Goal: Complete application form: Complete application form

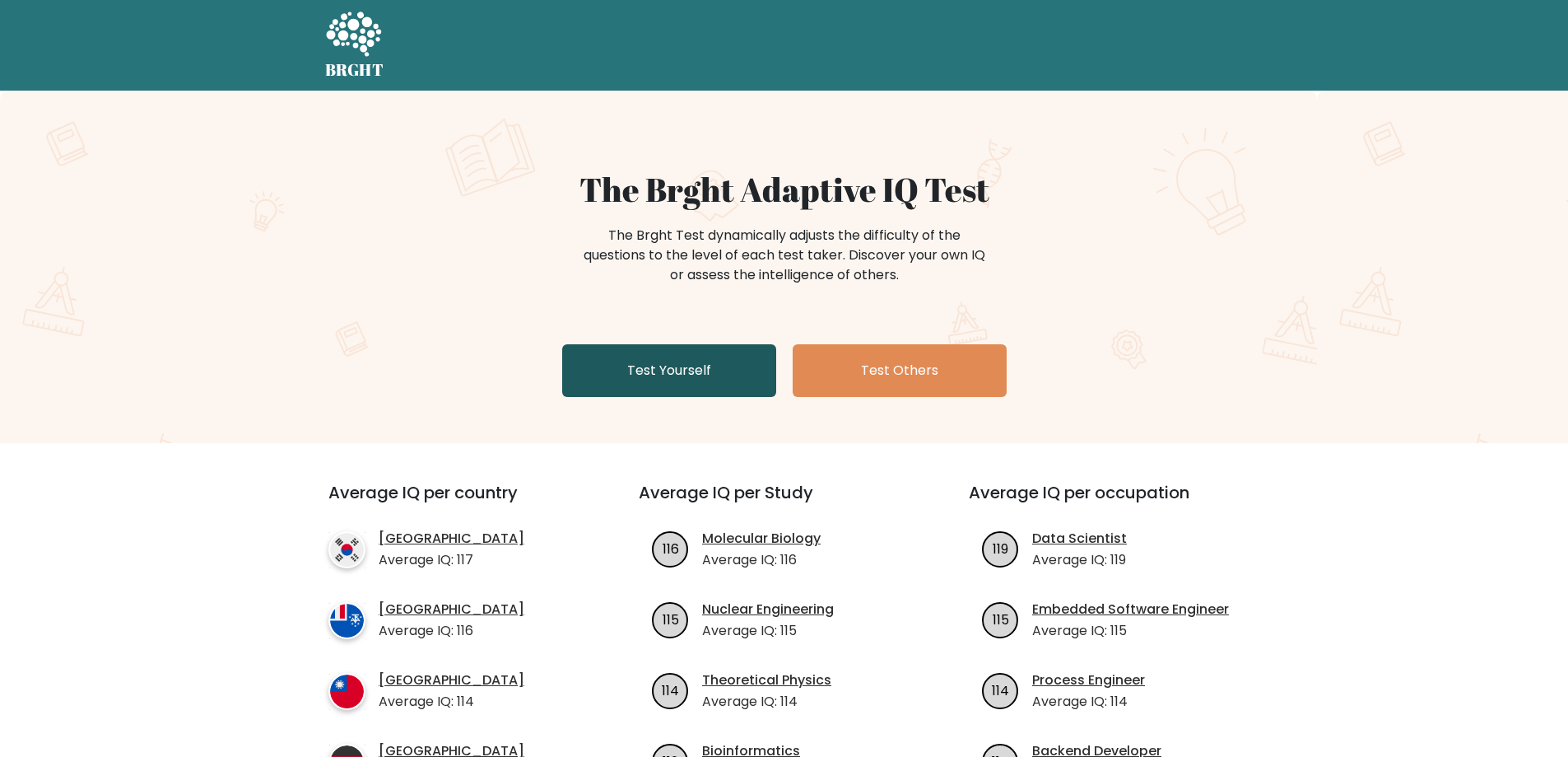
click at [706, 380] on link "Test Yourself" at bounding box center [669, 370] width 214 height 53
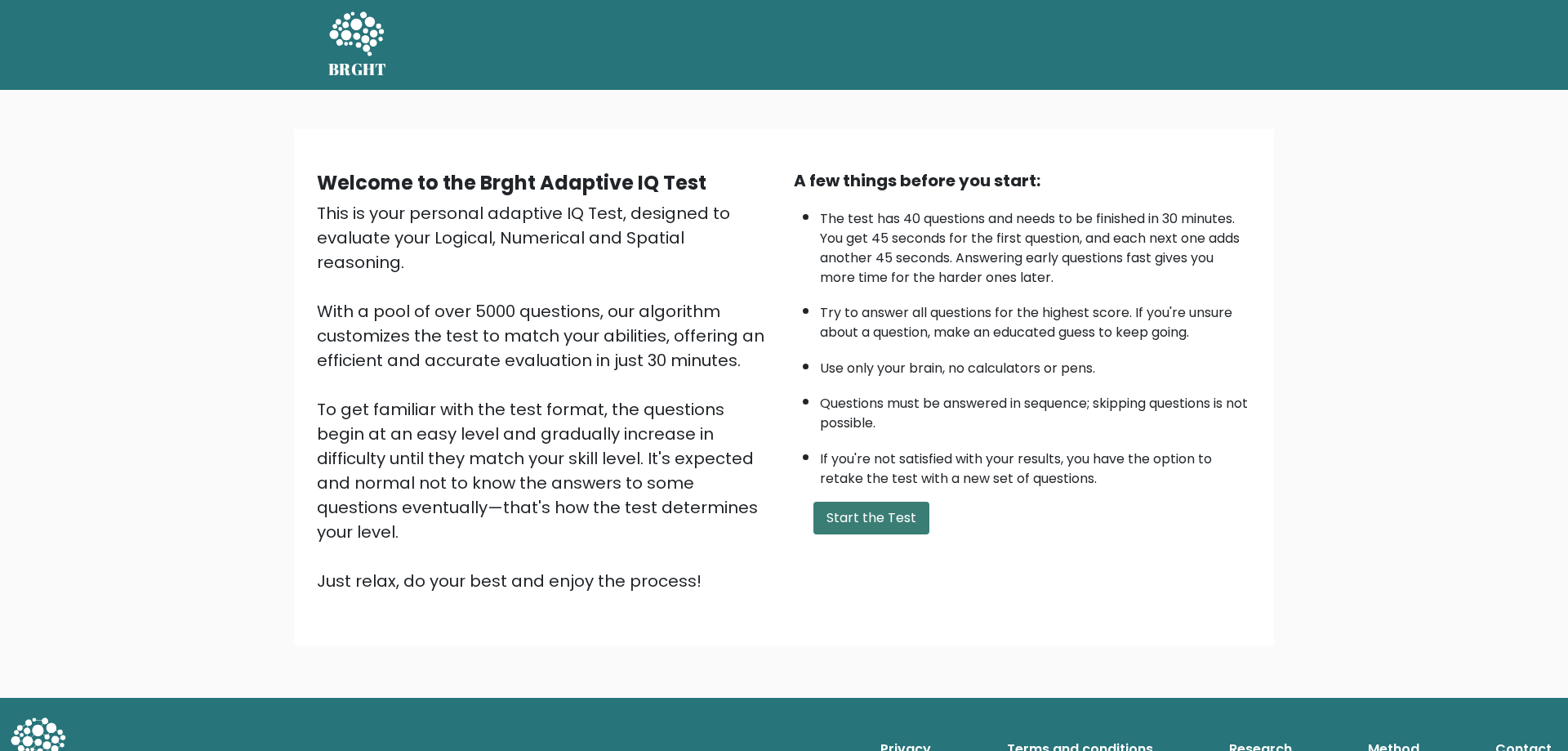
click at [908, 514] on button "Start the Test" at bounding box center [871, 518] width 116 height 32
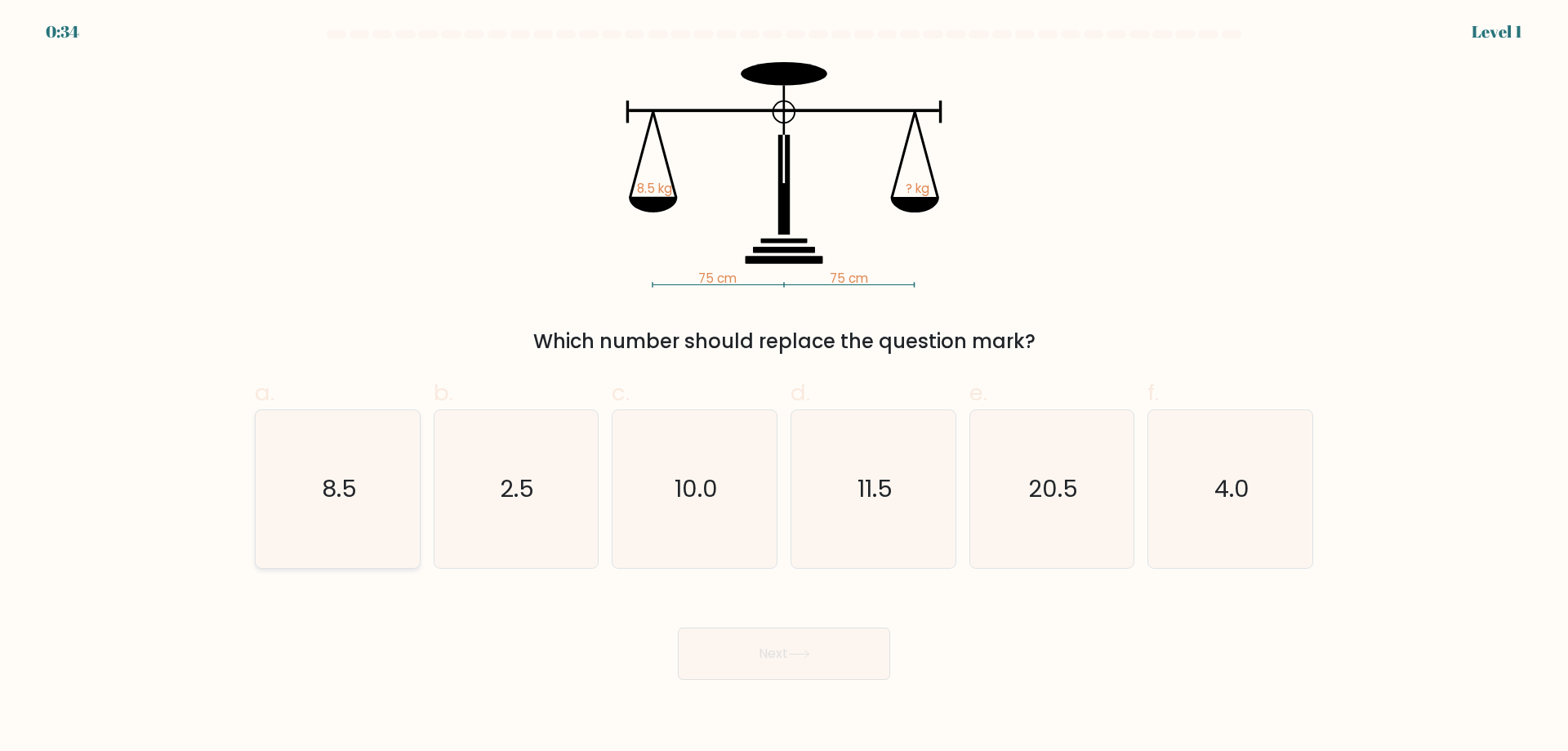
click at [371, 501] on icon "8.5" at bounding box center [337, 489] width 157 height 157
click at [784, 386] on input "a. 8.5" at bounding box center [784, 380] width 1 height 11
radio input "true"
click at [780, 649] on button "Next" at bounding box center [784, 654] width 212 height 52
click at [794, 659] on icon at bounding box center [799, 654] width 22 height 9
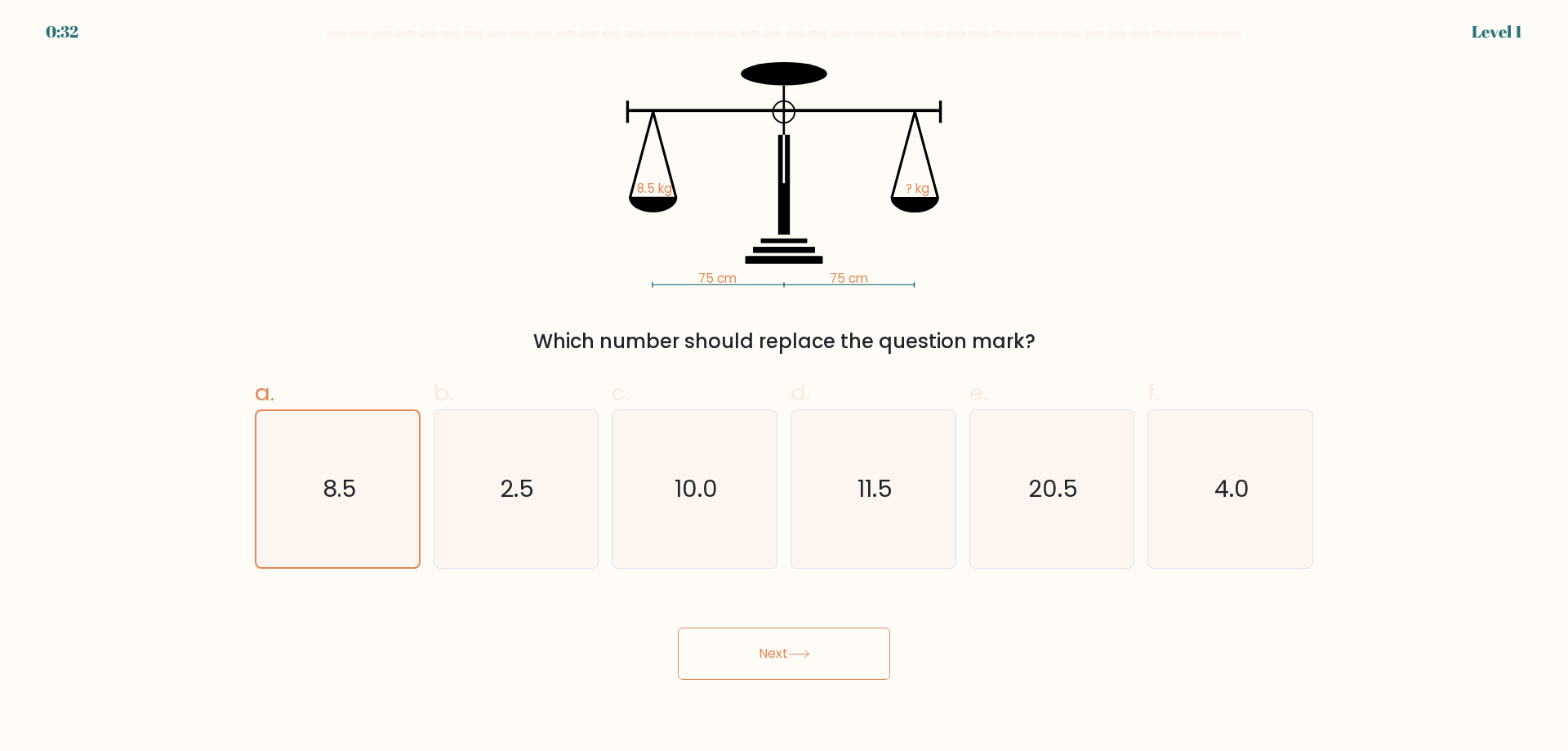
click at [794, 659] on icon at bounding box center [799, 654] width 22 height 9
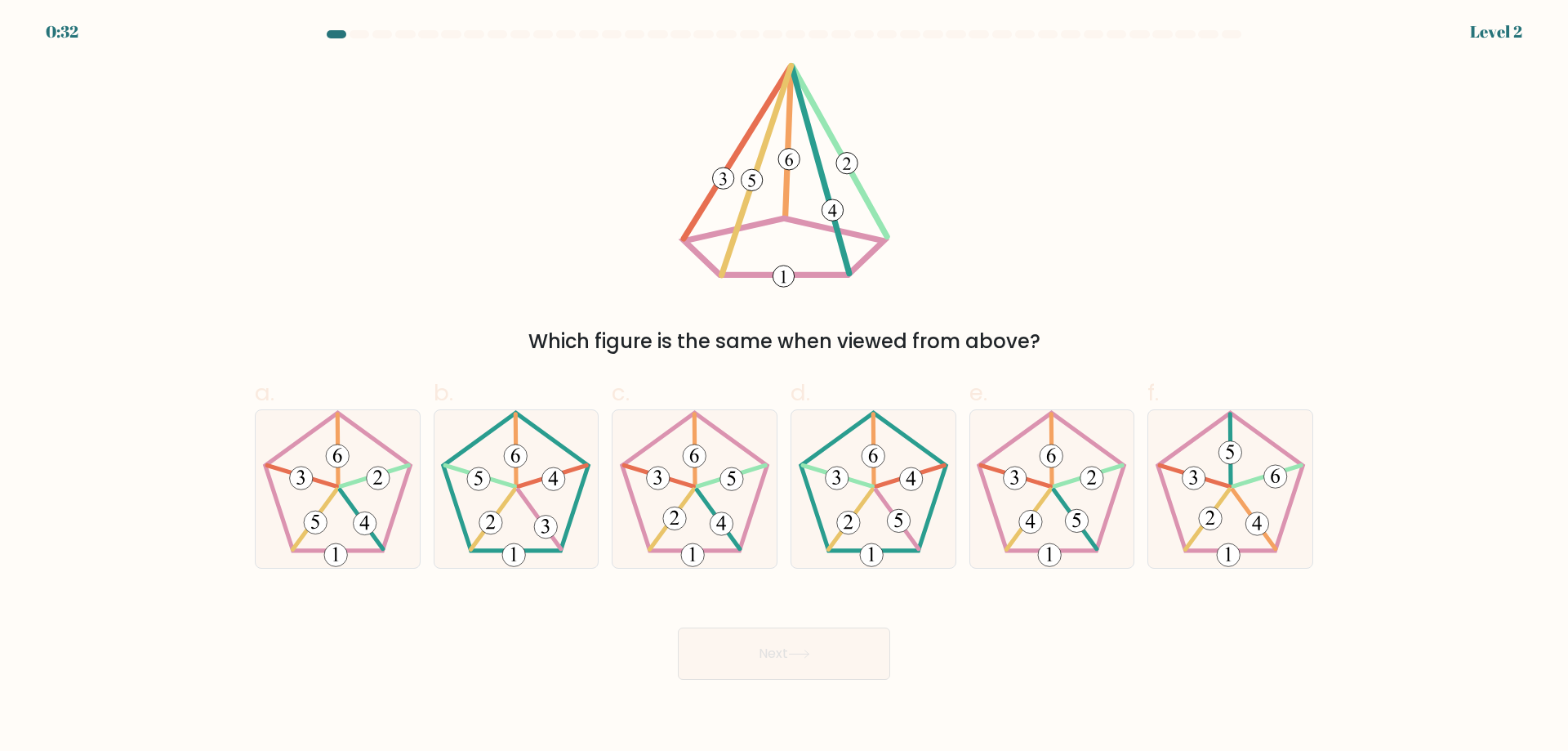
click at [794, 659] on icon at bounding box center [799, 654] width 22 height 9
click at [794, 658] on icon at bounding box center [799, 654] width 22 height 9
click at [315, 501] on icon at bounding box center [337, 489] width 157 height 157
click at [784, 386] on input "a." at bounding box center [784, 380] width 1 height 11
radio input "true"
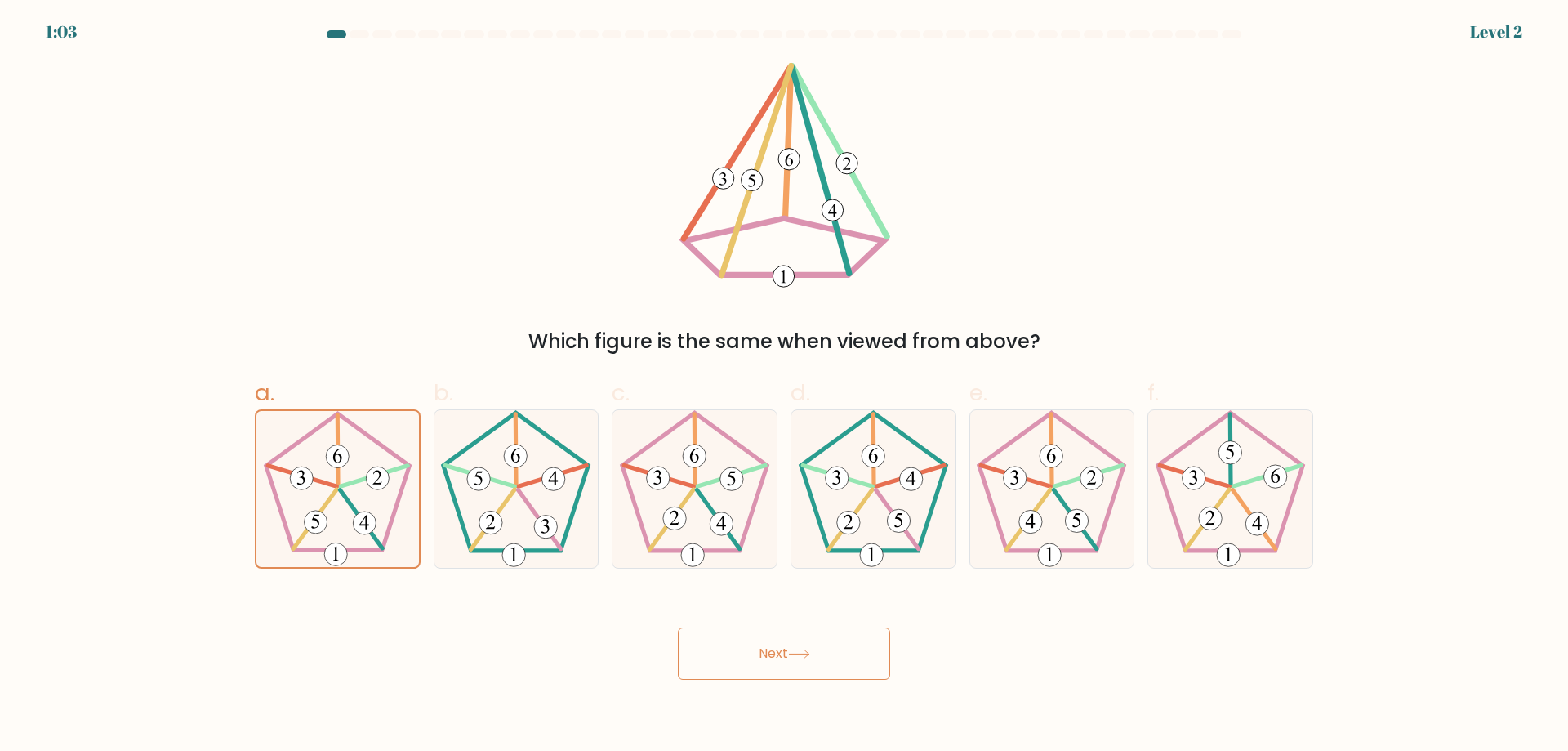
click at [781, 652] on button "Next" at bounding box center [784, 654] width 212 height 52
click at [756, 656] on button "Next" at bounding box center [784, 654] width 212 height 52
click at [754, 667] on button "Next" at bounding box center [784, 654] width 212 height 52
click at [755, 667] on button "Next" at bounding box center [784, 654] width 212 height 52
drag, startPoint x: 755, startPoint y: 667, endPoint x: 820, endPoint y: 649, distance: 67.4
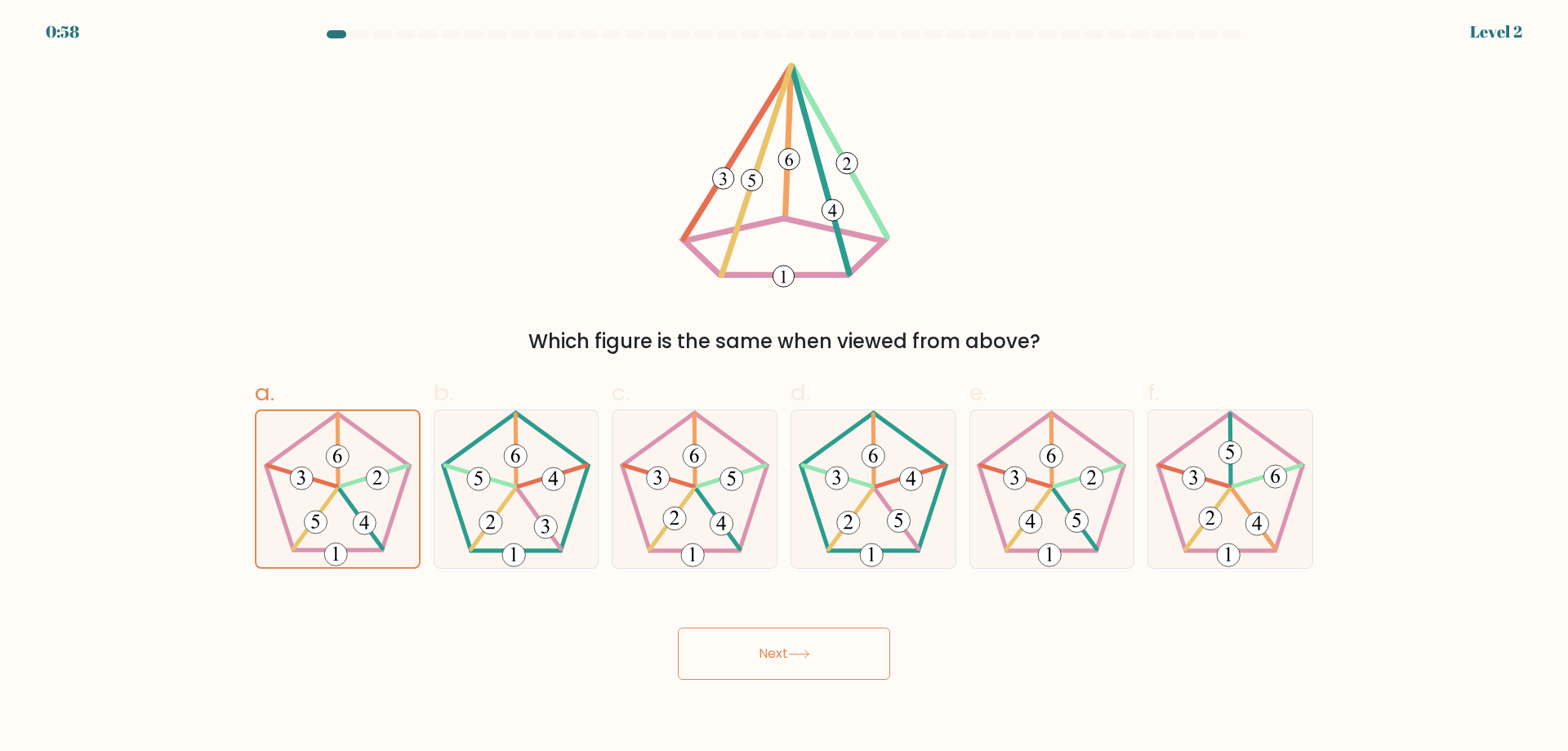
click at [756, 667] on button "Next" at bounding box center [784, 654] width 212 height 52
click at [824, 648] on button "Next" at bounding box center [784, 654] width 212 height 52
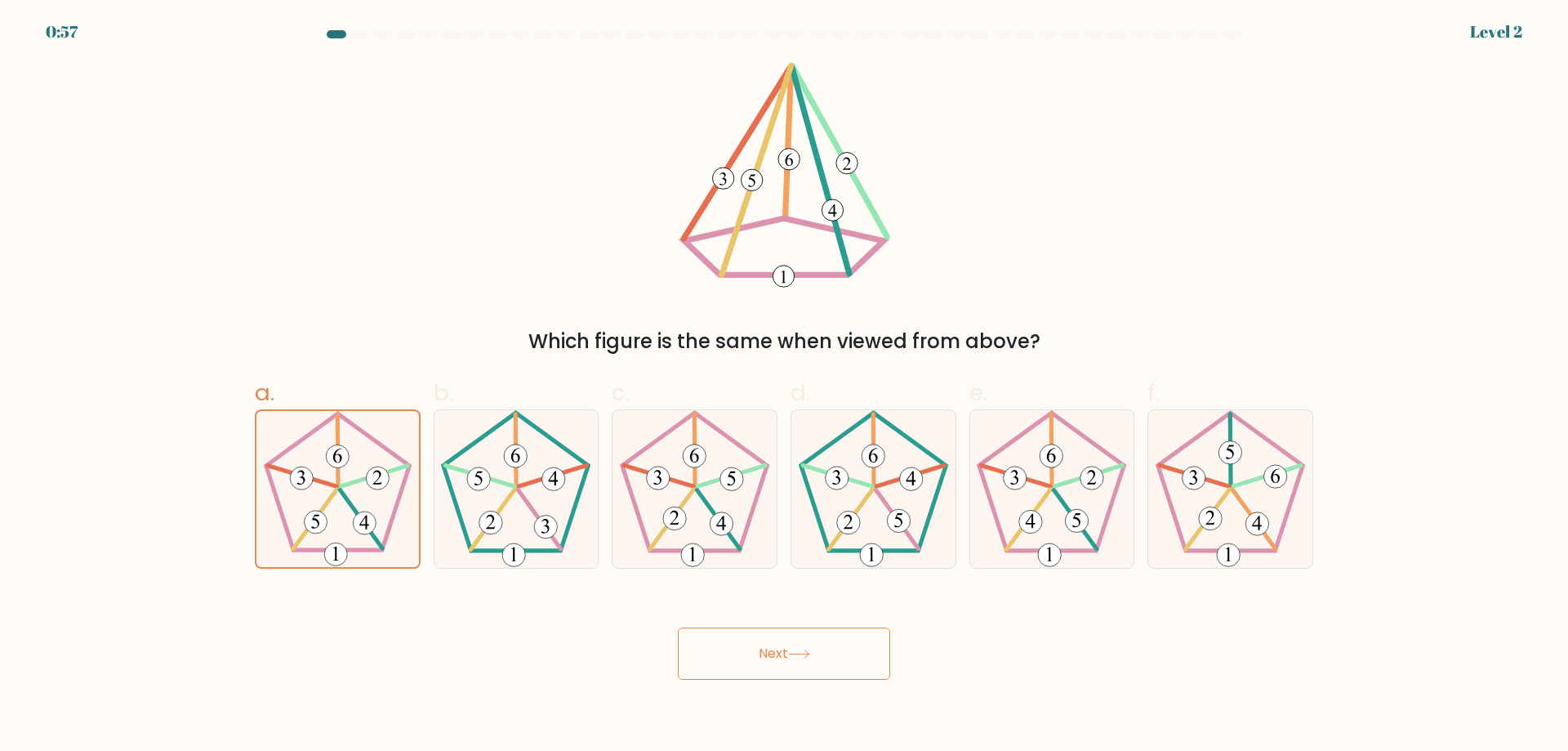
click at [824, 648] on button "Next" at bounding box center [784, 654] width 212 height 52
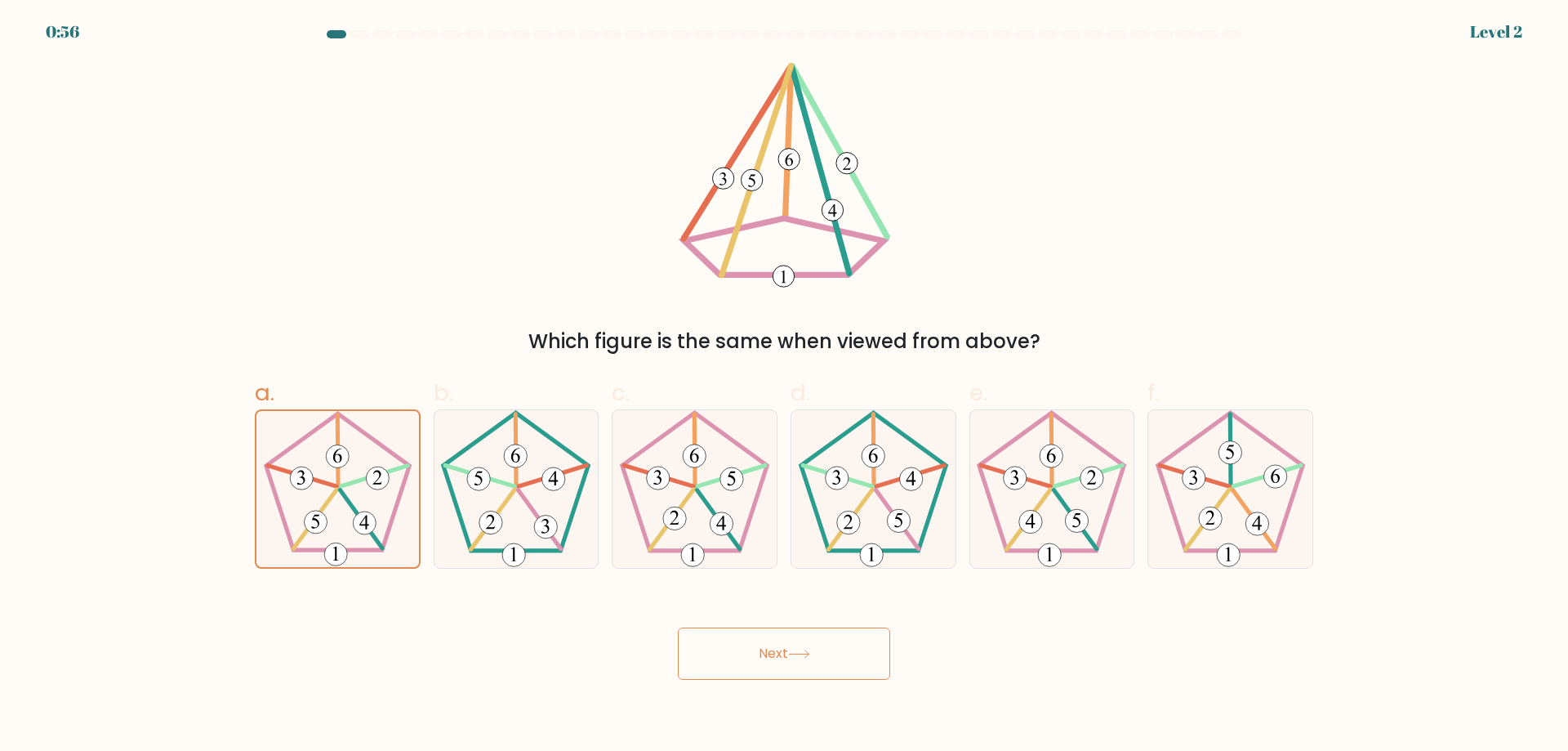
click at [824, 648] on button "Next" at bounding box center [784, 654] width 212 height 52
drag, startPoint x: 824, startPoint y: 648, endPoint x: 775, endPoint y: 660, distance: 50.4
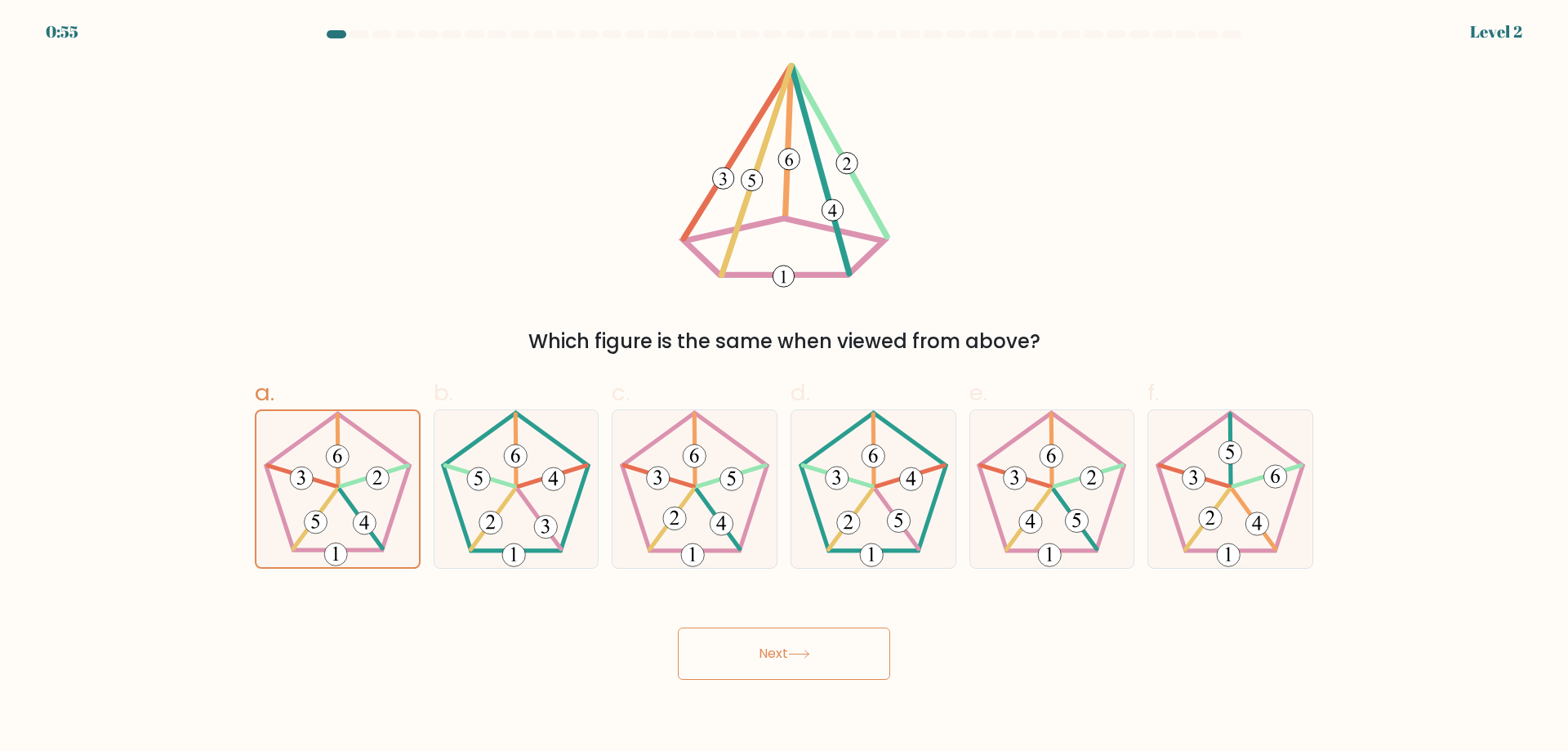
click at [814, 649] on button "Next" at bounding box center [784, 654] width 212 height 52
click at [775, 660] on button "Next" at bounding box center [784, 654] width 212 height 52
click at [678, 628] on button "Next" at bounding box center [784, 654] width 212 height 52
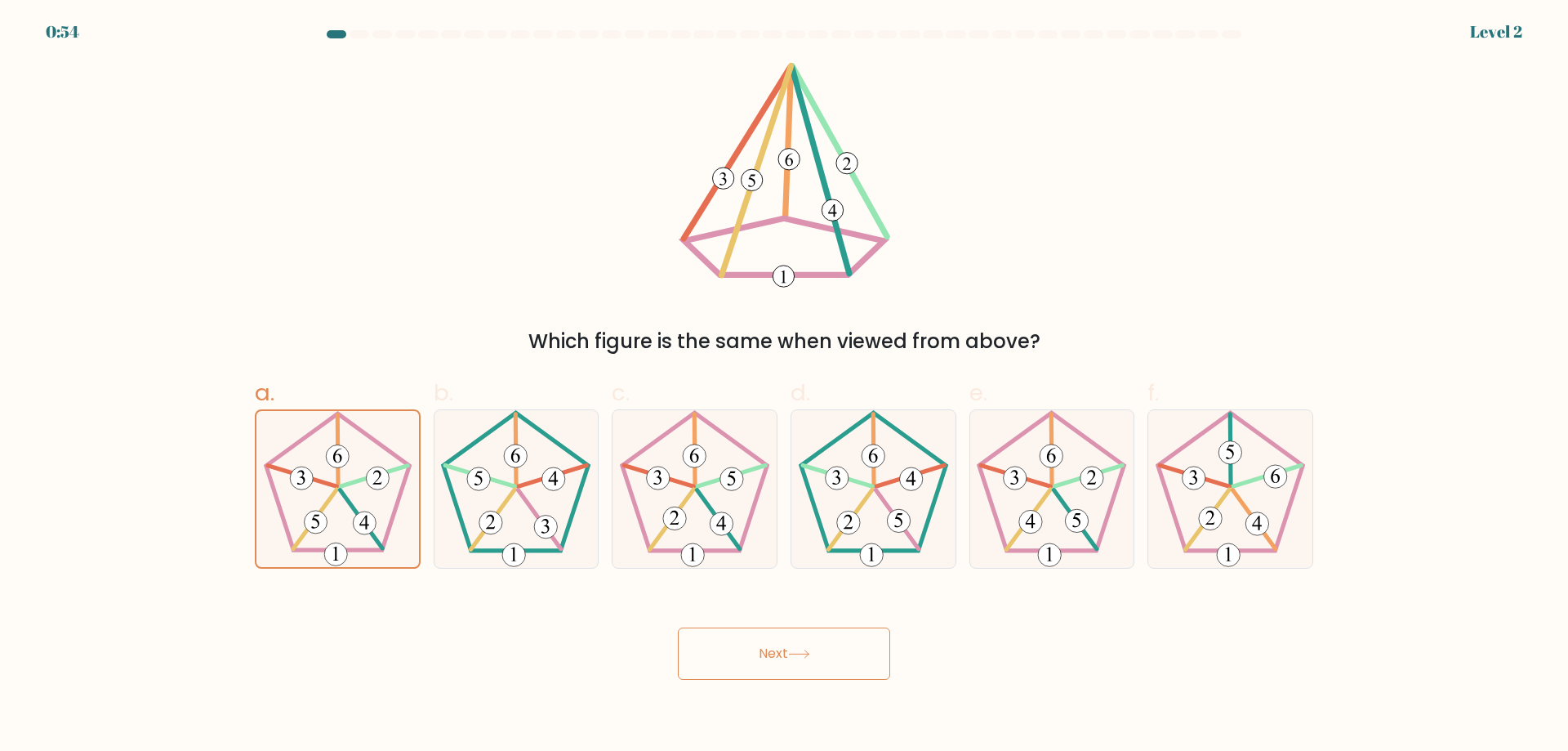
click at [807, 659] on button "Next" at bounding box center [784, 654] width 212 height 52
click at [678, 628] on button "Next" at bounding box center [784, 654] width 212 height 52
click at [807, 659] on button "Next" at bounding box center [784, 654] width 212 height 52
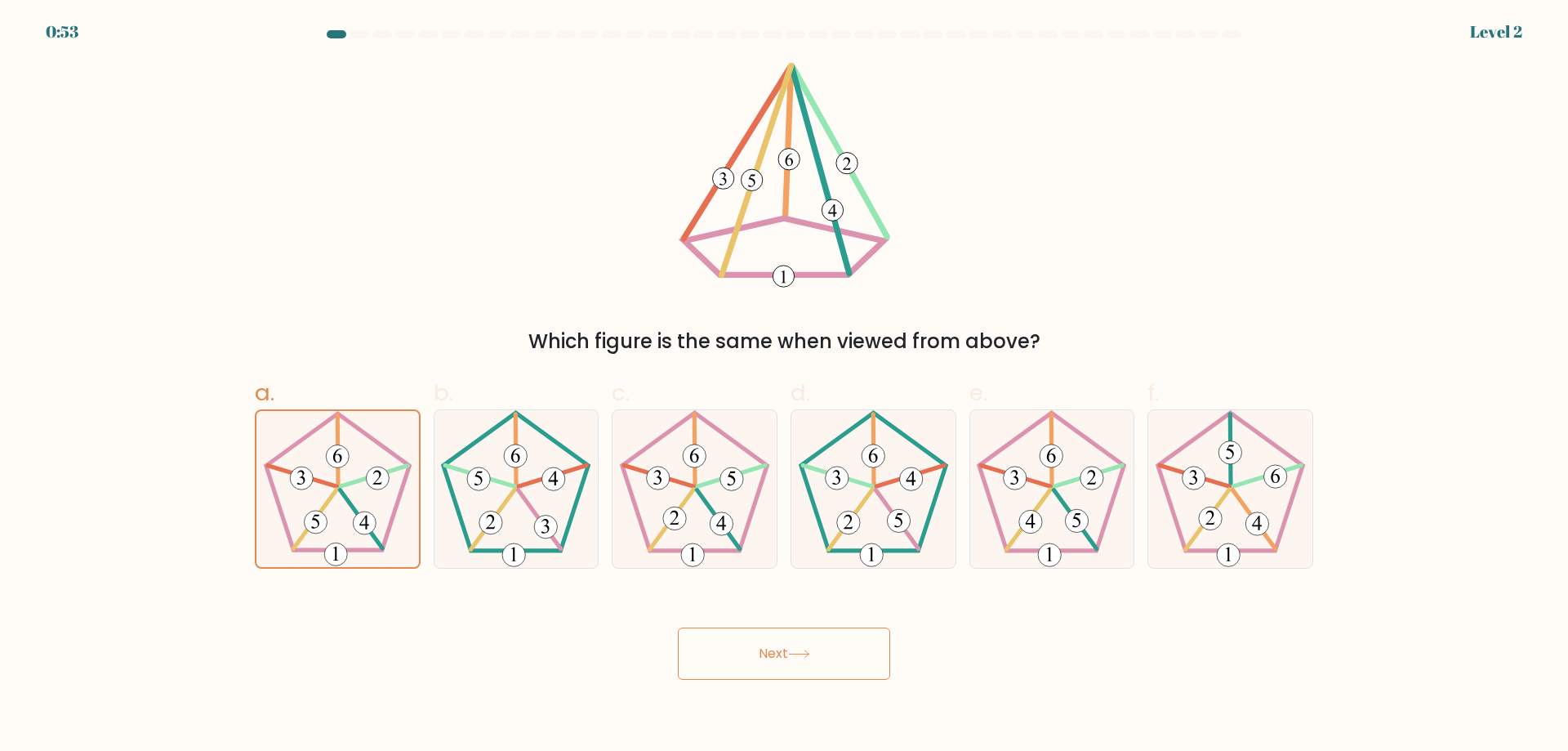
click at [678, 628] on button "Next" at bounding box center [784, 654] width 212 height 52
click at [807, 659] on button "Next" at bounding box center [784, 654] width 212 height 52
click at [678, 628] on button "Next" at bounding box center [784, 654] width 212 height 52
click at [807, 659] on button "Next" at bounding box center [784, 654] width 212 height 52
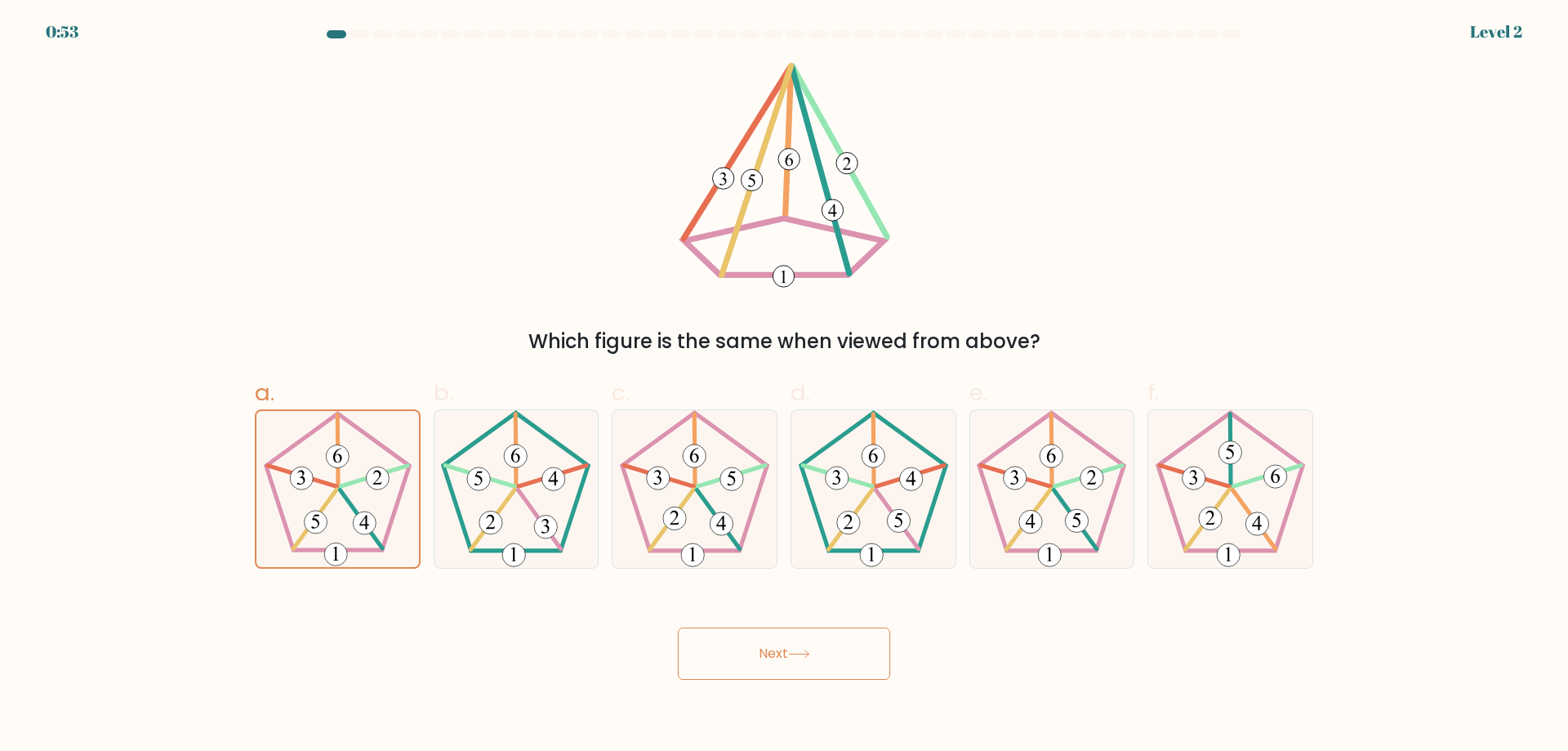
click at [807, 659] on button "Next" at bounding box center [784, 654] width 212 height 52
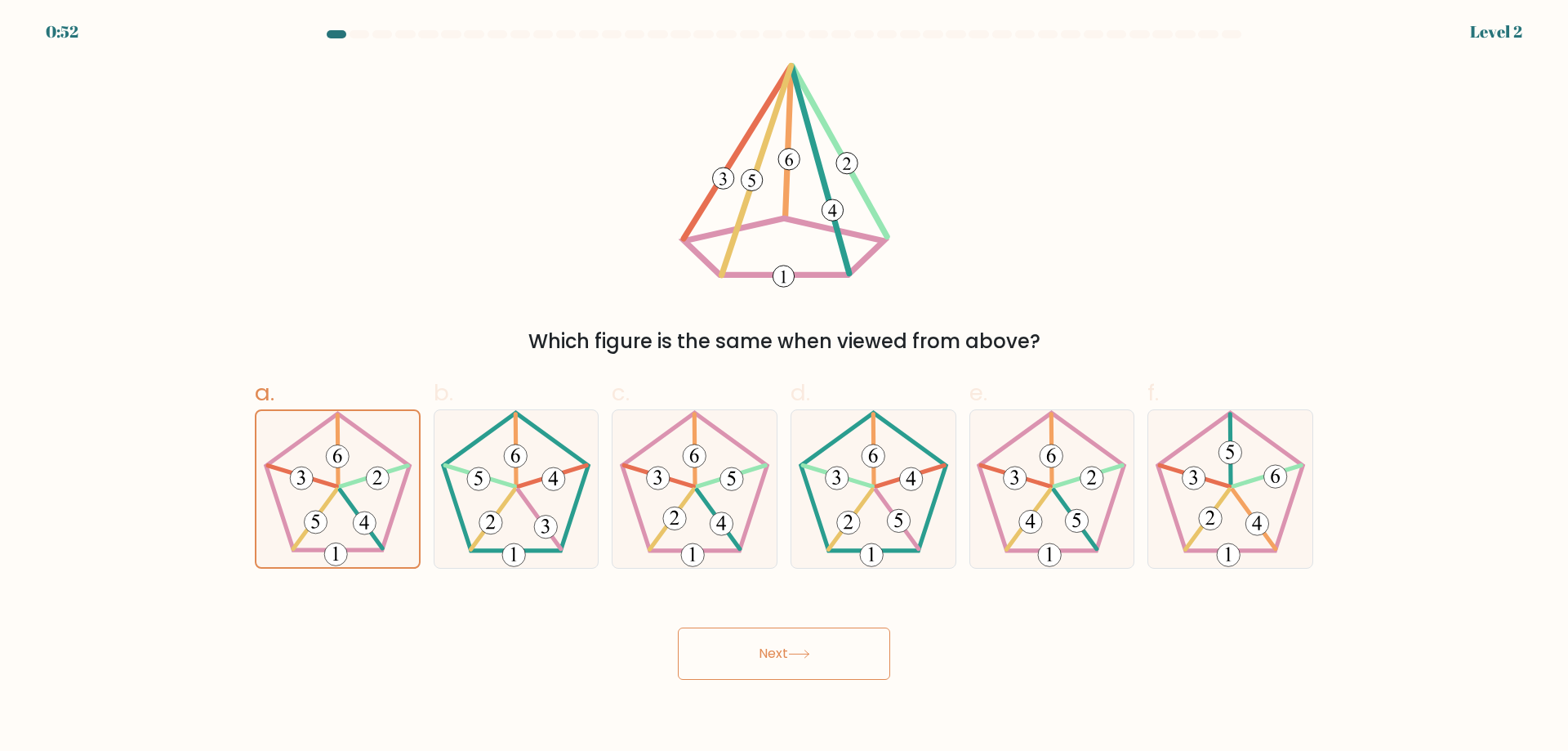
click at [807, 659] on button "Next" at bounding box center [784, 654] width 212 height 52
click at [678, 628] on button "Next" at bounding box center [784, 654] width 212 height 52
drag, startPoint x: 800, startPoint y: 654, endPoint x: 780, endPoint y: 648, distance: 20.9
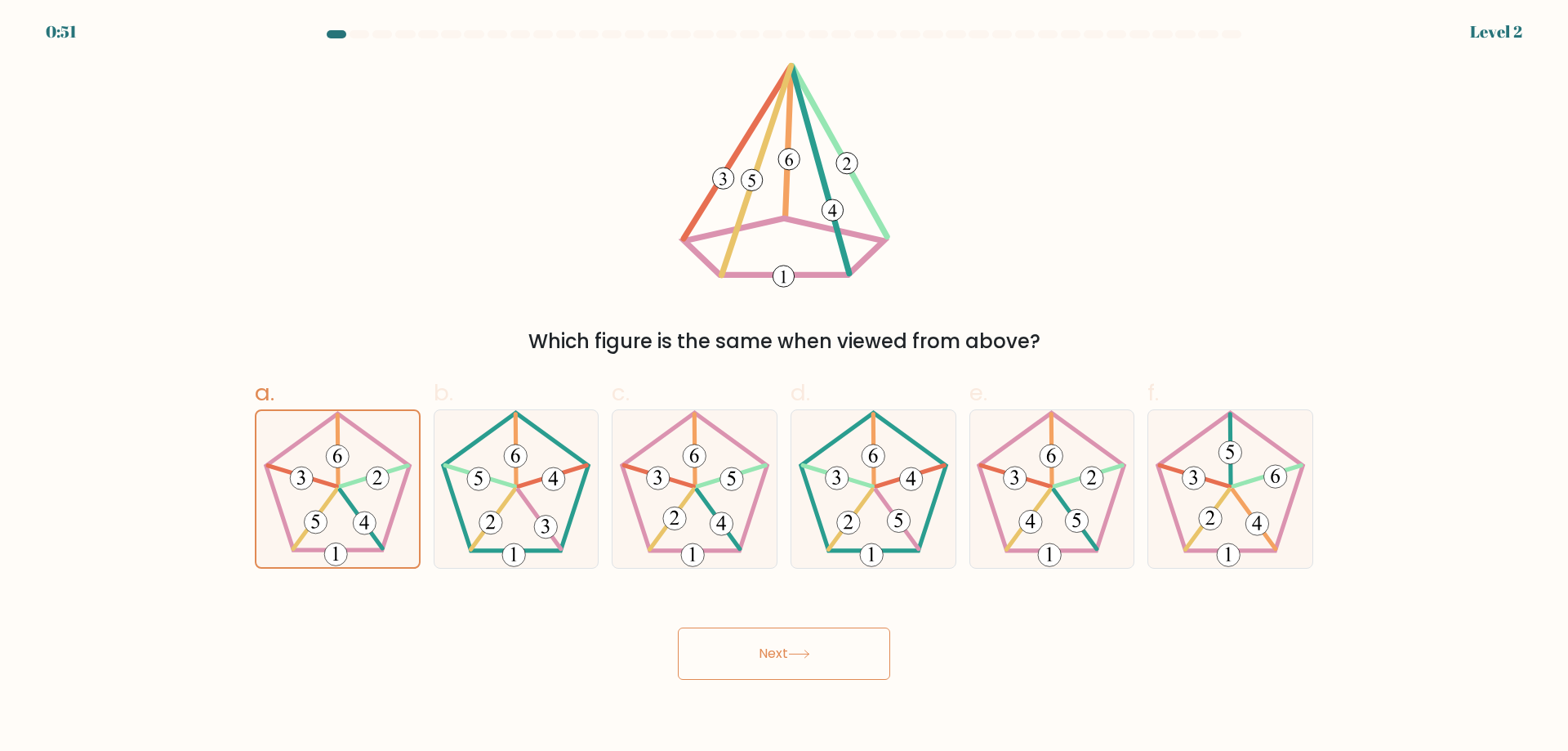
click at [793, 652] on icon at bounding box center [799, 654] width 22 height 9
click at [678, 628] on button "Next" at bounding box center [784, 654] width 212 height 52
click at [780, 648] on button "Next" at bounding box center [784, 654] width 212 height 52
click at [678, 628] on button "Next" at bounding box center [784, 654] width 212 height 52
click at [780, 648] on button "Next" at bounding box center [784, 654] width 212 height 52
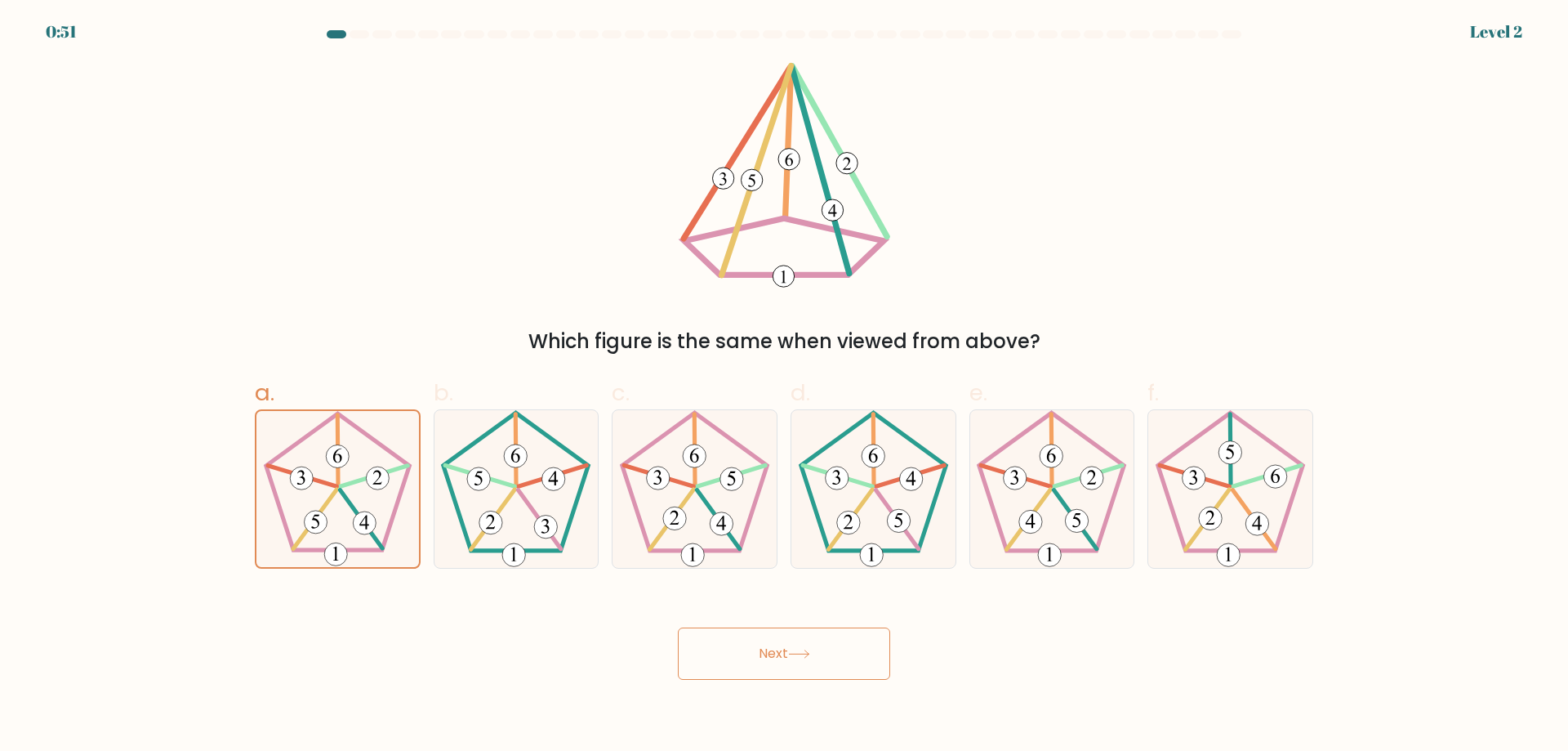
click at [780, 648] on button "Next" at bounding box center [784, 654] width 212 height 52
click at [334, 494] on 439 at bounding box center [315, 520] width 43 height 60
click at [784, 386] on input "a." at bounding box center [784, 380] width 1 height 11
click at [334, 494] on 439 at bounding box center [315, 520] width 43 height 60
click at [784, 386] on input "a." at bounding box center [784, 380] width 1 height 11
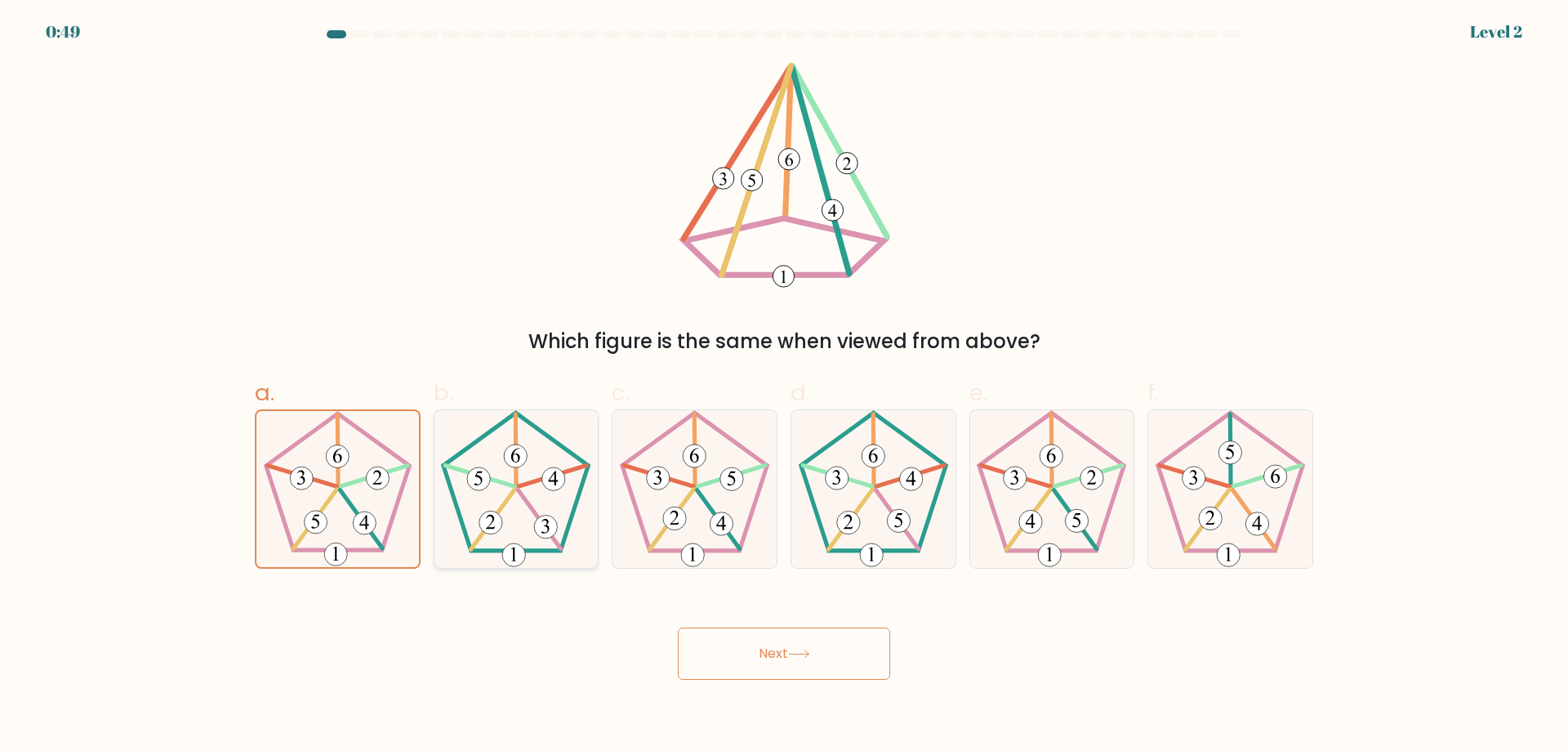
click at [551, 490] on 396 at bounding box center [553, 478] width 22 height 22
click at [784, 386] on input "b." at bounding box center [784, 380] width 1 height 11
radio input "true"
click at [377, 490] on 512 at bounding box center [378, 477] width 22 height 22
click at [784, 386] on input "a." at bounding box center [784, 380] width 1 height 11
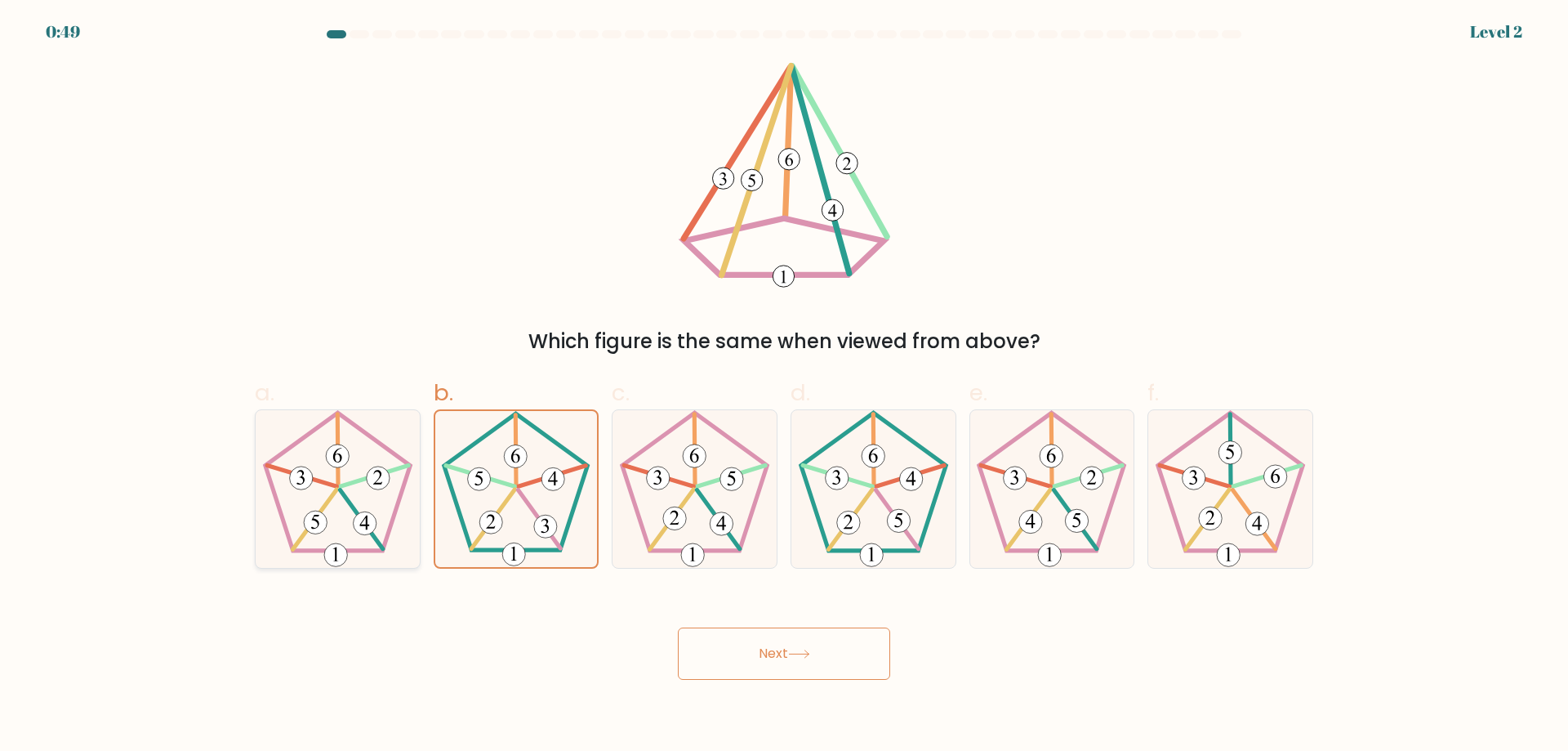
radio input "true"
click at [824, 682] on body "0:48 Level 2" at bounding box center [784, 376] width 1568 height 751
click at [818, 644] on button "Next" at bounding box center [784, 654] width 212 height 52
click at [678, 628] on button "Next" at bounding box center [784, 654] width 212 height 52
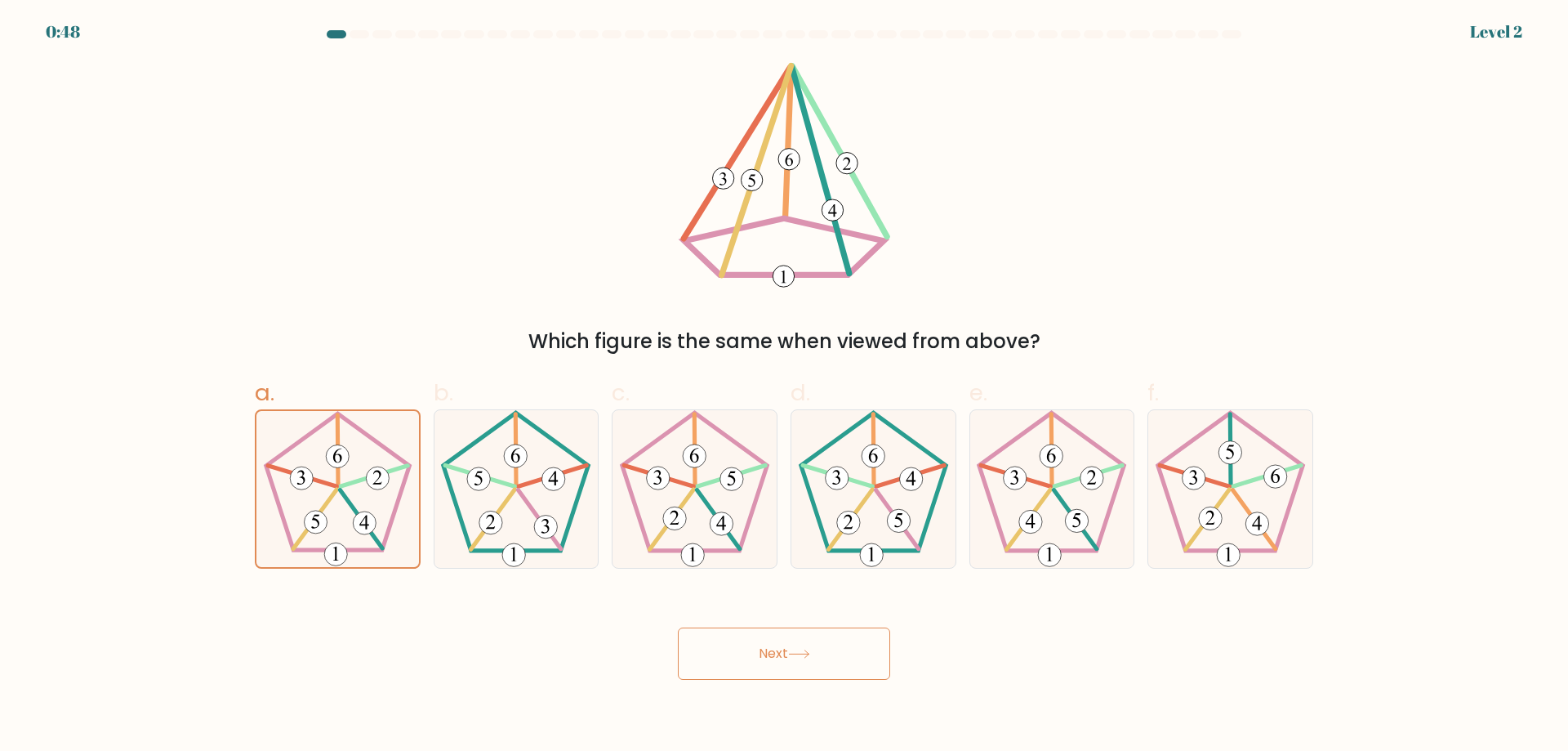
click at [818, 644] on button "Next" at bounding box center [784, 654] width 212 height 52
click at [678, 628] on button "Next" at bounding box center [784, 654] width 212 height 52
click at [818, 644] on button "Next" at bounding box center [784, 654] width 212 height 52
click at [678, 628] on button "Next" at bounding box center [784, 654] width 212 height 52
click at [818, 644] on button "Next" at bounding box center [784, 654] width 212 height 52
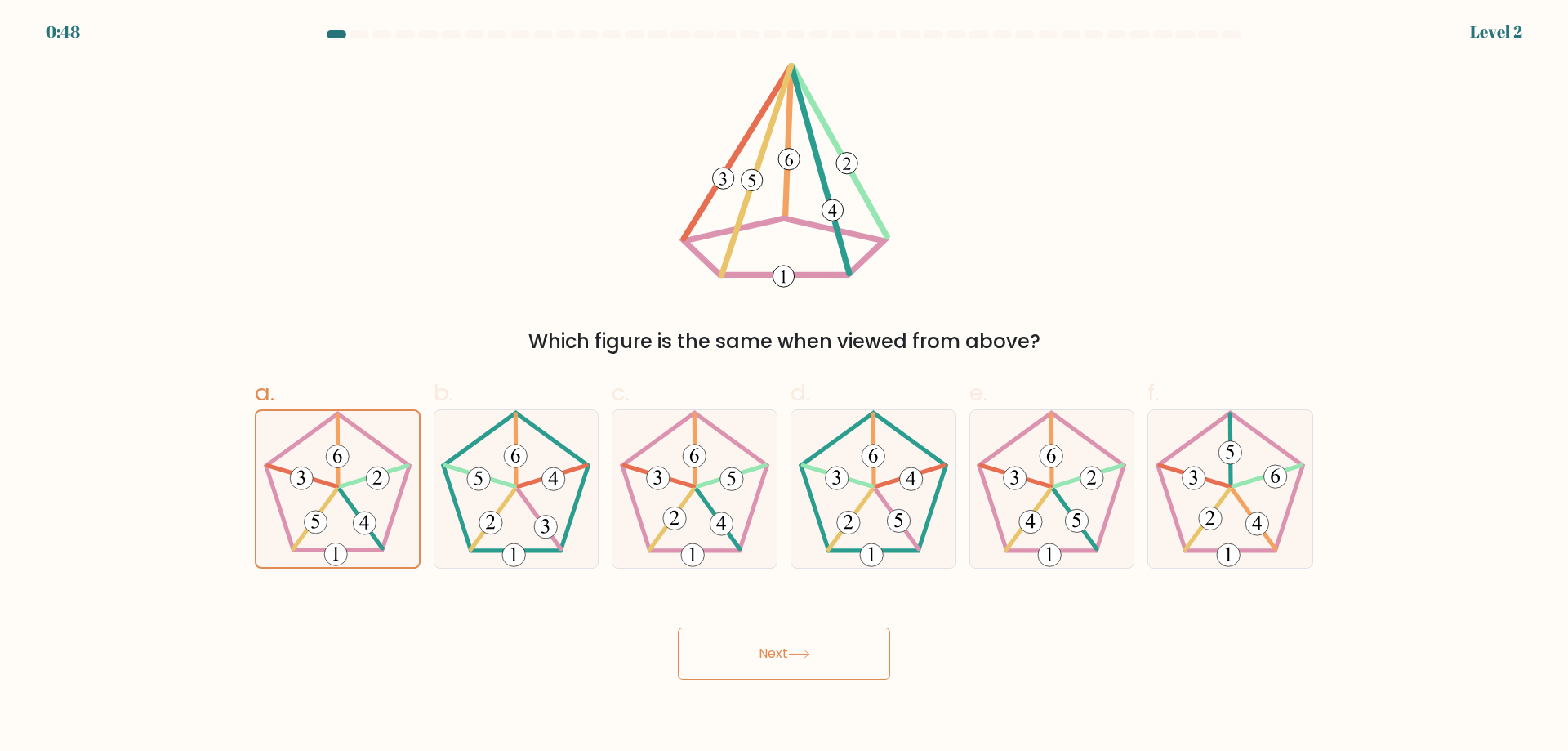
click at [678, 628] on button "Next" at bounding box center [784, 654] width 212 height 52
click at [818, 647] on button "Next" at bounding box center [784, 654] width 212 height 52
click at [678, 628] on button "Next" at bounding box center [784, 654] width 212 height 52
click at [818, 647] on button "Next" at bounding box center [784, 654] width 212 height 52
click at [678, 628] on button "Next" at bounding box center [784, 654] width 212 height 52
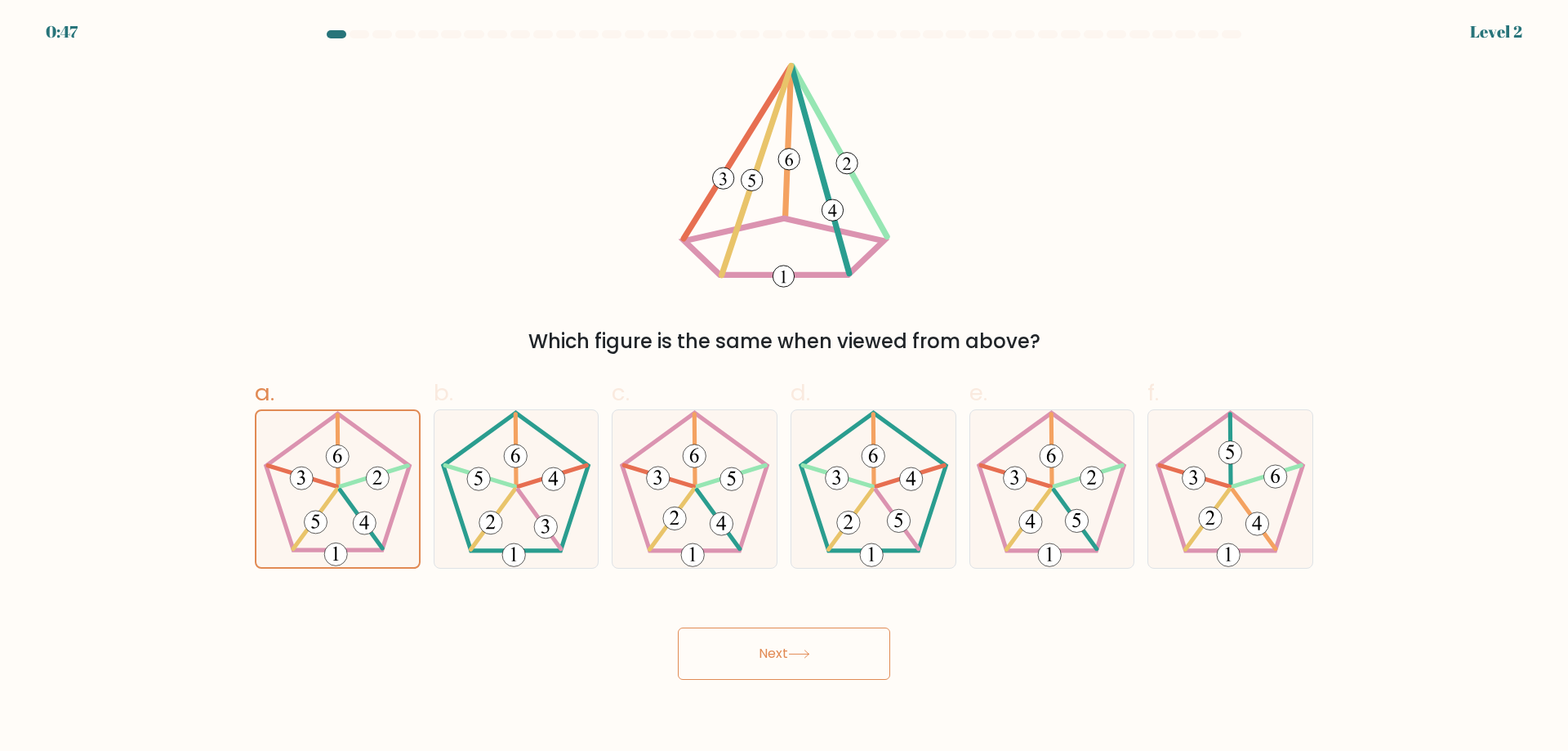
click at [818, 648] on button "Next" at bounding box center [784, 654] width 212 height 52
click at [678, 628] on button "Next" at bounding box center [784, 654] width 212 height 52
click at [817, 652] on button "Next" at bounding box center [784, 654] width 212 height 52
click at [678, 628] on button "Next" at bounding box center [784, 654] width 212 height 52
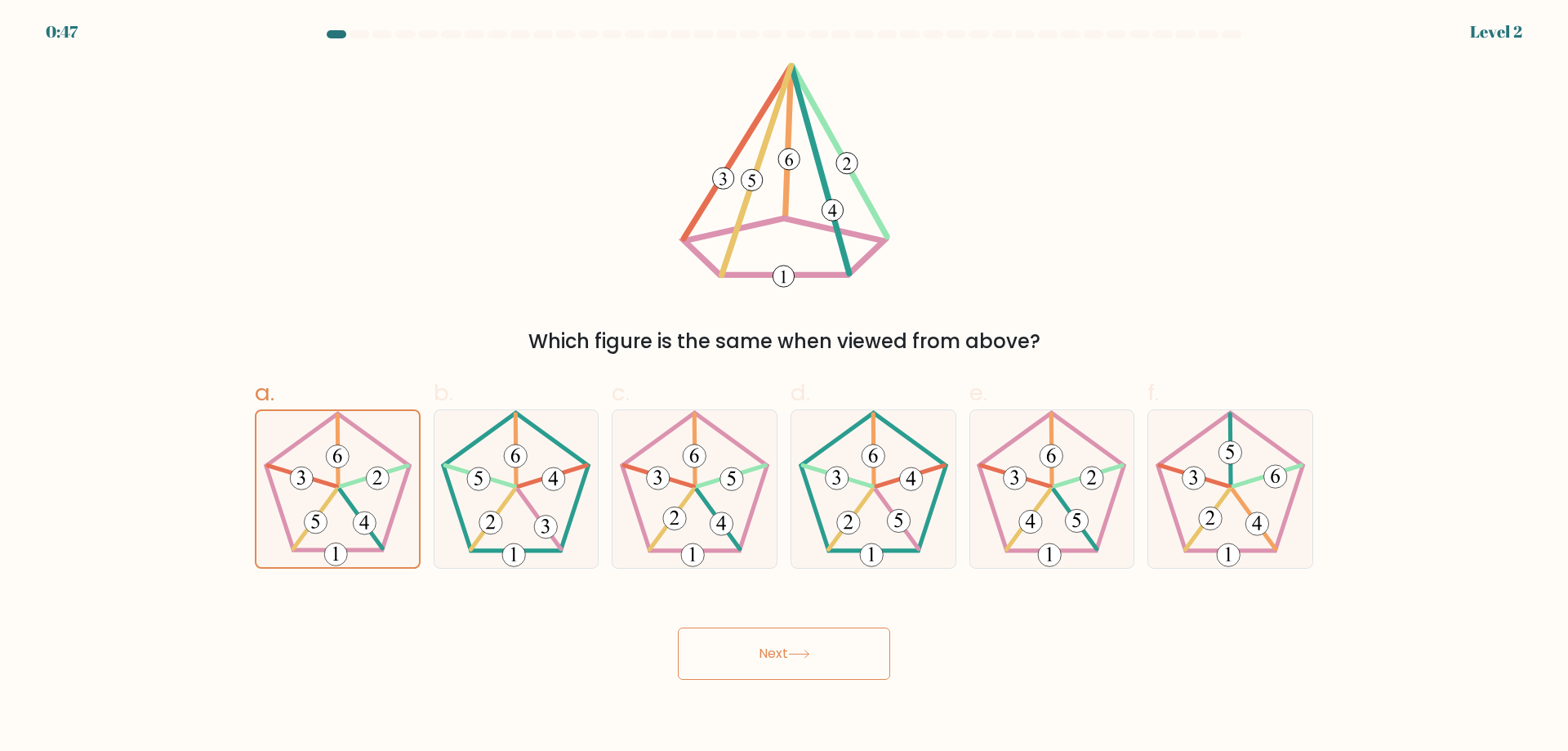
click at [816, 653] on button "Next" at bounding box center [784, 654] width 212 height 52
click at [678, 628] on button "Next" at bounding box center [784, 654] width 212 height 52
click at [816, 653] on button "Next" at bounding box center [784, 654] width 212 height 52
click at [678, 628] on button "Next" at bounding box center [784, 654] width 212 height 52
click at [816, 653] on button "Next" at bounding box center [784, 654] width 212 height 52
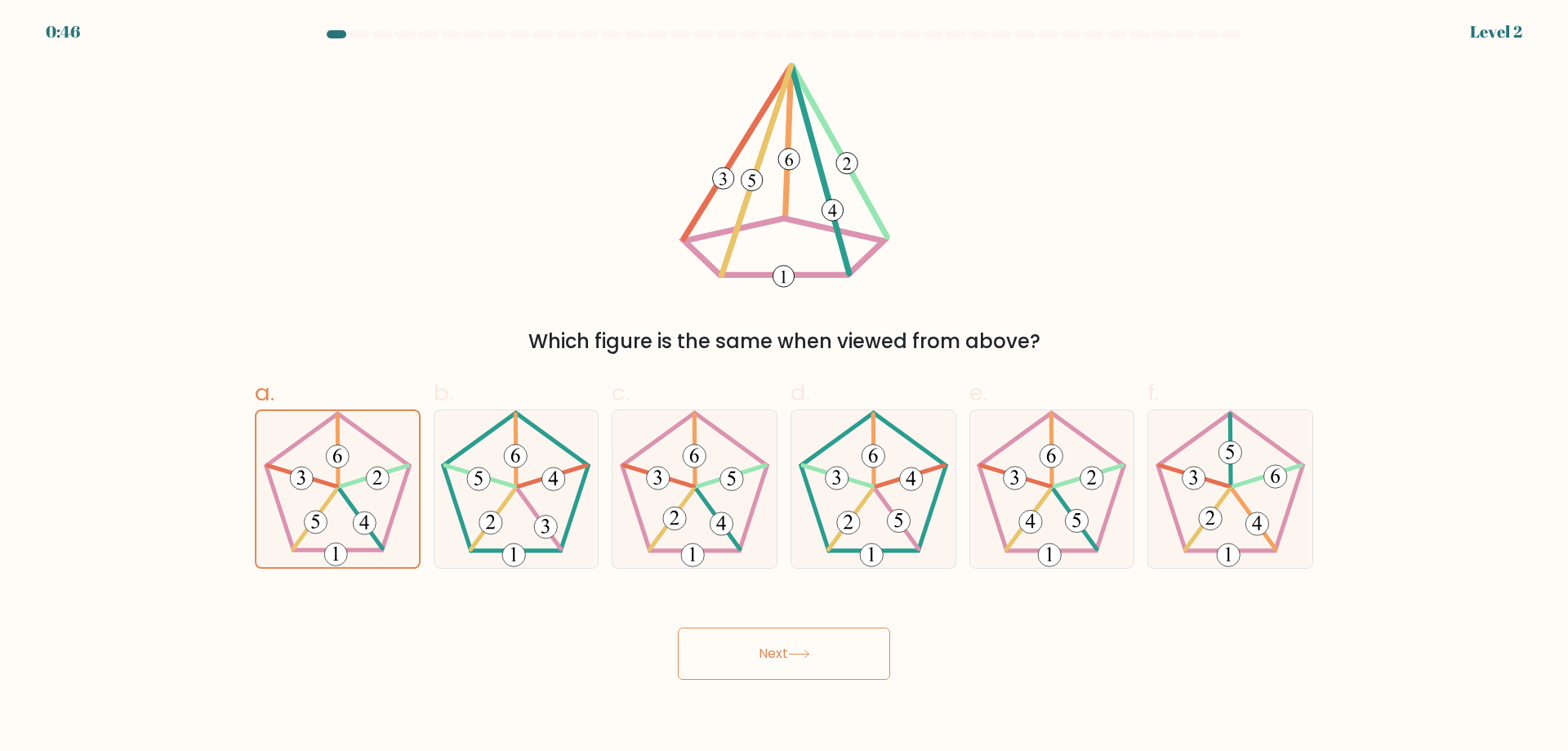
click at [678, 628] on button "Next" at bounding box center [784, 654] width 212 height 52
click at [816, 653] on button "Next" at bounding box center [784, 654] width 212 height 52
click at [678, 628] on button "Next" at bounding box center [784, 654] width 212 height 52
click at [816, 653] on button "Next" at bounding box center [784, 654] width 212 height 52
click at [678, 628] on button "Next" at bounding box center [784, 654] width 212 height 52
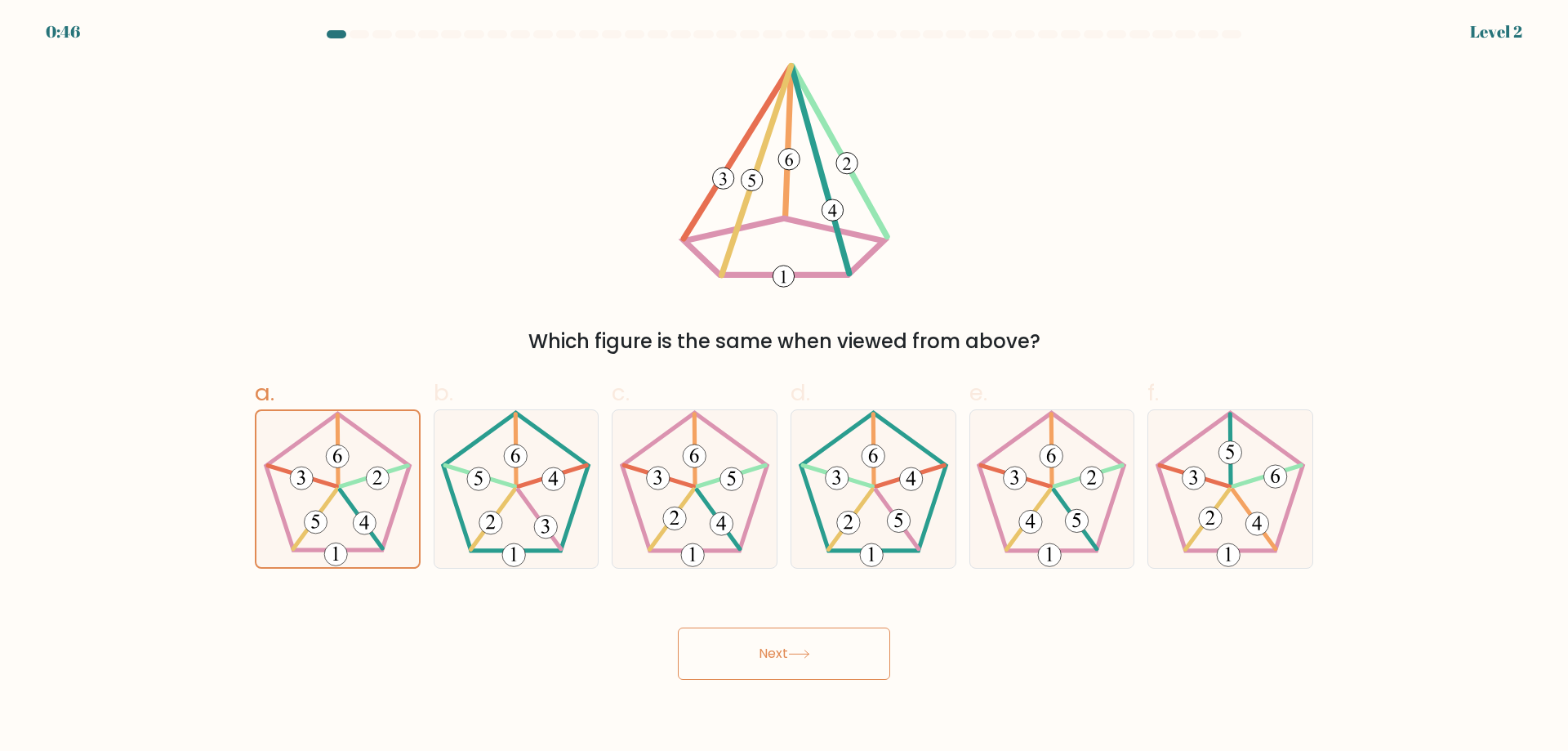
drag, startPoint x: 816, startPoint y: 653, endPoint x: 811, endPoint y: 643, distance: 11.2
click at [812, 645] on button "Next" at bounding box center [784, 654] width 212 height 52
click at [678, 628] on button "Next" at bounding box center [784, 654] width 212 height 52
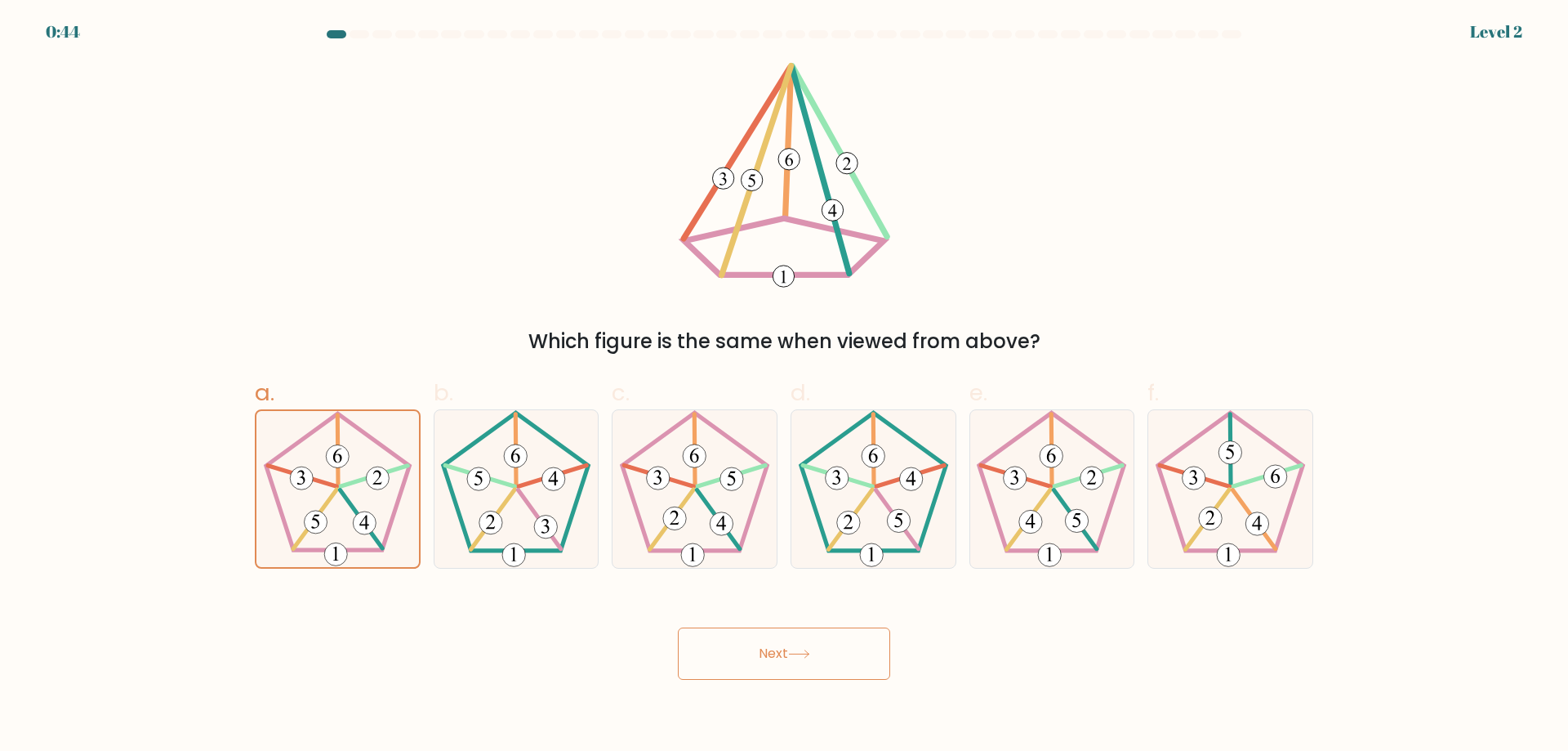
click at [811, 642] on button "Next" at bounding box center [784, 654] width 212 height 52
click at [811, 641] on button "Next" at bounding box center [784, 654] width 212 height 52
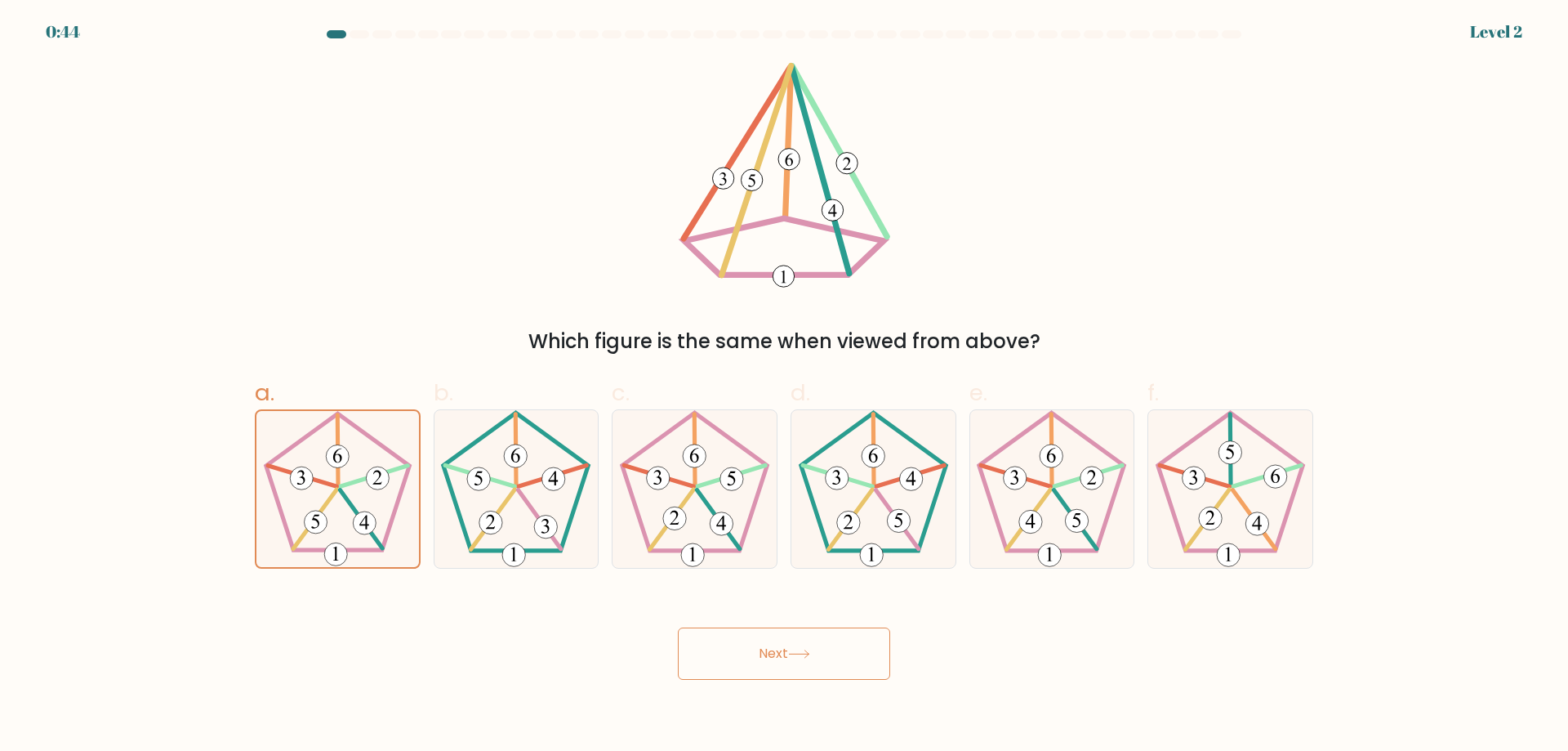
click at [811, 641] on button "Next" at bounding box center [784, 654] width 212 height 52
click at [811, 640] on button "Next" at bounding box center [784, 654] width 212 height 52
click at [812, 640] on button "Next" at bounding box center [784, 654] width 212 height 52
click at [813, 639] on button "Next" at bounding box center [784, 654] width 212 height 52
click at [1340, 332] on form at bounding box center [784, 355] width 1568 height 649
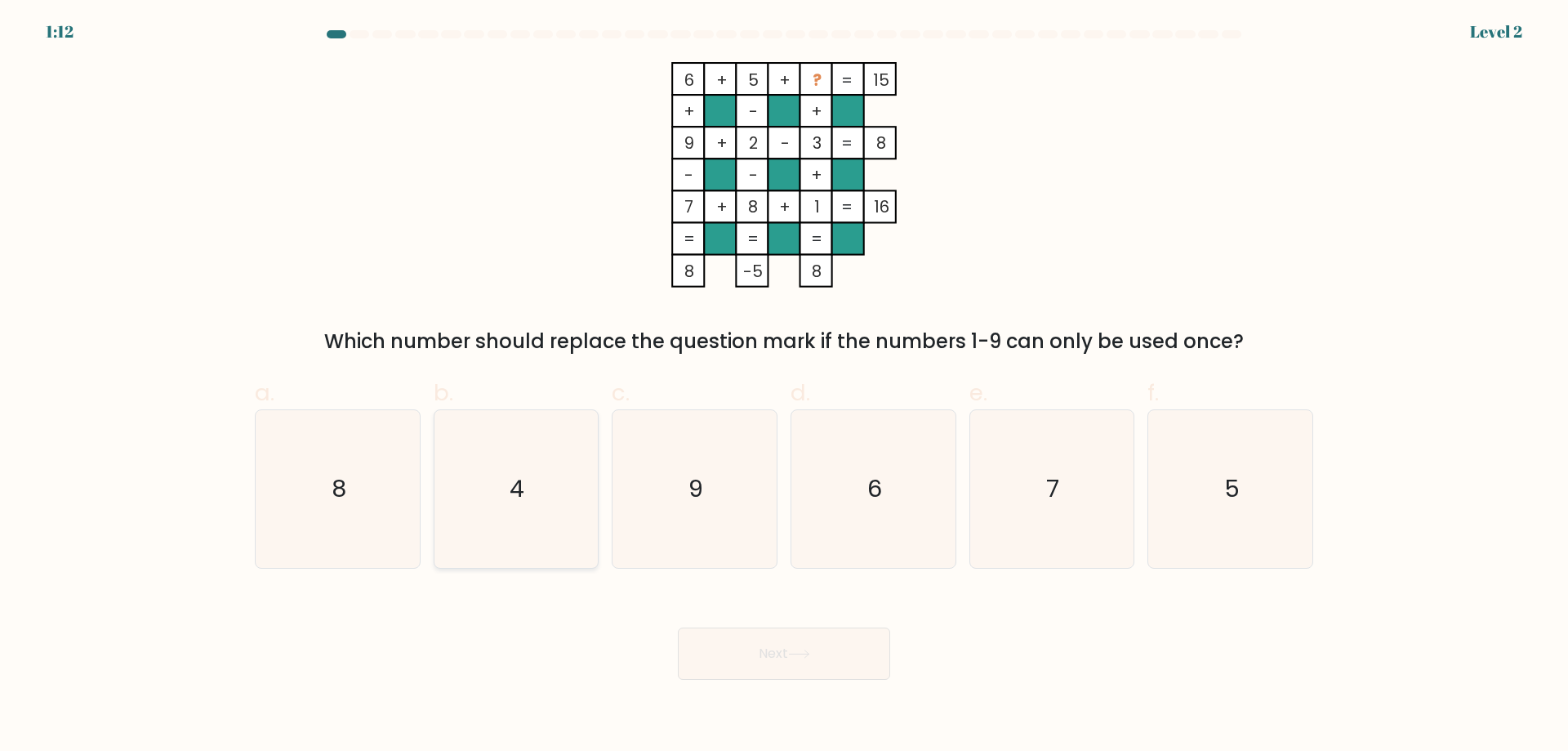
click at [499, 515] on icon "4" at bounding box center [515, 489] width 157 height 157
click at [784, 386] on input "b. 4" at bounding box center [784, 380] width 1 height 11
radio input "true"
click at [790, 659] on button "Next" at bounding box center [784, 654] width 212 height 52
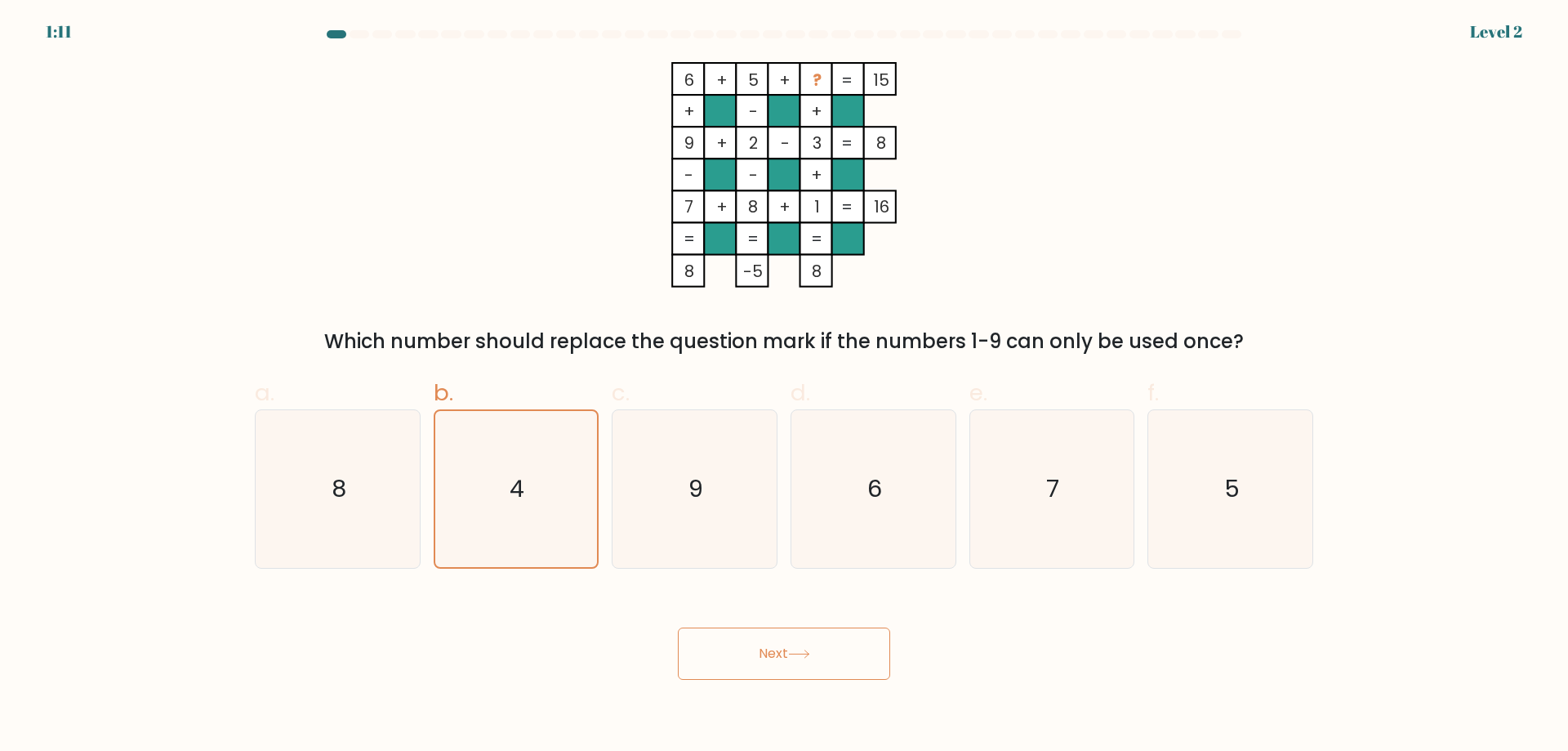
click at [790, 659] on button "Next" at bounding box center [784, 654] width 212 height 52
click at [790, 659] on button "Next" at bounding box center [784, 654] width 212 height 52
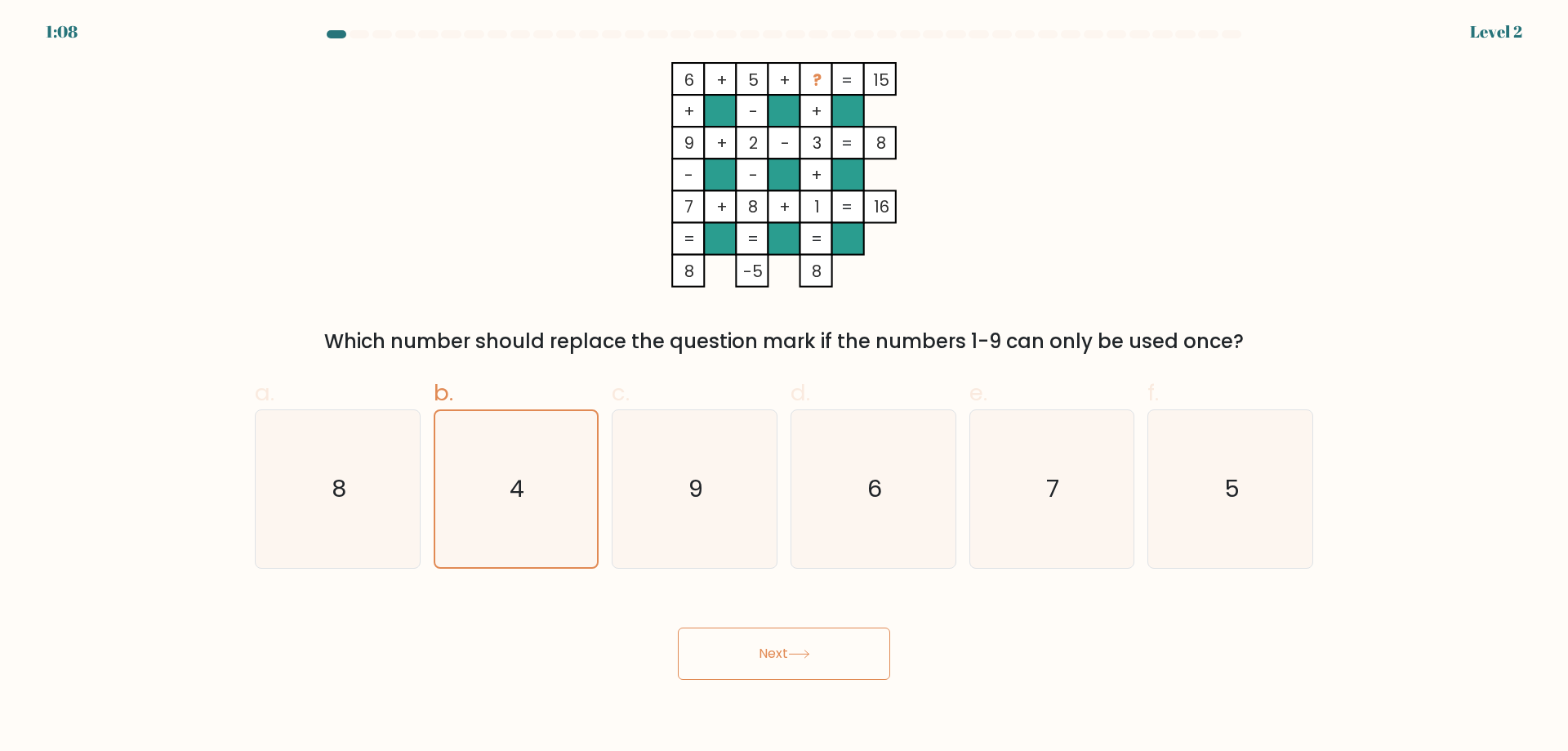
click at [678, 628] on button "Next" at bounding box center [784, 654] width 212 height 52
click at [791, 657] on button "Next" at bounding box center [784, 654] width 212 height 52
click at [678, 628] on button "Next" at bounding box center [784, 654] width 212 height 52
click at [791, 657] on button "Next" at bounding box center [784, 654] width 212 height 52
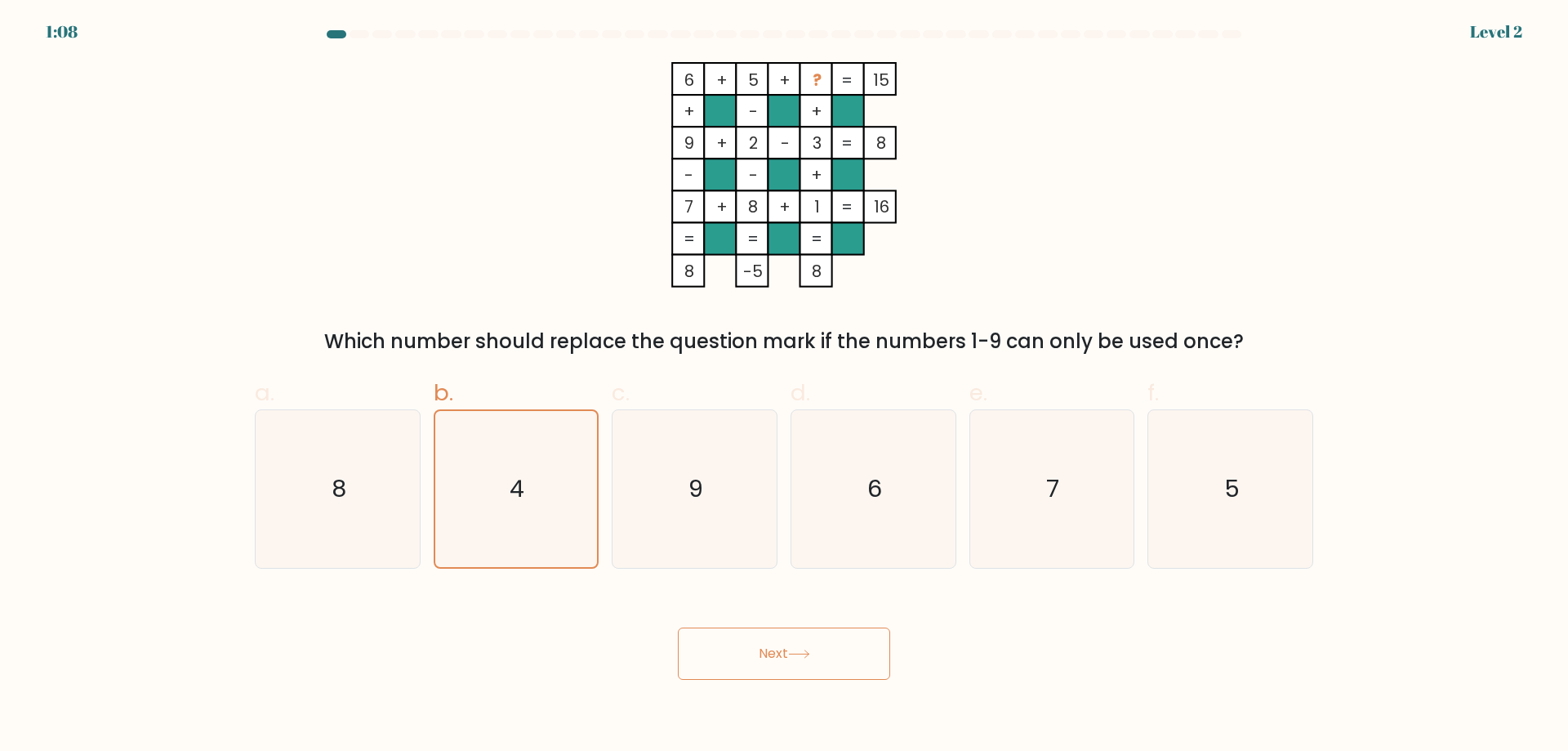
click at [678, 628] on button "Next" at bounding box center [784, 654] width 212 height 52
click at [791, 657] on button "Next" at bounding box center [784, 654] width 212 height 52
click at [678, 628] on button "Next" at bounding box center [784, 654] width 212 height 52
click at [792, 656] on icon at bounding box center [799, 654] width 22 height 9
click at [678, 628] on button "Next" at bounding box center [784, 654] width 212 height 52
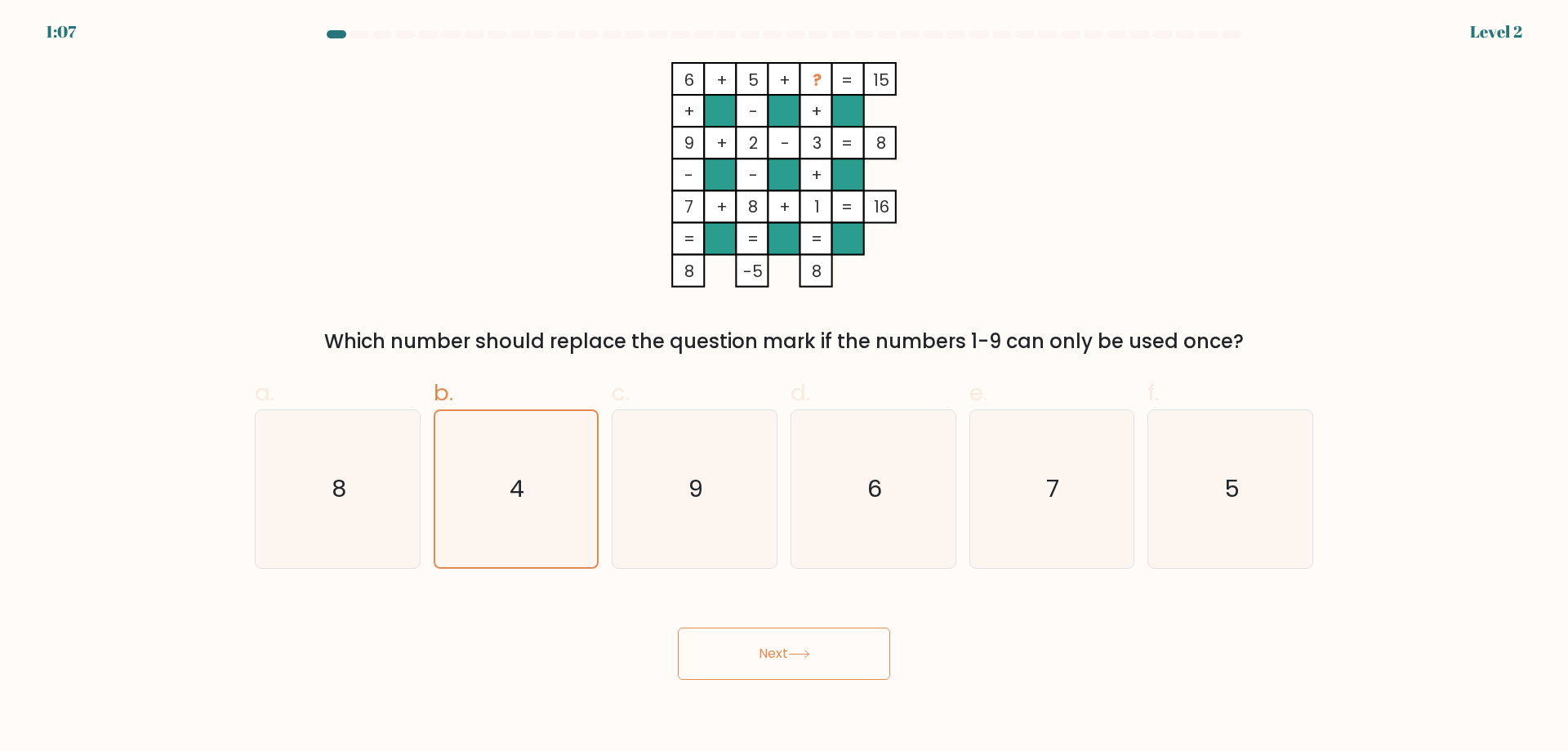
click at [792, 656] on icon at bounding box center [799, 654] width 22 height 9
click at [678, 628] on button "Next" at bounding box center [784, 654] width 212 height 52
click at [793, 656] on icon at bounding box center [799, 654] width 22 height 9
click at [678, 628] on button "Next" at bounding box center [784, 654] width 212 height 52
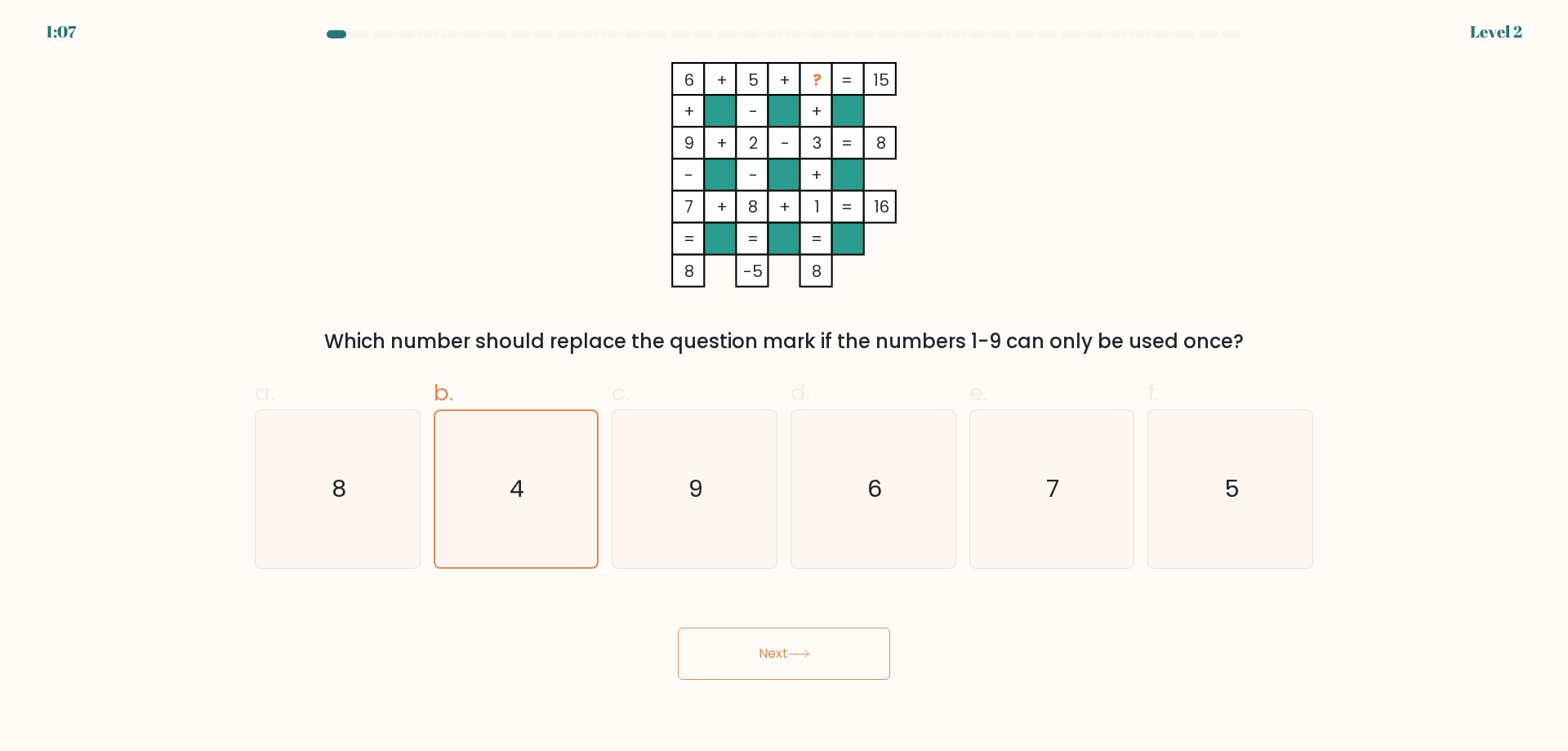
click at [793, 656] on icon at bounding box center [799, 654] width 22 height 9
click at [678, 628] on button "Next" at bounding box center [784, 654] width 212 height 52
click at [794, 655] on icon at bounding box center [799, 654] width 22 height 9
click at [678, 628] on button "Next" at bounding box center [784, 654] width 212 height 52
click at [796, 654] on icon at bounding box center [799, 654] width 20 height 7
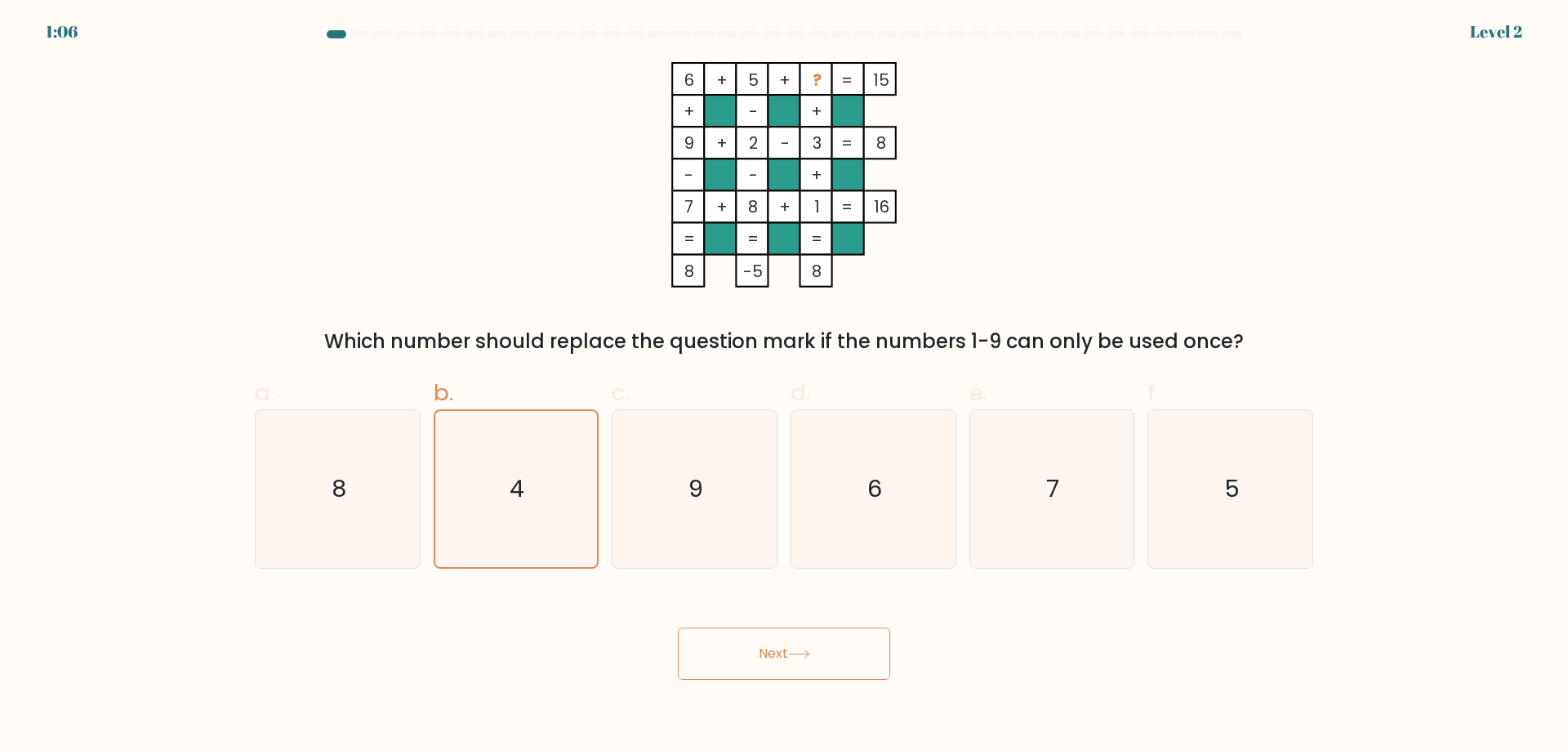
click at [678, 628] on button "Next" at bounding box center [784, 654] width 212 height 52
click at [796, 654] on icon at bounding box center [799, 654] width 22 height 9
click at [678, 628] on button "Next" at bounding box center [784, 654] width 212 height 52
click at [796, 654] on icon at bounding box center [799, 654] width 22 height 9
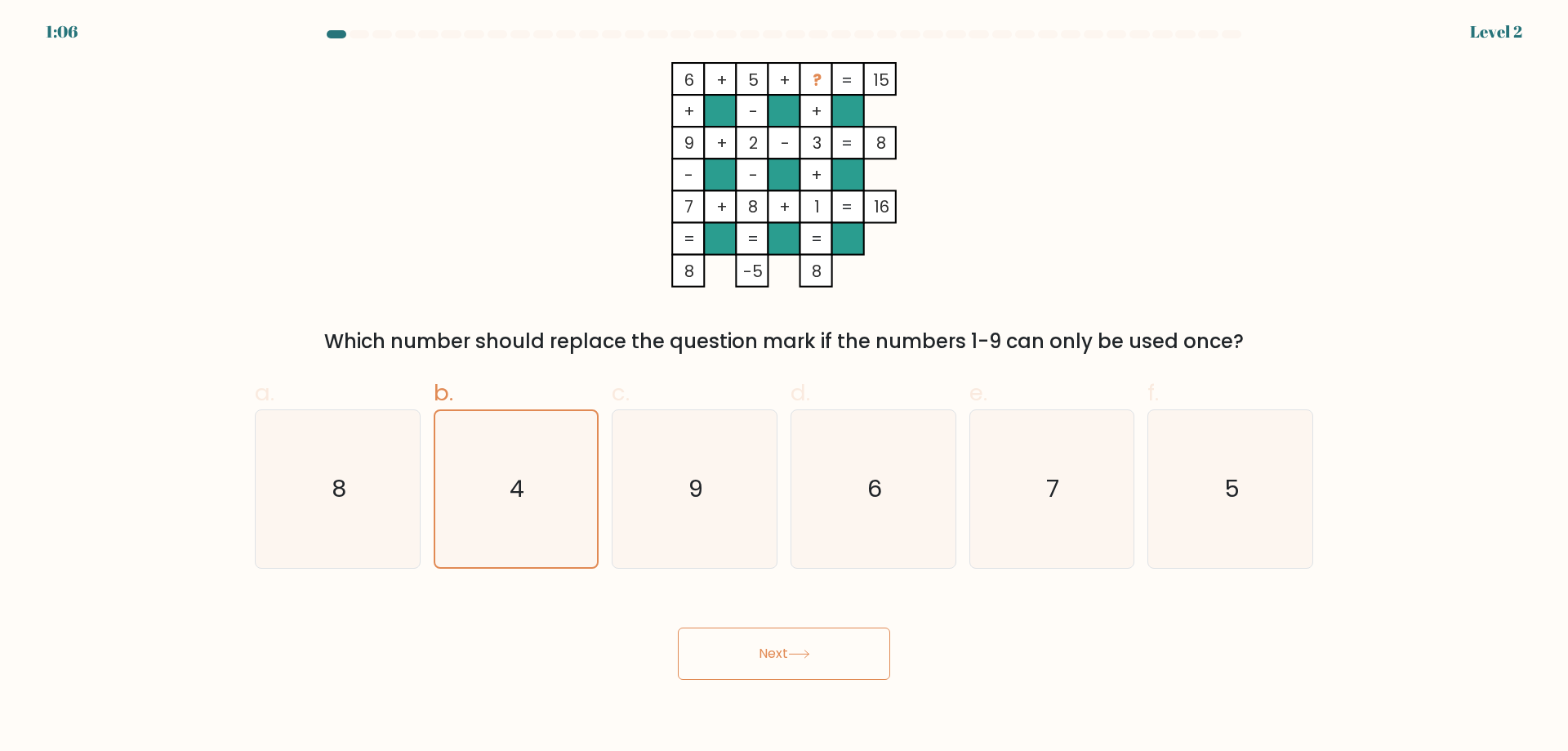
click at [678, 628] on button "Next" at bounding box center [784, 654] width 212 height 52
click at [798, 653] on icon at bounding box center [799, 654] width 22 height 9
click at [678, 628] on button "Next" at bounding box center [784, 654] width 212 height 52
click at [799, 652] on icon at bounding box center [799, 654] width 22 height 9
click at [678, 628] on button "Next" at bounding box center [784, 654] width 212 height 52
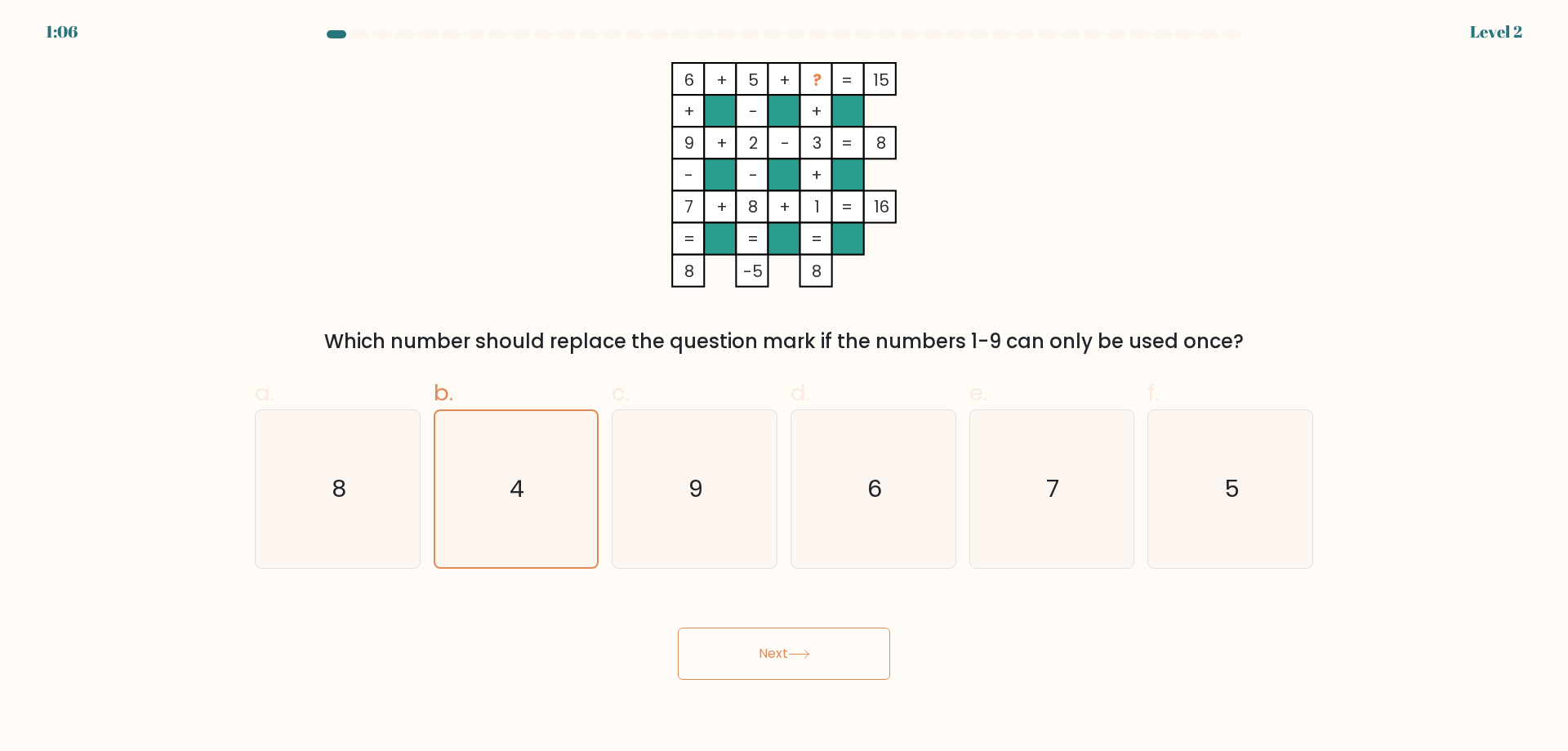
click at [799, 651] on icon at bounding box center [799, 654] width 22 height 9
click at [678, 628] on button "Next" at bounding box center [784, 654] width 212 height 52
click at [801, 650] on icon at bounding box center [799, 654] width 22 height 9
click at [678, 628] on button "Next" at bounding box center [784, 654] width 212 height 52
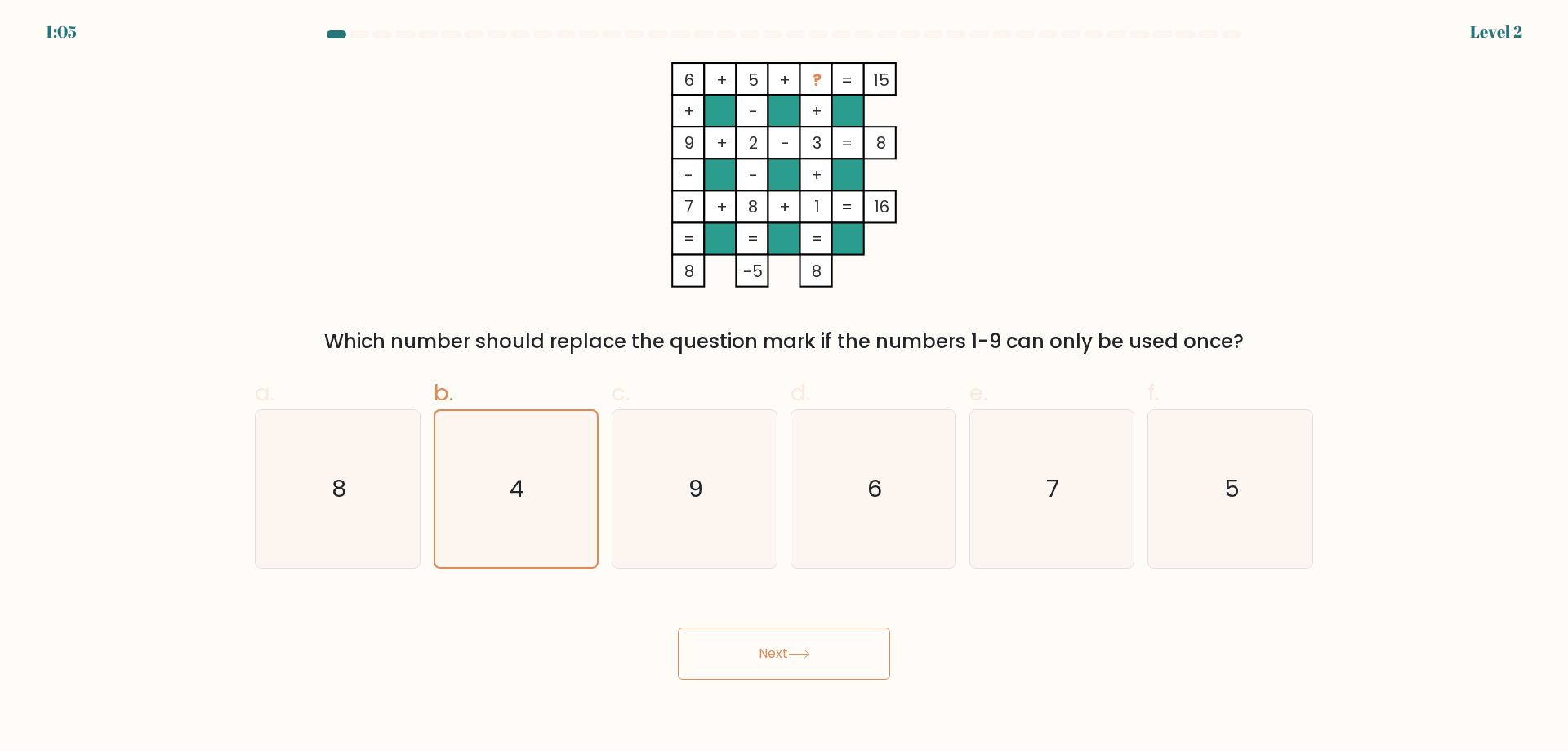
click at [801, 650] on icon at bounding box center [799, 654] width 22 height 9
click at [678, 628] on button "Next" at bounding box center [784, 654] width 212 height 52
click at [801, 649] on icon at bounding box center [799, 654] width 22 height 9
click at [678, 628] on button "Next" at bounding box center [784, 654] width 212 height 52
click at [802, 649] on button "Next" at bounding box center [784, 654] width 212 height 52
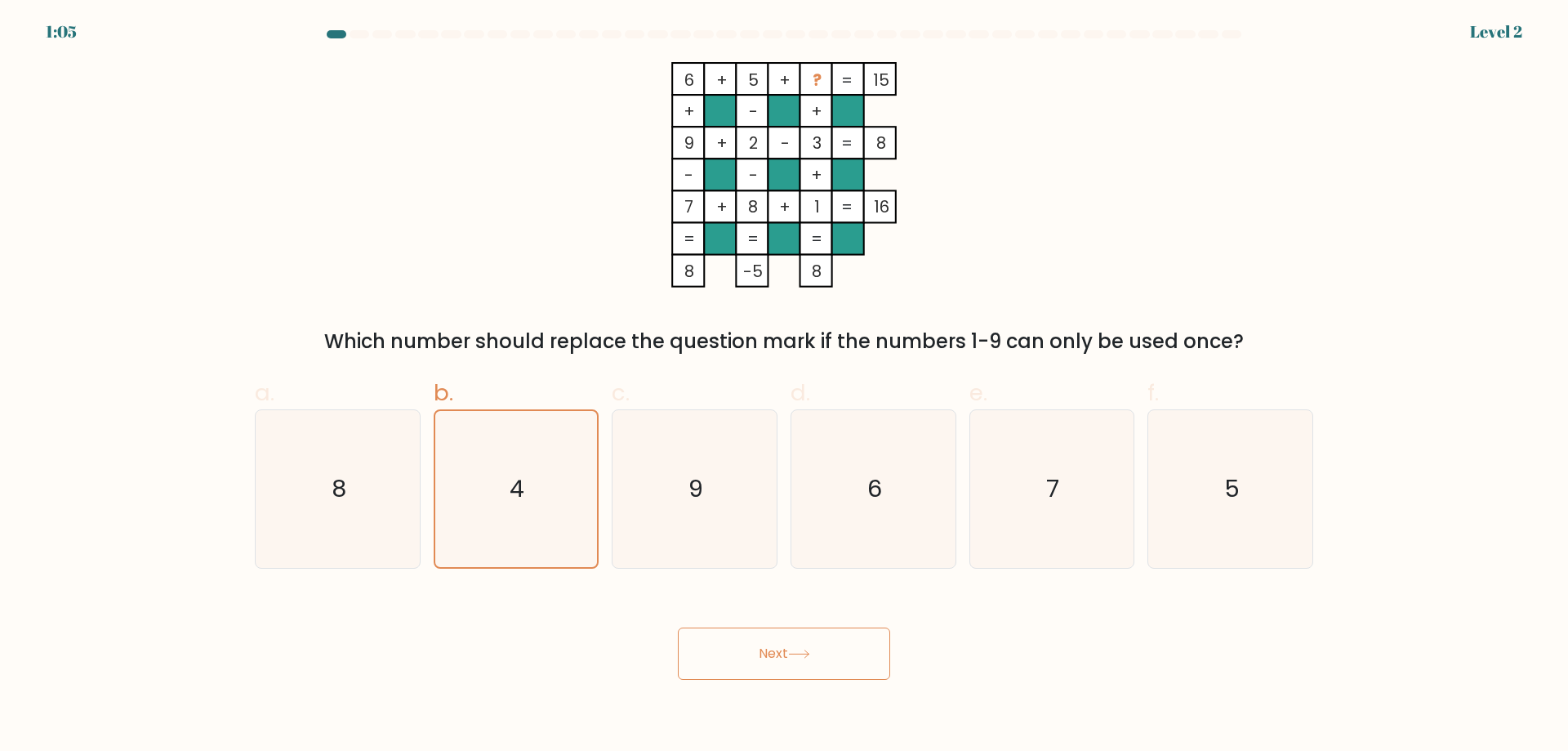
click at [678, 628] on button "Next" at bounding box center [784, 654] width 212 height 52
click at [803, 649] on button "Next" at bounding box center [784, 654] width 212 height 52
click at [678, 628] on button "Next" at bounding box center [784, 654] width 212 height 52
drag, startPoint x: 803, startPoint y: 649, endPoint x: 793, endPoint y: 584, distance: 65.8
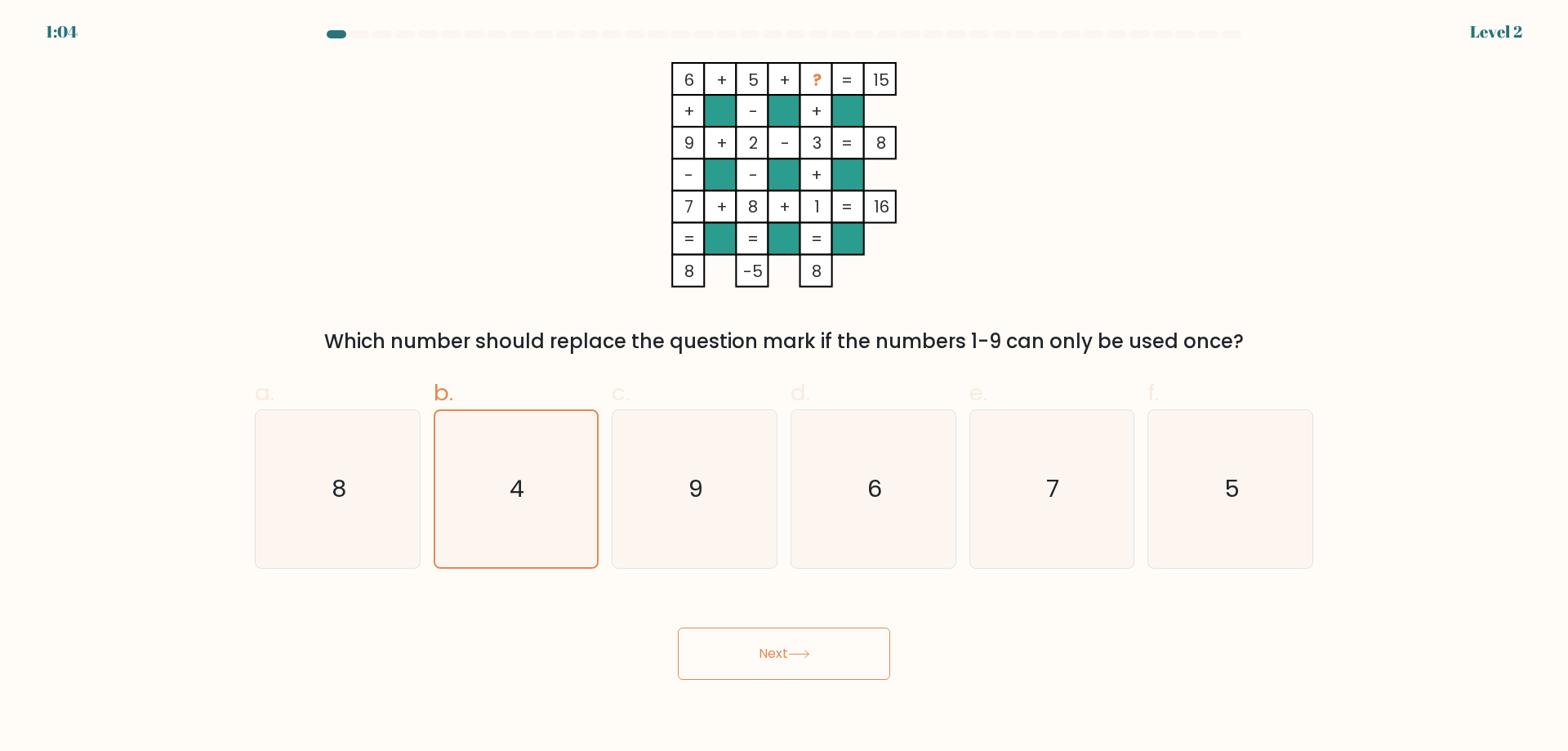
click at [803, 647] on button "Next" at bounding box center [784, 654] width 212 height 52
click at [737, 649] on button "Next" at bounding box center [784, 654] width 212 height 52
click at [678, 628] on button "Next" at bounding box center [784, 654] width 212 height 52
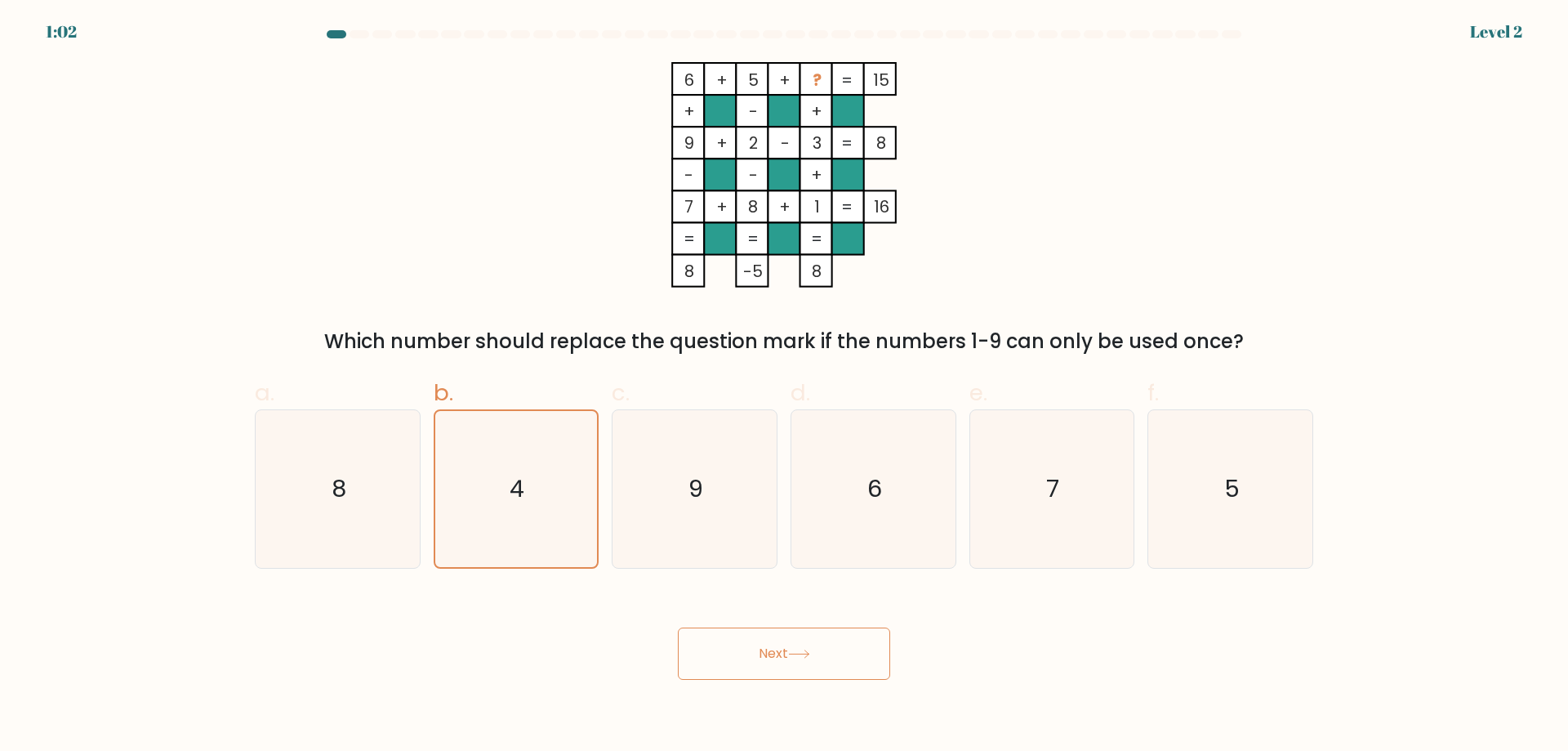
click at [737, 649] on button "Next" at bounding box center [784, 654] width 212 height 52
click at [678, 628] on button "Next" at bounding box center [784, 654] width 212 height 52
click at [737, 649] on button "Next" at bounding box center [784, 654] width 212 height 52
click at [678, 628] on button "Next" at bounding box center [784, 654] width 212 height 52
click at [737, 648] on button "Next" at bounding box center [784, 654] width 212 height 52
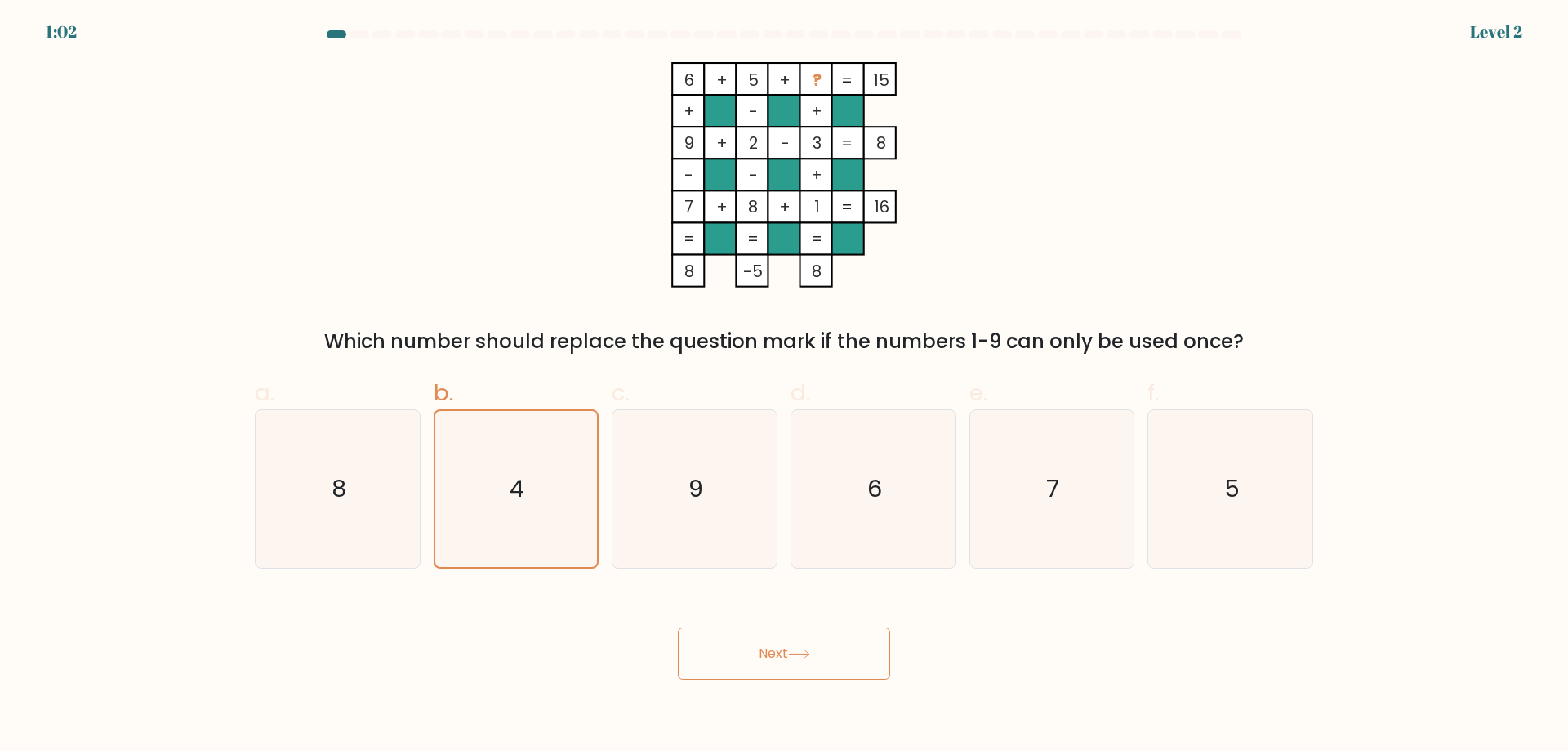
click at [678, 628] on button "Next" at bounding box center [784, 654] width 212 height 52
click at [737, 648] on button "Next" at bounding box center [784, 654] width 212 height 52
click at [678, 628] on button "Next" at bounding box center [784, 654] width 212 height 52
click at [737, 648] on button "Next" at bounding box center [784, 654] width 212 height 52
click at [678, 628] on button "Next" at bounding box center [784, 654] width 212 height 52
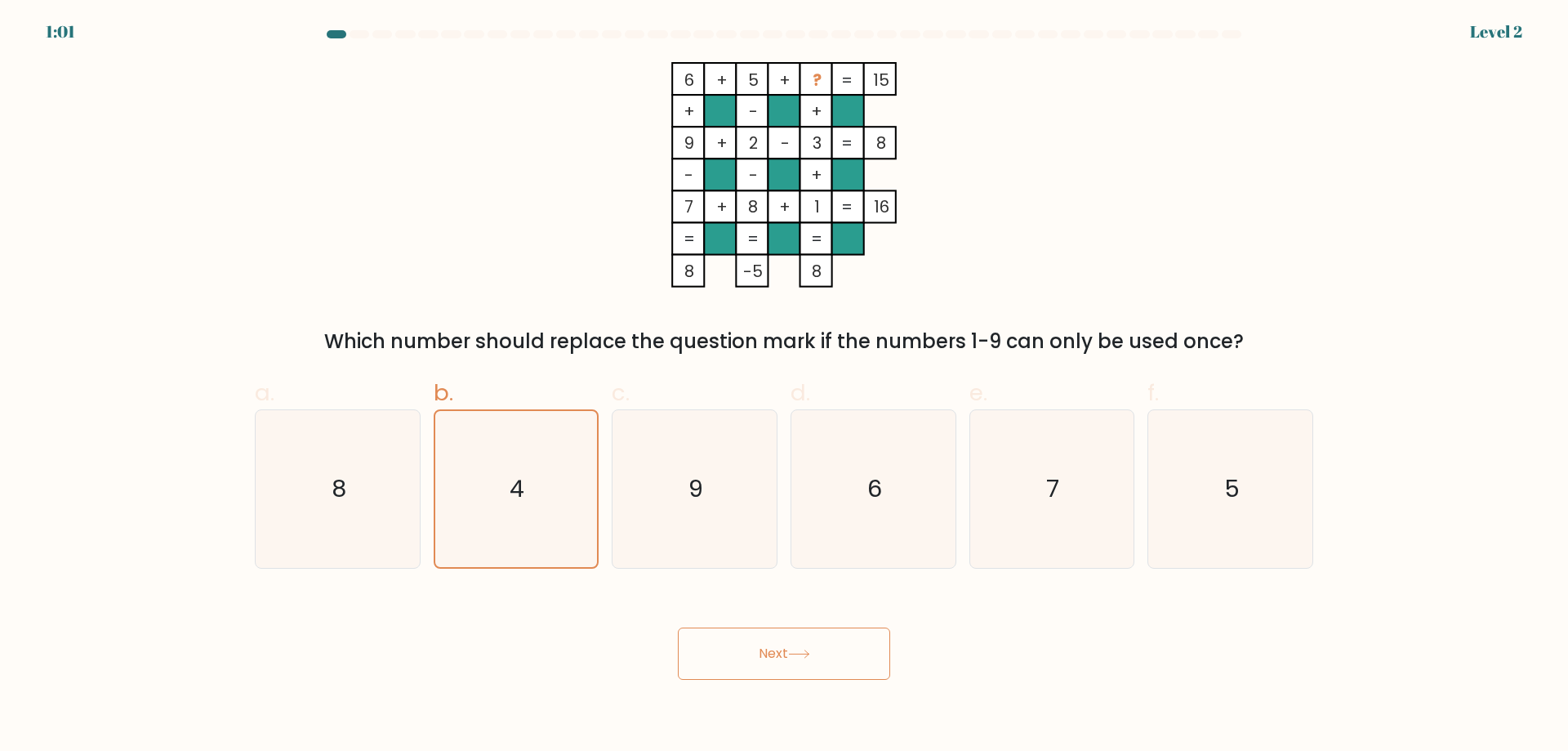
click at [737, 648] on button "Next" at bounding box center [784, 654] width 212 height 52
click at [678, 628] on button "Next" at bounding box center [784, 654] width 212 height 52
click at [737, 648] on button "Next" at bounding box center [784, 654] width 212 height 52
click at [678, 628] on button "Next" at bounding box center [784, 654] width 212 height 52
click at [737, 648] on button "Next" at bounding box center [784, 654] width 212 height 52
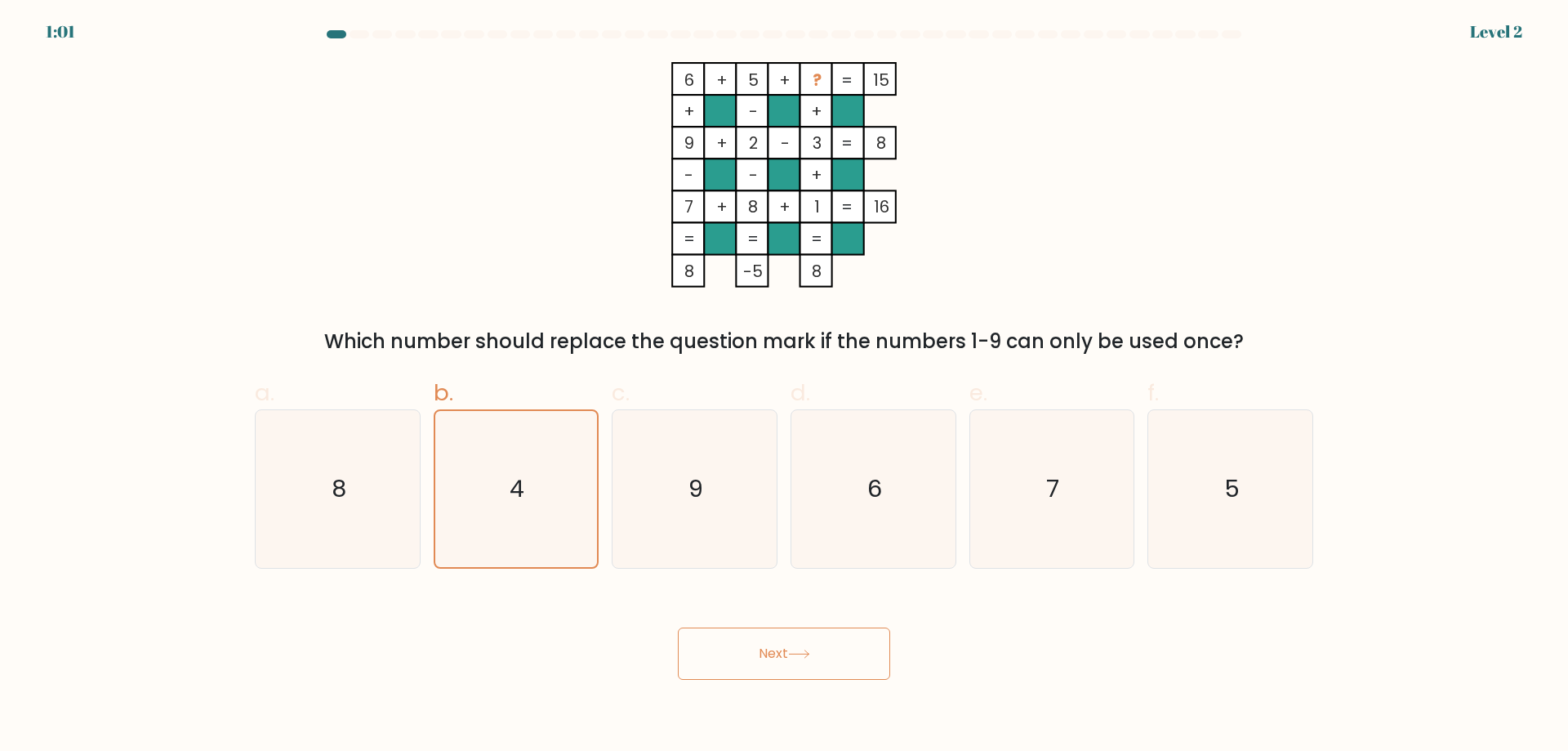
click at [678, 628] on button "Next" at bounding box center [784, 654] width 212 height 52
click at [741, 646] on button "Next" at bounding box center [784, 654] width 212 height 52
click at [678, 628] on button "Next" at bounding box center [784, 654] width 212 height 52
click at [741, 646] on button "Next" at bounding box center [784, 654] width 212 height 52
click at [678, 628] on button "Next" at bounding box center [784, 654] width 212 height 52
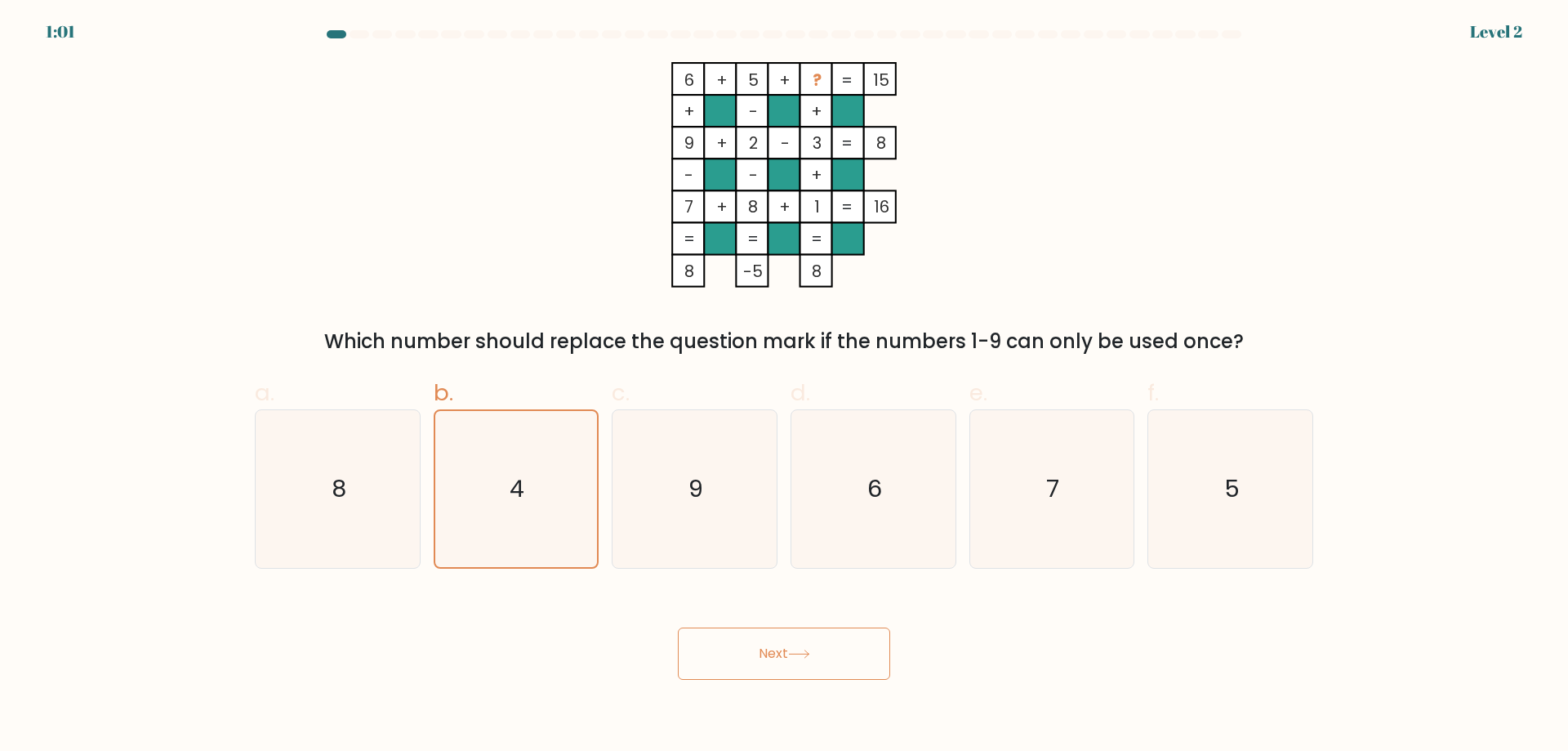
click at [741, 646] on button "Next" at bounding box center [784, 654] width 212 height 52
click at [678, 628] on button "Next" at bounding box center [784, 654] width 212 height 52
click at [741, 646] on button "Next" at bounding box center [784, 654] width 212 height 52
click at [678, 628] on button "Next" at bounding box center [784, 654] width 212 height 52
click at [741, 646] on button "Next" at bounding box center [784, 654] width 212 height 52
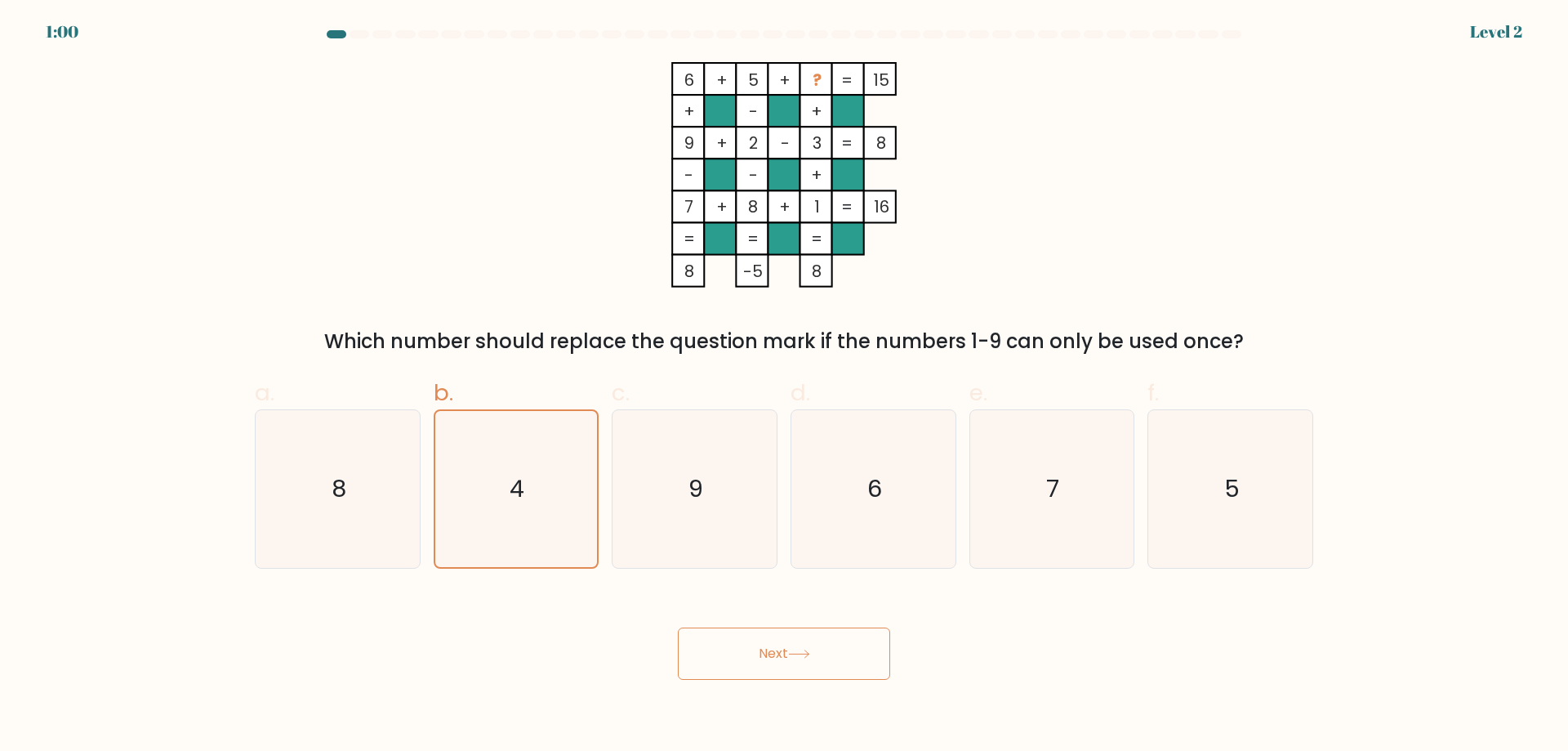
click at [678, 628] on button "Next" at bounding box center [784, 654] width 212 height 52
click at [741, 646] on button "Next" at bounding box center [784, 654] width 212 height 52
click at [678, 628] on button "Next" at bounding box center [784, 654] width 212 height 52
click at [741, 646] on button "Next" at bounding box center [784, 654] width 212 height 52
click at [678, 628] on button "Next" at bounding box center [784, 654] width 212 height 52
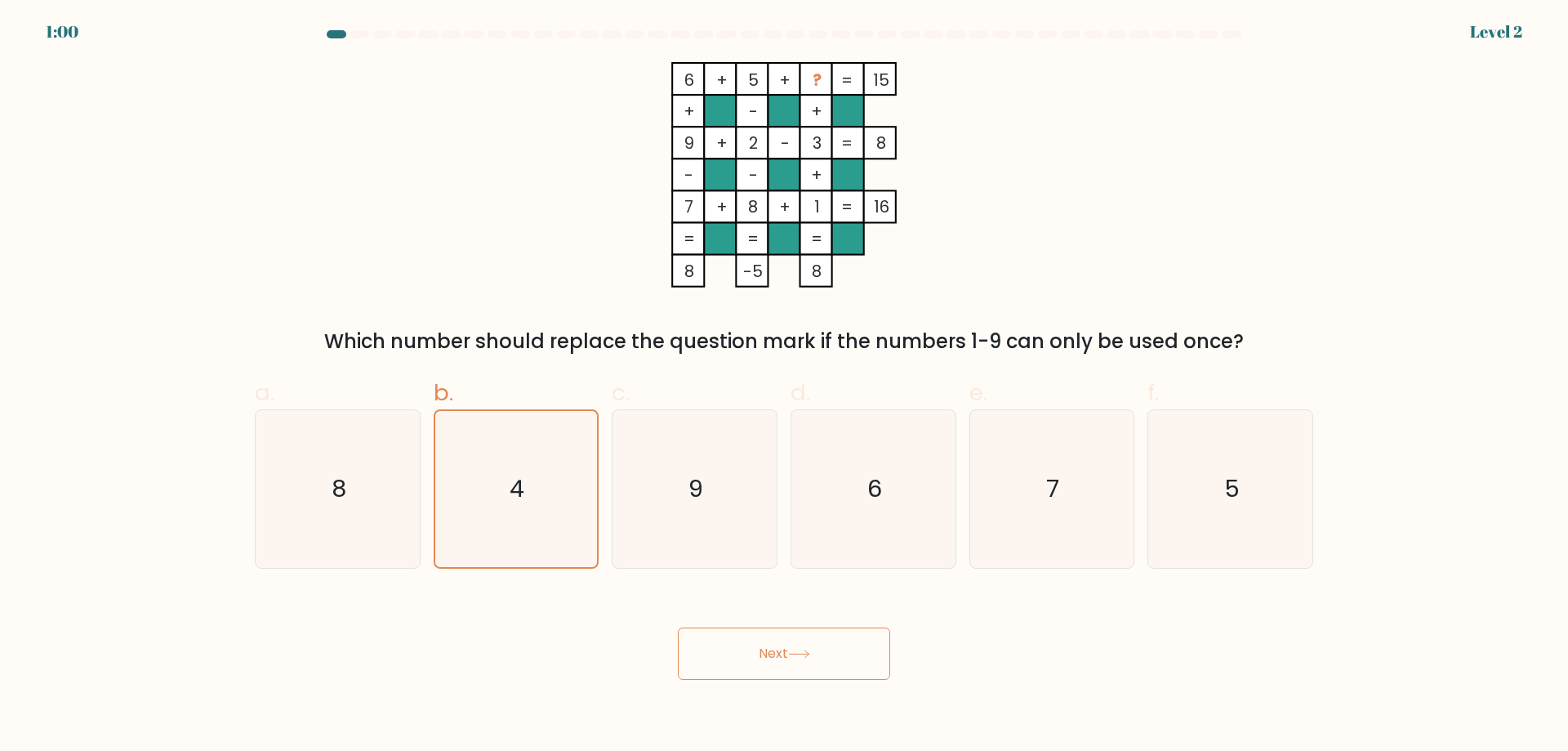
click at [741, 646] on button "Next" at bounding box center [784, 654] width 212 height 52
click at [678, 628] on button "Next" at bounding box center [784, 654] width 212 height 52
click at [741, 646] on button "Next" at bounding box center [784, 654] width 212 height 52
click at [524, 504] on text "4" at bounding box center [518, 488] width 15 height 32
click at [784, 386] on input "b. 4" at bounding box center [784, 380] width 1 height 11
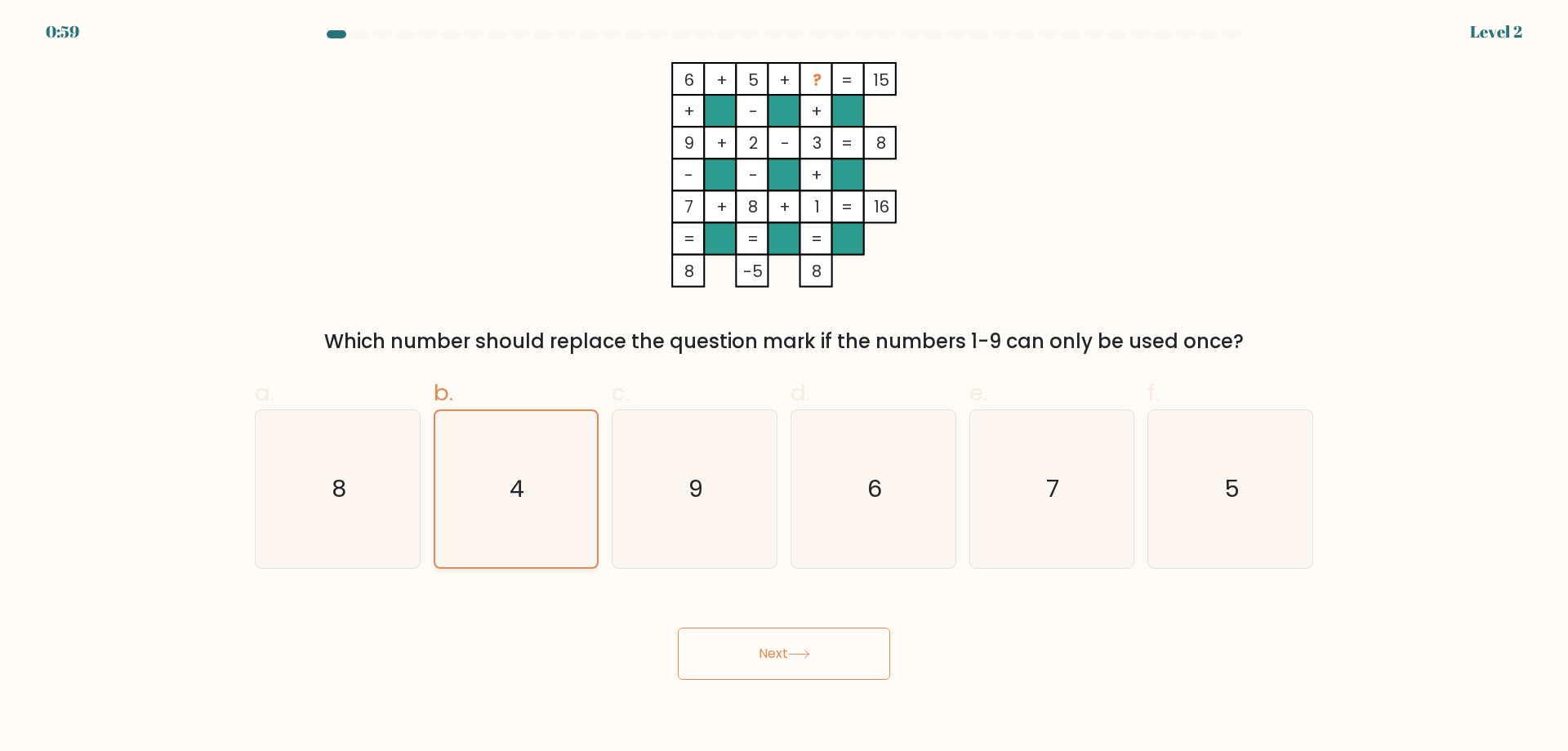
click at [524, 504] on text "4" at bounding box center [518, 488] width 15 height 32
click at [784, 386] on input "b. 4" at bounding box center [784, 380] width 1 height 11
click at [375, 490] on icon "8" at bounding box center [337, 489] width 157 height 157
click at [784, 386] on input "a. 8" at bounding box center [784, 380] width 1 height 11
radio input "true"
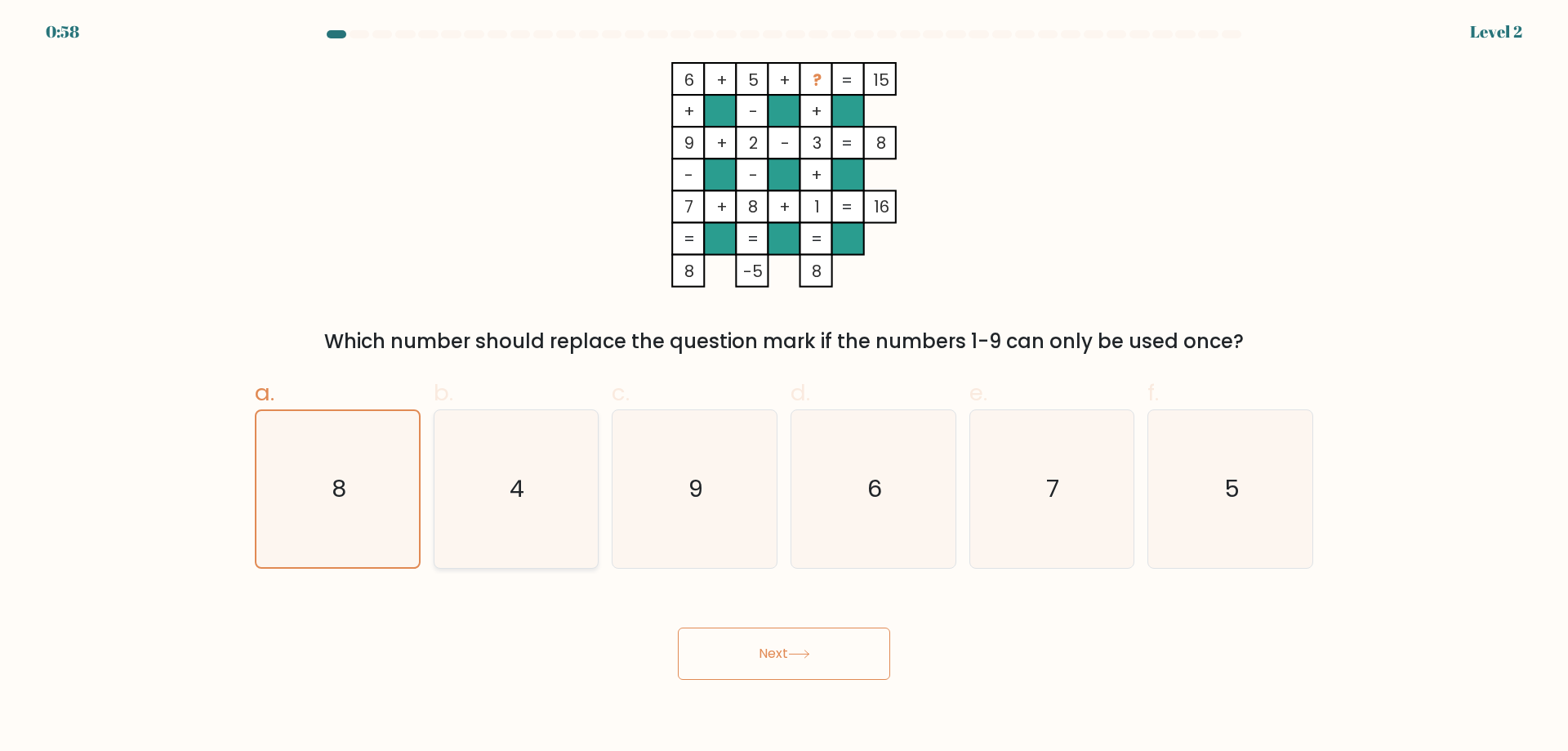
click at [513, 499] on text "4" at bounding box center [518, 488] width 15 height 32
click at [784, 386] on input "b. 4" at bounding box center [784, 380] width 1 height 11
radio input "true"
click at [678, 628] on button "Next" at bounding box center [784, 654] width 212 height 52
click at [747, 643] on button "Next" at bounding box center [784, 654] width 212 height 52
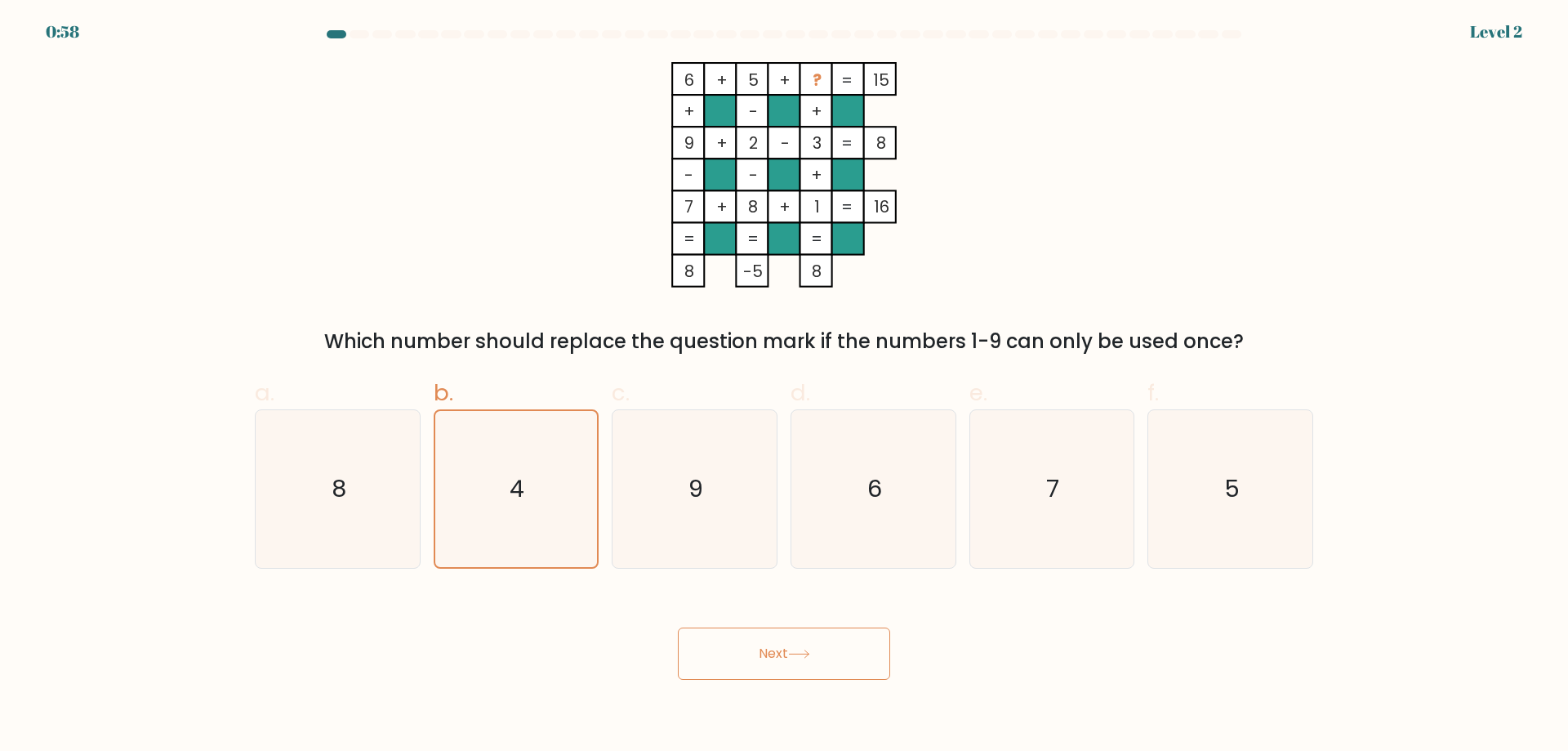
click at [678, 628] on button "Next" at bounding box center [784, 654] width 212 height 52
click at [752, 652] on button "Next" at bounding box center [784, 654] width 212 height 52
click at [678, 628] on button "Next" at bounding box center [784, 654] width 212 height 52
click at [752, 652] on button "Next" at bounding box center [784, 654] width 212 height 52
click at [678, 628] on button "Next" at bounding box center [784, 654] width 212 height 52
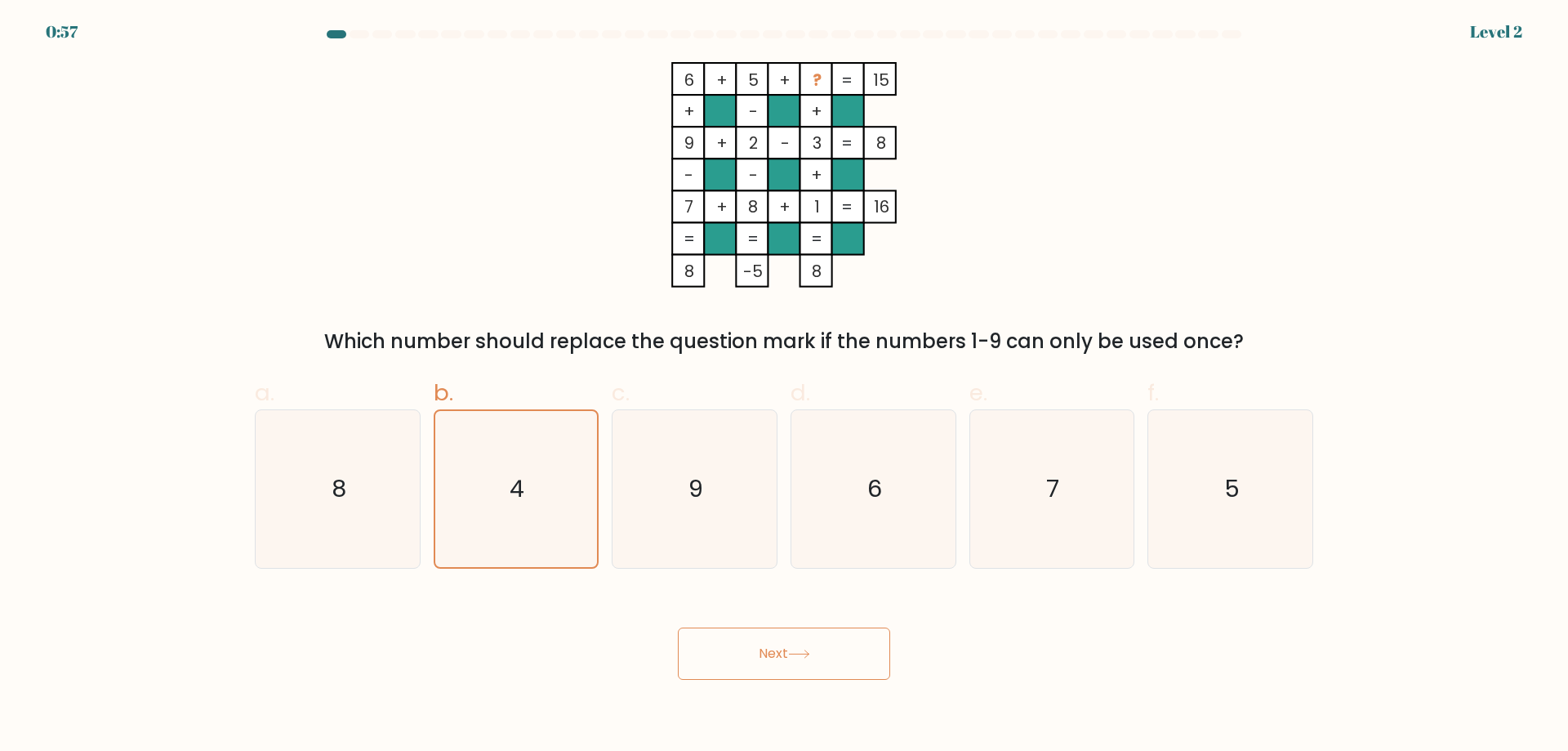
click at [752, 652] on button "Next" at bounding box center [784, 654] width 212 height 52
click at [678, 628] on button "Next" at bounding box center [784, 654] width 212 height 52
drag, startPoint x: 752, startPoint y: 652, endPoint x: 776, endPoint y: 659, distance: 25.0
click at [754, 652] on button "Next" at bounding box center [784, 654] width 212 height 52
click at [791, 660] on button "Next" at bounding box center [784, 654] width 212 height 52
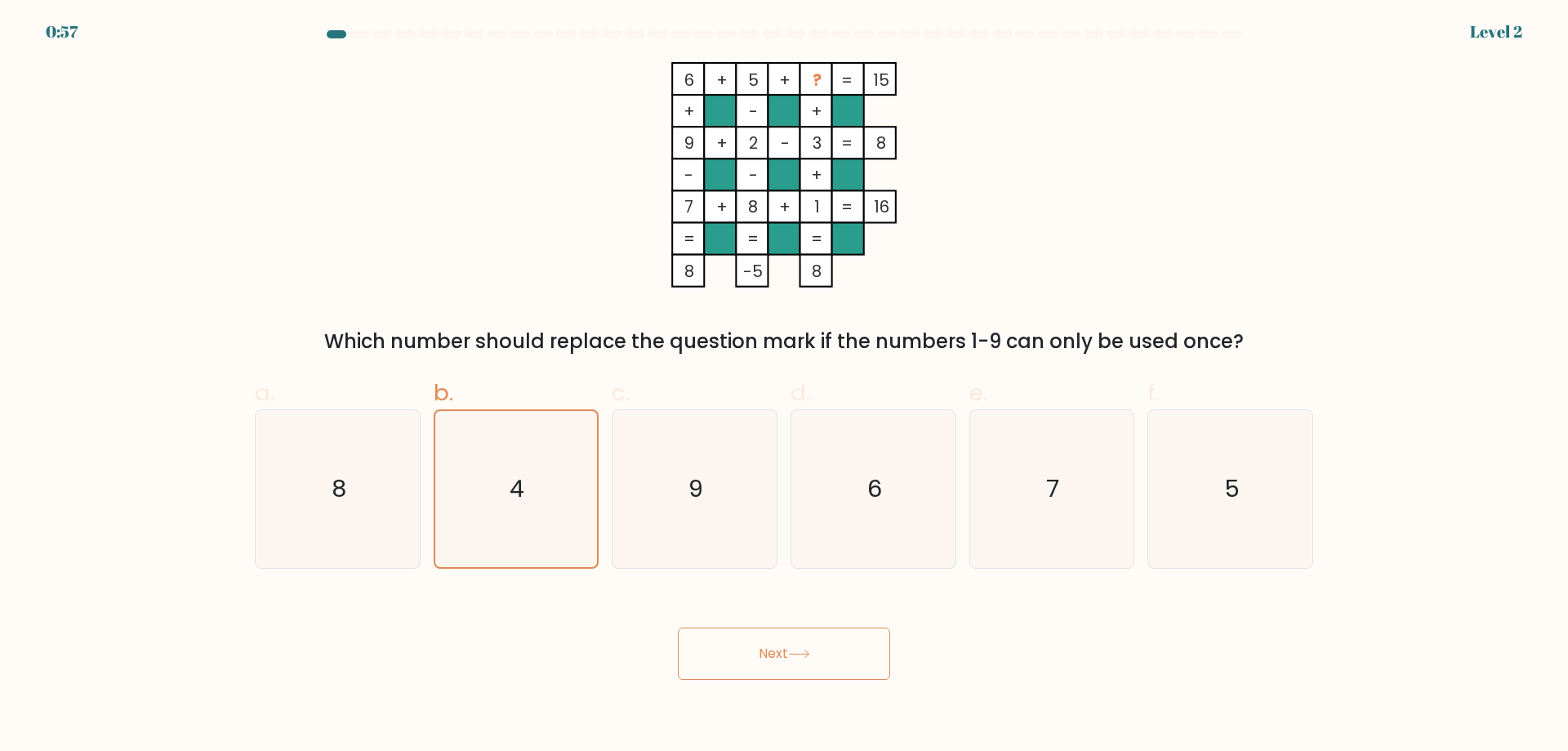
click at [857, 664] on button "Next" at bounding box center [784, 654] width 212 height 52
click at [871, 662] on button "Next" at bounding box center [784, 654] width 212 height 52
click at [678, 628] on button "Next" at bounding box center [784, 654] width 212 height 52
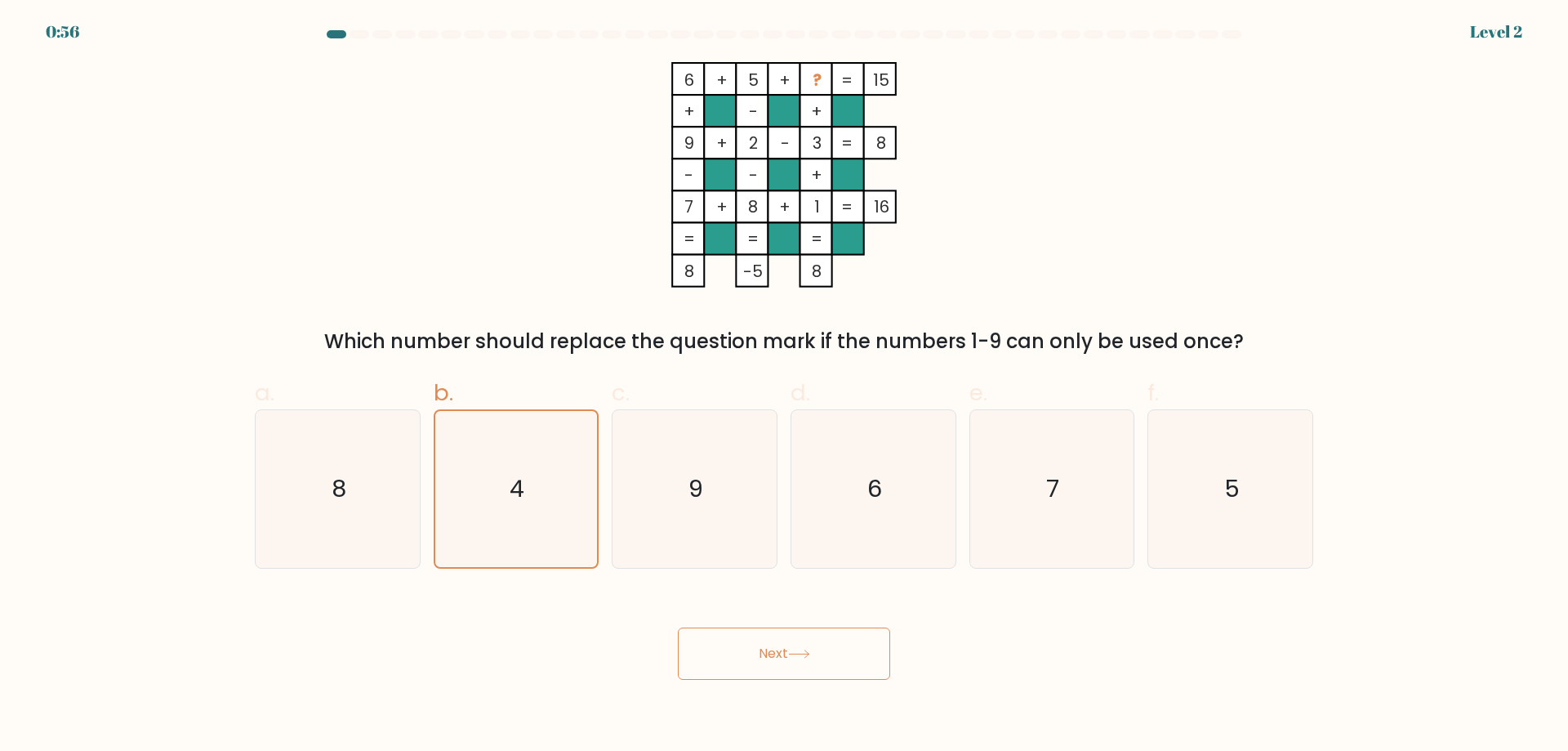
click at [871, 662] on button "Next" at bounding box center [784, 654] width 212 height 52
click at [678, 628] on button "Next" at bounding box center [784, 654] width 212 height 52
click at [871, 662] on button "Next" at bounding box center [784, 654] width 212 height 52
click at [678, 628] on button "Next" at bounding box center [784, 654] width 212 height 52
drag, startPoint x: 798, startPoint y: 638, endPoint x: 751, endPoint y: 670, distance: 56.9
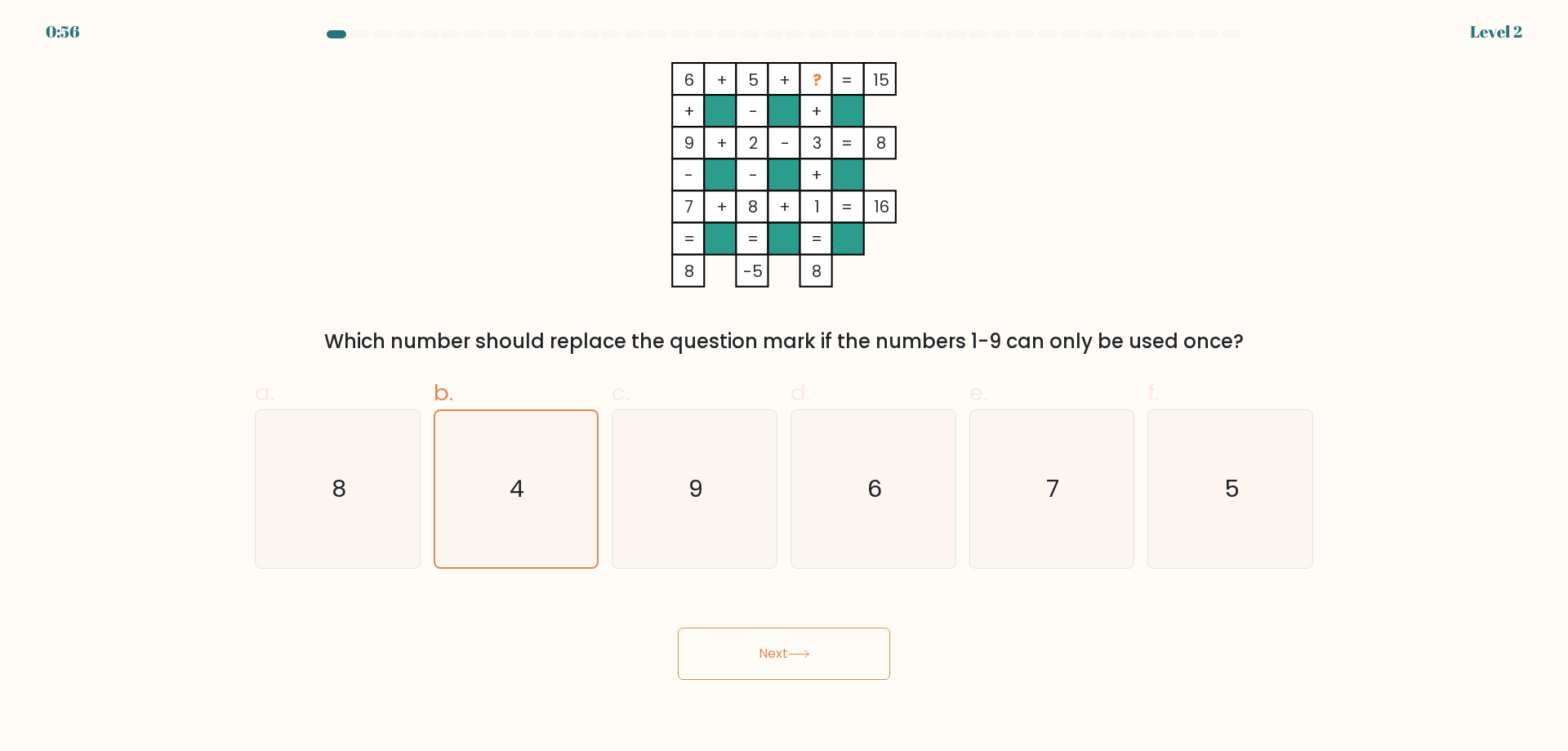
click at [796, 638] on button "Next" at bounding box center [784, 654] width 212 height 52
click at [751, 670] on button "Next" at bounding box center [784, 654] width 212 height 52
click at [768, 649] on button "Next" at bounding box center [784, 654] width 212 height 52
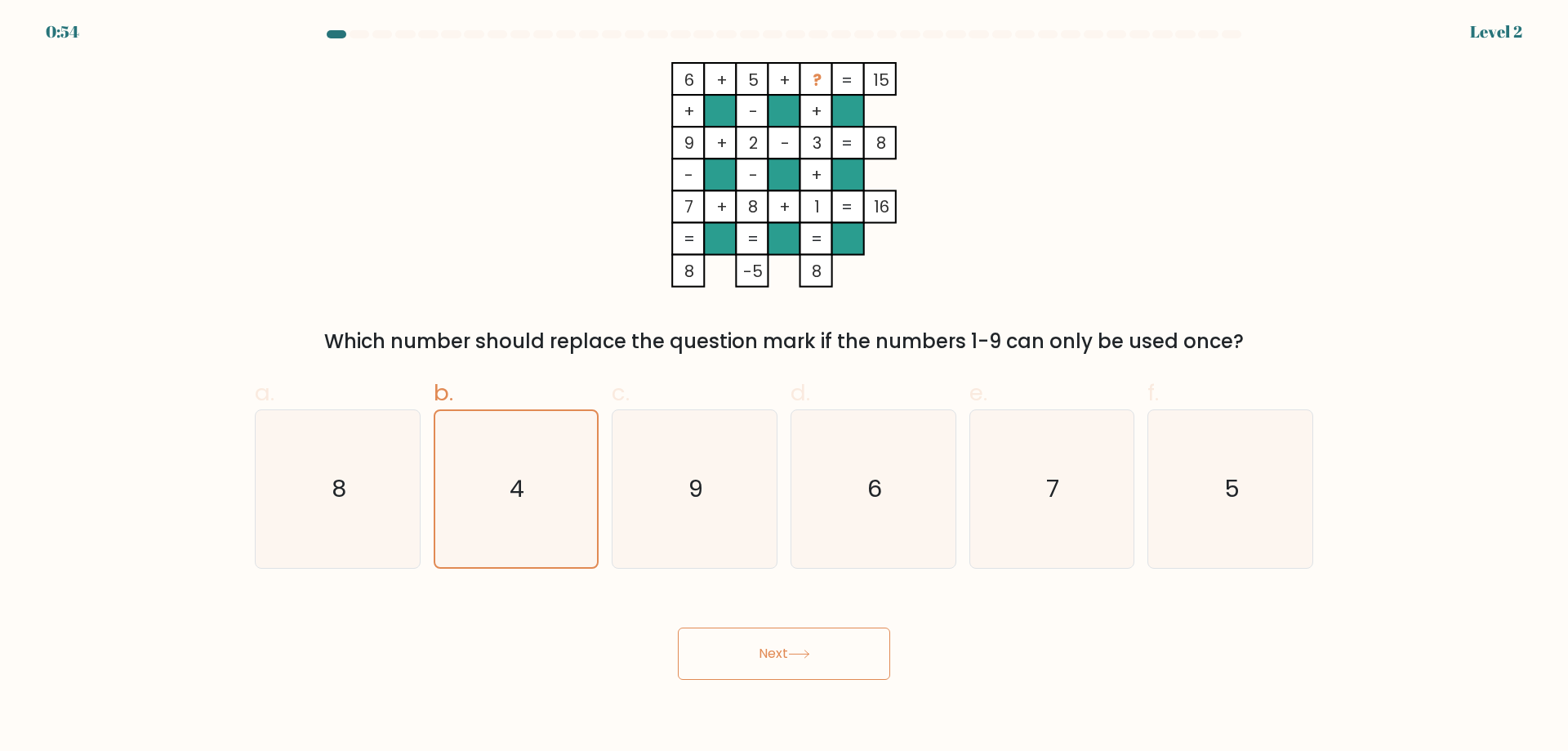
click at [678, 628] on button "Next" at bounding box center [784, 654] width 212 height 52
click at [768, 649] on button "Next" at bounding box center [784, 654] width 212 height 52
click at [678, 628] on button "Next" at bounding box center [784, 654] width 212 height 52
click at [768, 649] on button "Next" at bounding box center [784, 654] width 212 height 52
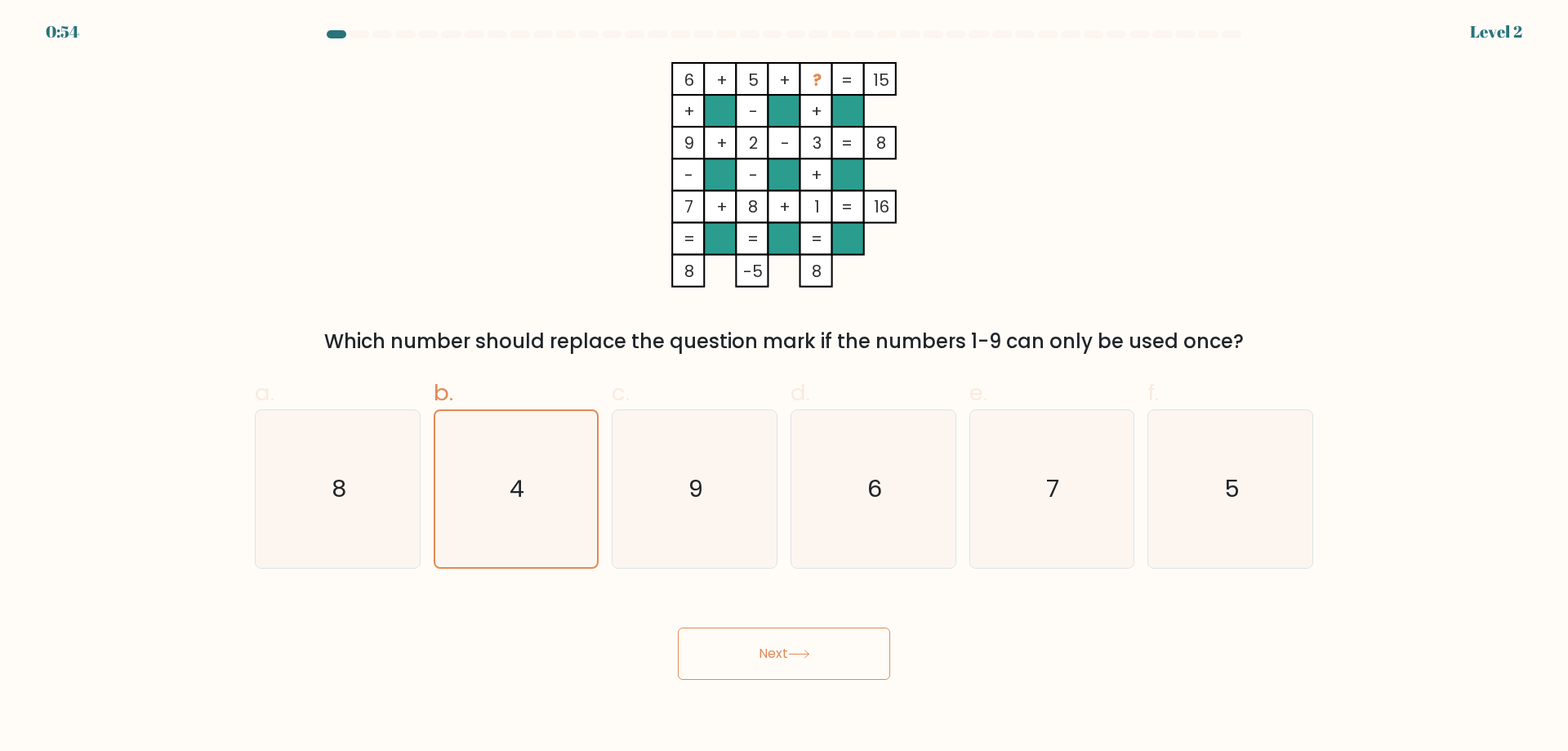
click at [678, 628] on button "Next" at bounding box center [784, 654] width 212 height 52
click at [769, 648] on button "Next" at bounding box center [784, 654] width 212 height 52
click at [678, 628] on button "Next" at bounding box center [784, 654] width 212 height 52
click at [769, 648] on button "Next" at bounding box center [784, 654] width 212 height 52
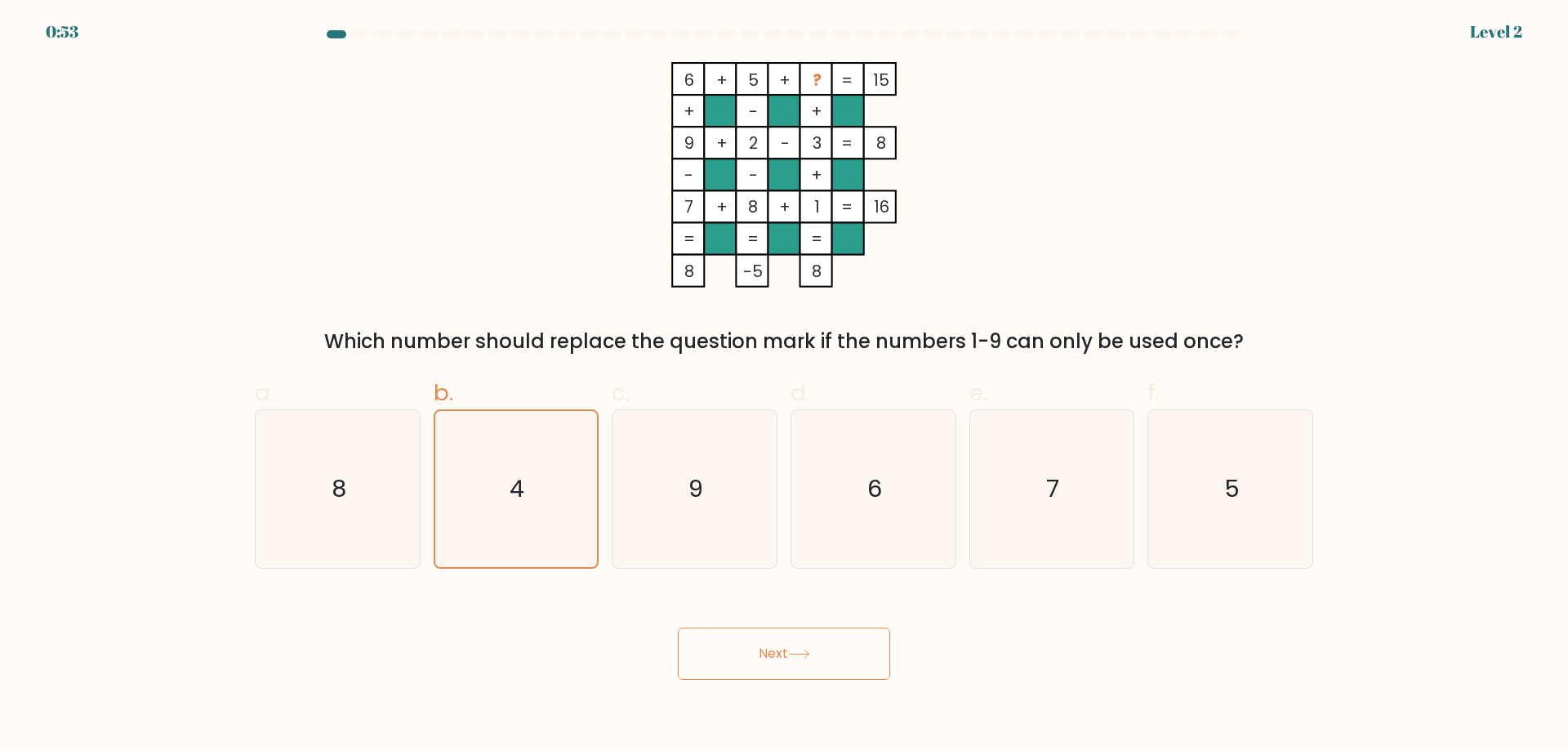
click at [678, 628] on button "Next" at bounding box center [784, 654] width 212 height 52
click at [770, 647] on button "Next" at bounding box center [784, 654] width 212 height 52
click at [678, 628] on button "Next" at bounding box center [784, 654] width 212 height 52
click at [770, 647] on button "Next" at bounding box center [784, 654] width 212 height 52
click at [678, 628] on button "Next" at bounding box center [784, 654] width 212 height 52
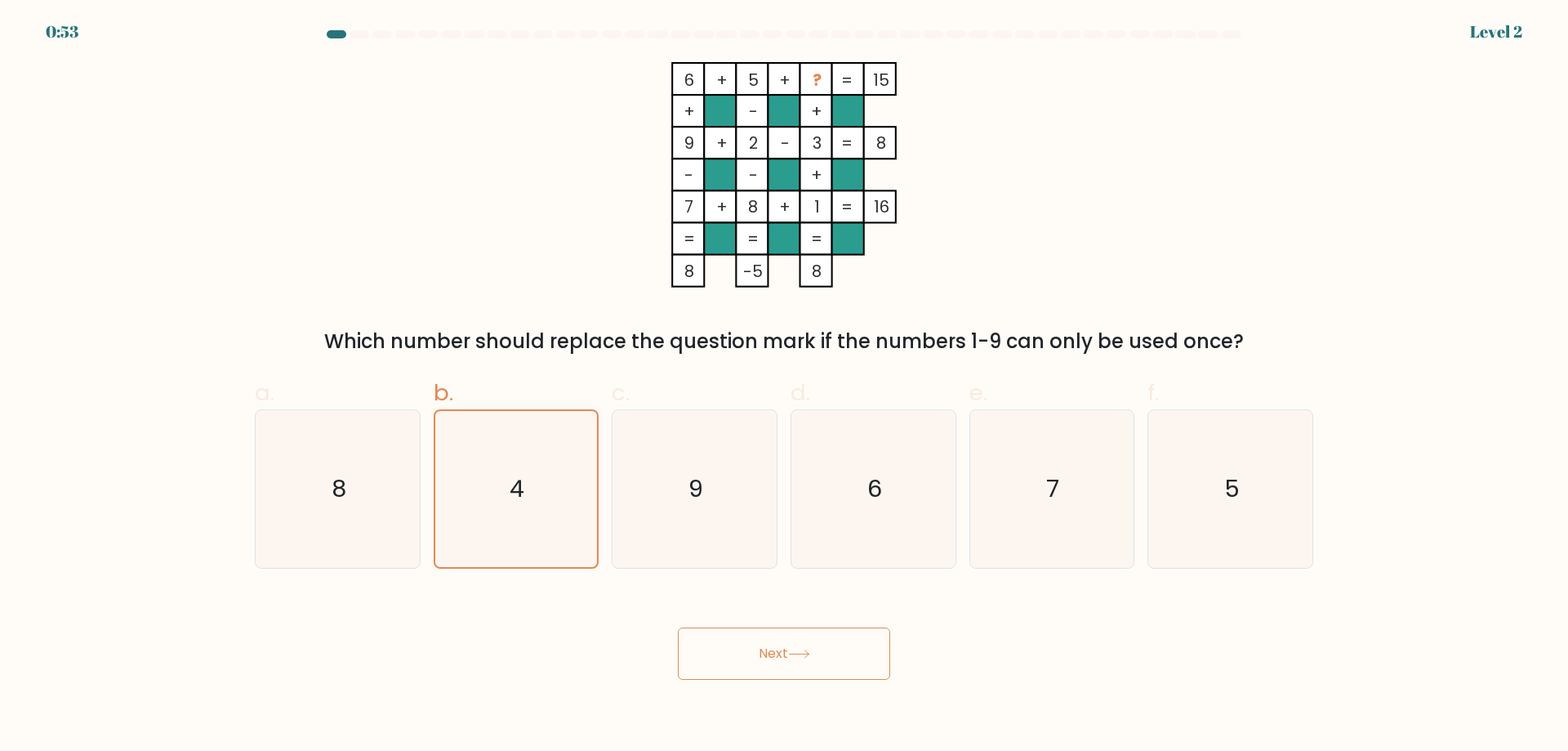
click at [771, 647] on button "Next" at bounding box center [784, 654] width 212 height 52
click at [678, 628] on button "Next" at bounding box center [784, 654] width 212 height 52
click at [771, 647] on button "Next" at bounding box center [784, 654] width 212 height 52
click at [678, 628] on button "Next" at bounding box center [784, 654] width 212 height 52
click at [771, 647] on button "Next" at bounding box center [784, 654] width 212 height 52
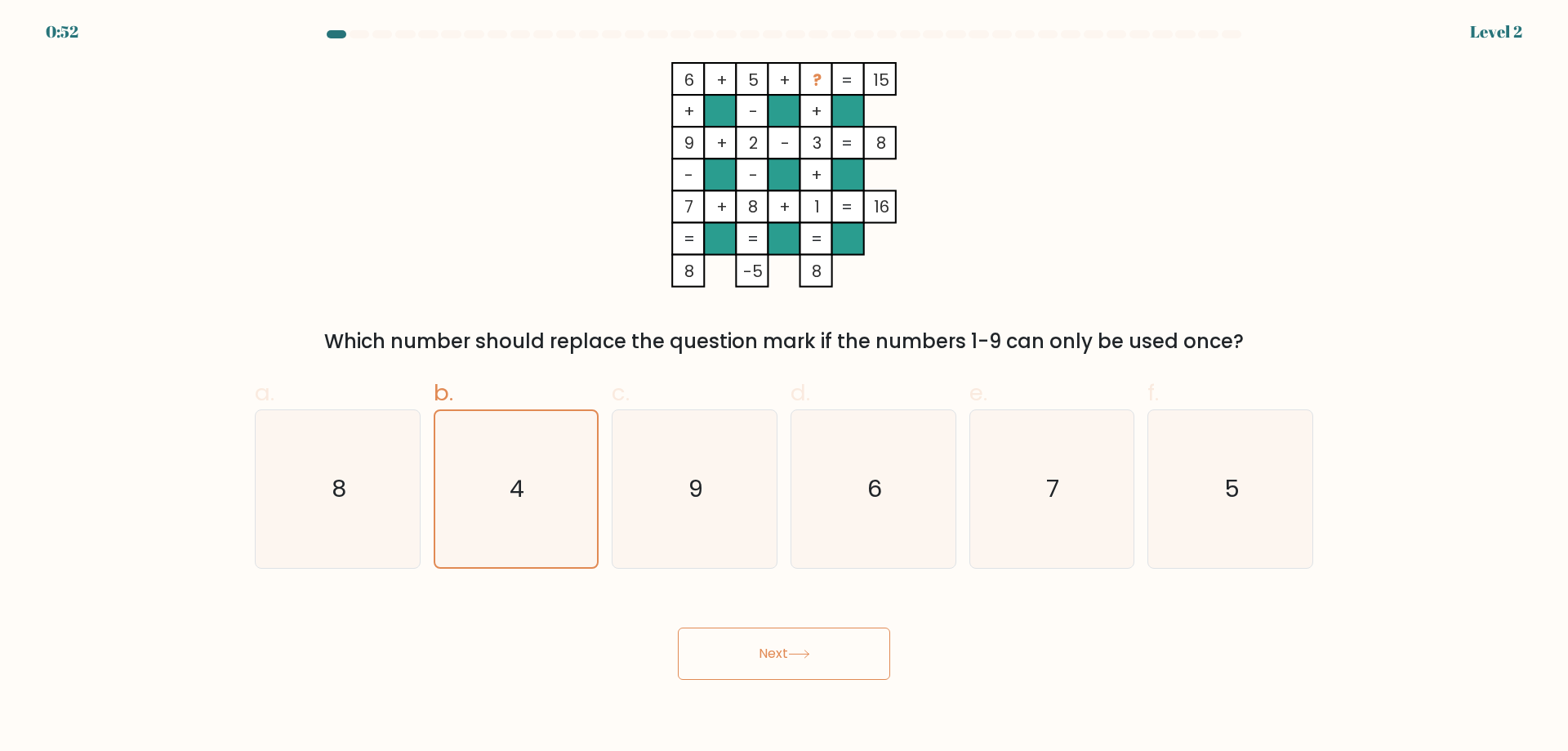
click at [678, 628] on button "Next" at bounding box center [784, 654] width 212 height 52
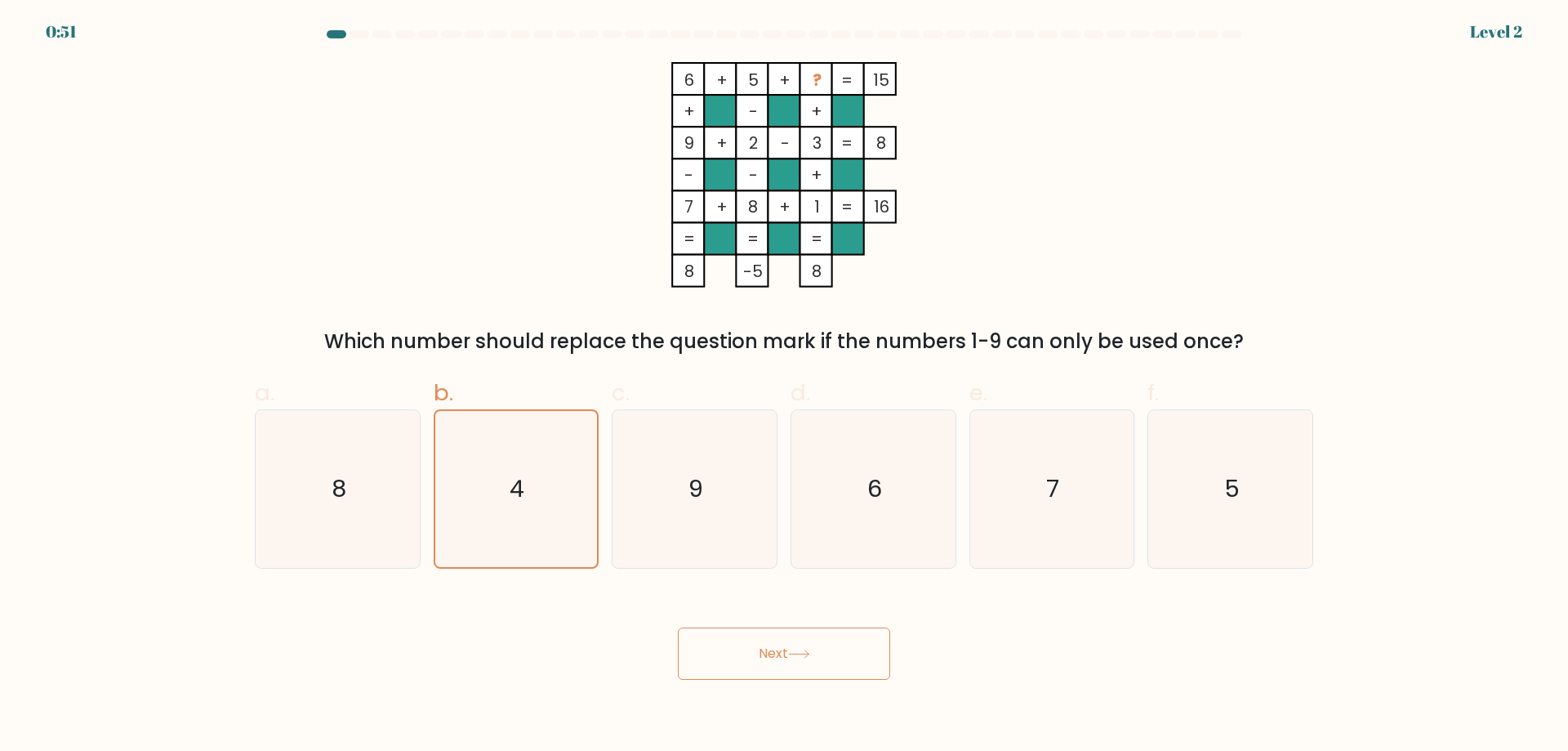
click at [771, 647] on button "Next" at bounding box center [784, 654] width 212 height 52
click at [489, 462] on icon "4" at bounding box center [515, 489] width 156 height 156
click at [784, 386] on input "b. 4" at bounding box center [784, 380] width 1 height 11
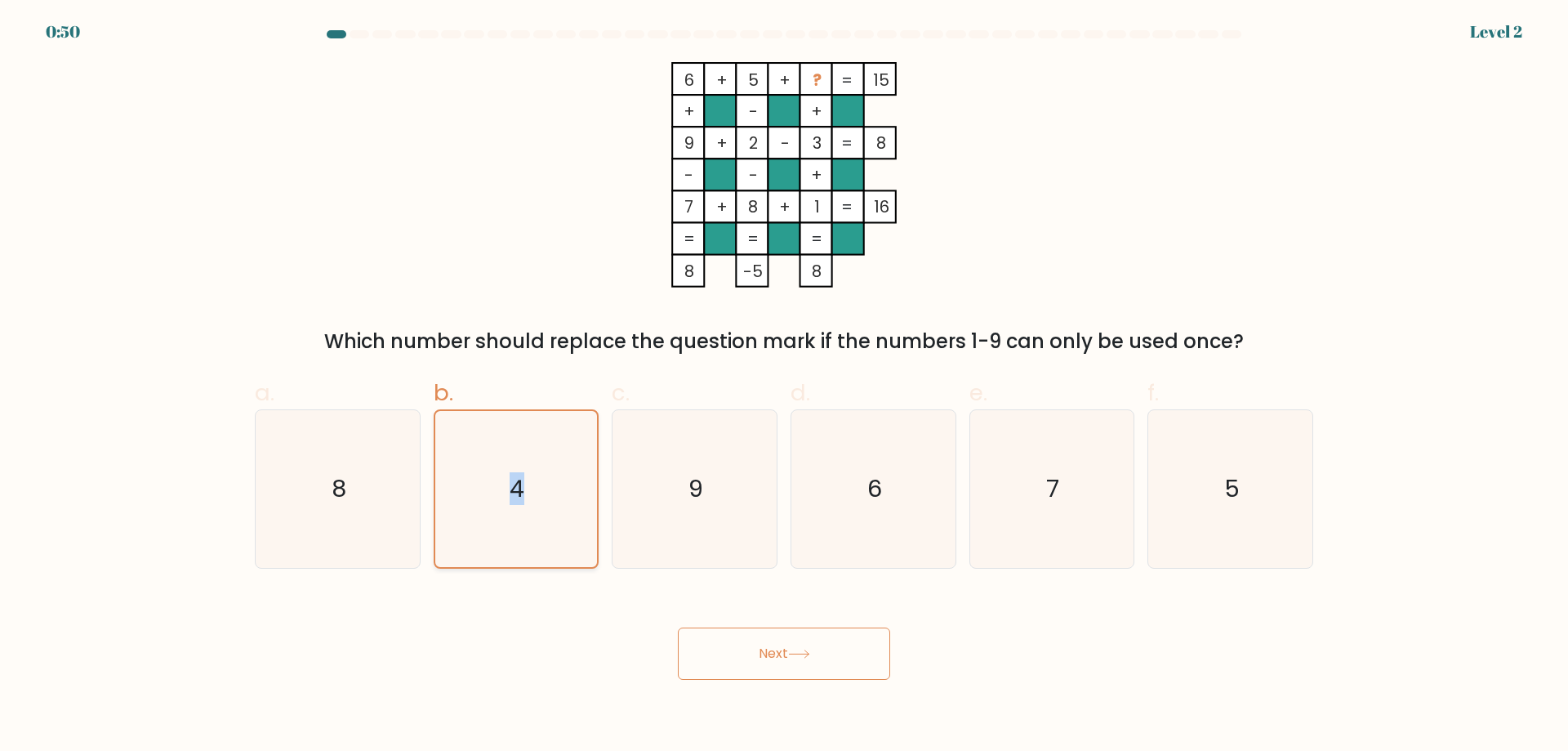
click at [489, 462] on icon "4" at bounding box center [515, 489] width 156 height 156
click at [784, 386] on input "b. 4" at bounding box center [784, 380] width 1 height 11
click at [489, 462] on icon "4" at bounding box center [515, 489] width 156 height 156
click at [784, 386] on input "b. 4" at bounding box center [784, 380] width 1 height 11
click at [538, 504] on icon "4" at bounding box center [515, 489] width 156 height 156
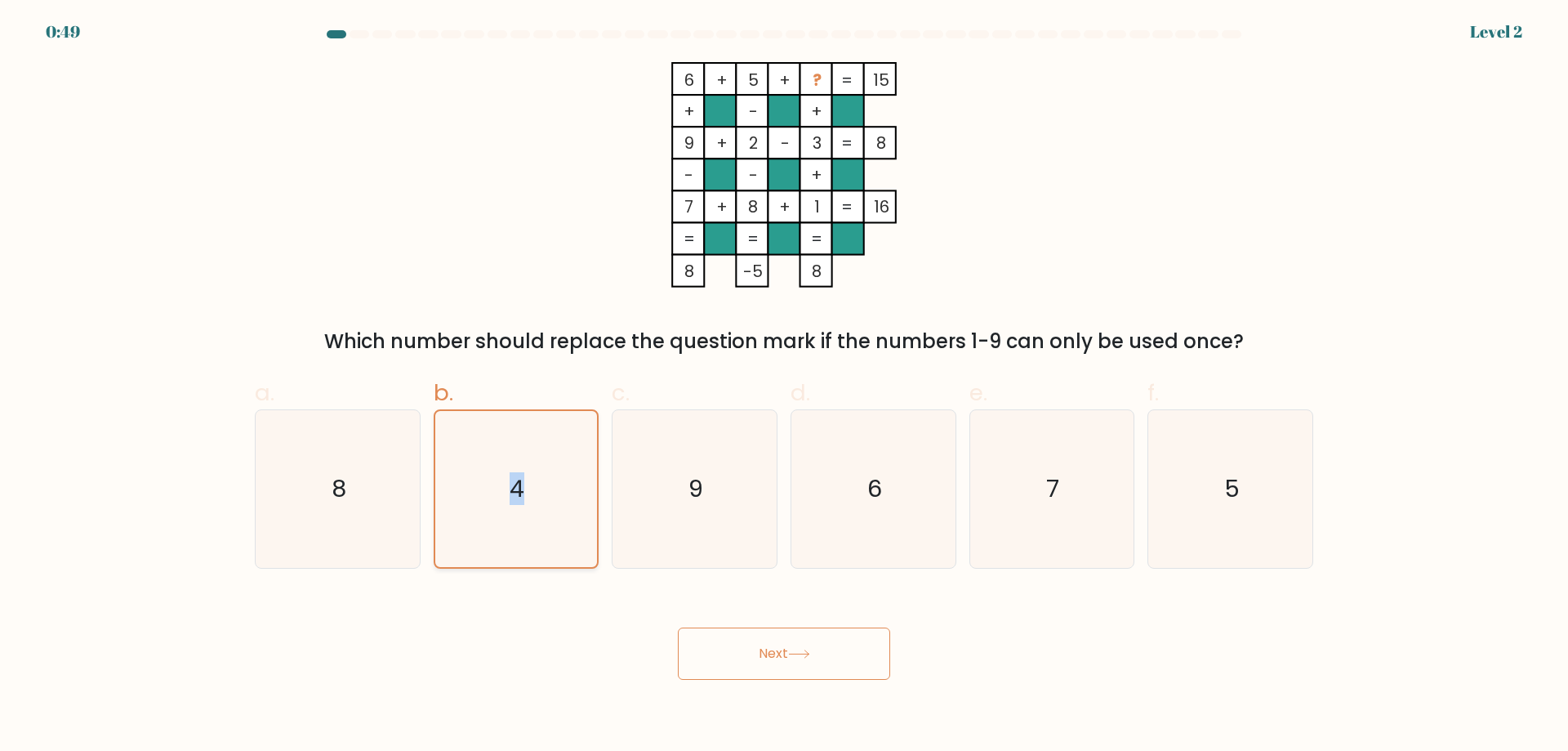
click at [784, 386] on input "b. 4" at bounding box center [784, 380] width 1 height 11
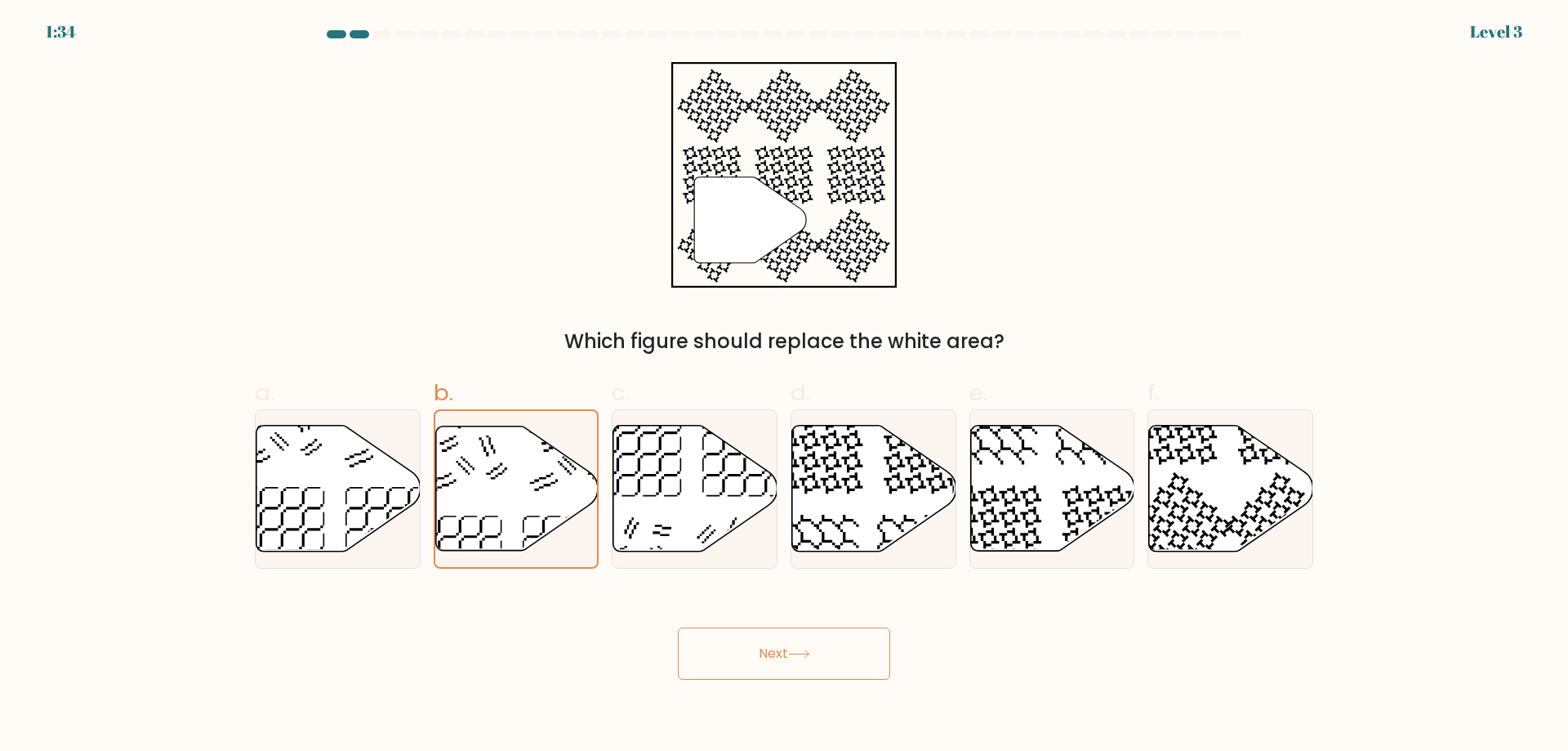
click at [531, 354] on div "Which figure should replace the white area?" at bounding box center [784, 341] width 1039 height 29
click at [295, 528] on icon at bounding box center [338, 488] width 164 height 126
click at [784, 386] on input "a." at bounding box center [784, 380] width 1 height 11
radio input "true"
click at [462, 524] on icon at bounding box center [516, 488] width 164 height 126
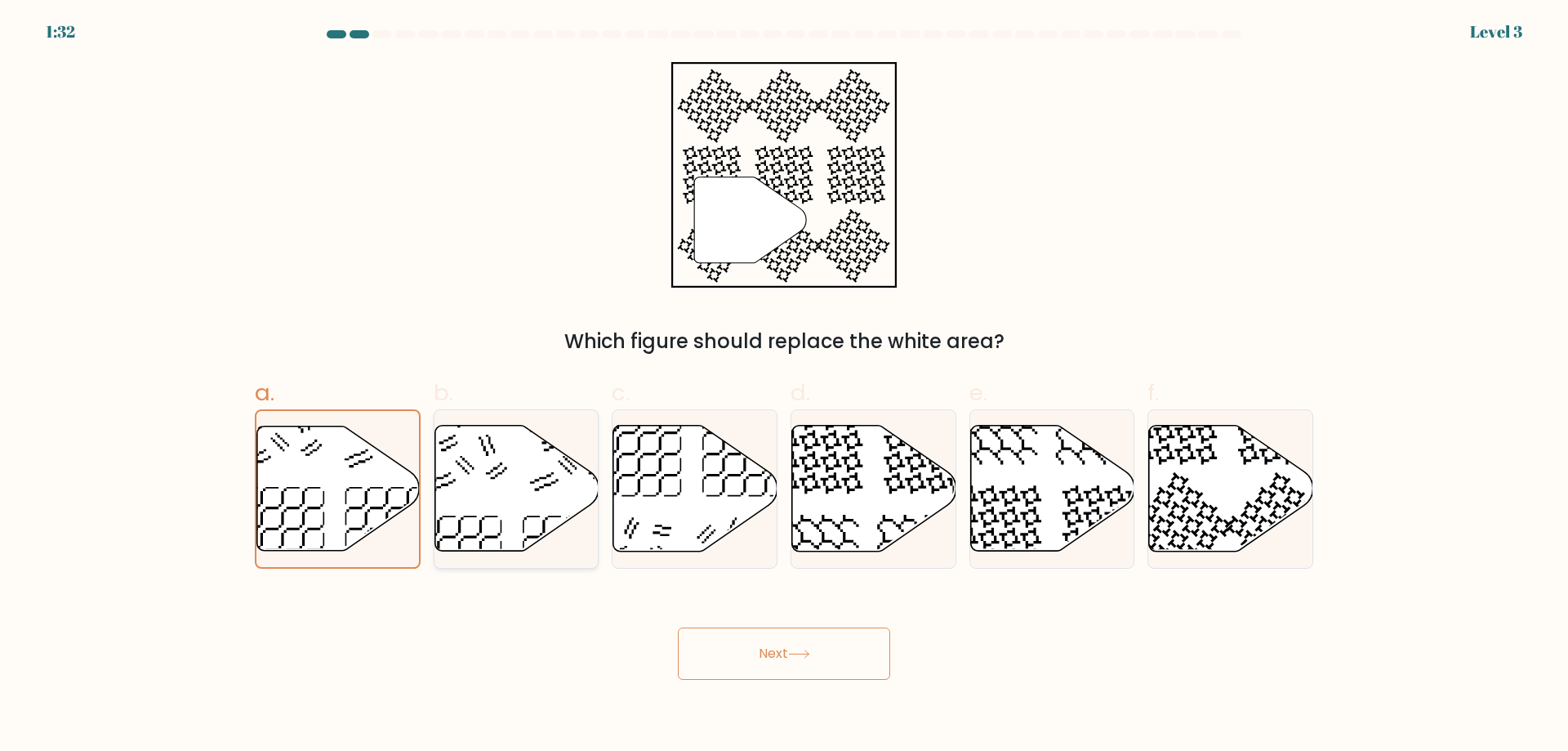
click at [784, 386] on input "b." at bounding box center [784, 380] width 1 height 11
radio input "true"
drag, startPoint x: 821, startPoint y: 518, endPoint x: 829, endPoint y: 525, distance: 10.6
click at [822, 518] on icon at bounding box center [873, 489] width 164 height 128
click at [785, 386] on input "d." at bounding box center [784, 380] width 1 height 11
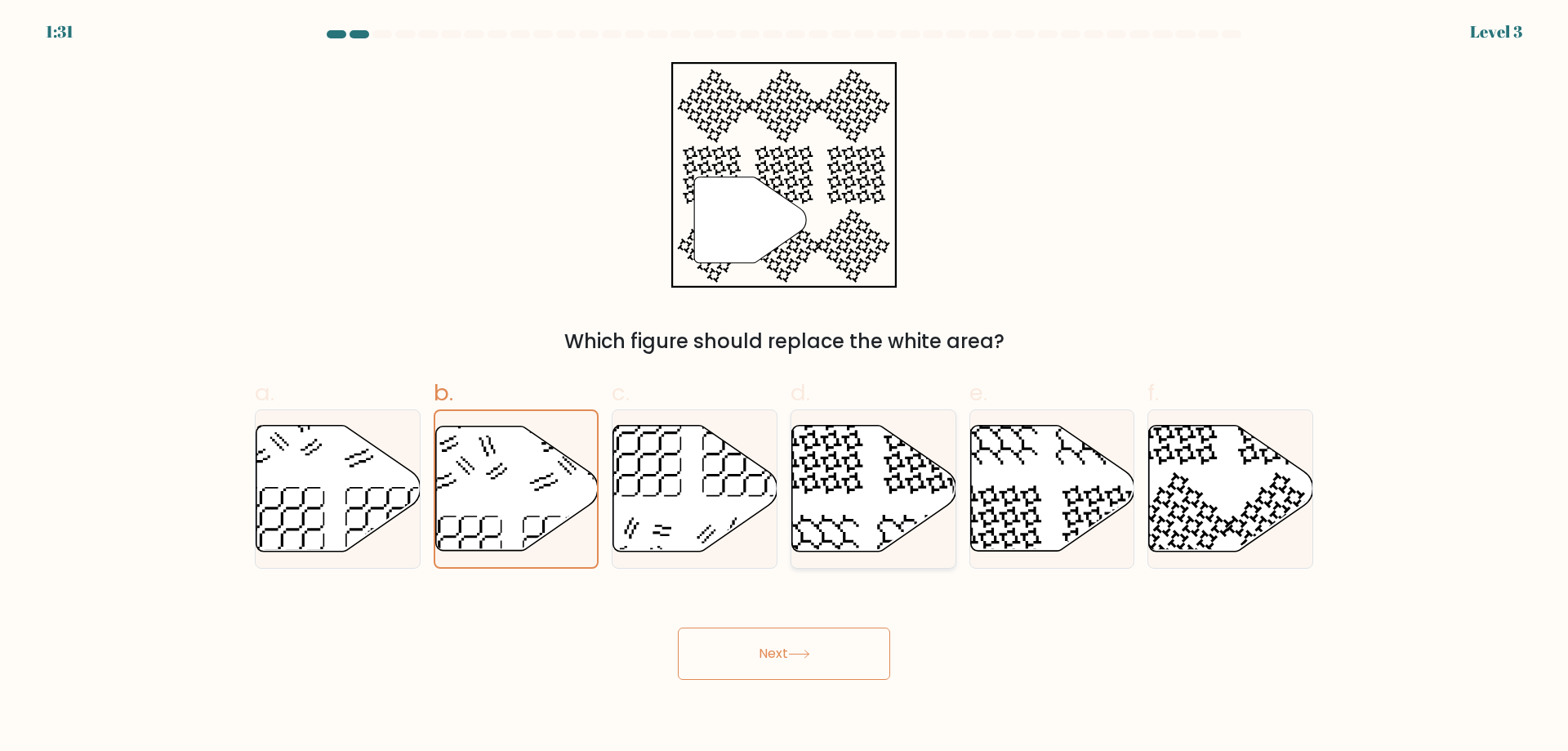
radio input "true"
click at [860, 505] on icon at bounding box center [874, 488] width 162 height 124
click at [785, 386] on input "d." at bounding box center [784, 380] width 1 height 11
click at [1178, 540] on icon at bounding box center [1231, 488] width 164 height 126
click at [785, 386] on input "f." at bounding box center [784, 380] width 1 height 11
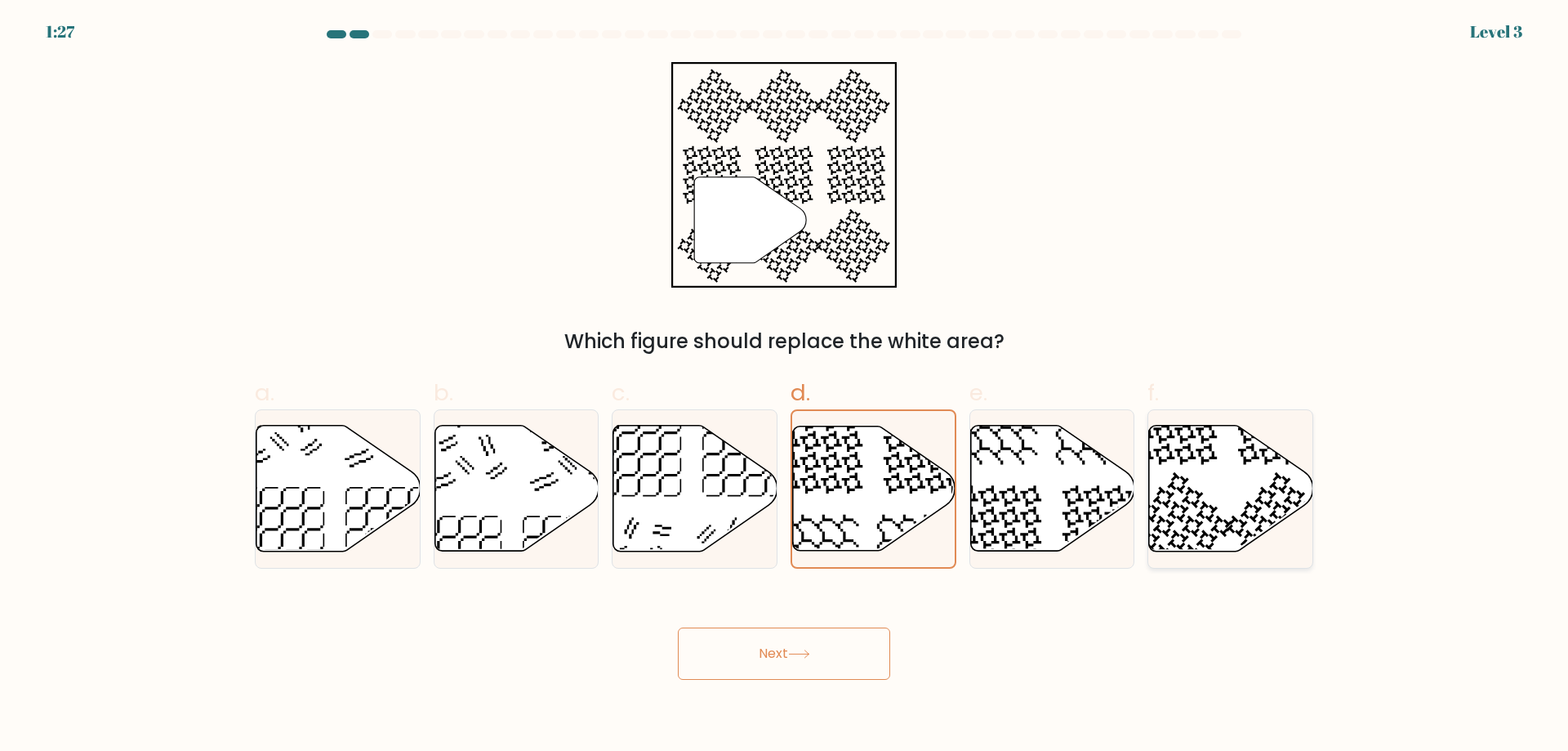
radio input "true"
click at [1179, 535] on icon at bounding box center [1178, 525] width 107 height 107
click at [785, 386] on input "f." at bounding box center [784, 380] width 1 height 11
click at [1179, 535] on icon at bounding box center [1178, 525] width 107 height 107
click at [785, 386] on input "f." at bounding box center [784, 380] width 1 height 11
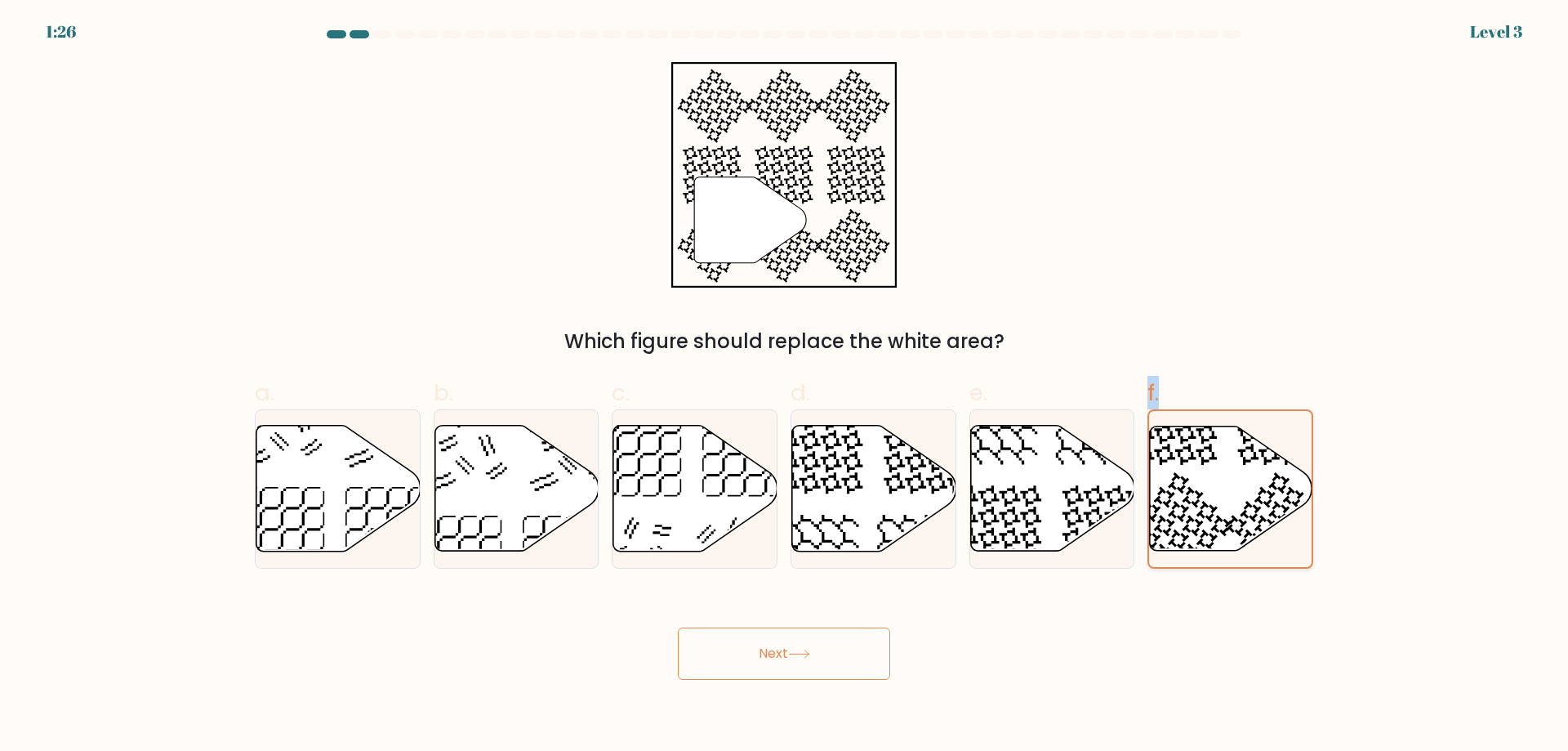
click at [1179, 535] on icon at bounding box center [1178, 525] width 107 height 107
click at [785, 386] on input "f." at bounding box center [784, 380] width 1 height 11
click at [1179, 535] on icon at bounding box center [1178, 525] width 107 height 107
click at [785, 386] on input "f." at bounding box center [784, 380] width 1 height 11
click at [1241, 504] on icon at bounding box center [1231, 488] width 162 height 124
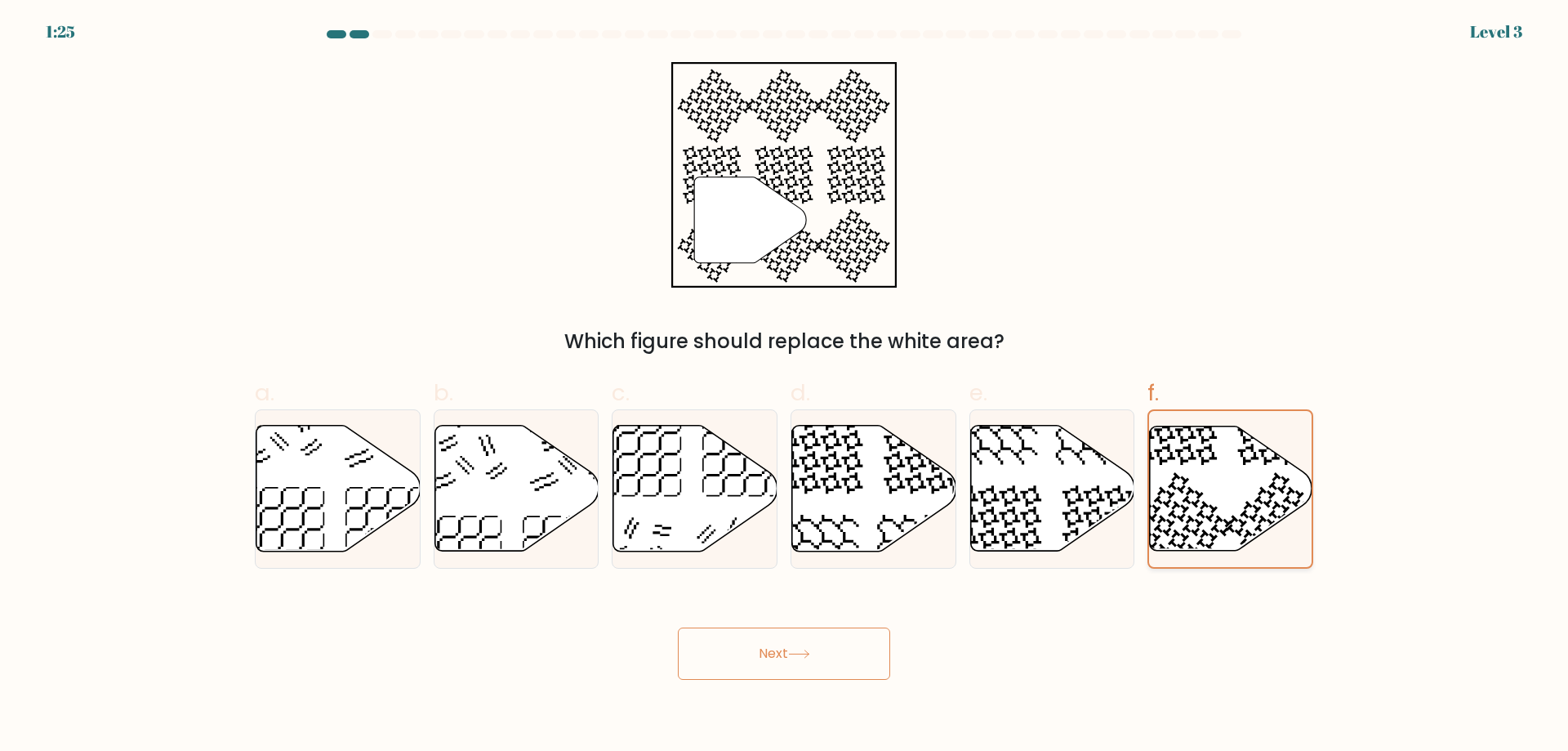
click at [785, 386] on input "f." at bounding box center [784, 380] width 1 height 11
click at [1244, 501] on icon at bounding box center [1231, 488] width 162 height 124
click at [785, 386] on input "f." at bounding box center [784, 380] width 1 height 11
click at [772, 666] on button "Next" at bounding box center [784, 654] width 212 height 52
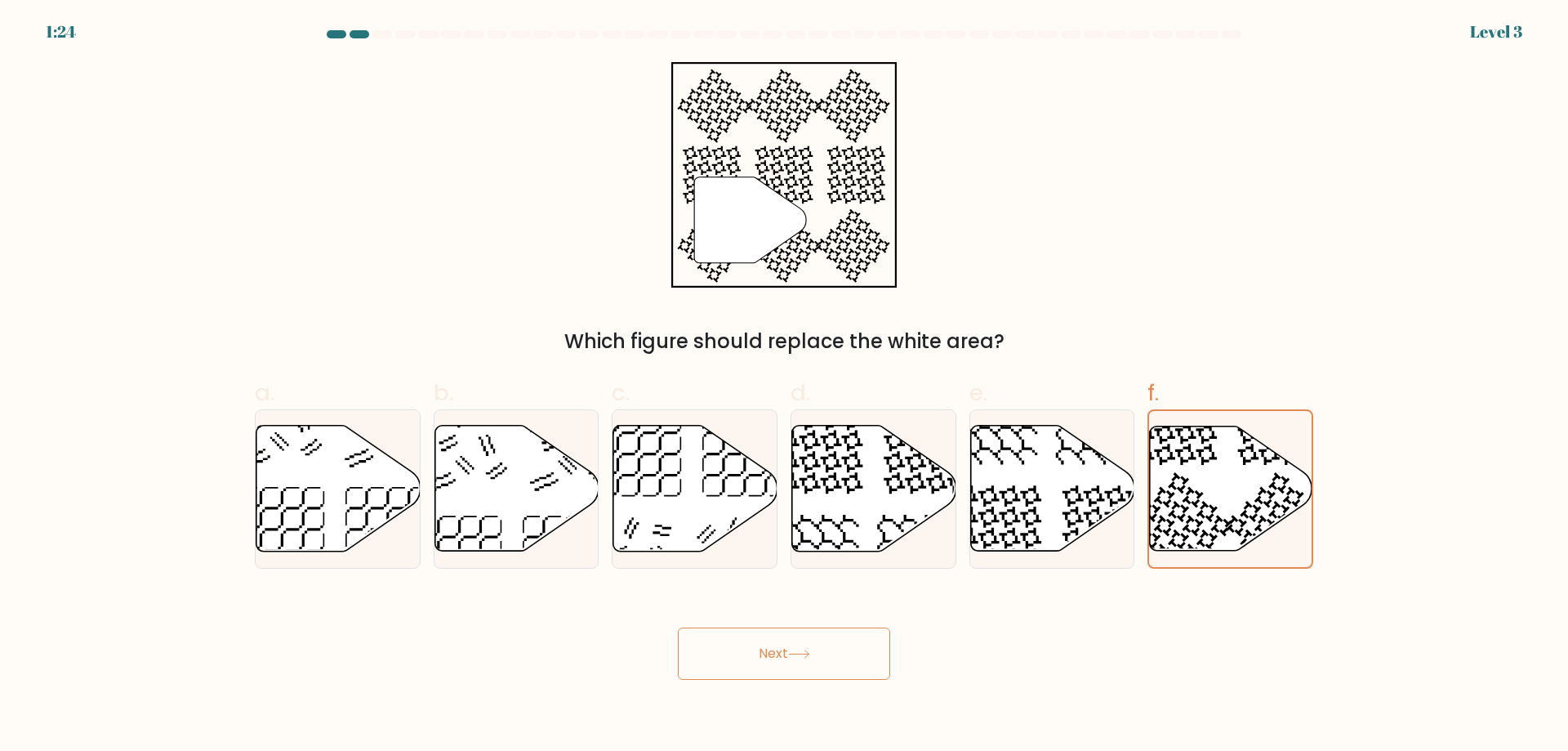
click at [772, 664] on button "Next" at bounding box center [784, 654] width 212 height 52
click at [1109, 490] on icon at bounding box center [1052, 488] width 164 height 126
click at [785, 386] on input "e." at bounding box center [784, 380] width 1 height 11
radio input "true"
click at [1200, 484] on icon at bounding box center [1231, 488] width 164 height 126
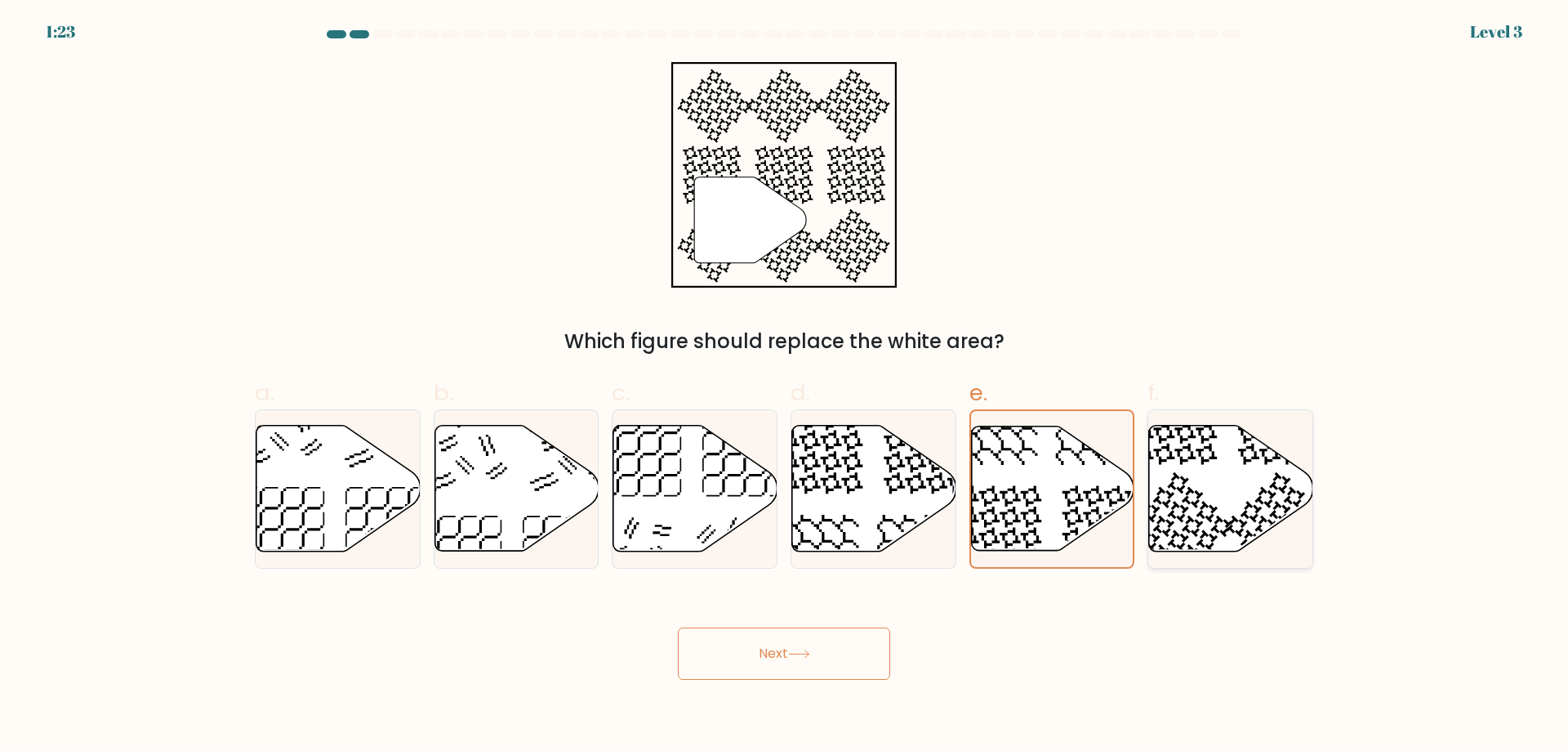
click at [785, 386] on input "f." at bounding box center [784, 380] width 1 height 11
radio input "true"
click at [1200, 484] on icon at bounding box center [1231, 488] width 162 height 124
click at [785, 386] on input "f." at bounding box center [784, 380] width 1 height 11
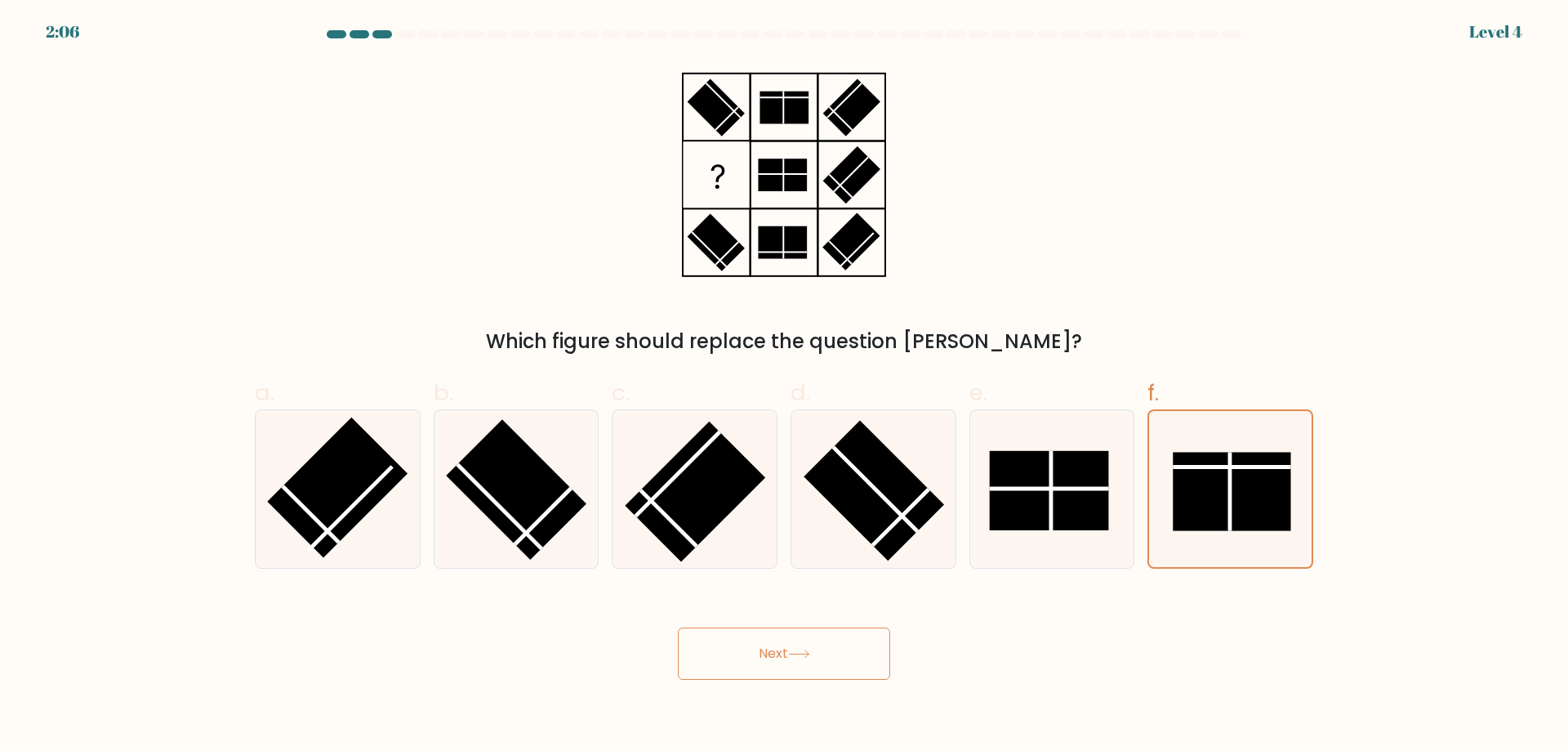
click at [1167, 281] on div "Which figure should replace the question mark?" at bounding box center [783, 209] width 1078 height 294
click at [877, 489] on line at bounding box center [875, 489] width 84 height 84
click at [785, 386] on input "d." at bounding box center [784, 380] width 1 height 11
radio input "true"
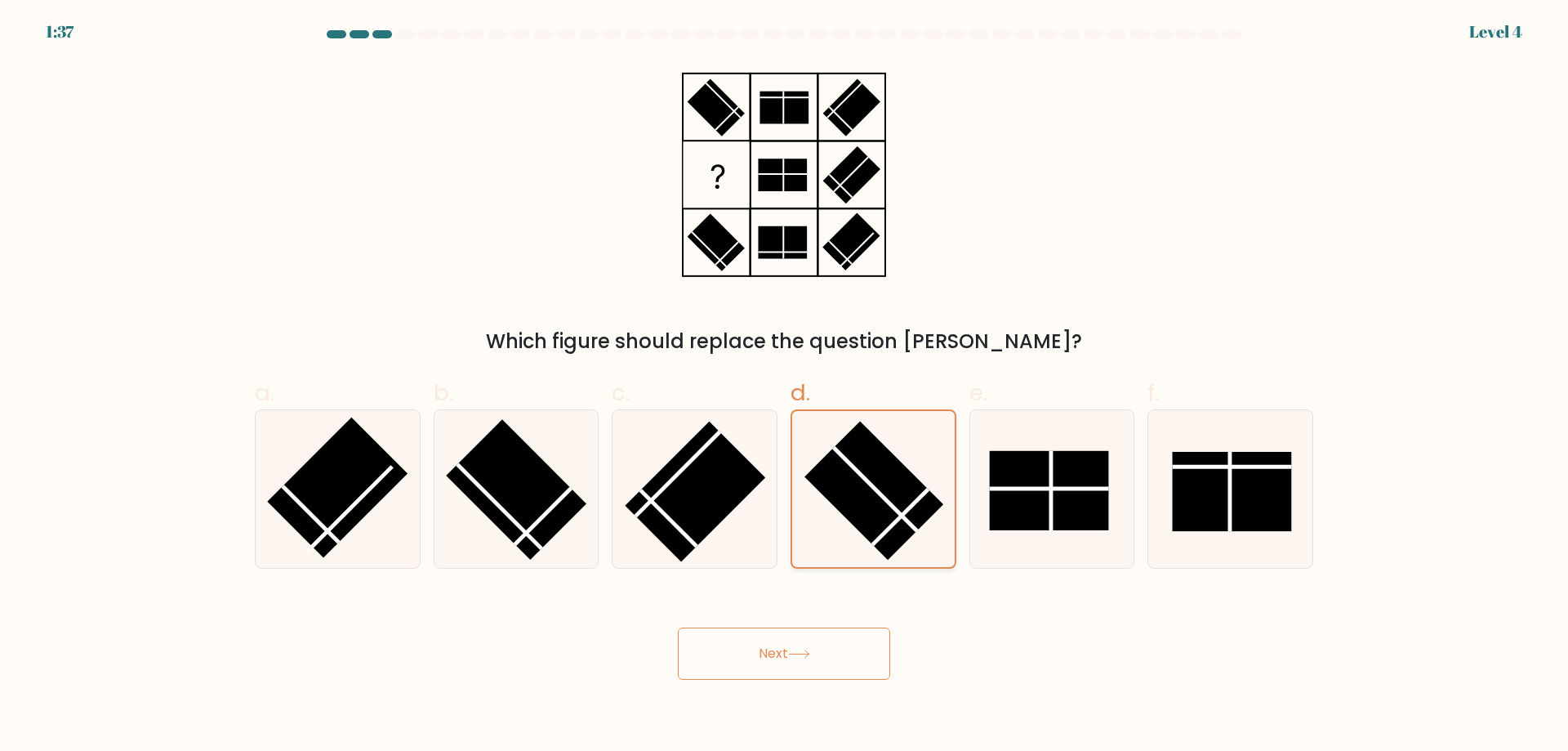
click at [877, 489] on line at bounding box center [876, 490] width 83 height 83
click at [785, 386] on input "d." at bounding box center [784, 380] width 1 height 11
click at [877, 489] on line at bounding box center [876, 490] width 83 height 83
click at [785, 386] on input "d." at bounding box center [784, 380] width 1 height 11
click at [802, 664] on button "Next" at bounding box center [784, 654] width 212 height 52
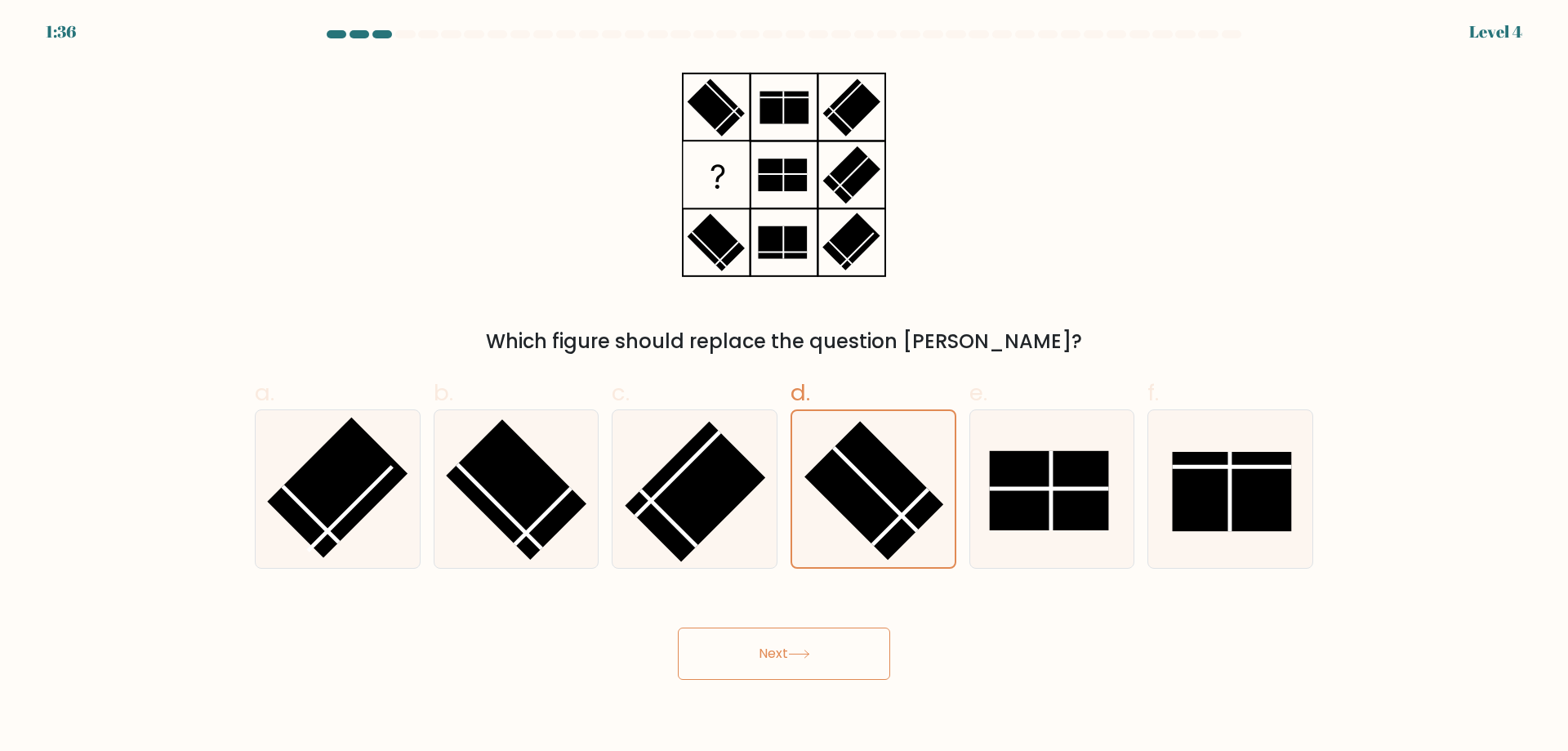
click at [802, 664] on button "Next" at bounding box center [784, 654] width 212 height 52
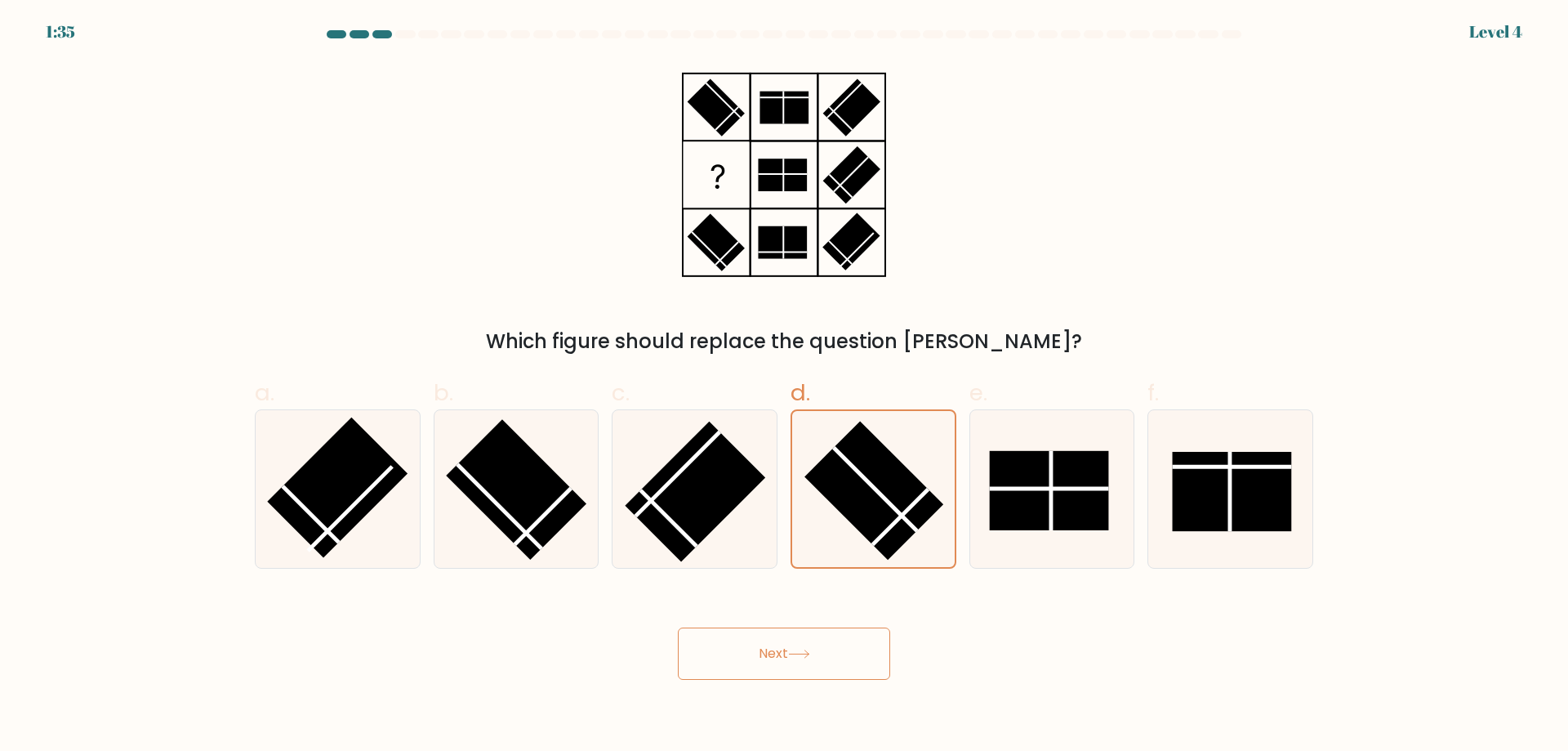
click at [802, 664] on button "Next" at bounding box center [784, 654] width 212 height 52
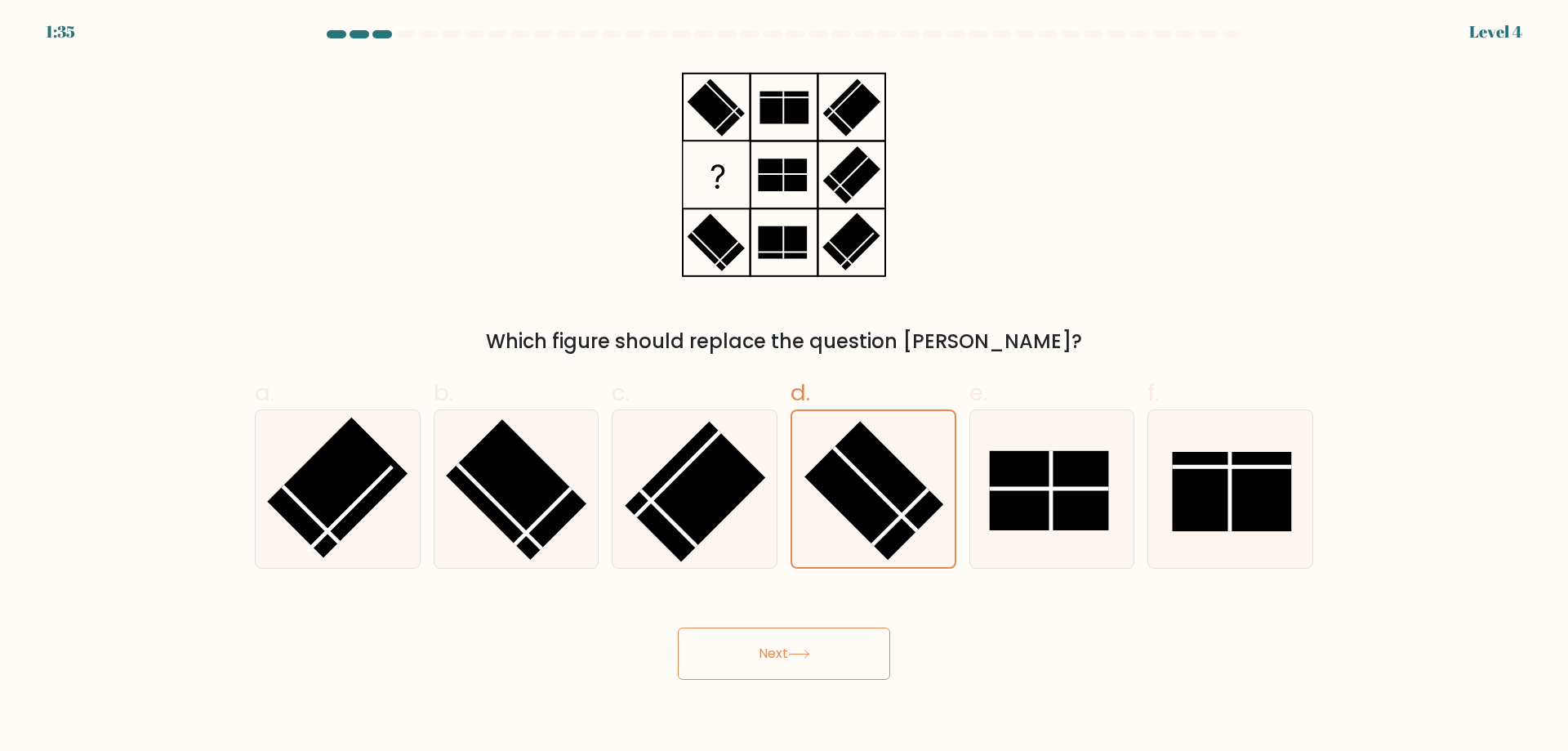
click at [802, 664] on button "Next" at bounding box center [784, 654] width 212 height 52
click at [678, 628] on button "Next" at bounding box center [784, 654] width 212 height 52
click at [802, 664] on button "Next" at bounding box center [784, 654] width 212 height 52
click at [678, 628] on button "Next" at bounding box center [784, 654] width 212 height 52
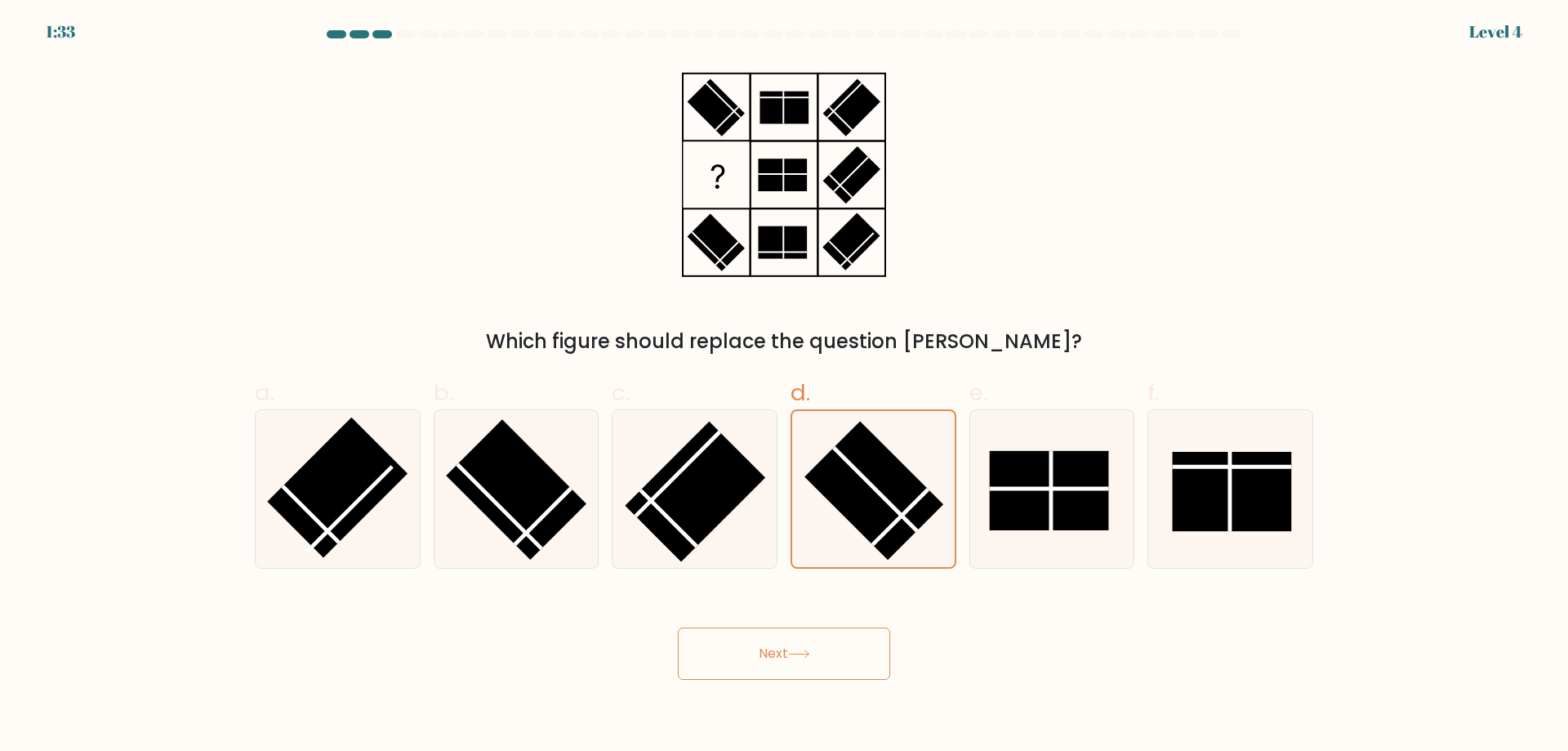
click at [802, 664] on button "Next" at bounding box center [784, 654] width 212 height 52
click at [678, 628] on button "Next" at bounding box center [784, 654] width 212 height 52
click at [802, 664] on button "Next" at bounding box center [784, 654] width 212 height 52
click at [678, 628] on button "Next" at bounding box center [784, 654] width 212 height 52
click at [802, 664] on button "Next" at bounding box center [784, 654] width 212 height 52
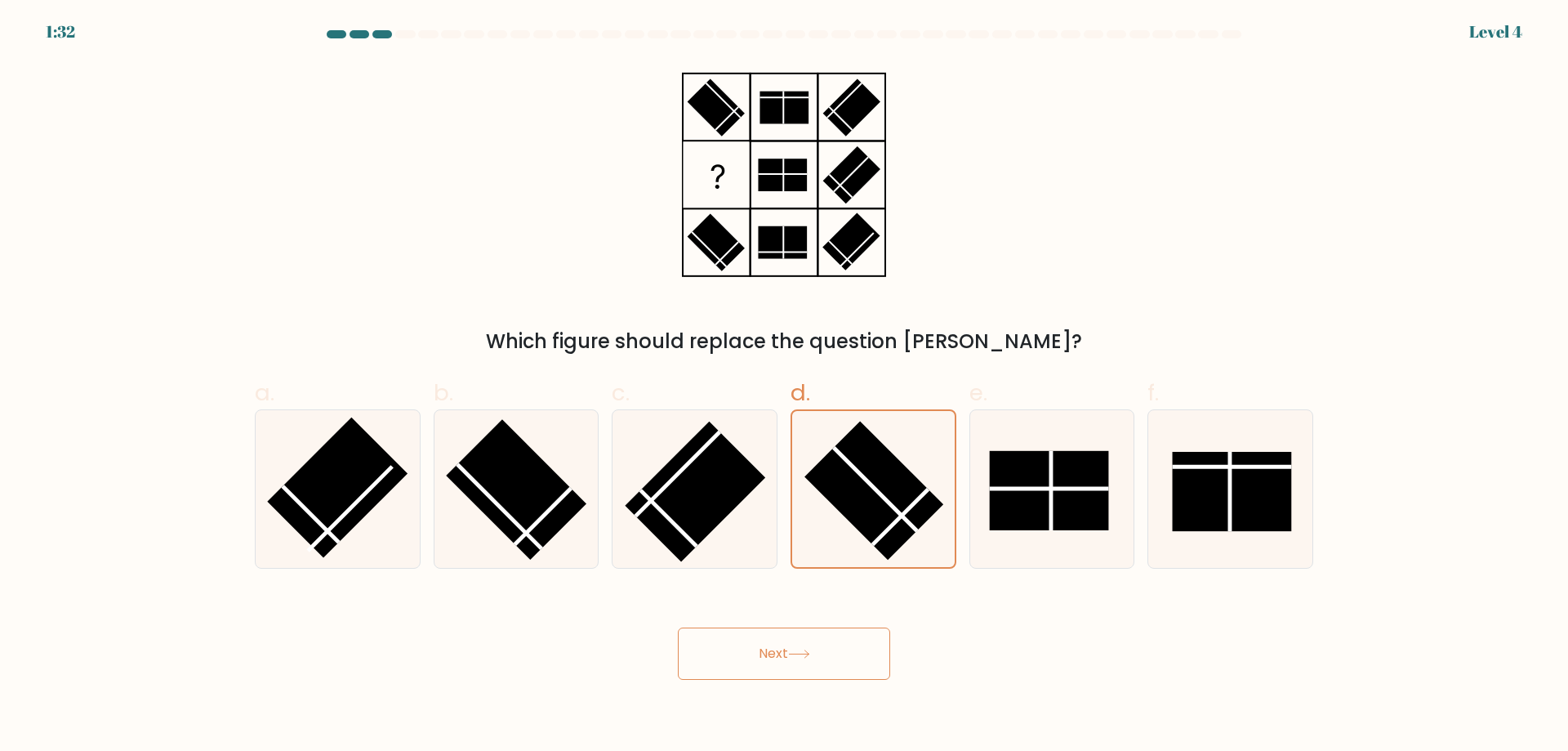
click at [678, 628] on button "Next" at bounding box center [784, 654] width 212 height 52
click at [802, 664] on button "Next" at bounding box center [784, 654] width 212 height 52
click at [678, 628] on button "Next" at bounding box center [784, 654] width 212 height 52
click at [802, 664] on button "Next" at bounding box center [784, 654] width 212 height 52
click at [678, 628] on button "Next" at bounding box center [784, 654] width 212 height 52
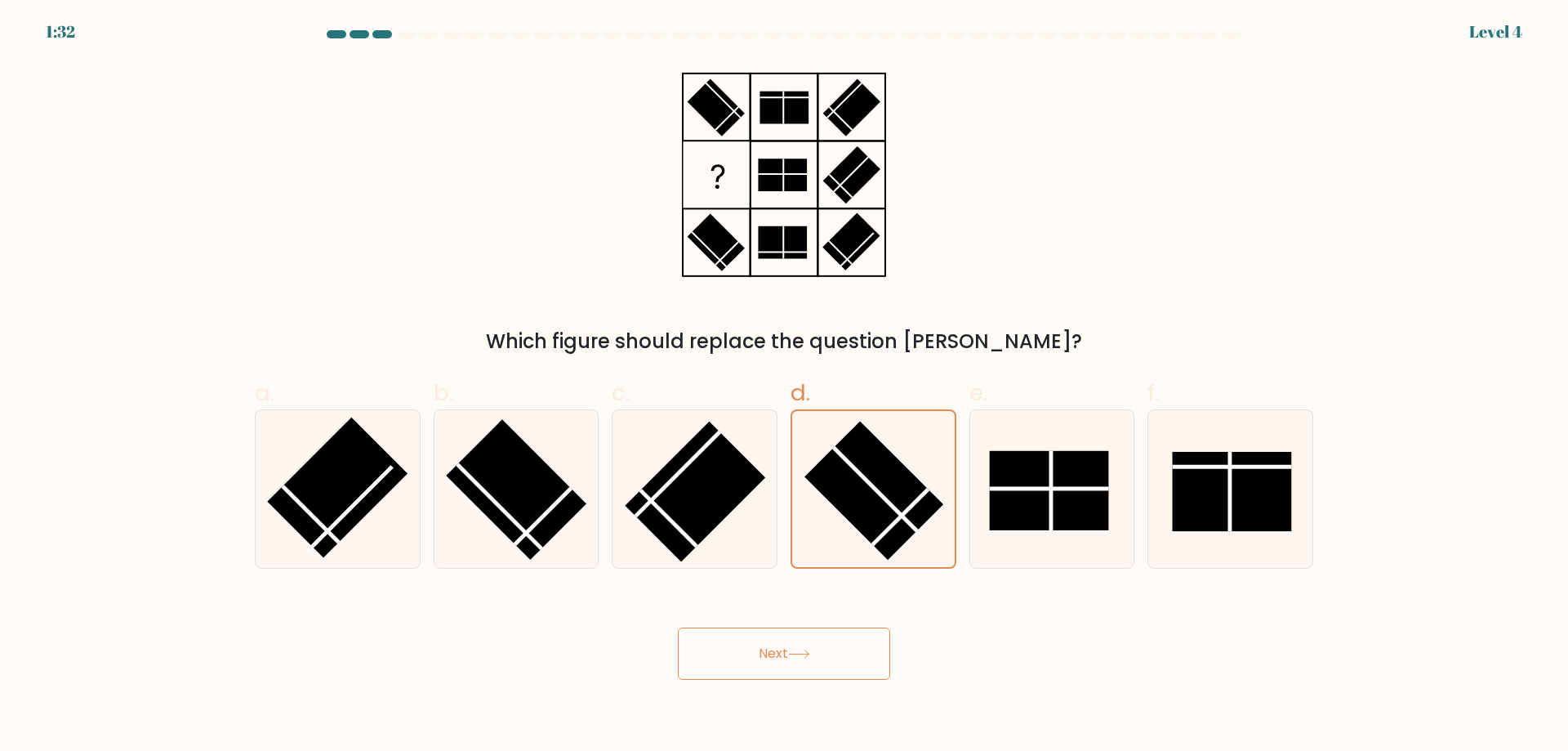
click at [802, 664] on button "Next" at bounding box center [784, 654] width 212 height 52
click at [678, 628] on button "Next" at bounding box center [784, 654] width 212 height 52
click at [802, 664] on button "Next" at bounding box center [784, 654] width 212 height 52
click at [678, 628] on button "Next" at bounding box center [784, 654] width 212 height 52
click at [802, 664] on button "Next" at bounding box center [784, 654] width 212 height 52
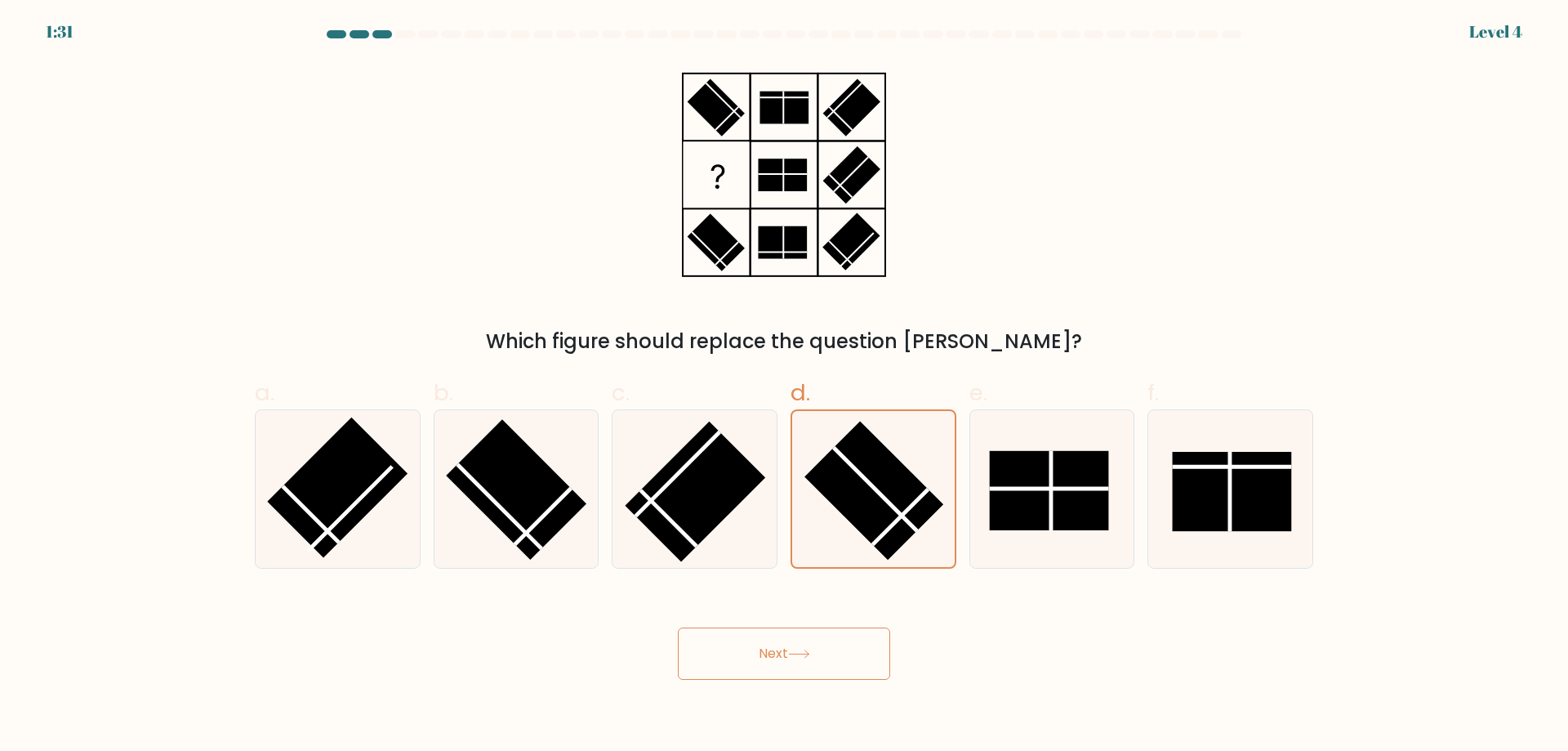
click at [678, 628] on button "Next" at bounding box center [784, 654] width 212 height 52
click at [802, 664] on button "Next" at bounding box center [784, 654] width 212 height 52
click at [678, 628] on button "Next" at bounding box center [784, 654] width 212 height 52
click at [802, 664] on button "Next" at bounding box center [784, 654] width 212 height 52
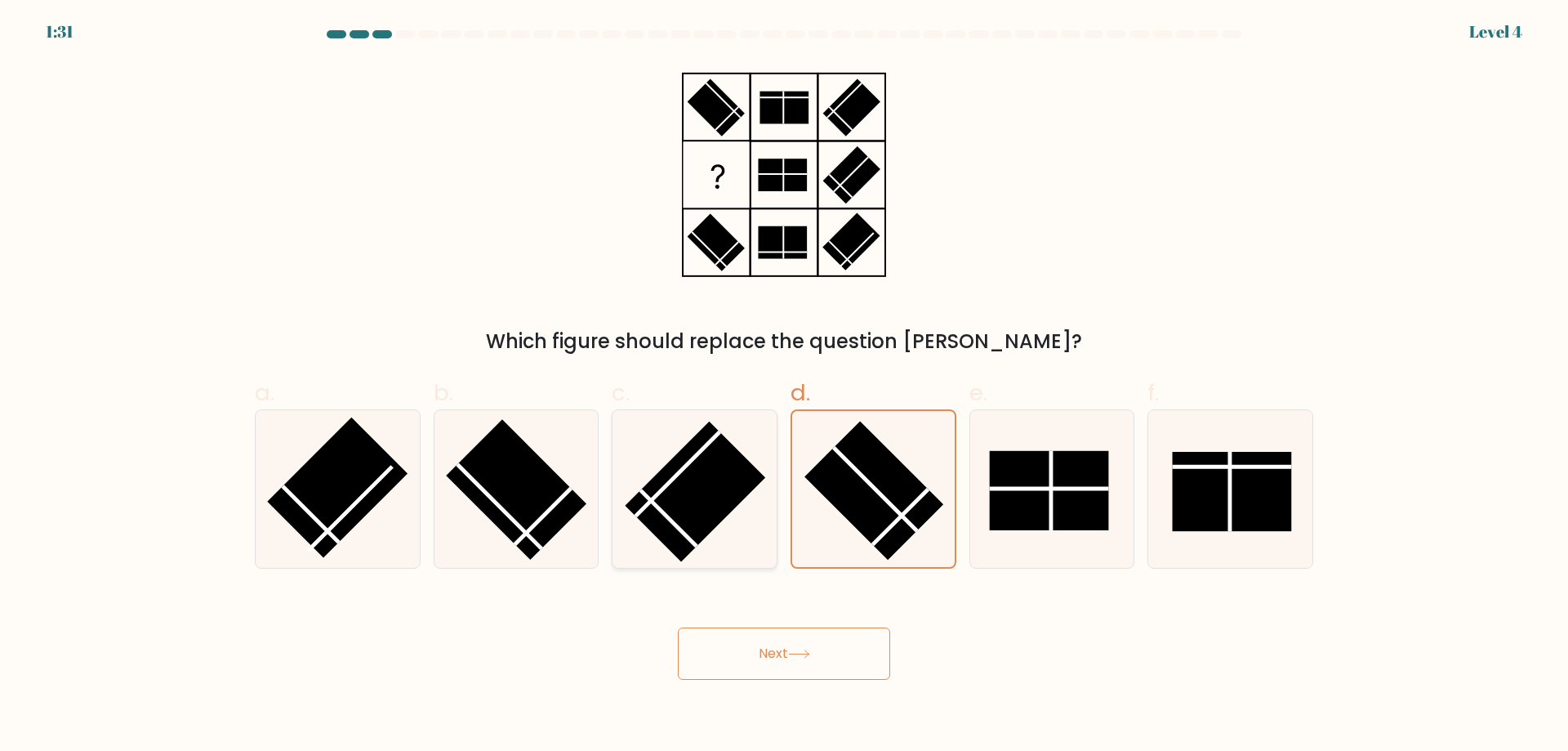
click at [693, 508] on rect at bounding box center [696, 491] width 141 height 141
click at [784, 386] on input "c." at bounding box center [784, 380] width 1 height 11
radio input "true"
click at [903, 496] on rect at bounding box center [874, 490] width 141 height 141
click at [785, 386] on input "d." at bounding box center [784, 380] width 1 height 11
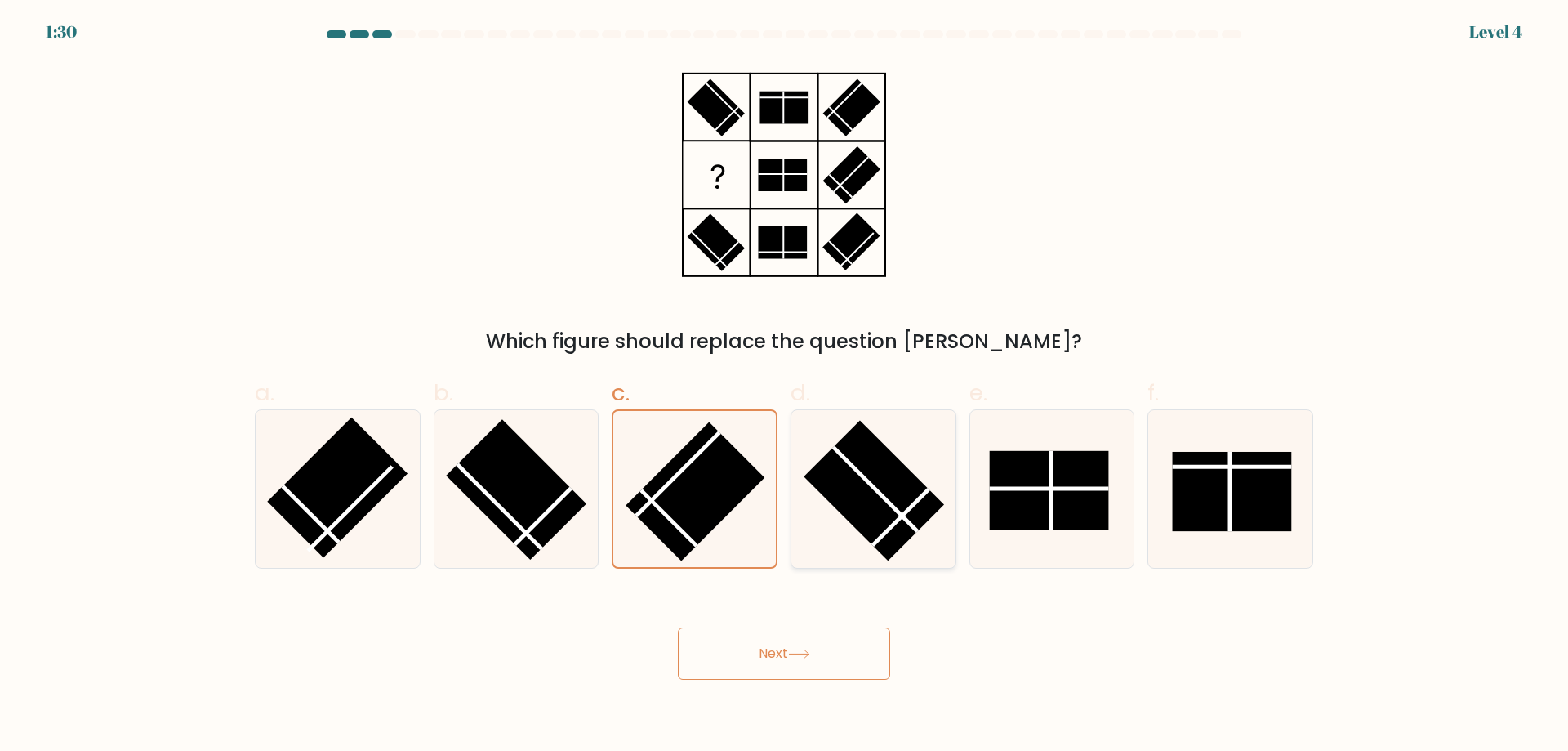
radio input "true"
click at [678, 628] on button "Next" at bounding box center [784, 654] width 212 height 52
click at [803, 659] on button "Next" at bounding box center [784, 654] width 212 height 52
click at [678, 628] on button "Next" at bounding box center [784, 654] width 212 height 52
click at [803, 659] on button "Next" at bounding box center [784, 654] width 212 height 52
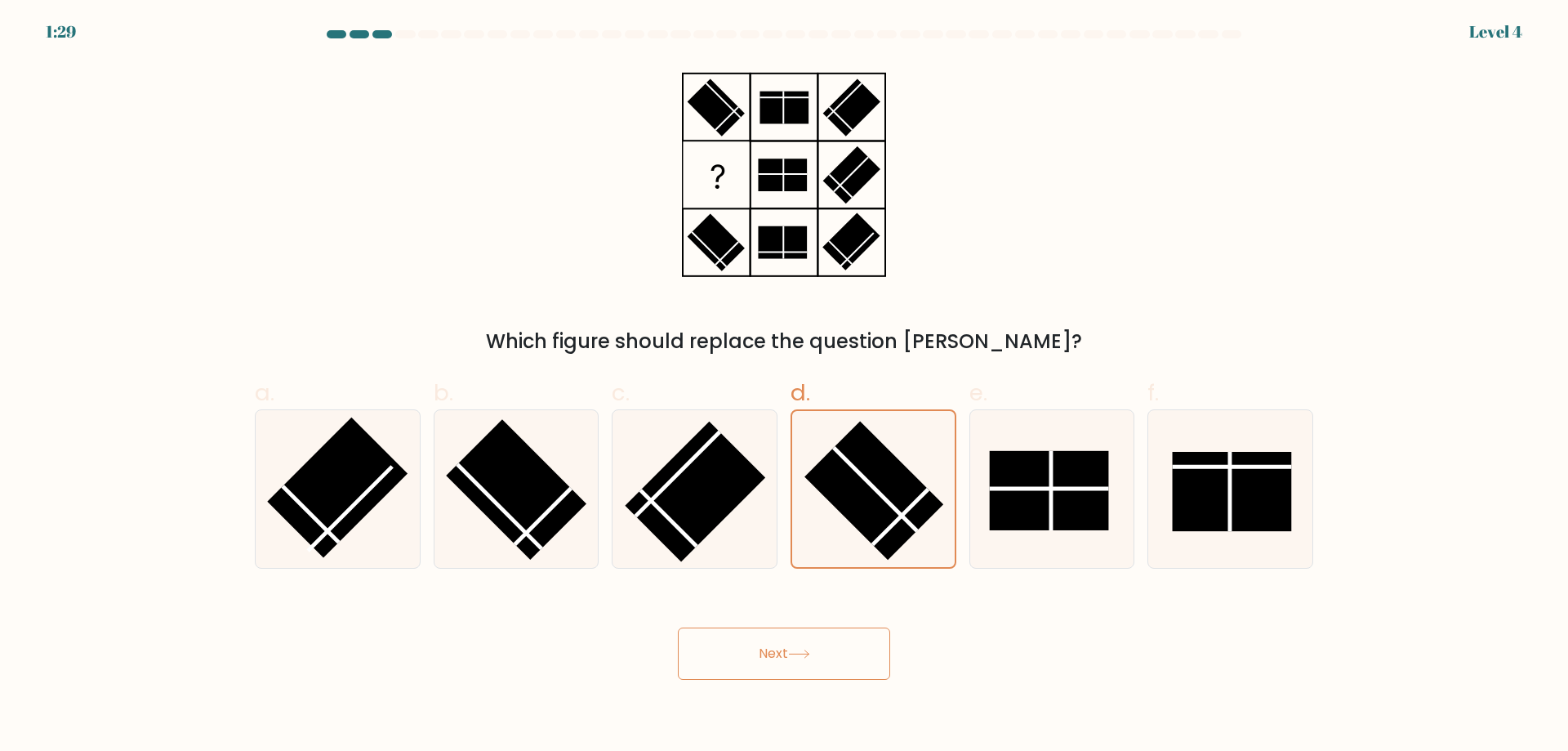
click at [678, 628] on button "Next" at bounding box center [784, 654] width 212 height 52
click at [803, 659] on button "Next" at bounding box center [784, 654] width 212 height 52
click at [678, 628] on button "Next" at bounding box center [784, 654] width 212 height 52
click at [803, 660] on button "Next" at bounding box center [784, 654] width 212 height 52
click at [678, 628] on button "Next" at bounding box center [784, 654] width 212 height 52
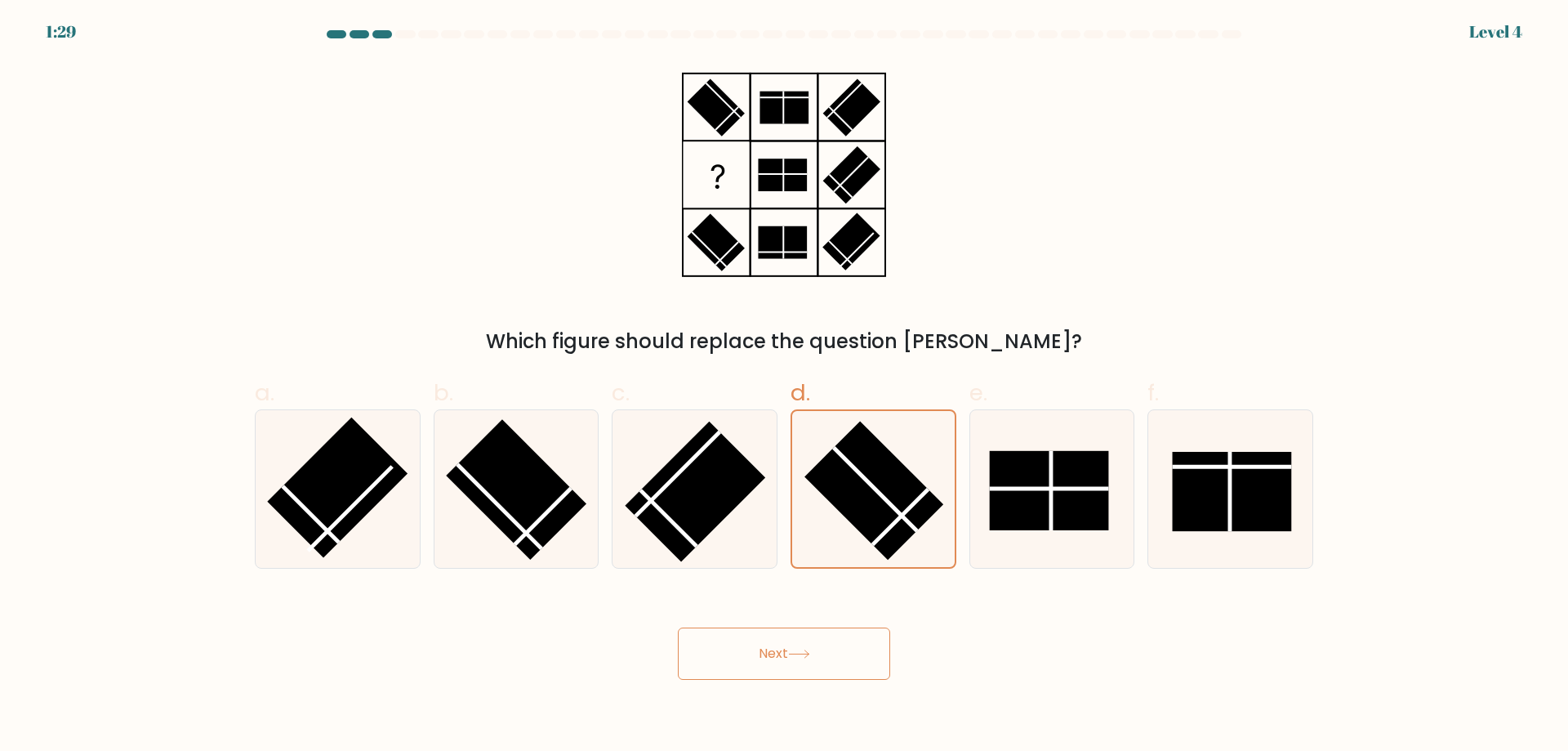
click at [803, 660] on button "Next" at bounding box center [784, 654] width 212 height 52
click at [678, 628] on button "Next" at bounding box center [784, 654] width 212 height 52
click at [803, 660] on button "Next" at bounding box center [784, 654] width 212 height 52
click at [678, 628] on button "Next" at bounding box center [784, 654] width 212 height 52
click at [805, 660] on button "Next" at bounding box center [784, 654] width 212 height 52
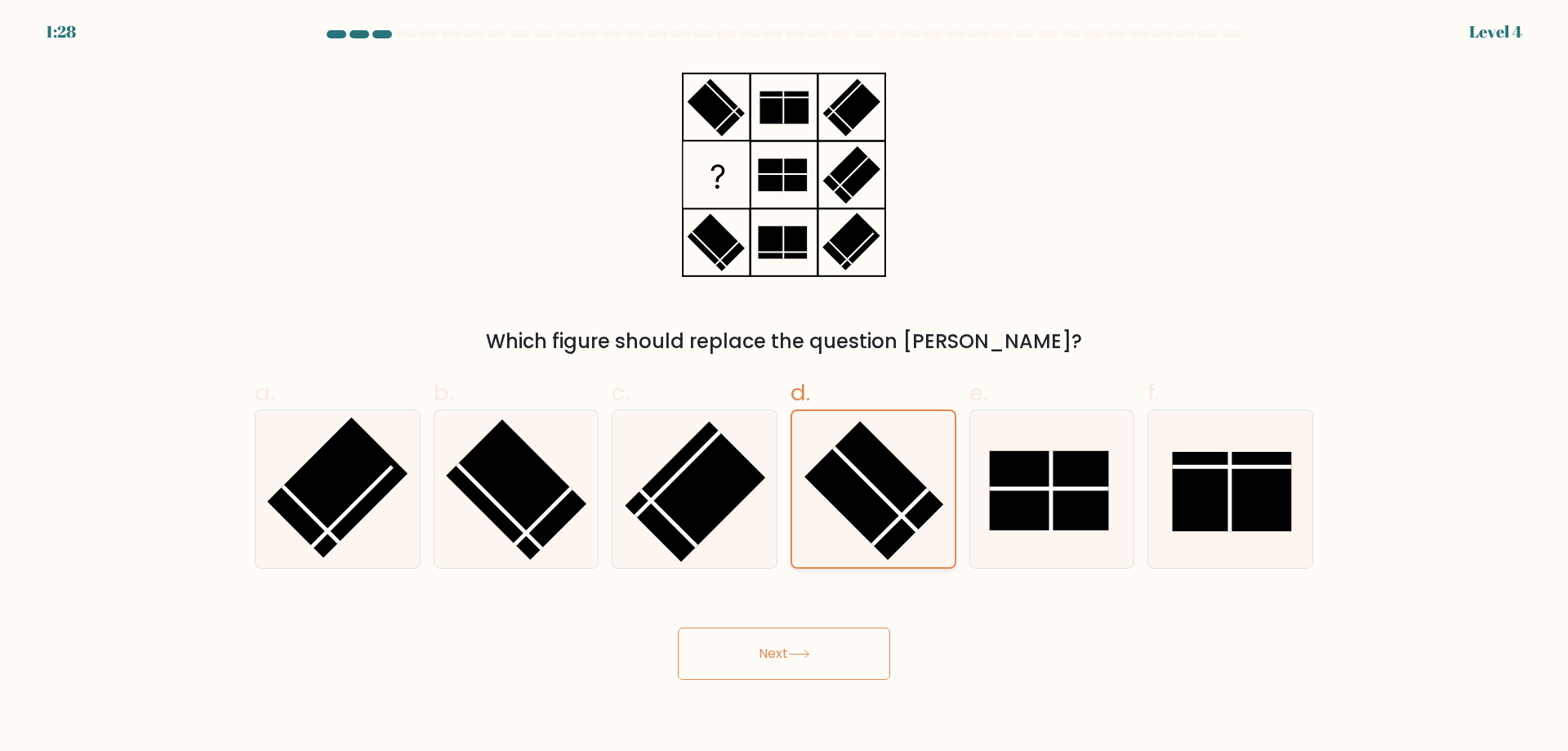
click at [919, 445] on icon at bounding box center [873, 489] width 156 height 156
click at [785, 386] on input "d." at bounding box center [784, 380] width 1 height 11
click at [913, 450] on icon at bounding box center [873, 489] width 156 height 156
click at [785, 386] on input "d." at bounding box center [784, 380] width 1 height 11
click at [912, 450] on icon at bounding box center [873, 489] width 156 height 156
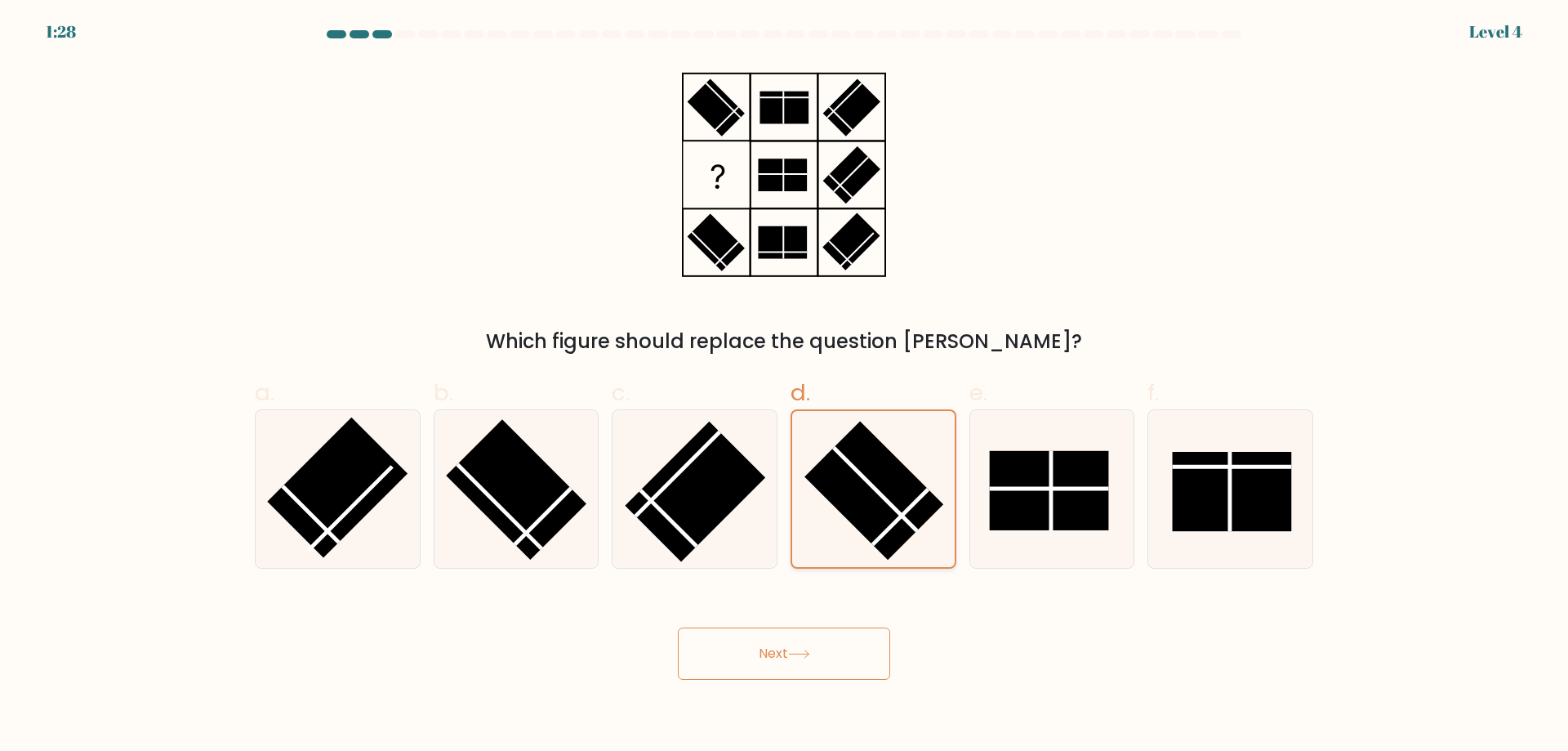
click at [785, 386] on input "d." at bounding box center [784, 380] width 1 height 11
click at [912, 450] on icon at bounding box center [873, 489] width 156 height 156
click at [785, 386] on input "d." at bounding box center [784, 380] width 1 height 11
click at [912, 450] on icon at bounding box center [873, 489] width 156 height 156
click at [785, 386] on input "d." at bounding box center [784, 380] width 1 height 11
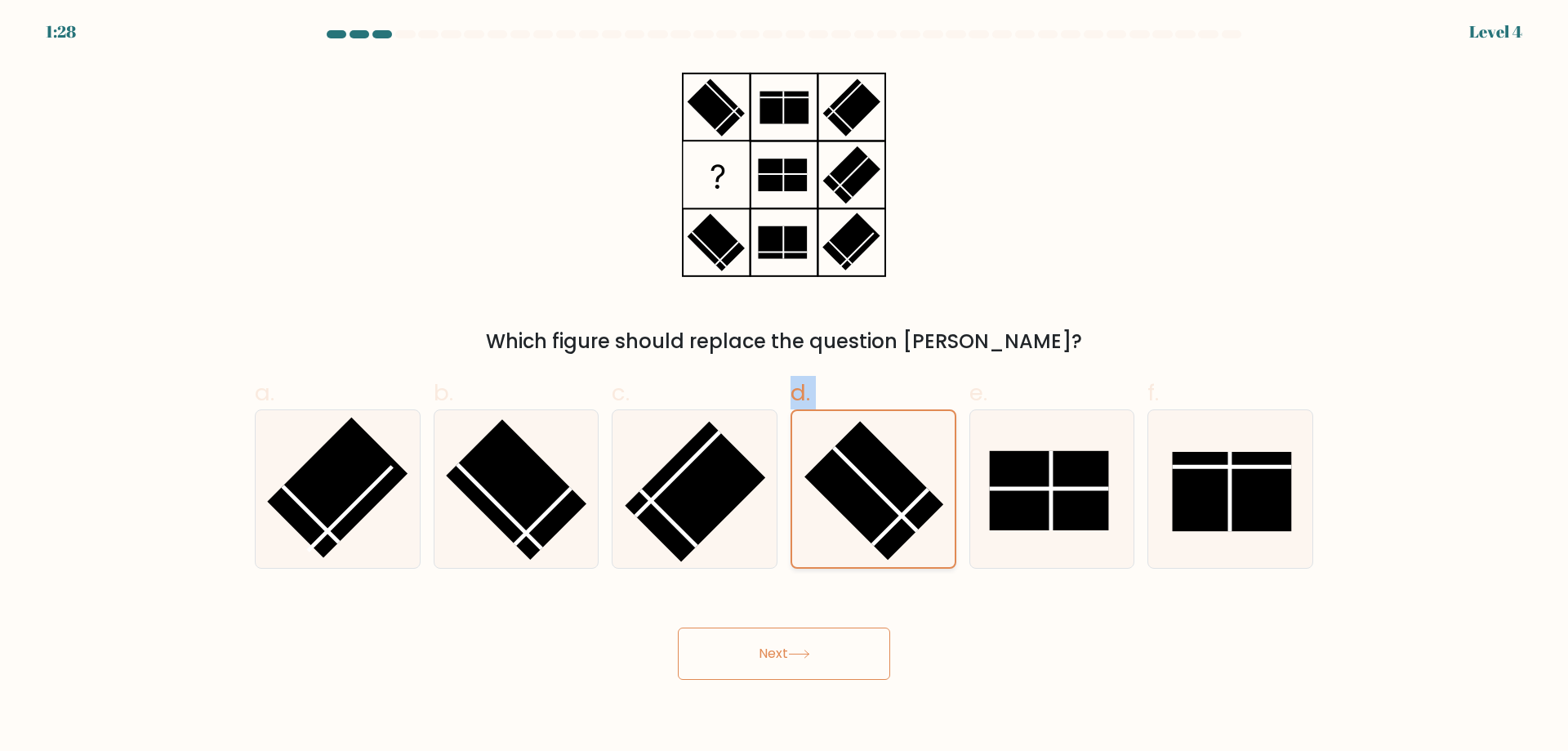
click at [912, 450] on icon at bounding box center [873, 489] width 156 height 156
click at [785, 386] on input "d." at bounding box center [784, 380] width 1 height 11
click at [873, 463] on rect at bounding box center [874, 490] width 139 height 139
click at [785, 386] on input "d." at bounding box center [784, 380] width 1 height 11
click at [678, 628] on button "Next" at bounding box center [784, 654] width 212 height 52
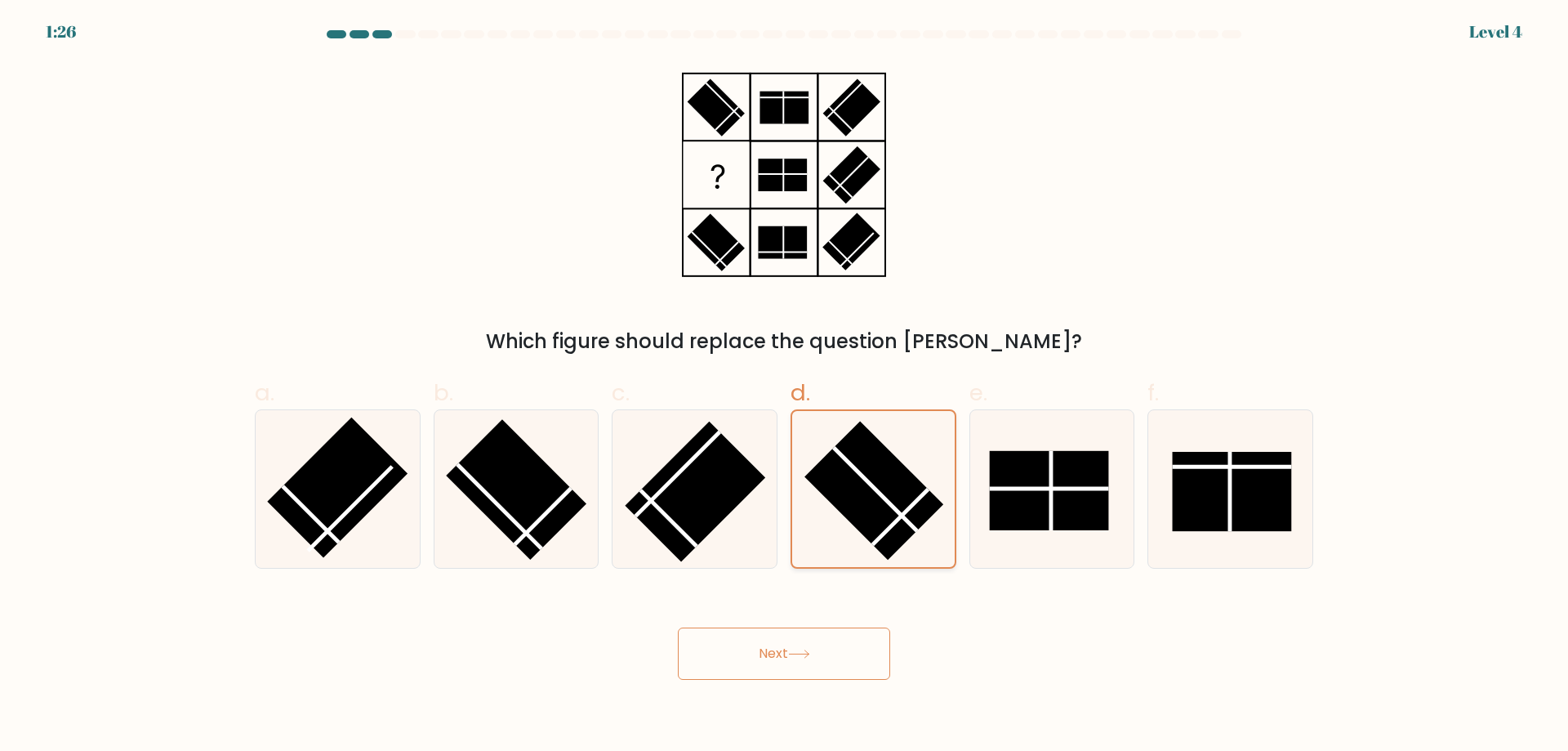
click at [873, 462] on rect at bounding box center [874, 490] width 139 height 139
click at [785, 386] on input "d." at bounding box center [784, 380] width 1 height 11
click at [678, 628] on button "Next" at bounding box center [784, 654] width 212 height 52
click at [873, 462] on rect at bounding box center [874, 490] width 139 height 139
click at [785, 386] on input "d." at bounding box center [784, 380] width 1 height 11
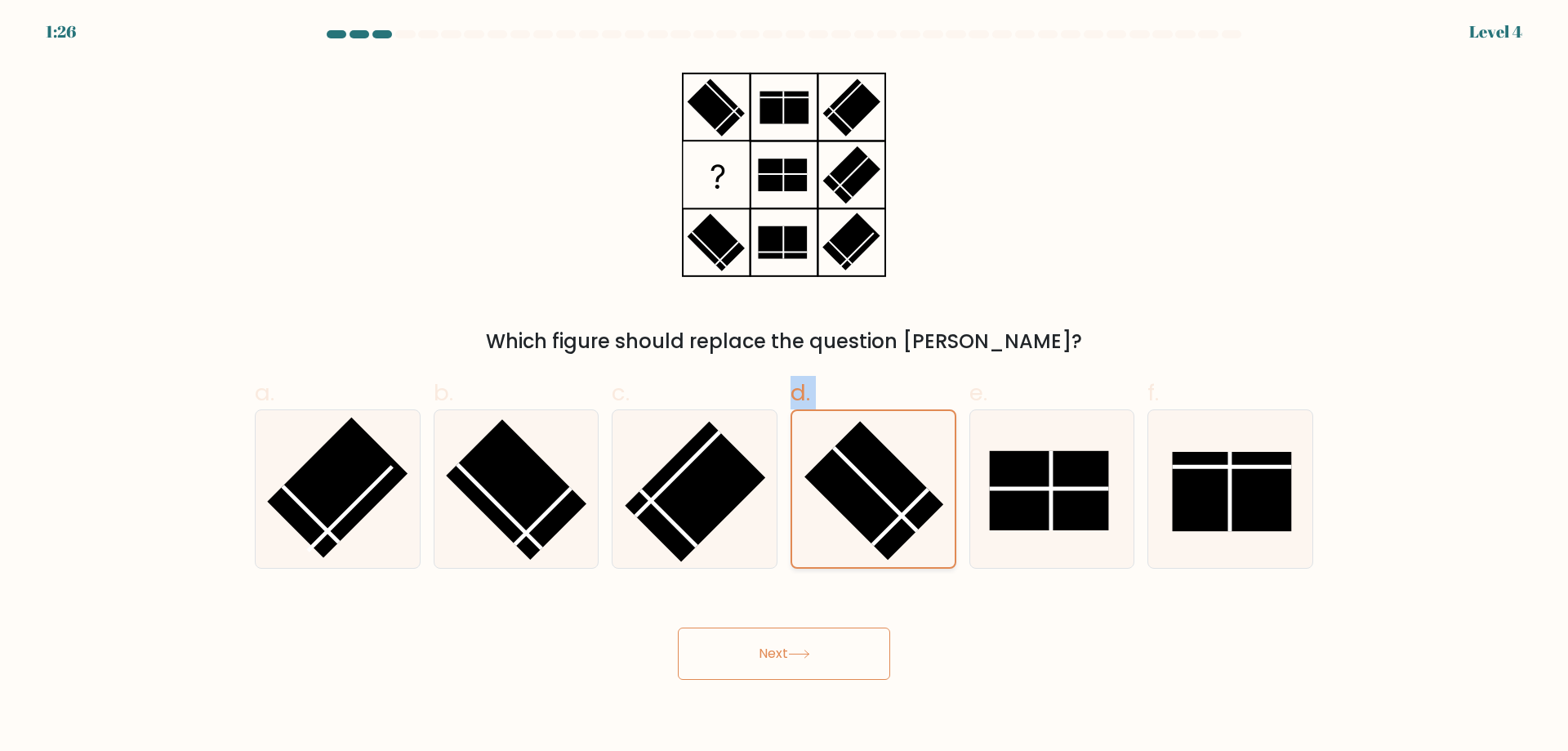
click at [873, 462] on rect at bounding box center [874, 490] width 139 height 139
click at [785, 386] on input "d." at bounding box center [784, 380] width 1 height 11
drag, startPoint x: 806, startPoint y: 613, endPoint x: 805, endPoint y: 632, distance: 19.0
click at [805, 614] on div "Next" at bounding box center [783, 634] width 1078 height 92
click at [804, 646] on button "Next" at bounding box center [784, 654] width 212 height 52
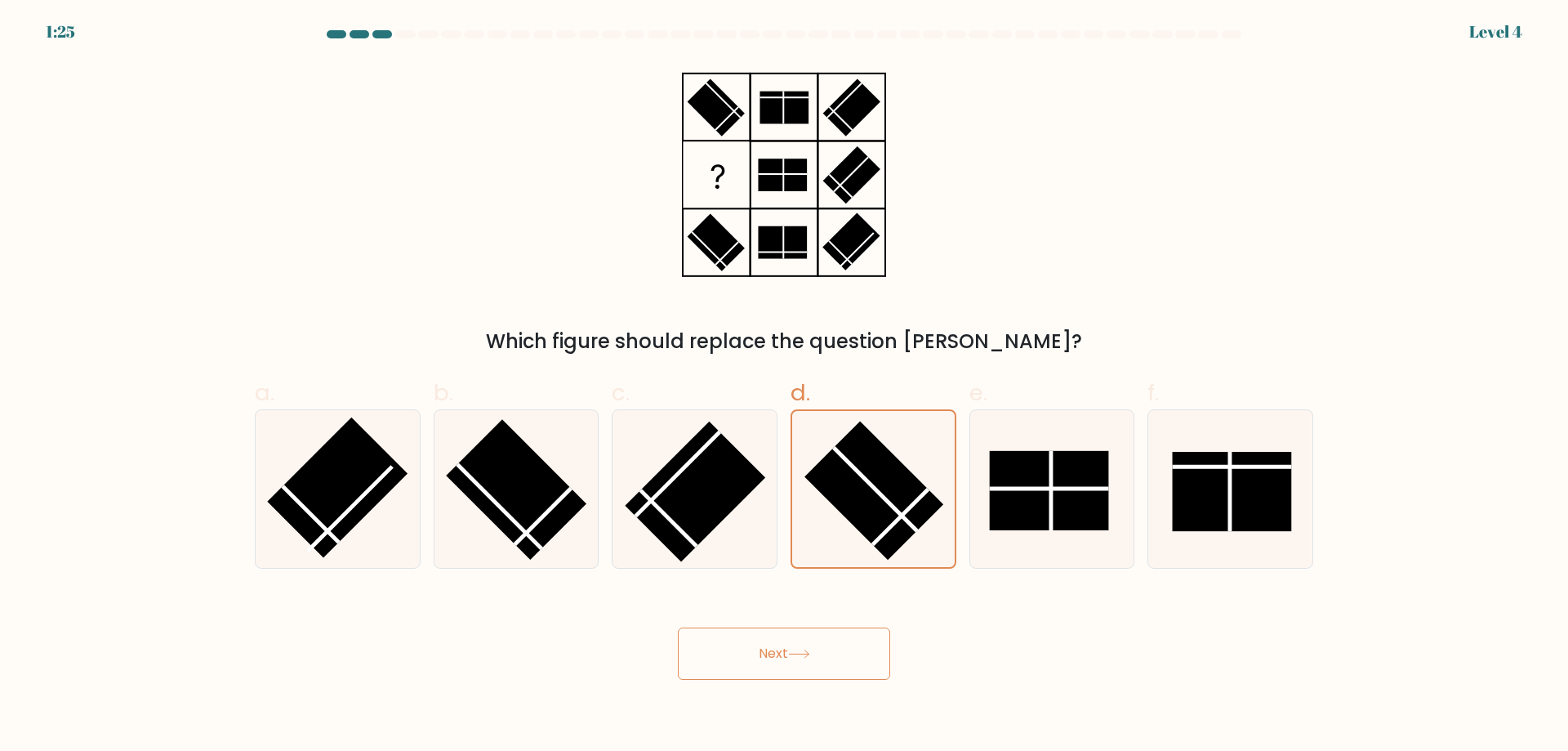
click at [804, 645] on button "Next" at bounding box center [784, 654] width 212 height 52
click at [806, 644] on button "Next" at bounding box center [784, 654] width 212 height 52
click at [807, 642] on button "Next" at bounding box center [784, 654] width 212 height 52
click at [678, 628] on button "Next" at bounding box center [784, 654] width 212 height 52
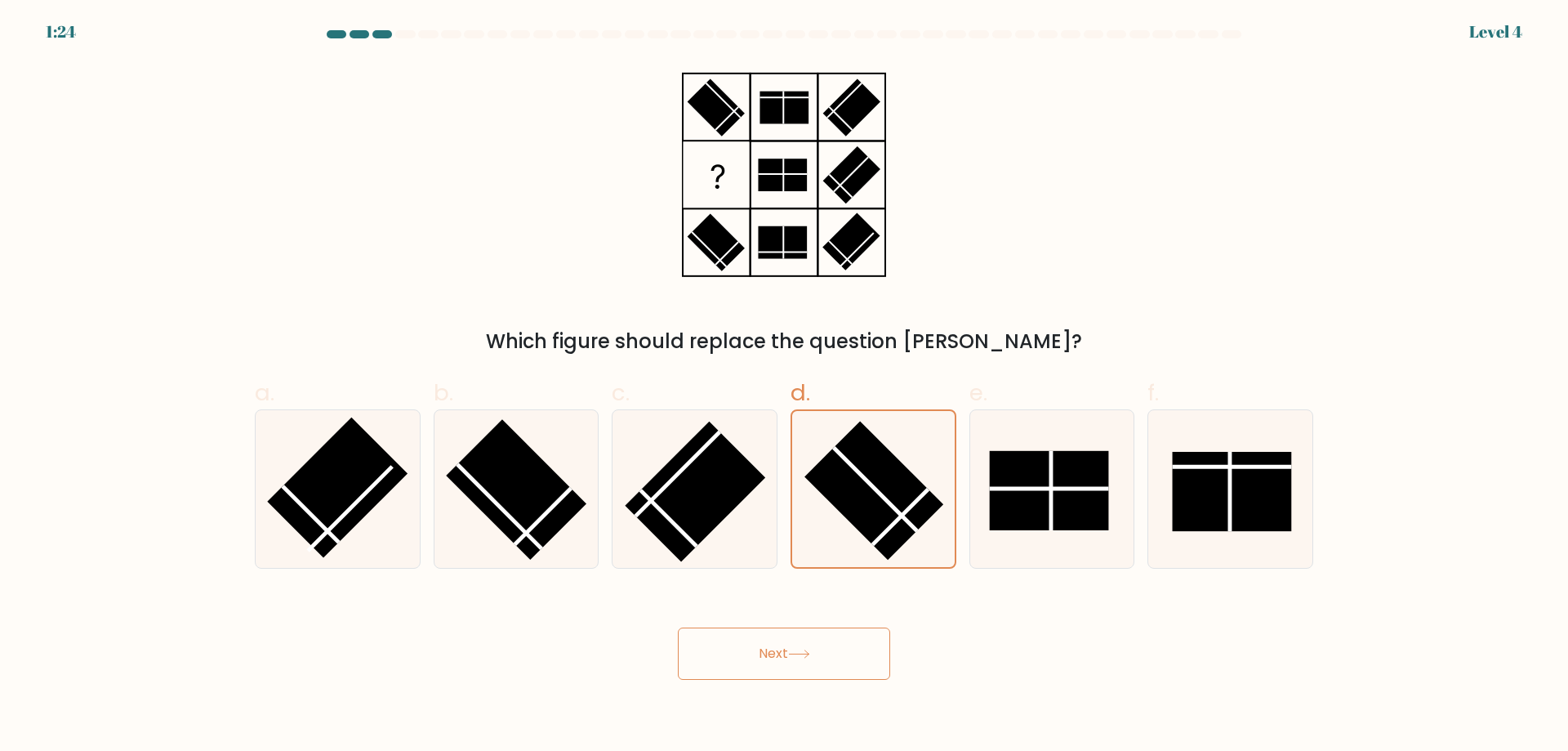
click at [808, 642] on button "Next" at bounding box center [784, 654] width 212 height 52
click at [678, 628] on button "Next" at bounding box center [784, 654] width 212 height 52
click at [808, 642] on button "Next" at bounding box center [784, 654] width 212 height 52
click at [678, 628] on button "Next" at bounding box center [784, 654] width 212 height 52
click at [809, 643] on button "Next" at bounding box center [784, 654] width 212 height 52
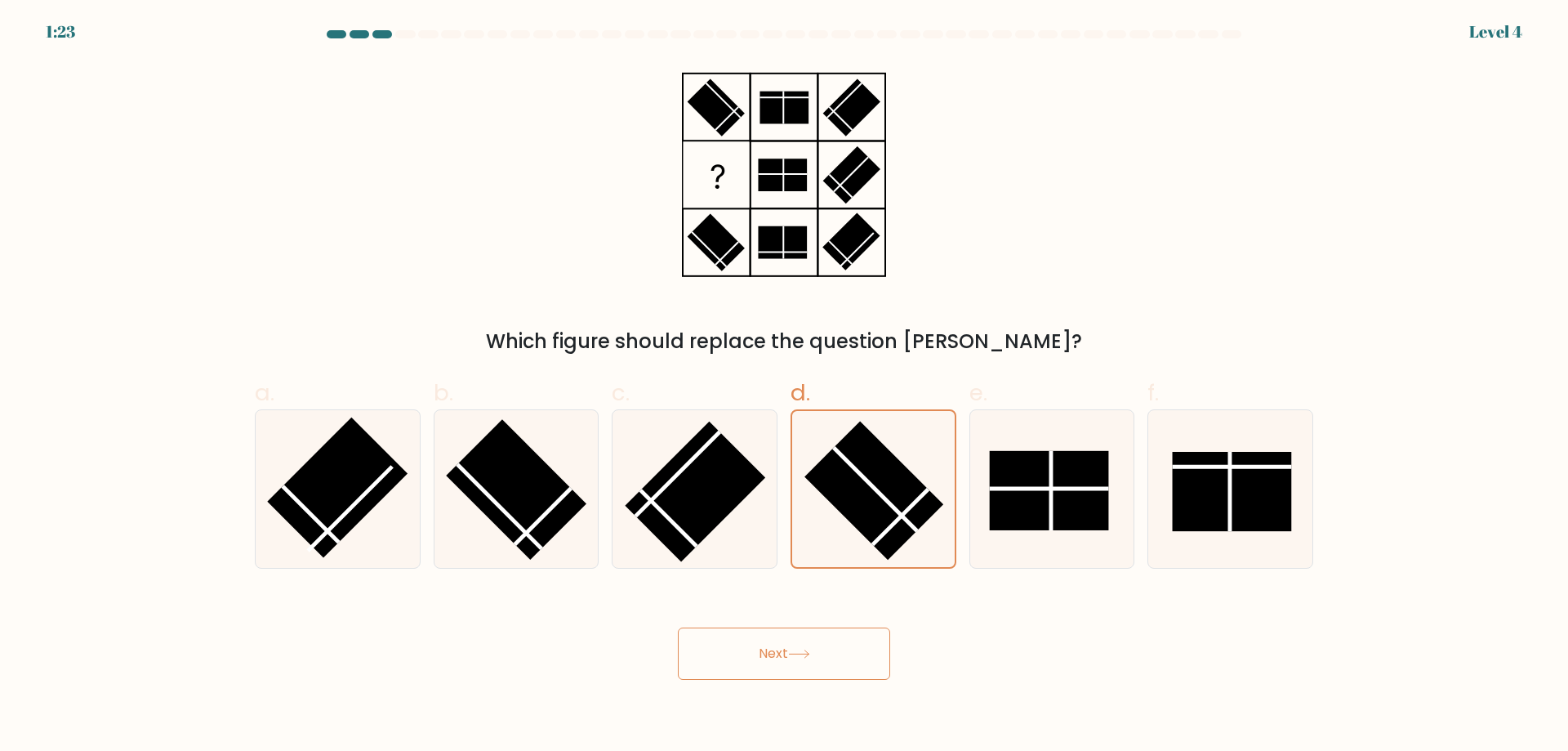
click at [678, 628] on button "Next" at bounding box center [784, 654] width 212 height 52
click at [809, 646] on button "Next" at bounding box center [784, 654] width 212 height 52
click at [678, 628] on button "Next" at bounding box center [784, 654] width 212 height 52
click at [809, 646] on button "Next" at bounding box center [784, 654] width 212 height 52
click at [678, 628] on button "Next" at bounding box center [784, 654] width 212 height 52
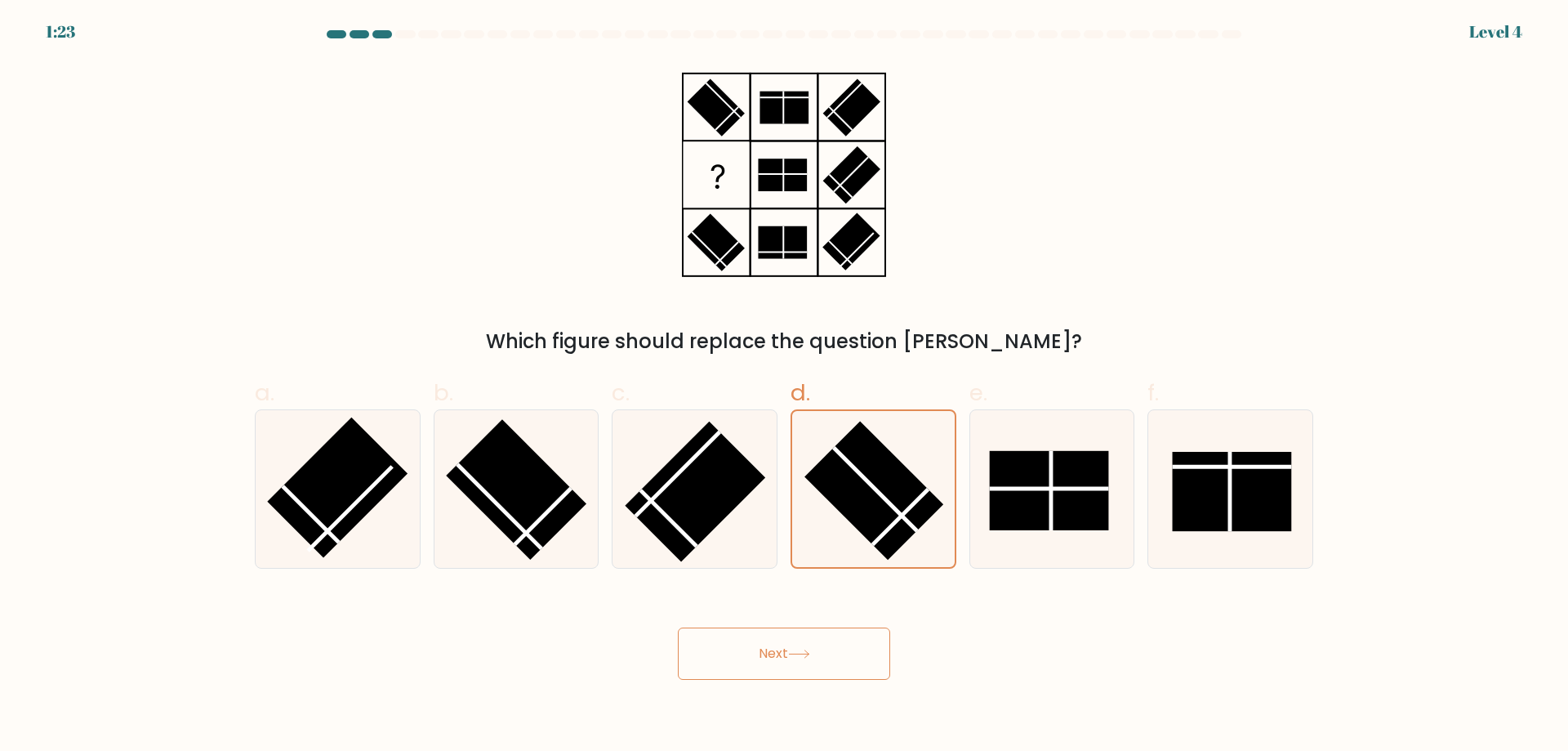
click at [809, 646] on button "Next" at bounding box center [784, 654] width 212 height 52
click at [678, 628] on button "Next" at bounding box center [784, 654] width 212 height 52
click at [695, 520] on rect at bounding box center [696, 491] width 141 height 141
click at [784, 386] on input "c." at bounding box center [784, 380] width 1 height 11
radio input "true"
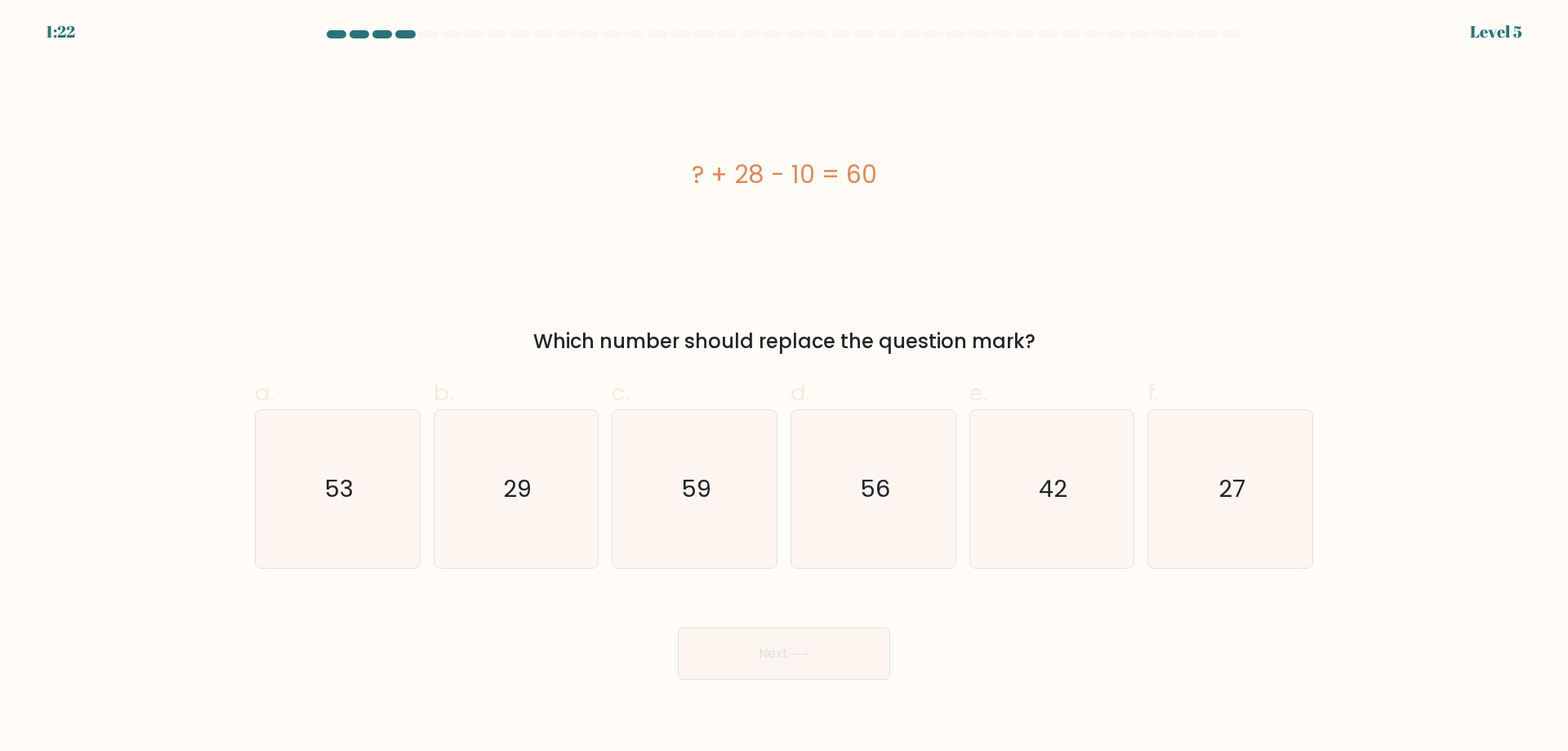
click at [899, 485] on icon "56" at bounding box center [873, 489] width 157 height 157
click at [785, 386] on input "d. 56" at bounding box center [784, 380] width 1 height 11
radio input "true"
click at [620, 238] on div "? + 28 - 10 = 60" at bounding box center [784, 175] width 1059 height 226
click at [691, 512] on icon "59" at bounding box center [694, 489] width 157 height 157
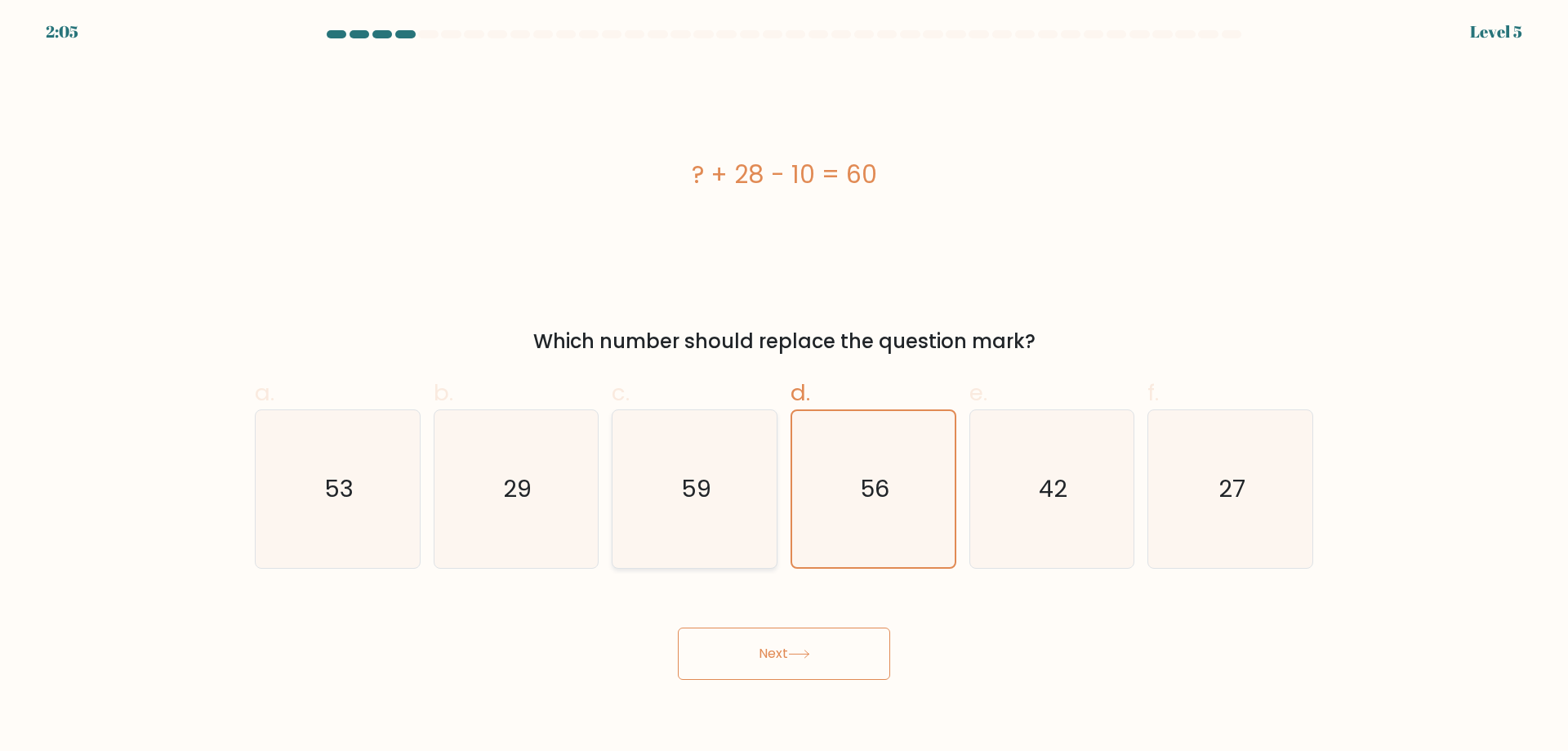
click at [784, 386] on input "c. 59" at bounding box center [784, 380] width 1 height 11
radio input "true"
click at [854, 480] on icon "56" at bounding box center [873, 489] width 157 height 157
click at [785, 386] on input "d. 56" at bounding box center [784, 380] width 1 height 11
radio input "true"
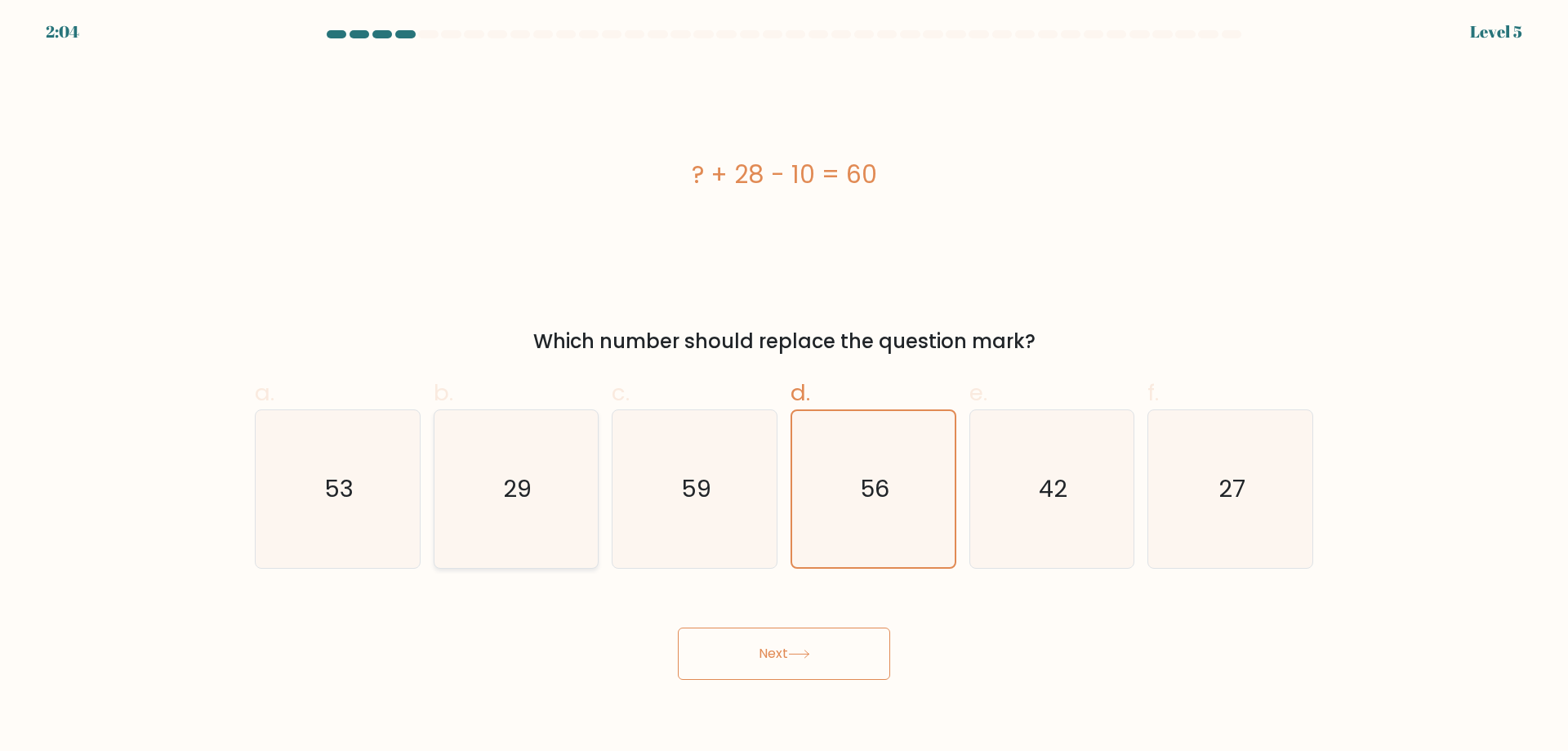
click at [468, 495] on icon "29" at bounding box center [515, 489] width 157 height 157
click at [784, 386] on input "b. 29" at bounding box center [784, 380] width 1 height 11
radio input "true"
click at [253, 496] on div "a. 53" at bounding box center [337, 472] width 179 height 193
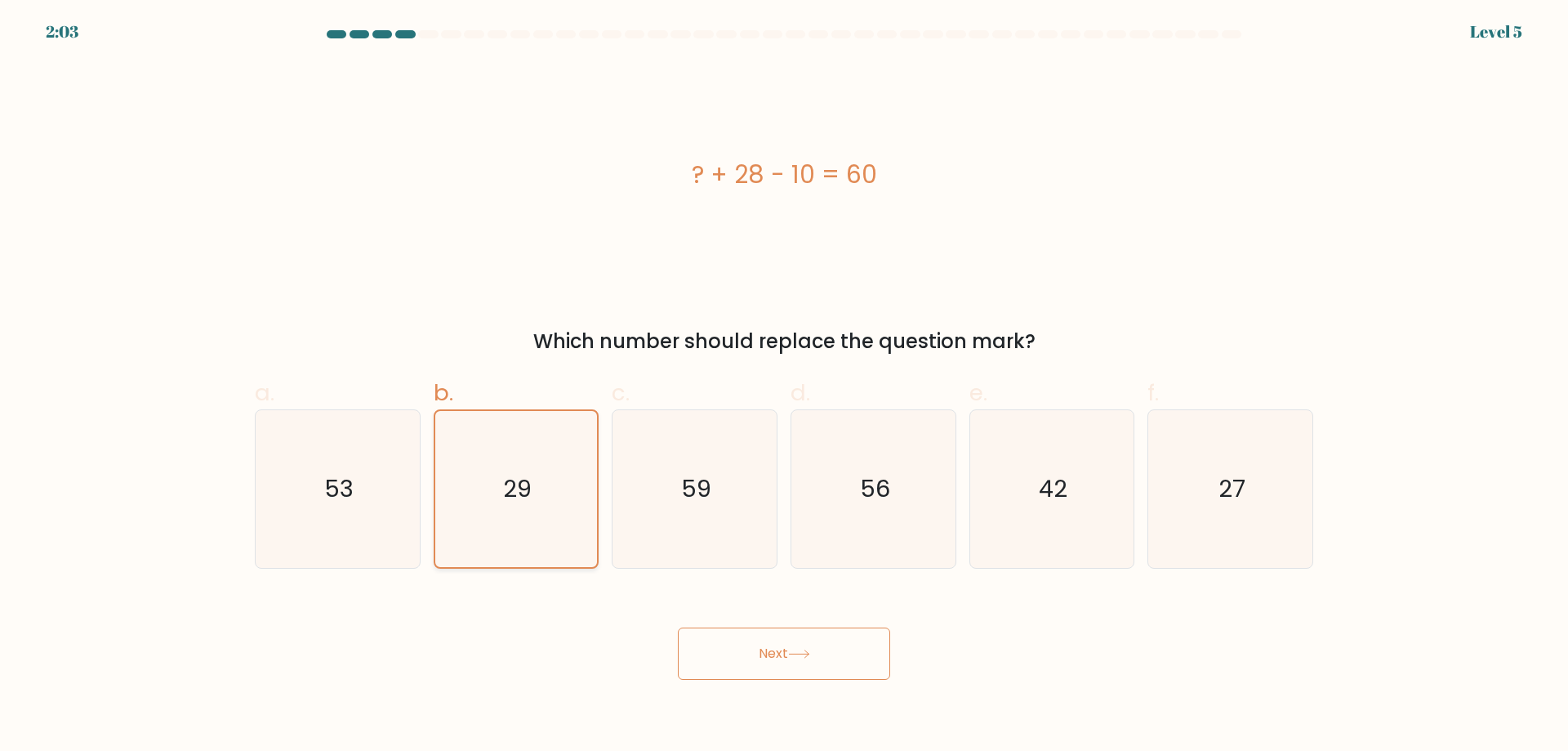
click at [489, 478] on icon "29" at bounding box center [515, 489] width 156 height 156
click at [784, 386] on input "b. 29" at bounding box center [784, 380] width 1 height 11
click at [626, 477] on icon "59" at bounding box center [694, 489] width 157 height 157
click at [784, 386] on input "c. 59" at bounding box center [784, 380] width 1 height 11
radio input "true"
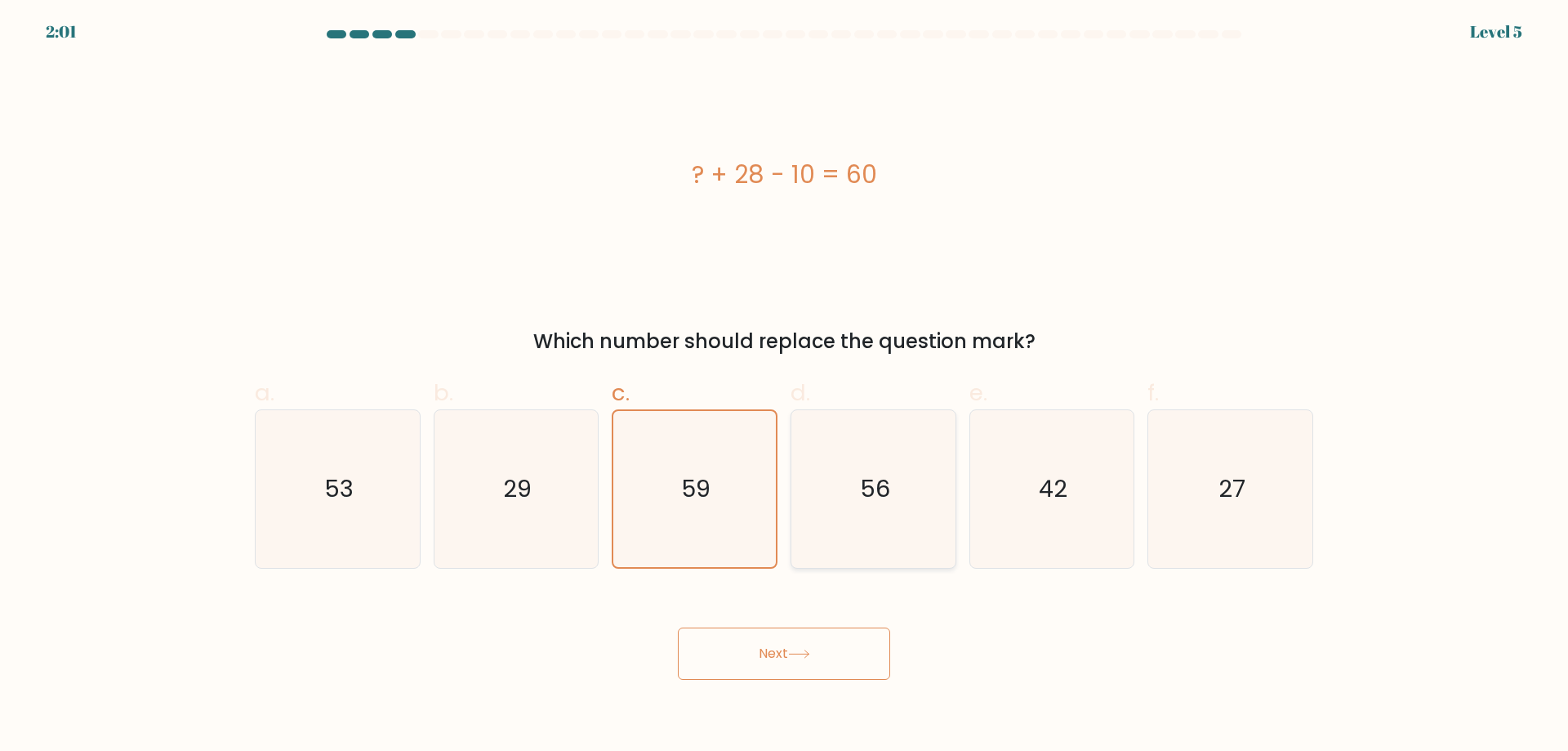
click at [849, 494] on icon "56" at bounding box center [873, 489] width 157 height 157
click at [785, 386] on input "d. 56" at bounding box center [784, 380] width 1 height 11
radio input "true"
click at [389, 493] on icon "53" at bounding box center [337, 489] width 157 height 157
click at [784, 386] on input "a. 53" at bounding box center [784, 380] width 1 height 11
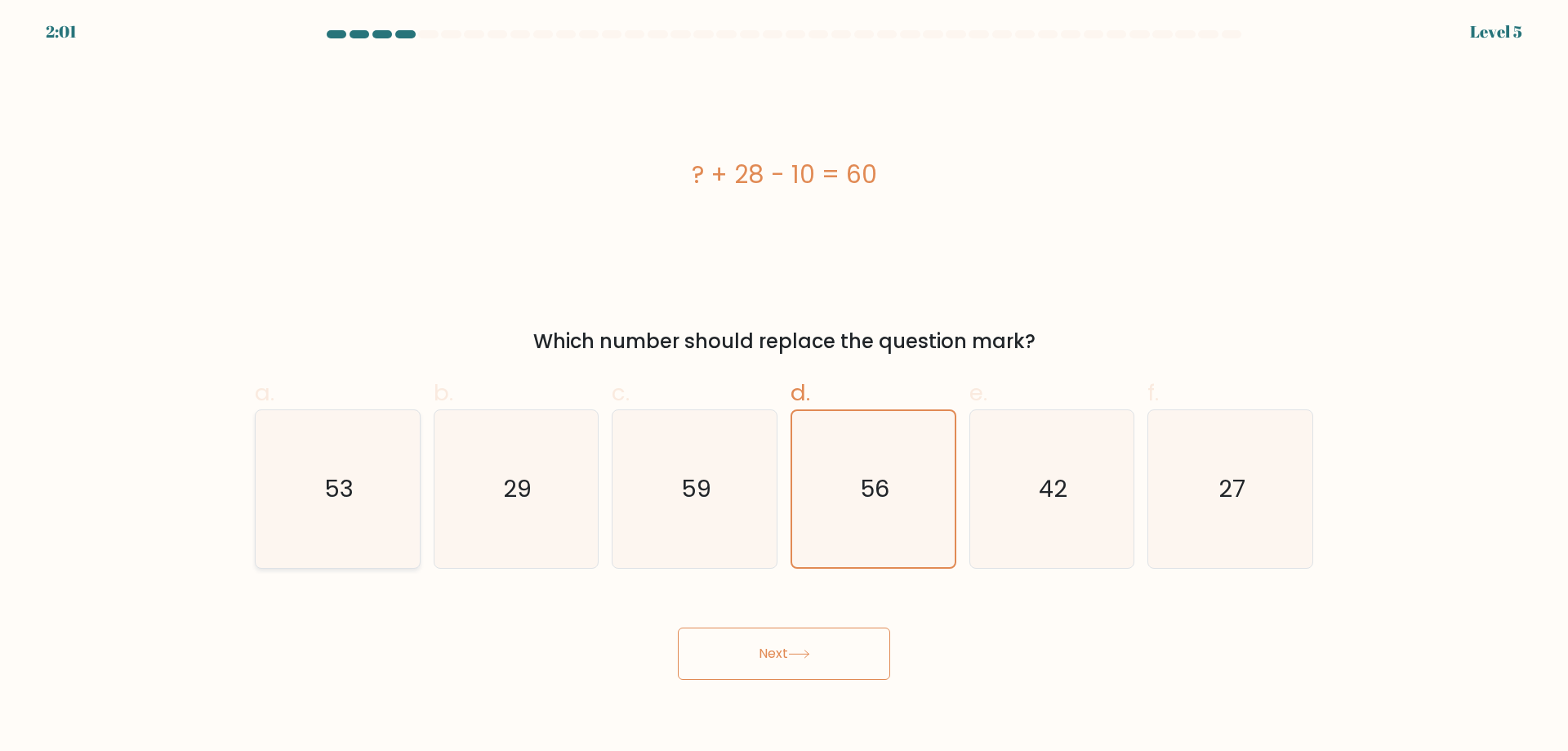
radio input "true"
click at [298, 499] on icon "53" at bounding box center [337, 489] width 156 height 156
click at [784, 386] on input "a. 53" at bounding box center [784, 380] width 1 height 11
click at [1093, 483] on icon "42" at bounding box center [1051, 489] width 157 height 157
click at [785, 386] on input "e. 42" at bounding box center [784, 380] width 1 height 11
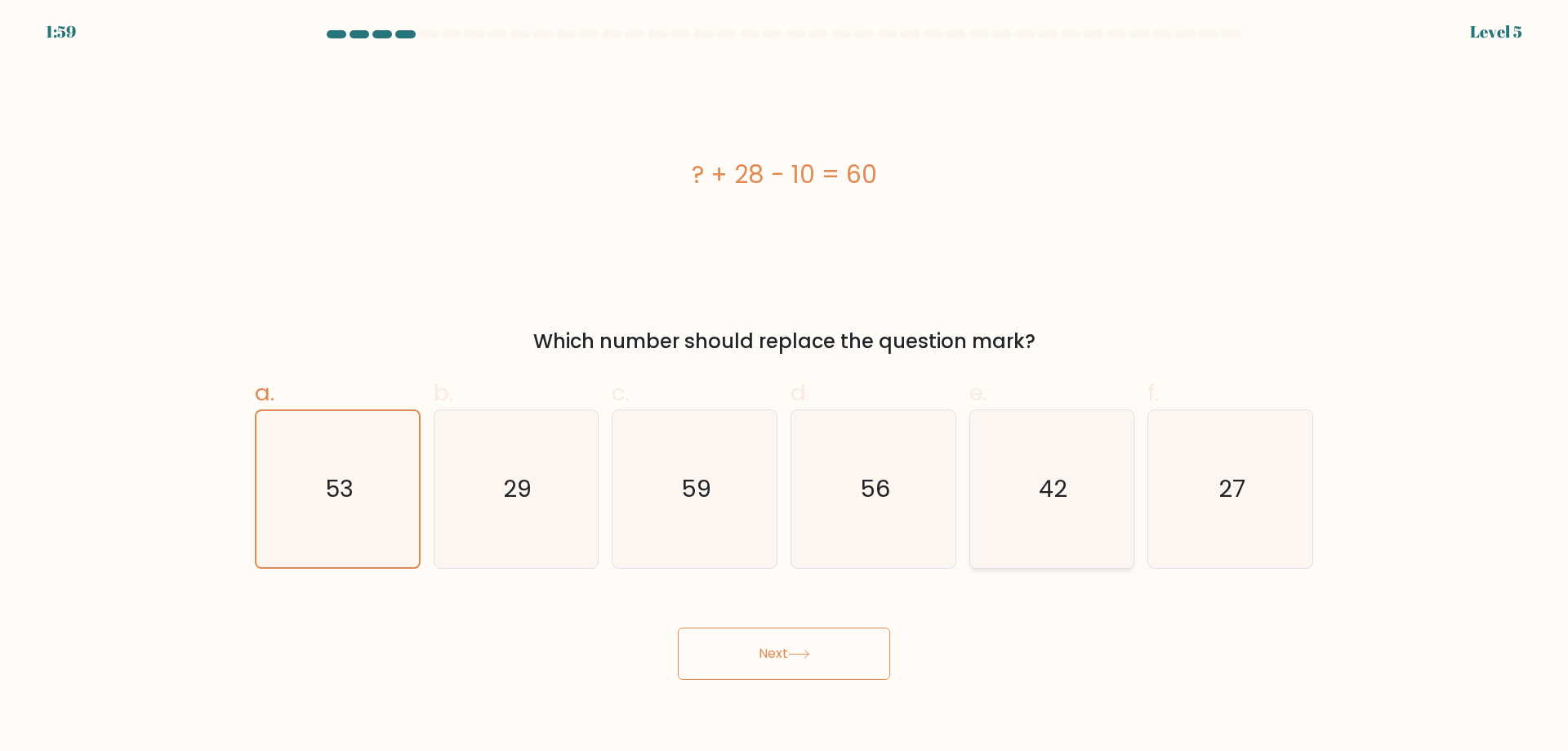
radio input "true"
click at [512, 525] on icon "29" at bounding box center [515, 489] width 157 height 157
click at [784, 386] on input "b. 29" at bounding box center [784, 380] width 1 height 11
radio input "true"
click at [643, 509] on icon "59" at bounding box center [694, 489] width 157 height 157
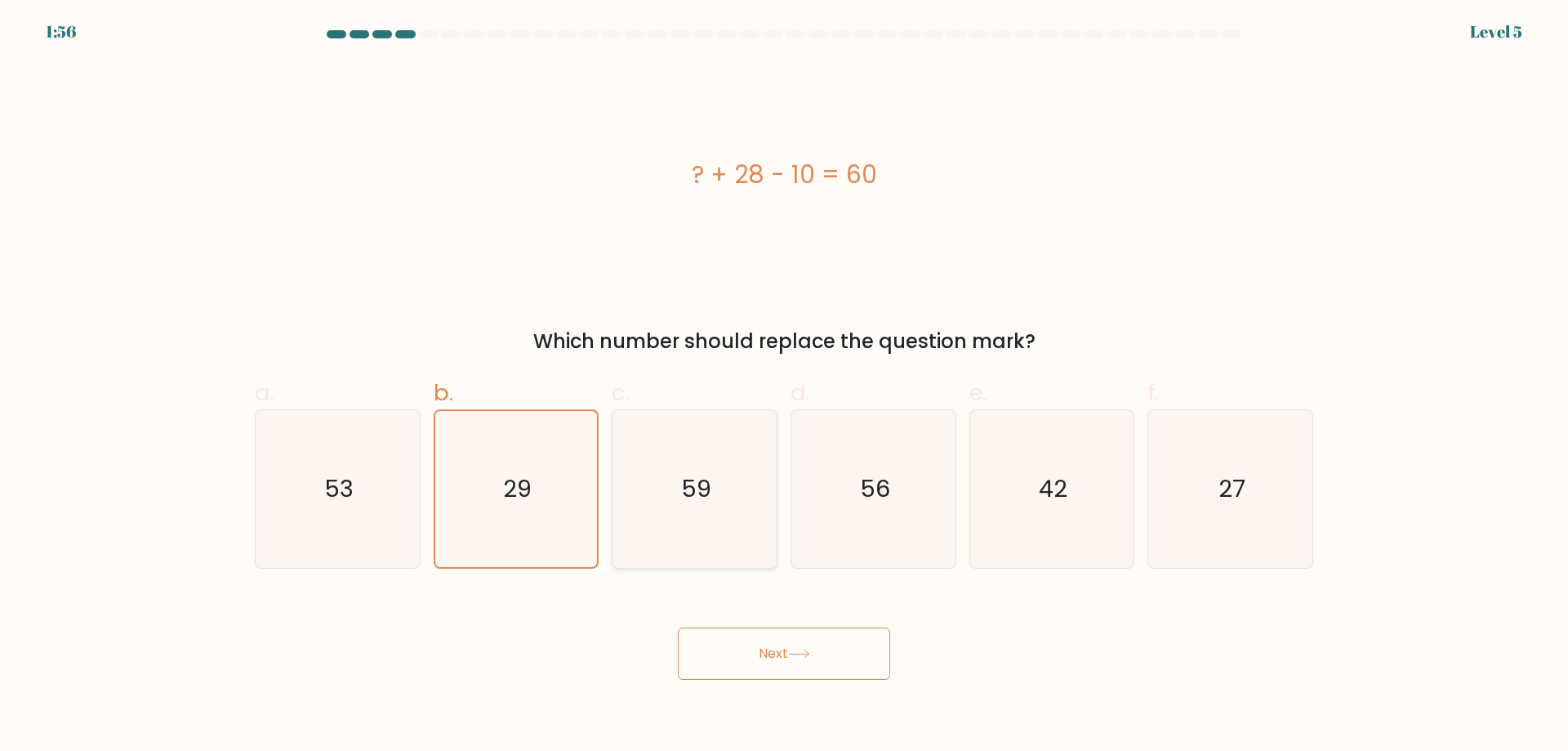
click at [784, 386] on input "c. 59" at bounding box center [784, 380] width 1 height 11
radio input "true"
click at [1011, 522] on icon "42" at bounding box center [1051, 489] width 157 height 157
click at [785, 386] on input "e. 42" at bounding box center [784, 380] width 1 height 11
radio input "true"
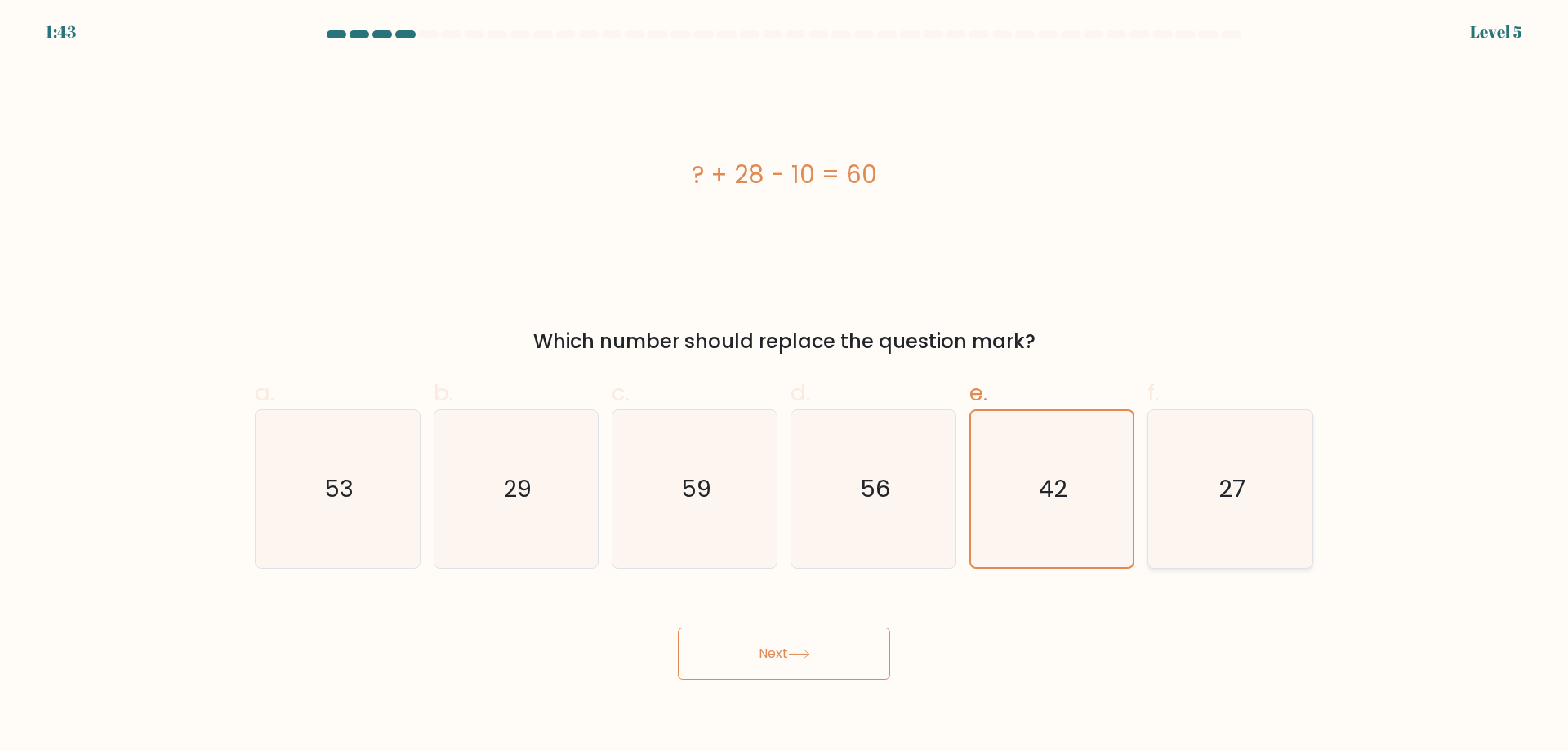
click at [1243, 516] on icon "27" at bounding box center [1230, 489] width 157 height 157
click at [785, 386] on input "f. 27" at bounding box center [784, 380] width 1 height 11
radio input "true"
click at [504, 520] on icon "29" at bounding box center [515, 489] width 157 height 157
click at [784, 386] on input "b. 29" at bounding box center [784, 380] width 1 height 11
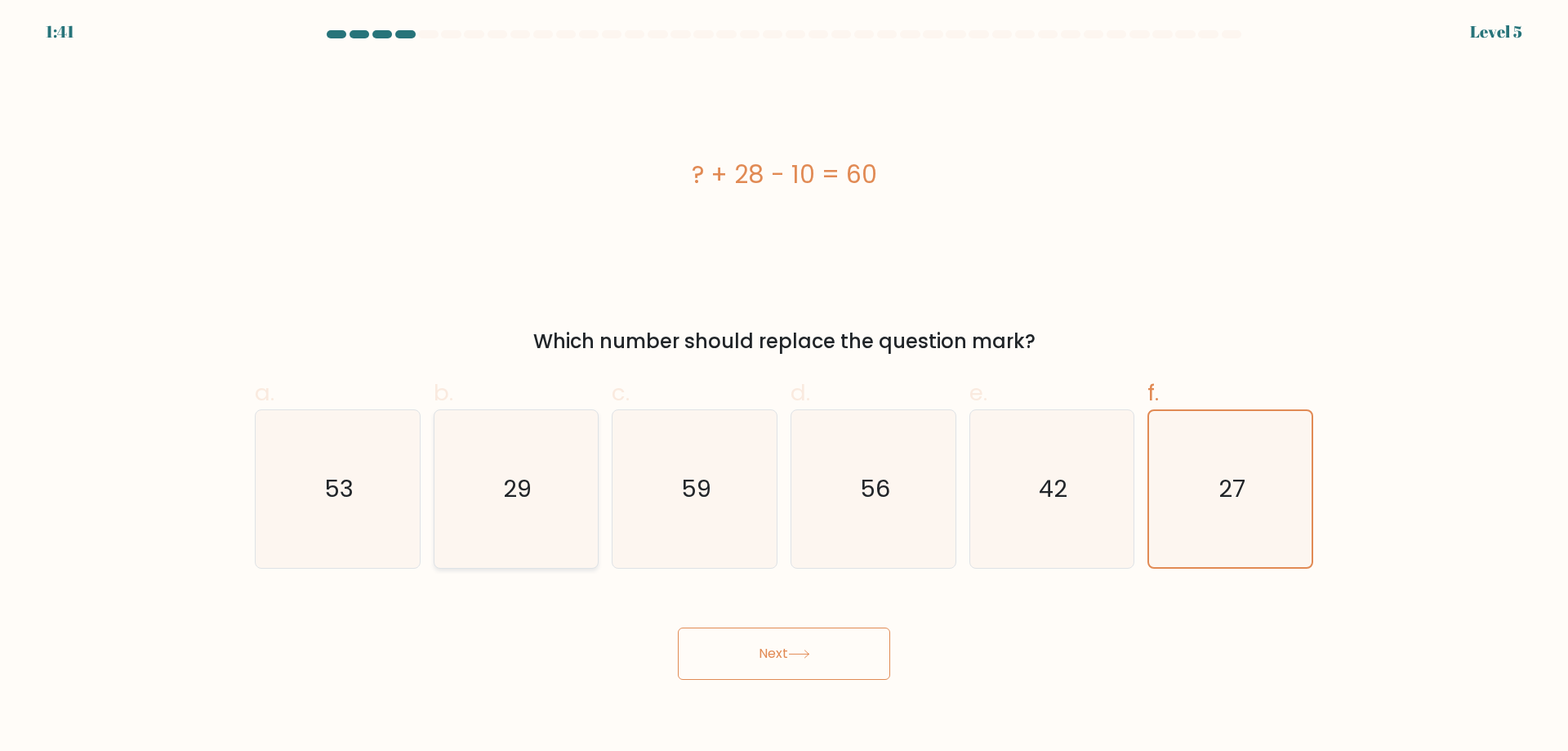
radio input "true"
click at [1039, 490] on icon "42" at bounding box center [1051, 489] width 157 height 157
click at [785, 386] on input "e. 42" at bounding box center [784, 380] width 1 height 11
radio input "true"
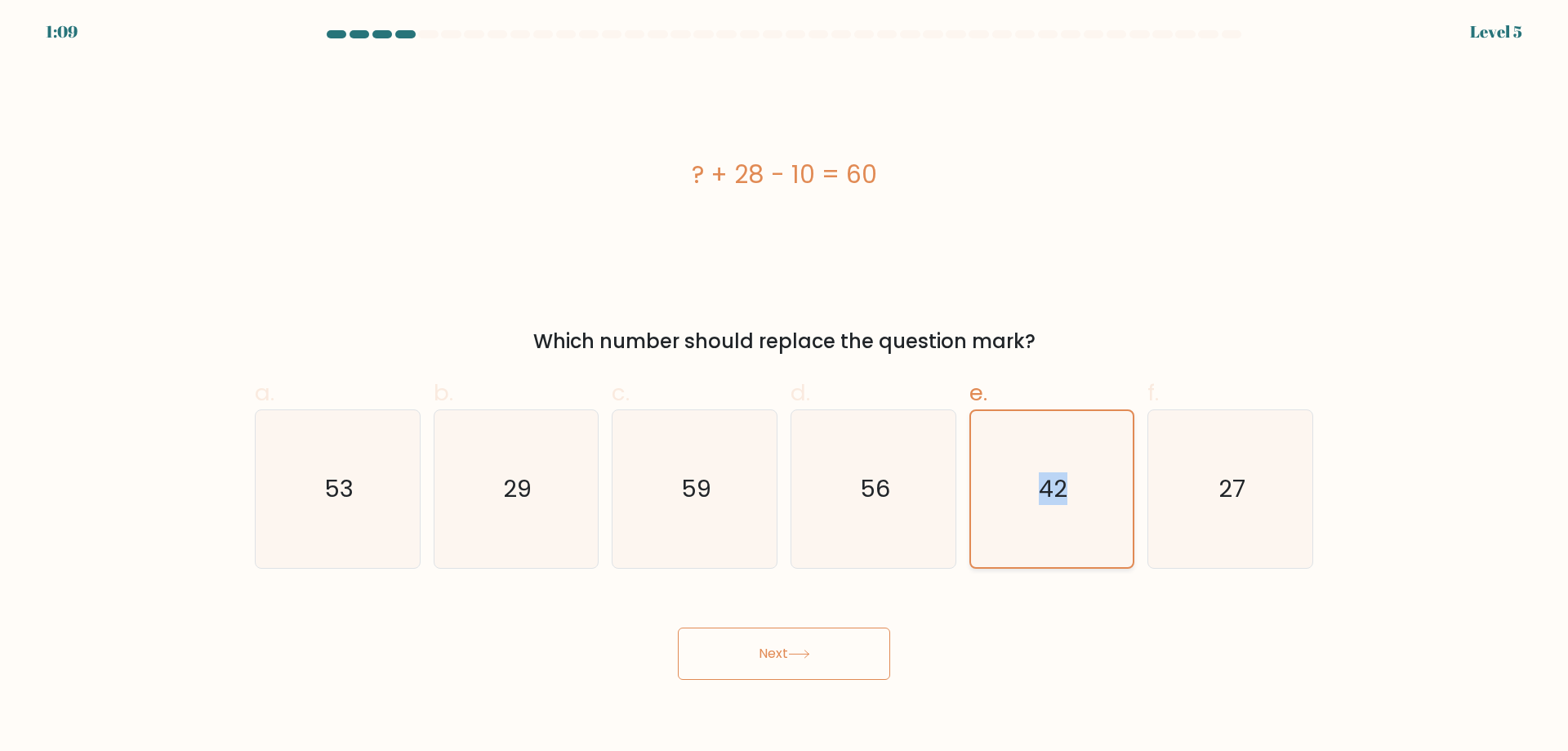
click at [1039, 490] on icon "42" at bounding box center [1051, 489] width 156 height 156
click at [785, 386] on input "e. 42" at bounding box center [784, 380] width 1 height 11
click at [1039, 490] on icon "42" at bounding box center [1051, 489] width 156 height 156
click at [785, 386] on input "e. 42" at bounding box center [784, 380] width 1 height 11
click at [785, 646] on button "Next" at bounding box center [784, 654] width 212 height 52
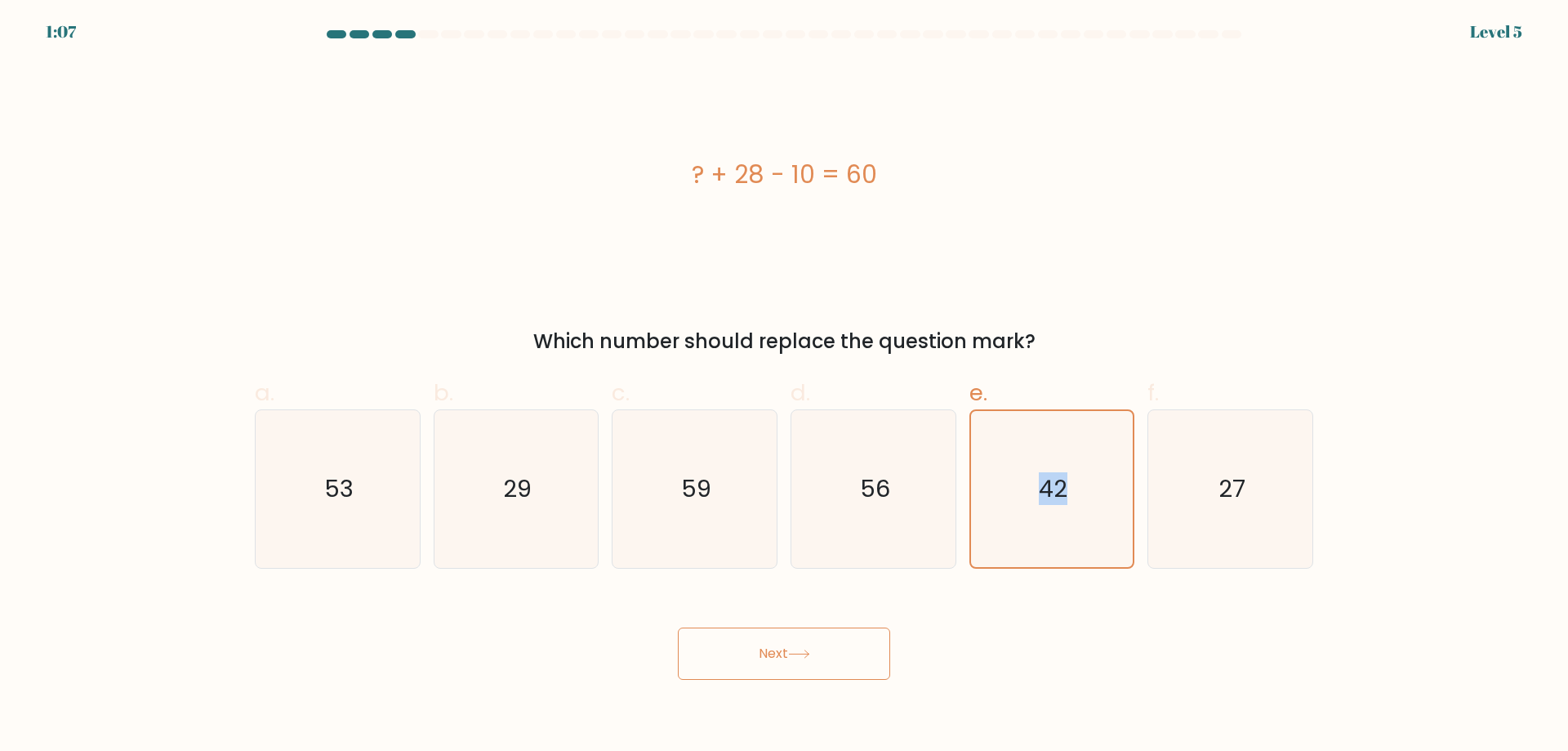
click at [785, 646] on button "Next" at bounding box center [784, 654] width 212 height 52
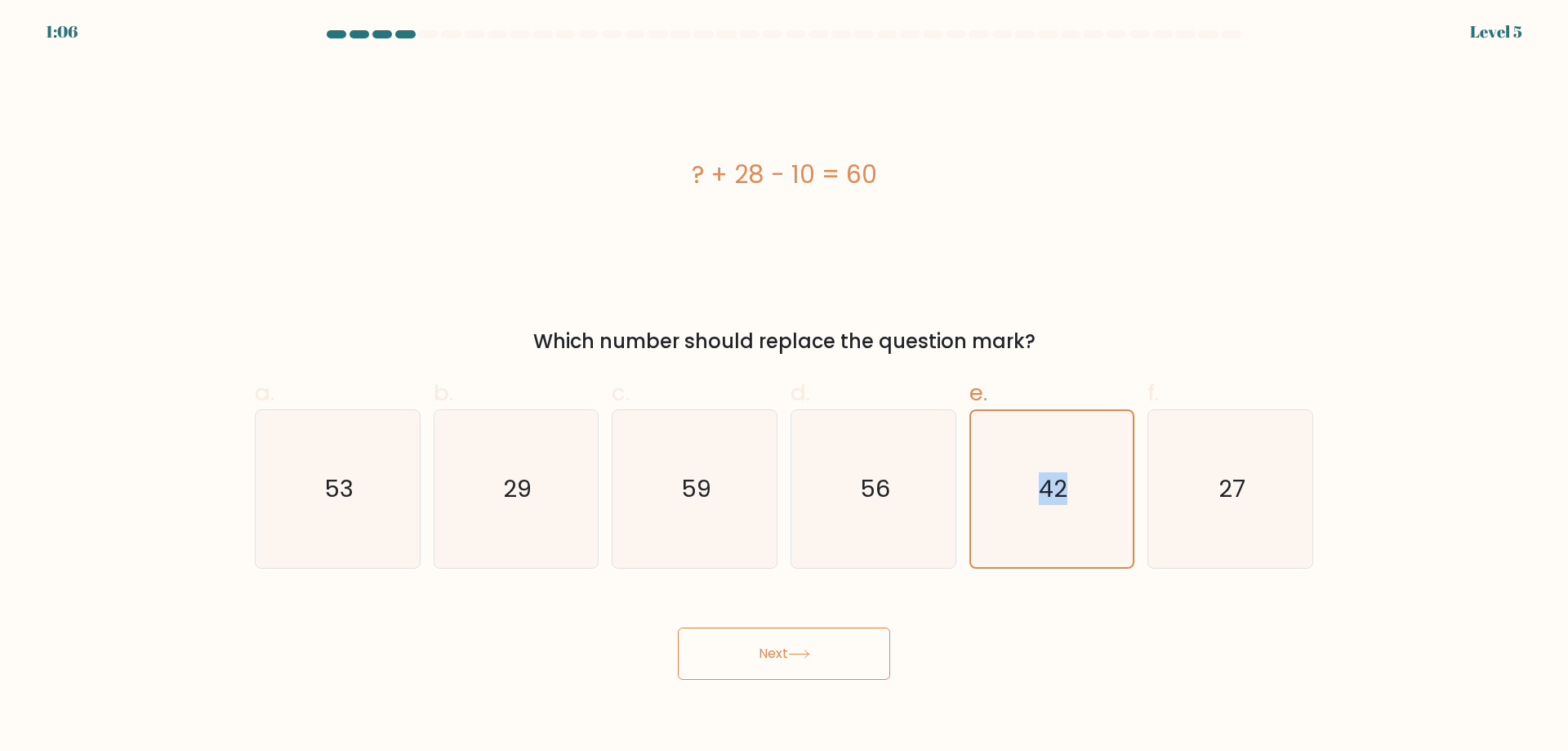
click at [785, 646] on button "Next" at bounding box center [784, 654] width 212 height 52
click at [1083, 492] on icon "42" at bounding box center [1051, 489] width 156 height 156
click at [785, 386] on input "e. 42" at bounding box center [784, 380] width 1 height 11
click at [805, 653] on icon at bounding box center [799, 654] width 22 height 9
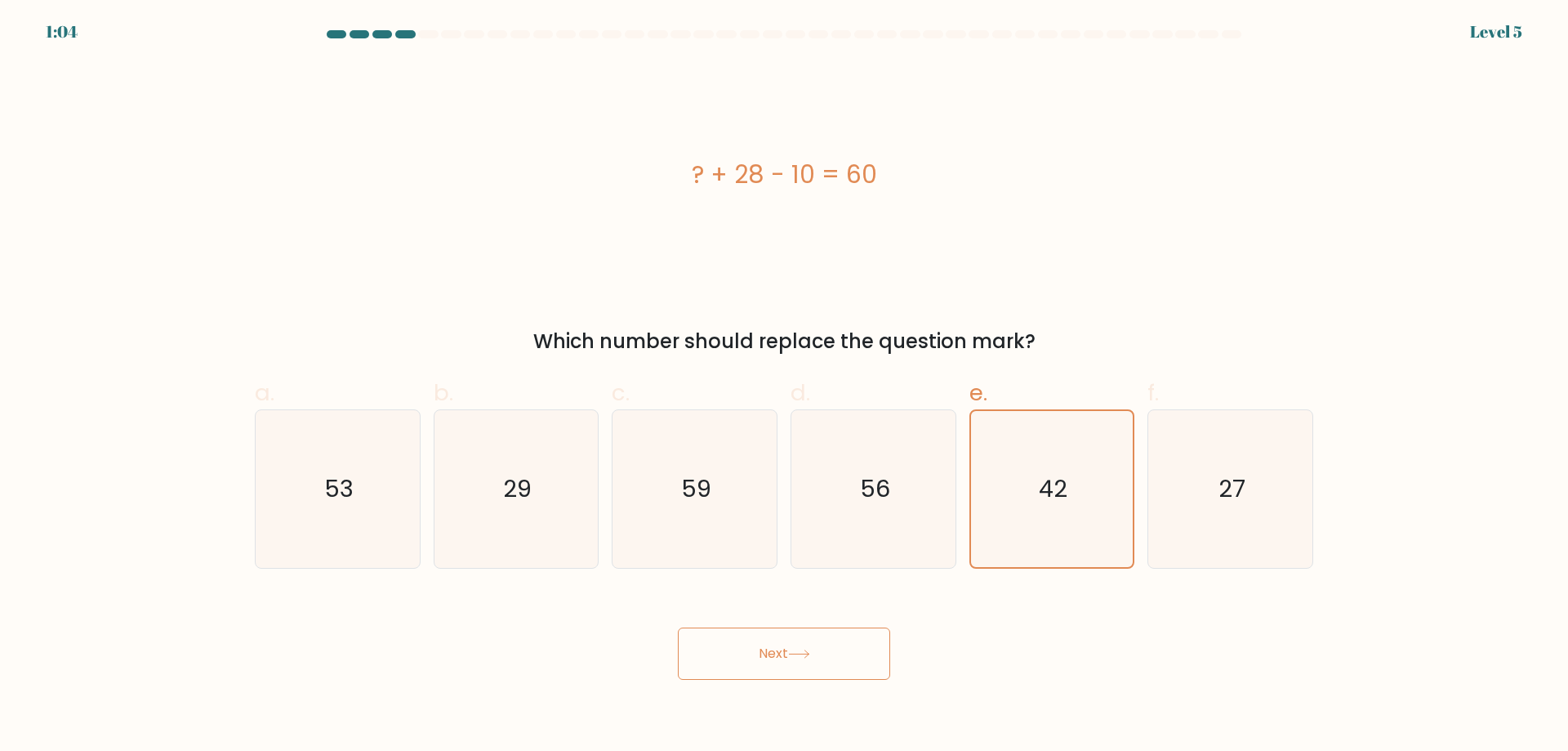
click at [805, 650] on icon at bounding box center [799, 654] width 22 height 9
click at [678, 628] on button "Next" at bounding box center [784, 654] width 212 height 52
click at [805, 650] on icon at bounding box center [799, 654] width 22 height 9
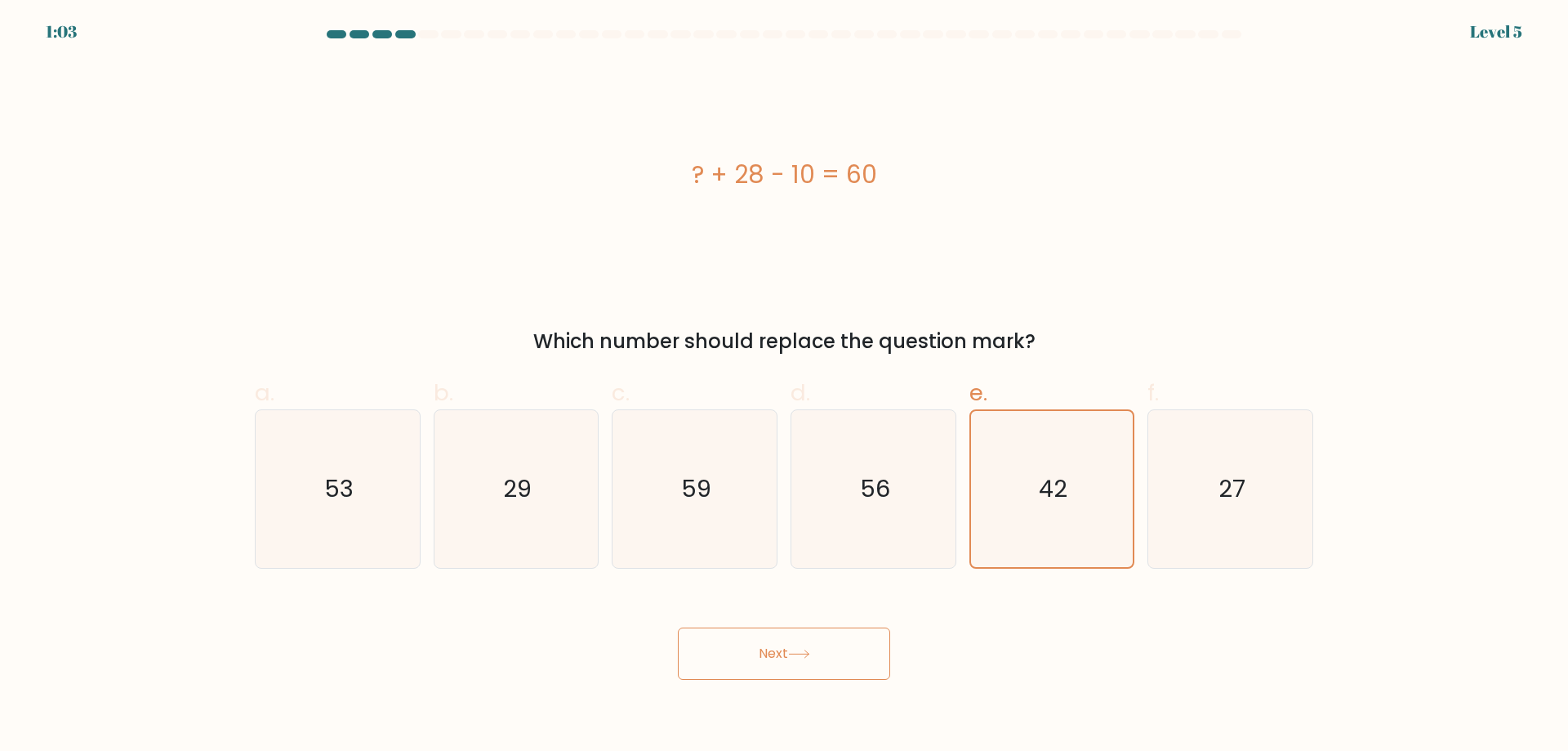
click at [805, 650] on icon at bounding box center [799, 654] width 22 height 9
click at [678, 628] on button "Next" at bounding box center [784, 654] width 212 height 52
click at [805, 650] on icon at bounding box center [799, 654] width 22 height 9
click at [678, 628] on button "Next" at bounding box center [784, 654] width 212 height 52
click at [805, 650] on icon at bounding box center [799, 654] width 22 height 9
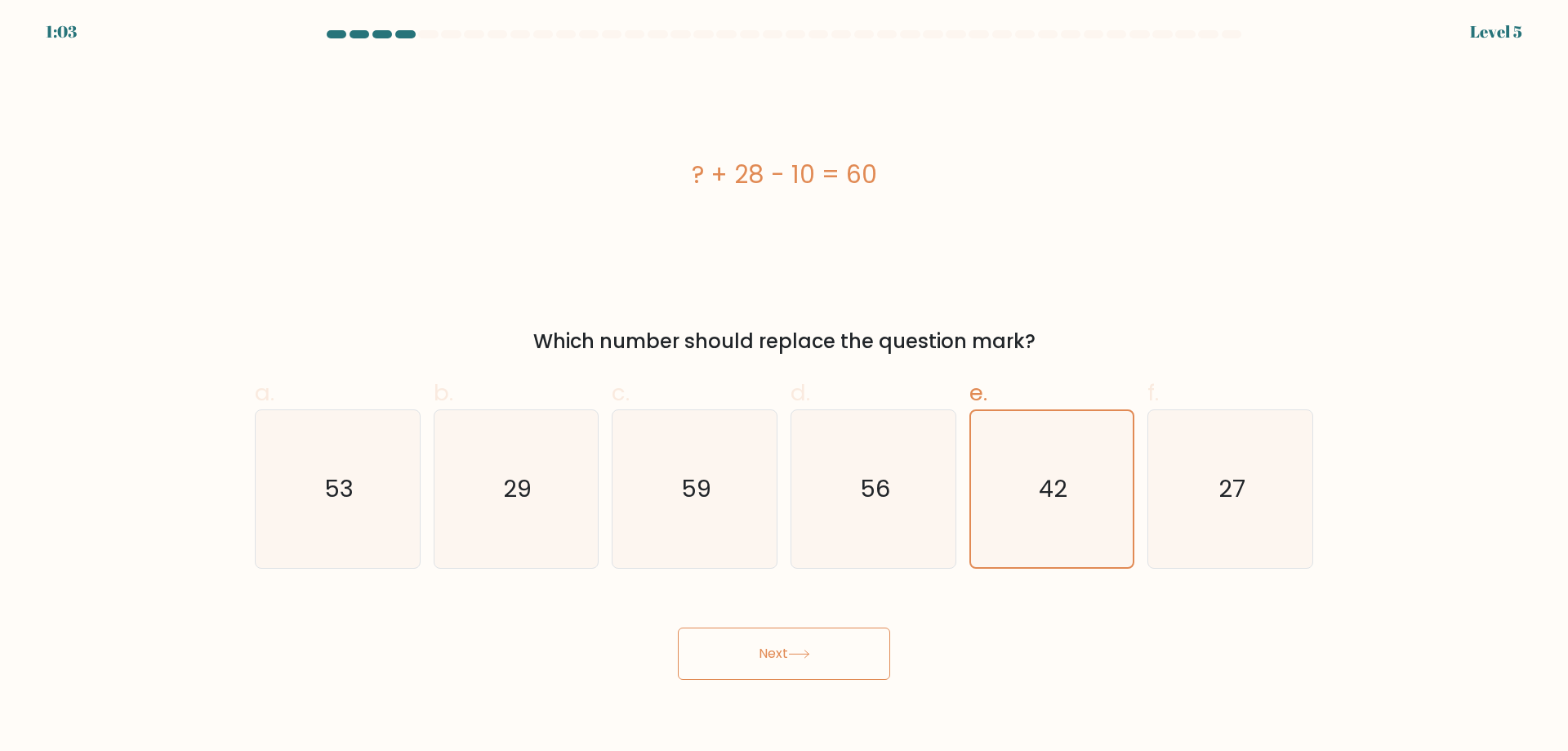
click at [678, 628] on button "Next" at bounding box center [784, 654] width 212 height 52
click at [805, 650] on icon at bounding box center [799, 654] width 22 height 9
click at [1102, 471] on icon "42" at bounding box center [1051, 489] width 156 height 156
click at [785, 386] on input "e. 42" at bounding box center [784, 380] width 1 height 11
click at [1102, 471] on icon "42" at bounding box center [1051, 489] width 156 height 156
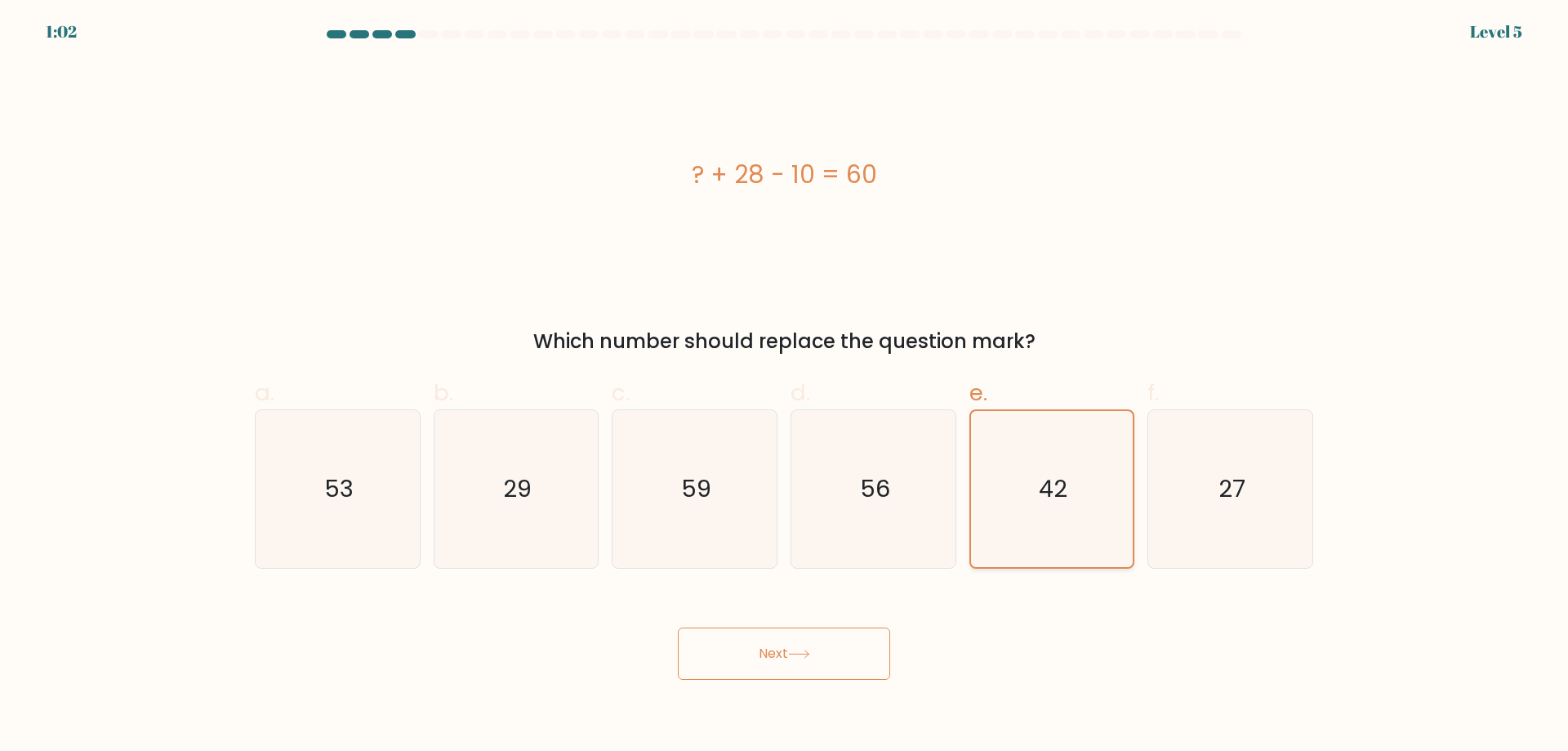
click at [785, 386] on input "e. 42" at bounding box center [784, 380] width 1 height 11
click at [1102, 471] on icon "42" at bounding box center [1051, 489] width 156 height 156
click at [785, 386] on input "e. 42" at bounding box center [784, 380] width 1 height 11
click at [1102, 471] on icon "42" at bounding box center [1051, 489] width 156 height 156
click at [785, 386] on input "e. 42" at bounding box center [784, 380] width 1 height 11
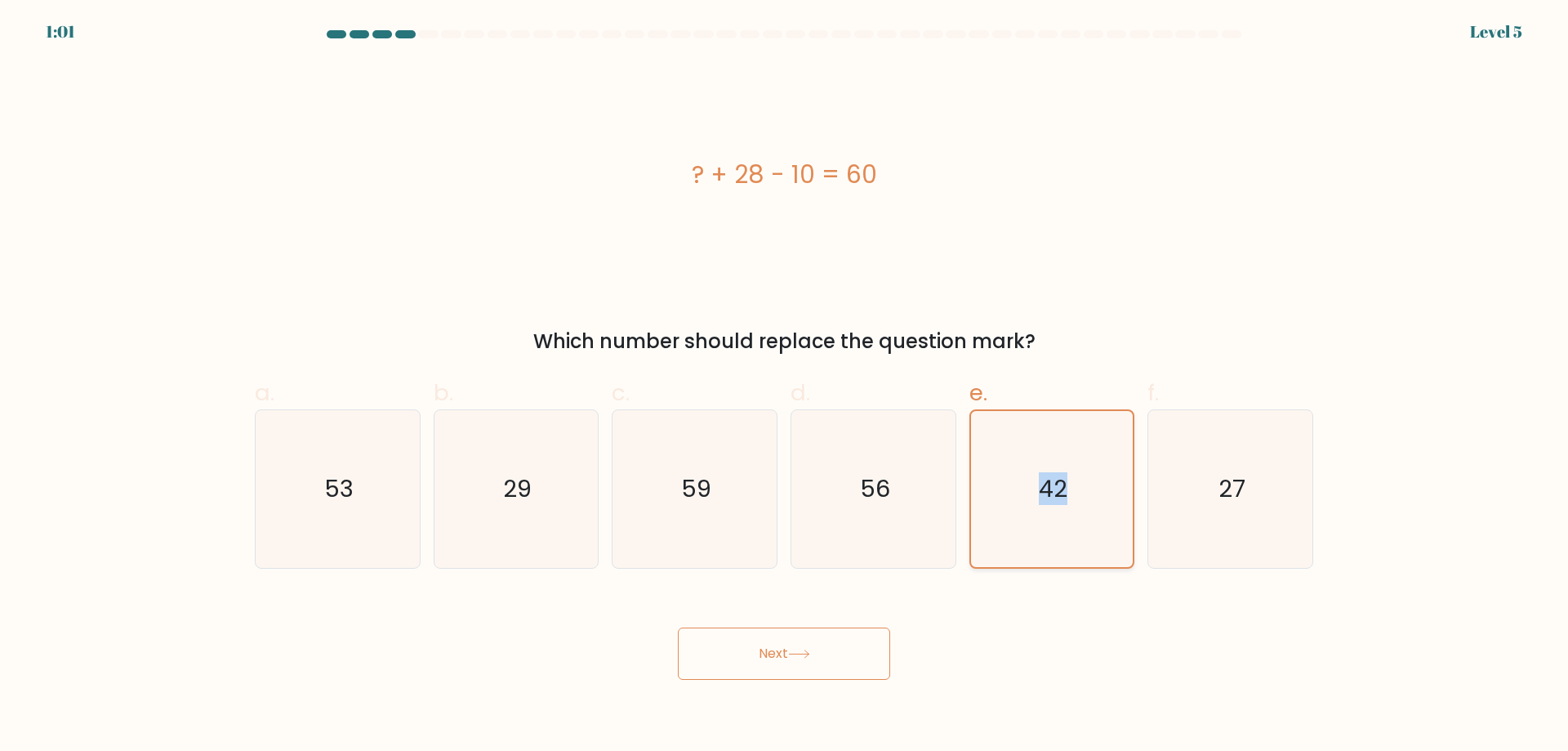
click at [1020, 420] on icon "42" at bounding box center [1051, 489] width 156 height 156
click at [785, 386] on input "e. 42" at bounding box center [784, 380] width 1 height 11
click at [792, 684] on body "1:00 Level 5 a." at bounding box center [784, 376] width 1568 height 751
click at [784, 654] on button "Next" at bounding box center [784, 654] width 212 height 52
click at [895, 470] on icon "56" at bounding box center [873, 489] width 157 height 157
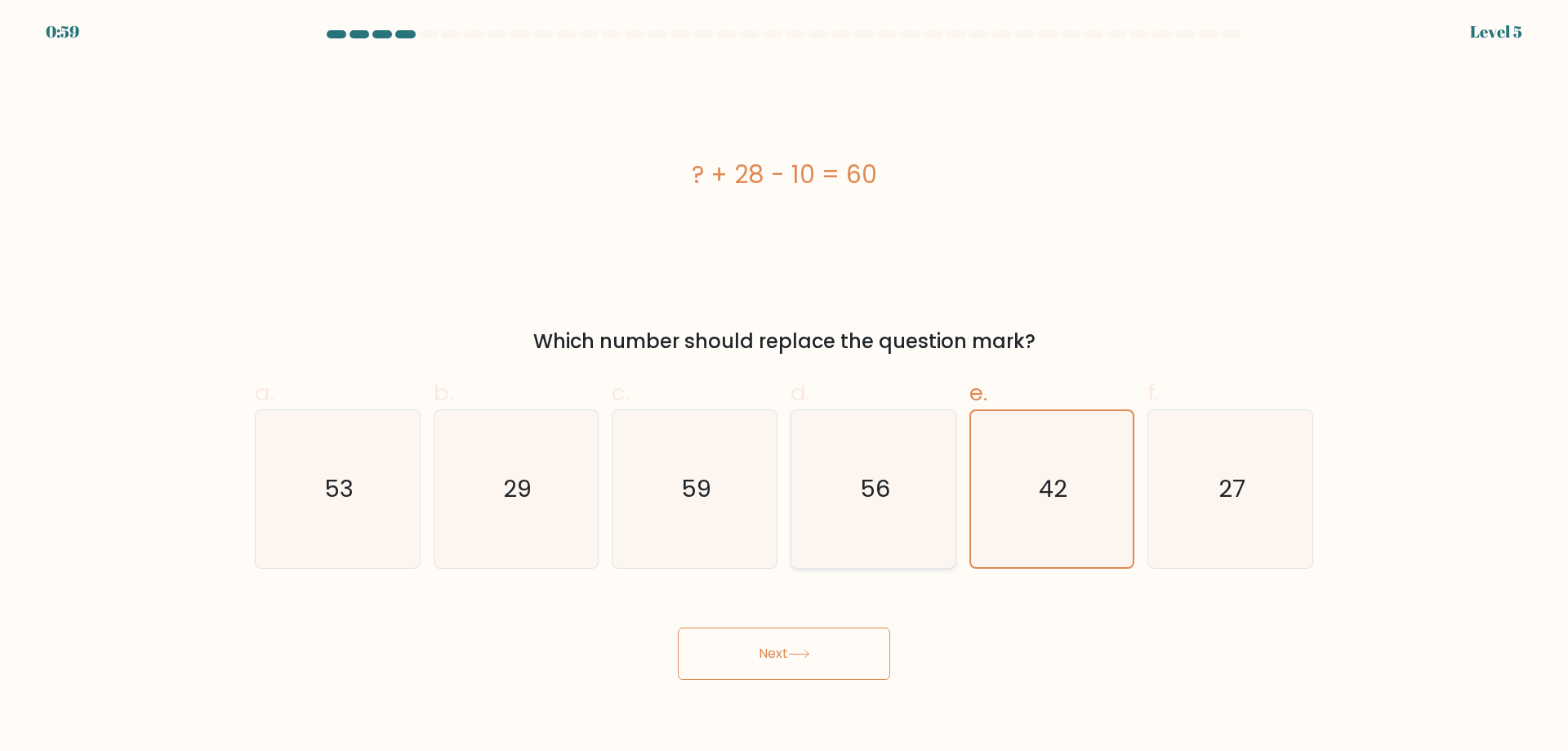
click at [785, 386] on input "d. 56" at bounding box center [784, 380] width 1 height 11
radio input "true"
click at [1004, 467] on icon "42" at bounding box center [1051, 489] width 157 height 157
click at [785, 386] on input "e. 42" at bounding box center [784, 380] width 1 height 11
radio input "true"
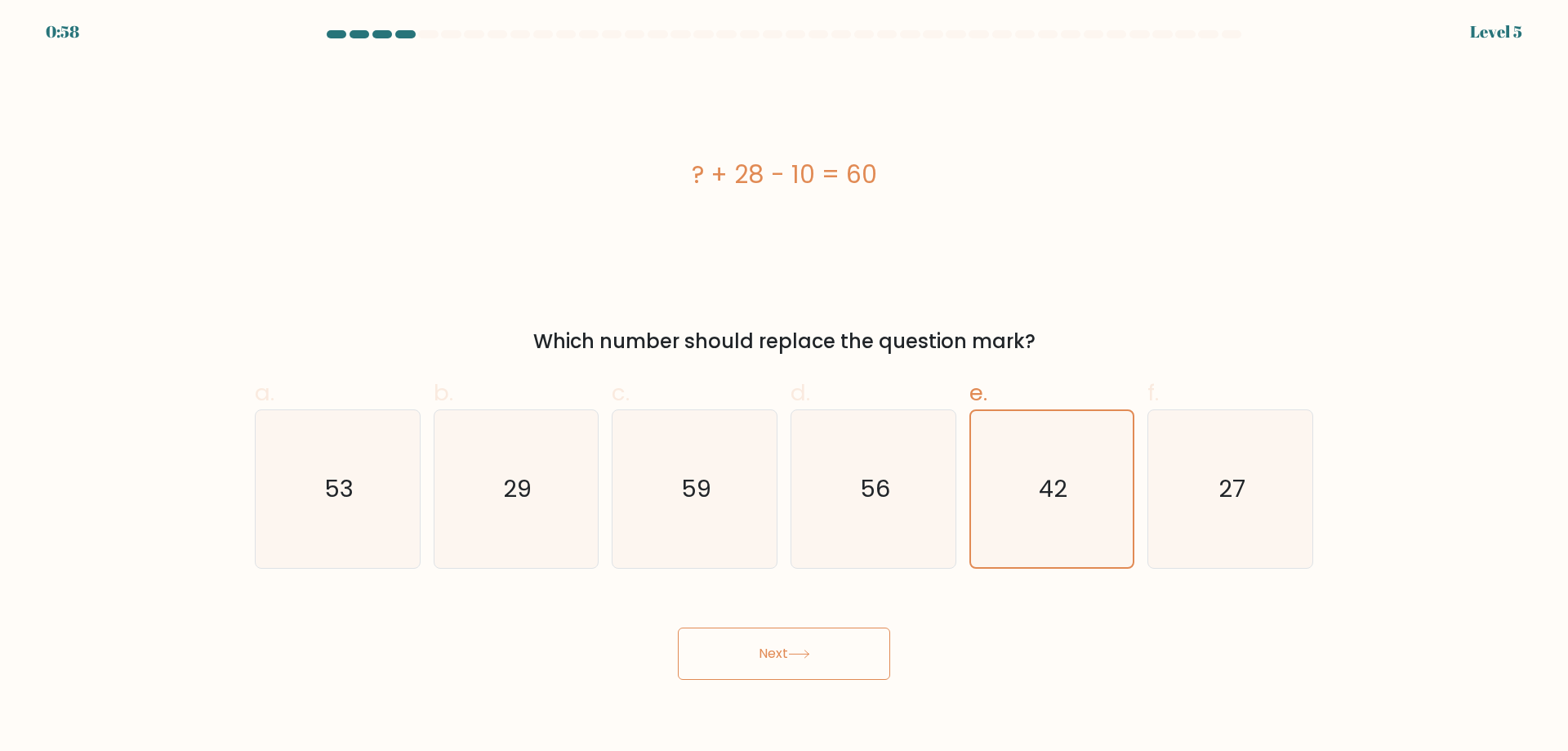
click at [678, 628] on button "Next" at bounding box center [784, 654] width 212 height 52
click at [829, 640] on button "Next" at bounding box center [784, 654] width 212 height 52
click at [678, 628] on button "Next" at bounding box center [784, 654] width 212 height 52
click at [829, 640] on button "Next" at bounding box center [784, 654] width 212 height 52
click at [678, 628] on button "Next" at bounding box center [784, 654] width 212 height 52
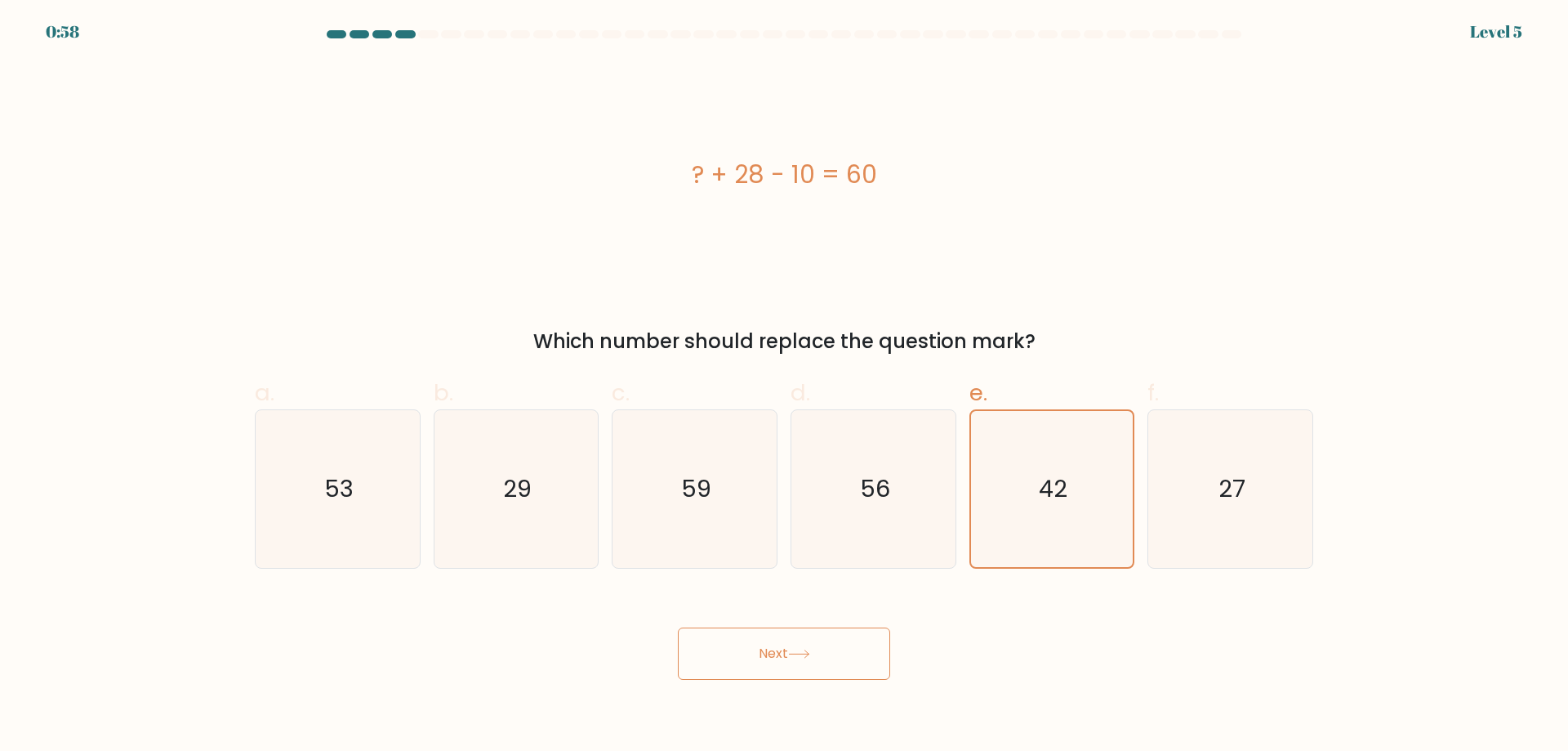
click at [829, 640] on button "Next" at bounding box center [784, 654] width 212 height 52
click at [678, 628] on button "Next" at bounding box center [784, 654] width 212 height 52
click at [829, 641] on button "Next" at bounding box center [784, 654] width 212 height 52
click at [678, 628] on button "Next" at bounding box center [784, 654] width 212 height 52
drag, startPoint x: 829, startPoint y: 646, endPoint x: 792, endPoint y: 664, distance: 41.1
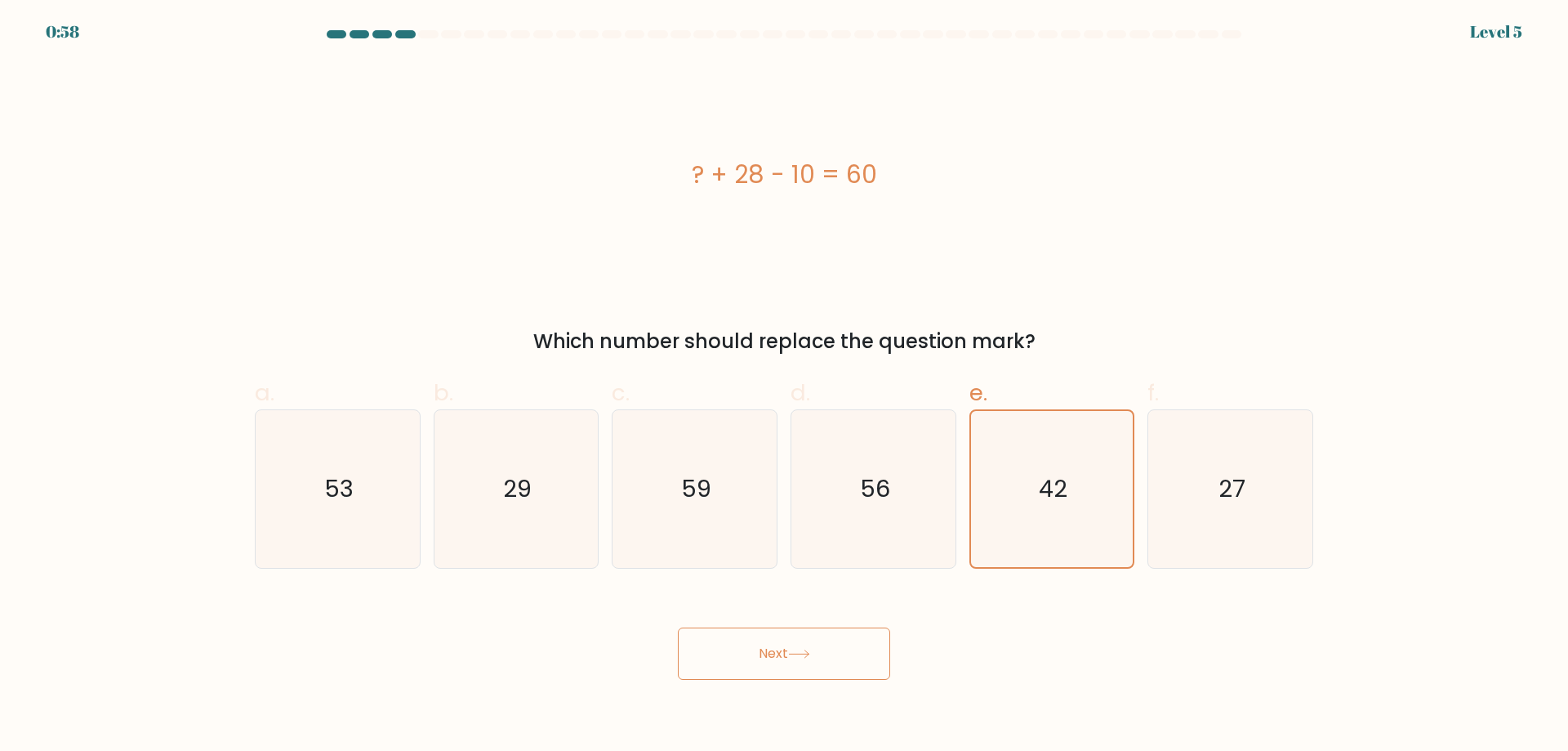
click at [829, 648] on button "Next" at bounding box center [784, 654] width 212 height 52
drag, startPoint x: 792, startPoint y: 664, endPoint x: 754, endPoint y: 656, distance: 38.8
click at [779, 661] on button "Next" at bounding box center [784, 654] width 212 height 52
click at [754, 656] on button "Next" at bounding box center [784, 654] width 212 height 52
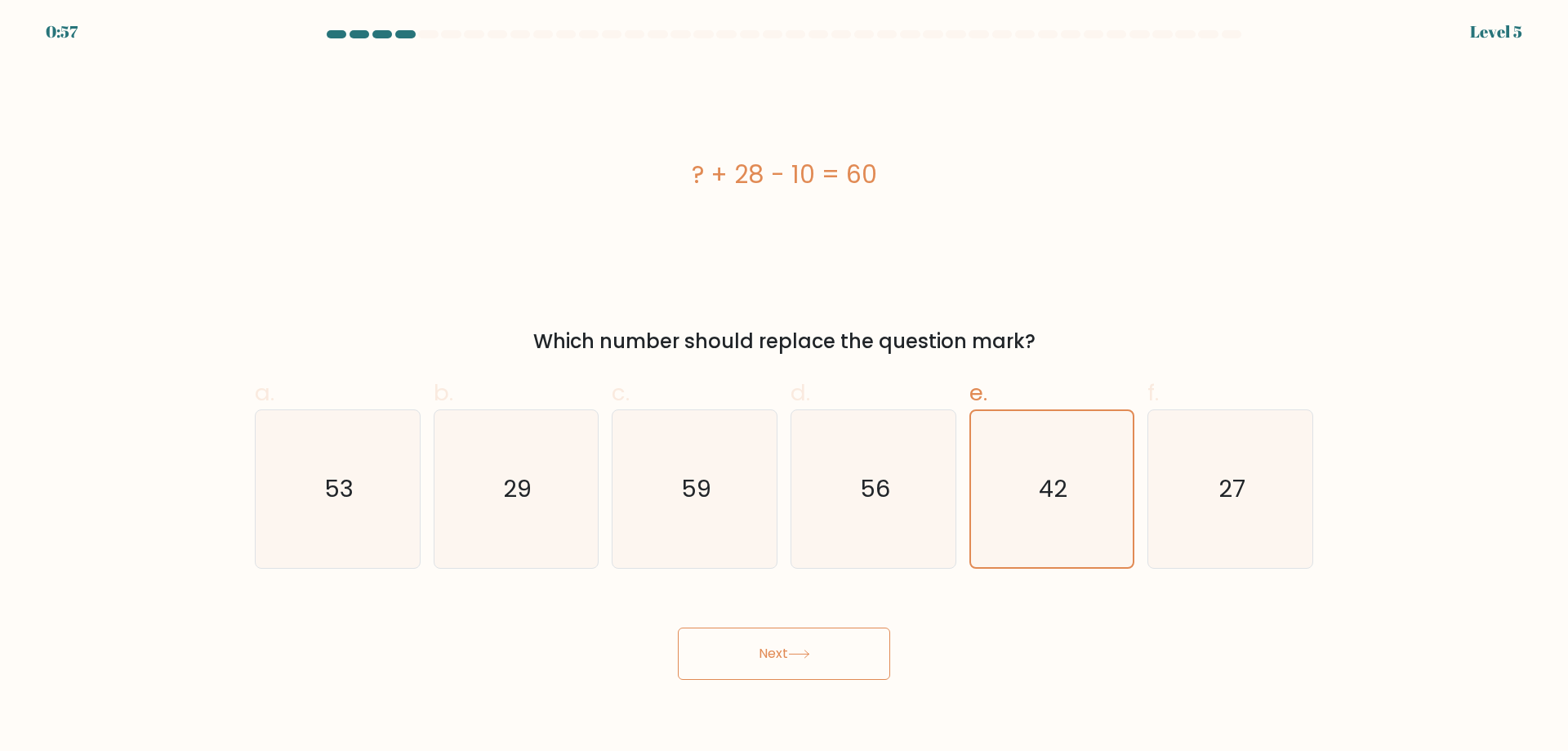
click at [754, 656] on button "Next" at bounding box center [784, 654] width 212 height 52
click at [710, 664] on button "Next" at bounding box center [784, 654] width 212 height 52
click at [724, 661] on button "Next" at bounding box center [784, 654] width 212 height 52
click at [678, 628] on button "Next" at bounding box center [784, 654] width 212 height 52
click at [809, 644] on button "Next" at bounding box center [784, 654] width 212 height 52
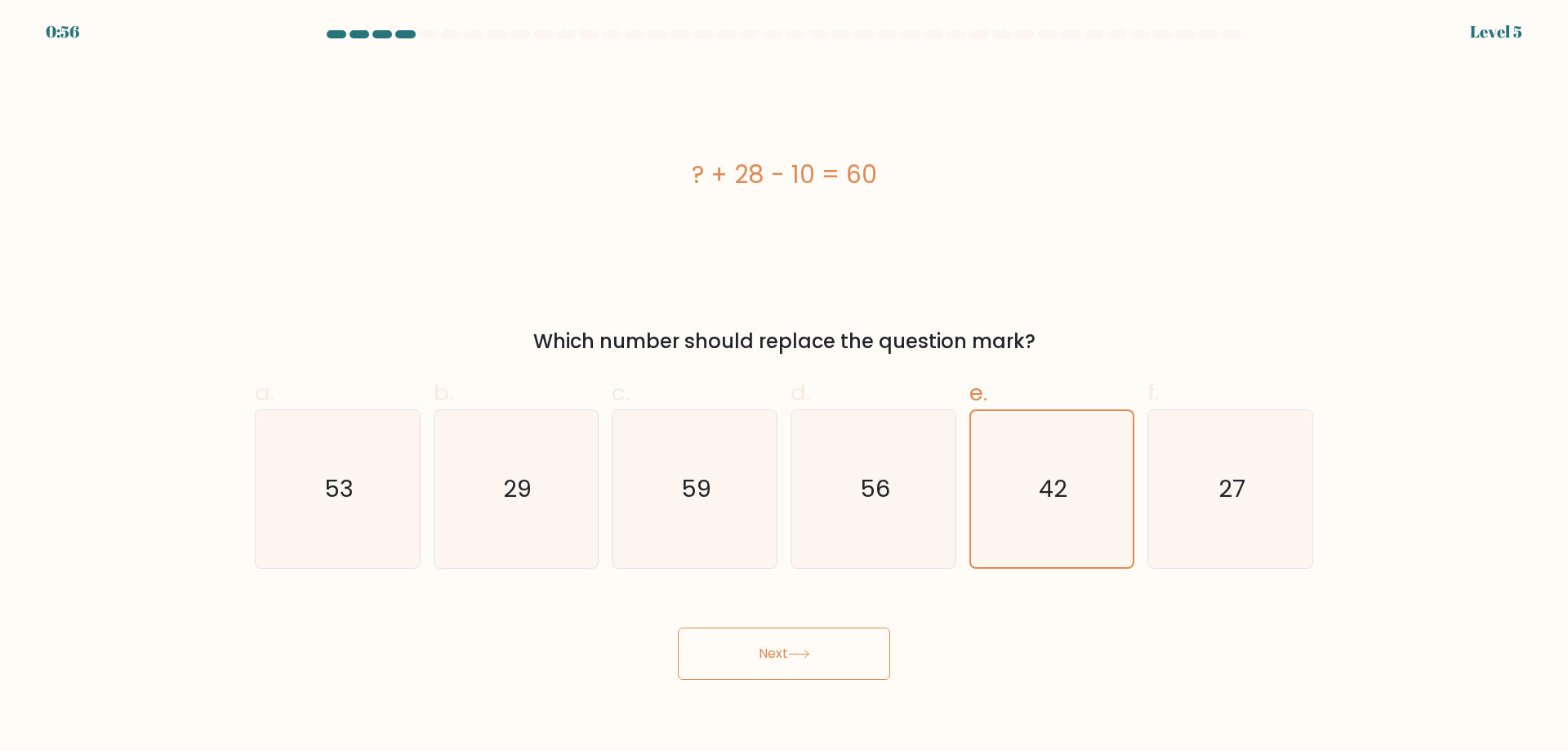
click at [678, 628] on button "Next" at bounding box center [784, 654] width 212 height 52
click at [809, 644] on button "Next" at bounding box center [784, 654] width 212 height 52
click at [678, 628] on button "Next" at bounding box center [784, 654] width 212 height 52
click at [790, 654] on button "Next" at bounding box center [784, 654] width 212 height 52
click at [678, 628] on button "Next" at bounding box center [784, 654] width 212 height 52
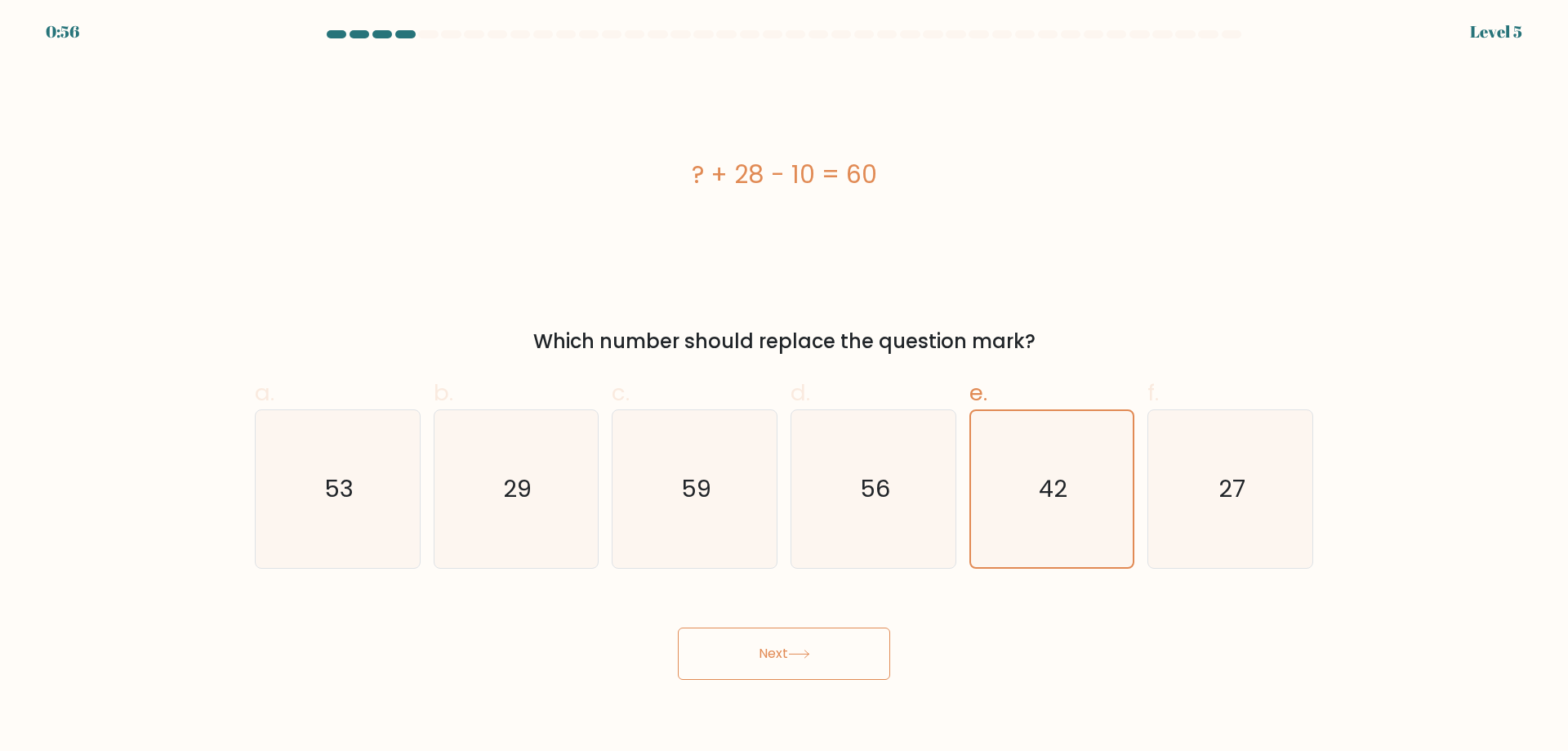
click at [790, 654] on button "Next" at bounding box center [784, 654] width 212 height 52
click at [678, 628] on button "Next" at bounding box center [784, 654] width 212 height 52
click at [1083, 518] on icon "42" at bounding box center [1051, 489] width 156 height 156
click at [785, 386] on input "e. 42" at bounding box center [784, 380] width 1 height 11
click at [1083, 517] on icon "42" at bounding box center [1051, 489] width 156 height 156
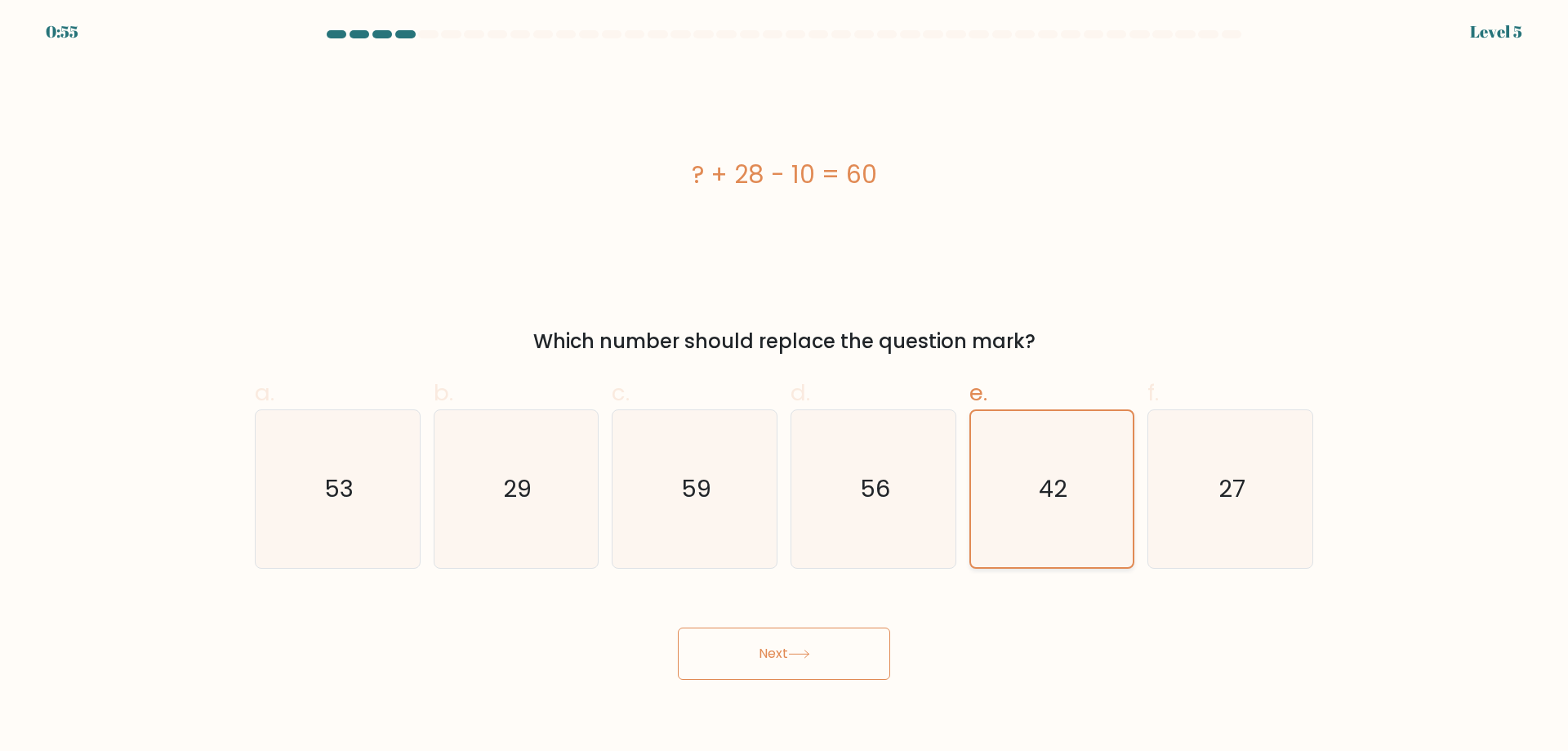
click at [785, 386] on input "e. 42" at bounding box center [784, 380] width 1 height 11
click at [1083, 517] on icon "42" at bounding box center [1051, 489] width 156 height 156
click at [785, 386] on input "e. 42" at bounding box center [784, 380] width 1 height 11
click at [1083, 517] on icon "42" at bounding box center [1051, 489] width 156 height 156
click at [785, 386] on input "e. 42" at bounding box center [784, 380] width 1 height 11
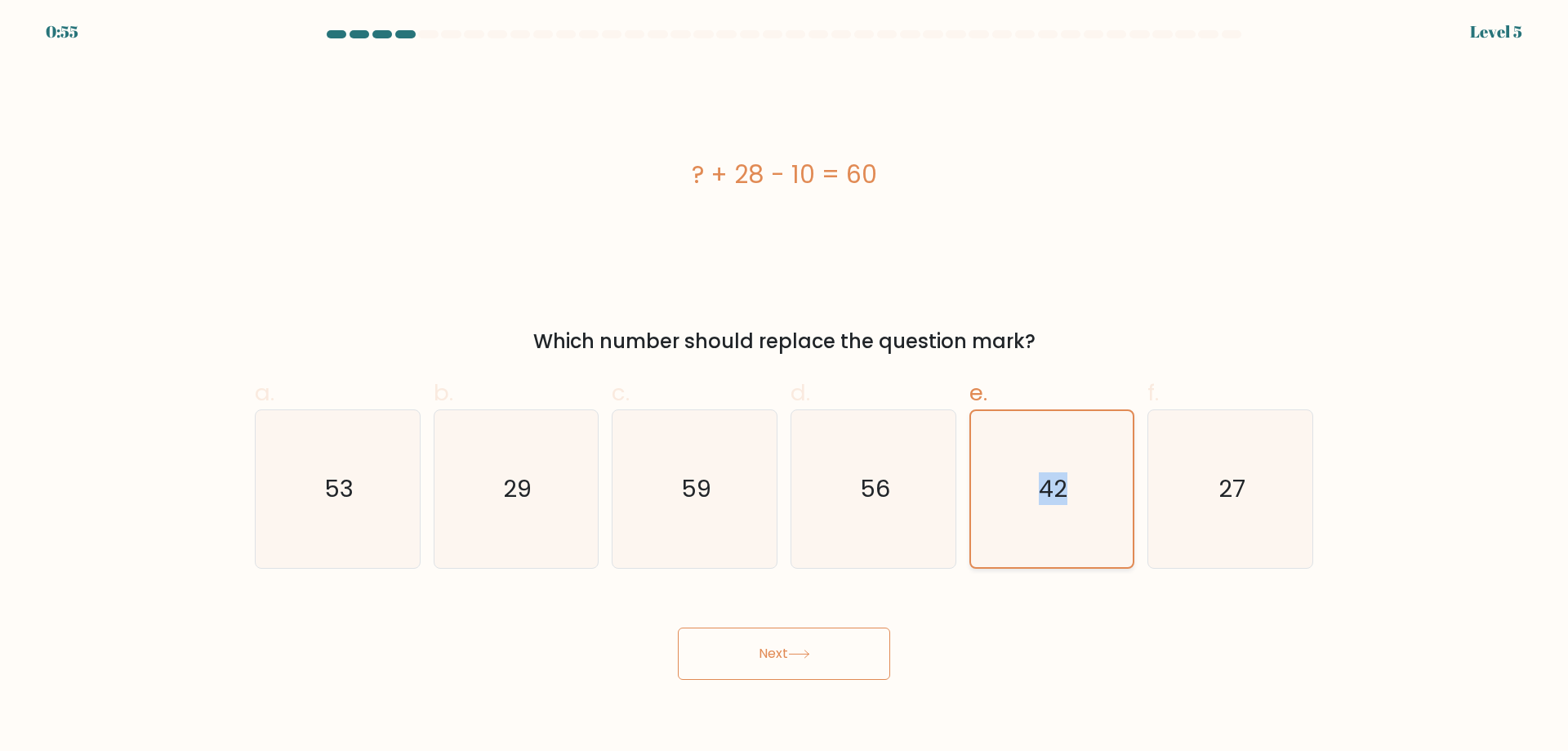
click at [1083, 517] on icon "42" at bounding box center [1051, 489] width 156 height 156
click at [785, 386] on input "e. 42" at bounding box center [784, 380] width 1 height 11
click at [1083, 517] on icon "42" at bounding box center [1051, 489] width 156 height 156
click at [785, 386] on input "e. 42" at bounding box center [784, 380] width 1 height 11
click at [1110, 525] on icon "42" at bounding box center [1051, 489] width 156 height 156
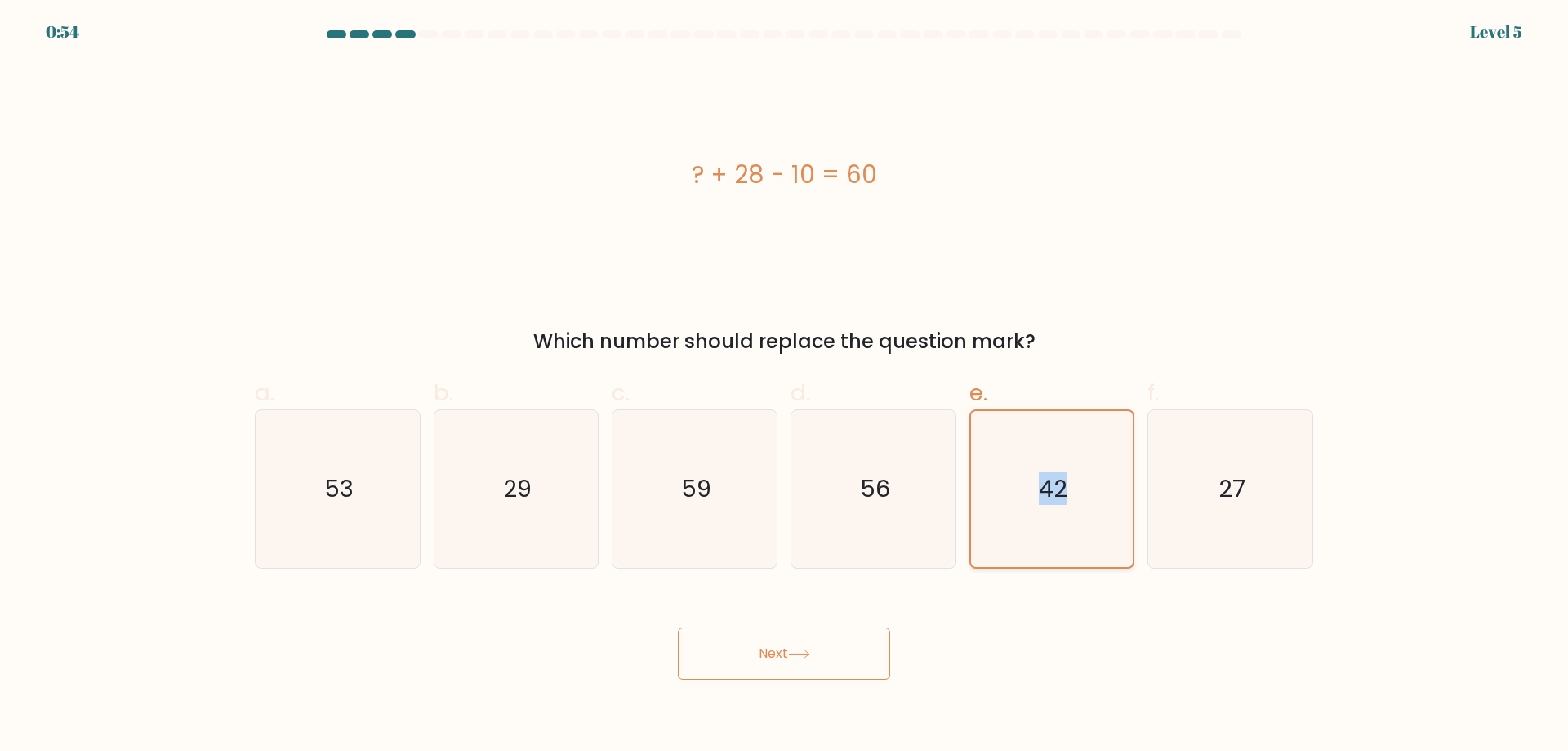
click at [785, 386] on input "e. 42" at bounding box center [784, 380] width 1 height 11
click at [1110, 525] on icon "42" at bounding box center [1051, 489] width 156 height 156
click at [785, 386] on input "e. 42" at bounding box center [784, 380] width 1 height 11
click at [1110, 526] on icon "42" at bounding box center [1051, 489] width 156 height 156
click at [785, 386] on input "e. 42" at bounding box center [784, 380] width 1 height 11
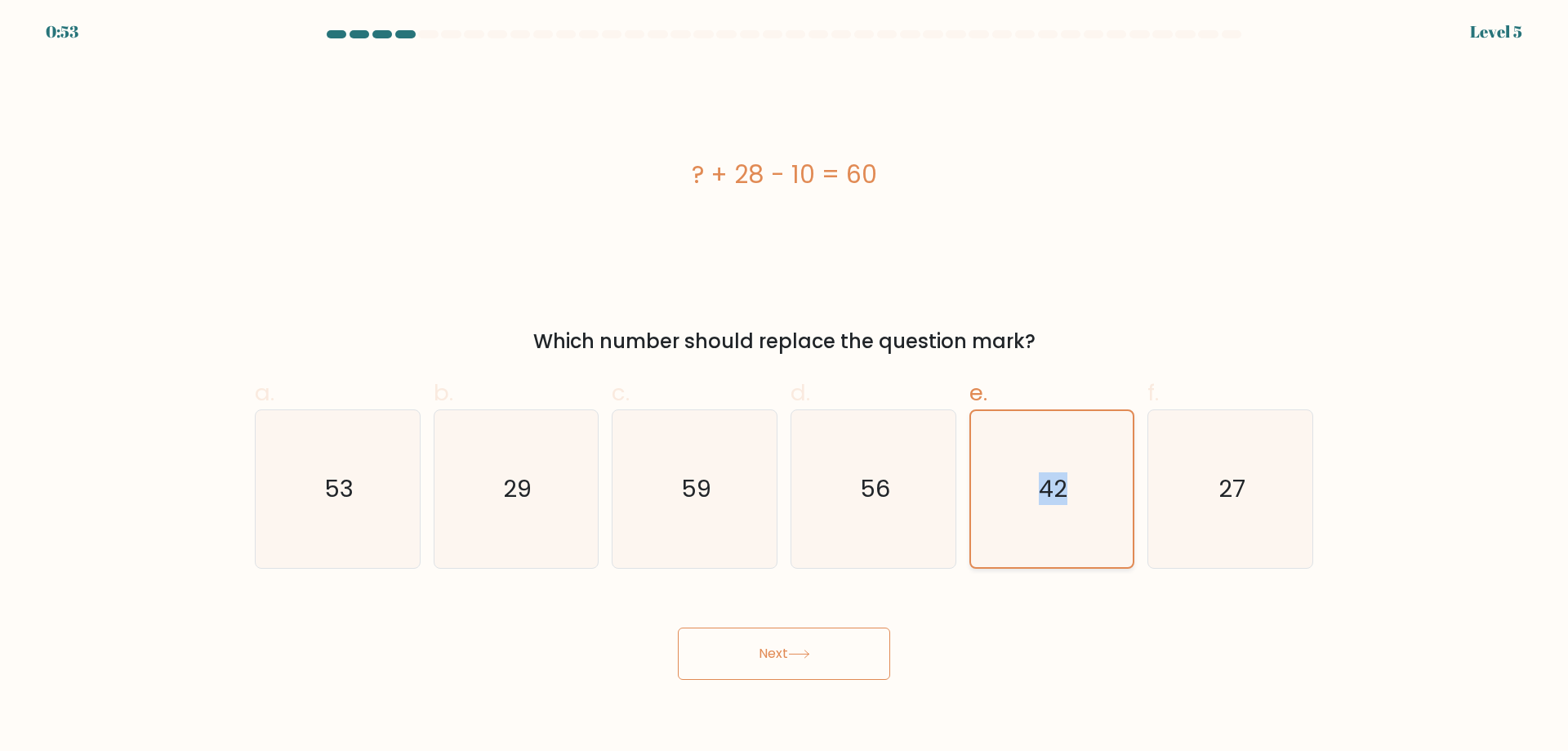
click at [1122, 527] on icon "42" at bounding box center [1051, 489] width 156 height 156
click at [785, 386] on input "e. 42" at bounding box center [784, 380] width 1 height 11
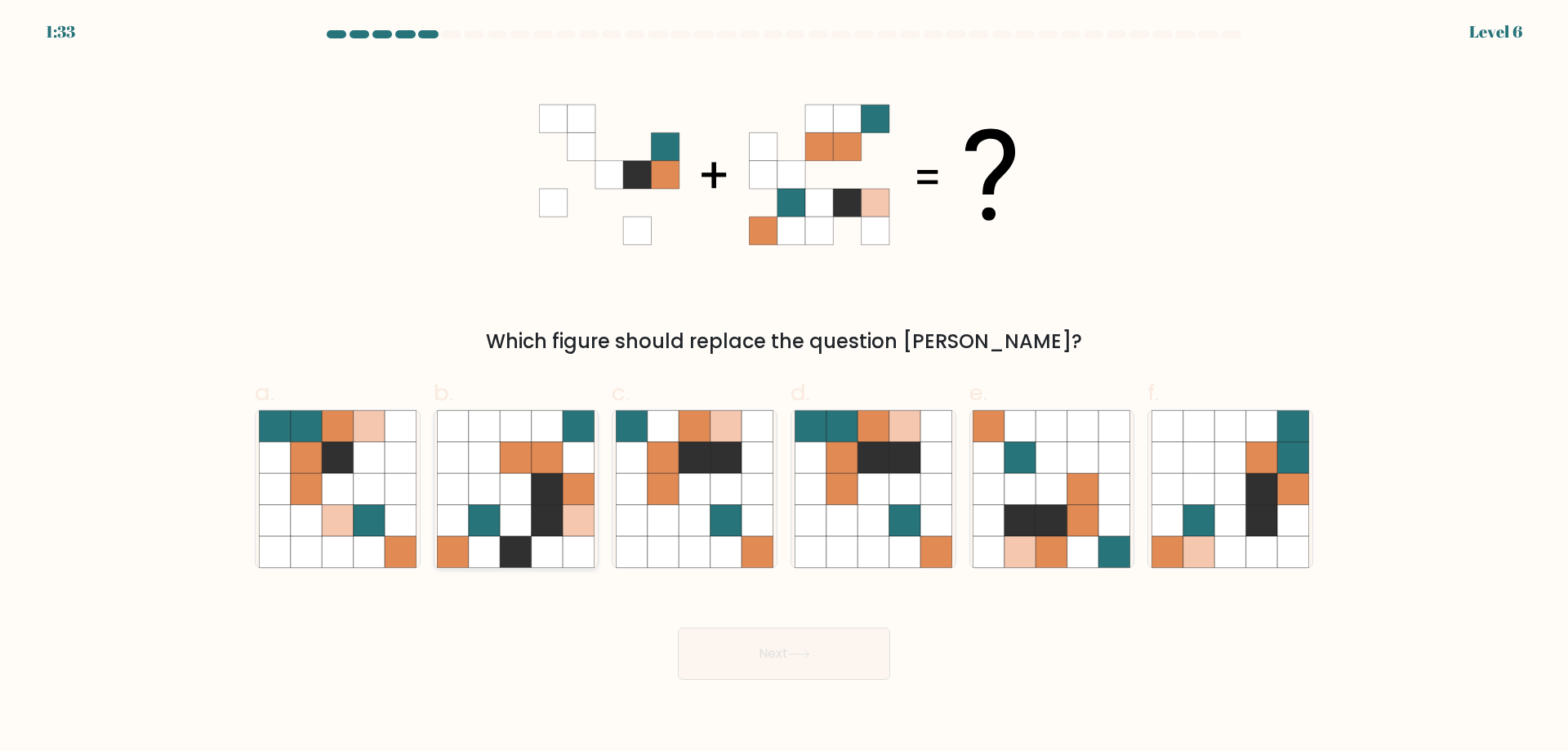
click at [521, 467] on icon at bounding box center [516, 457] width 31 height 31
click at [784, 386] on input "b." at bounding box center [784, 380] width 1 height 11
radio input "true"
click at [458, 271] on div "Which figure should replace the question mark?" at bounding box center [783, 209] width 1078 height 294
click at [1223, 496] on icon at bounding box center [1229, 488] width 31 height 31
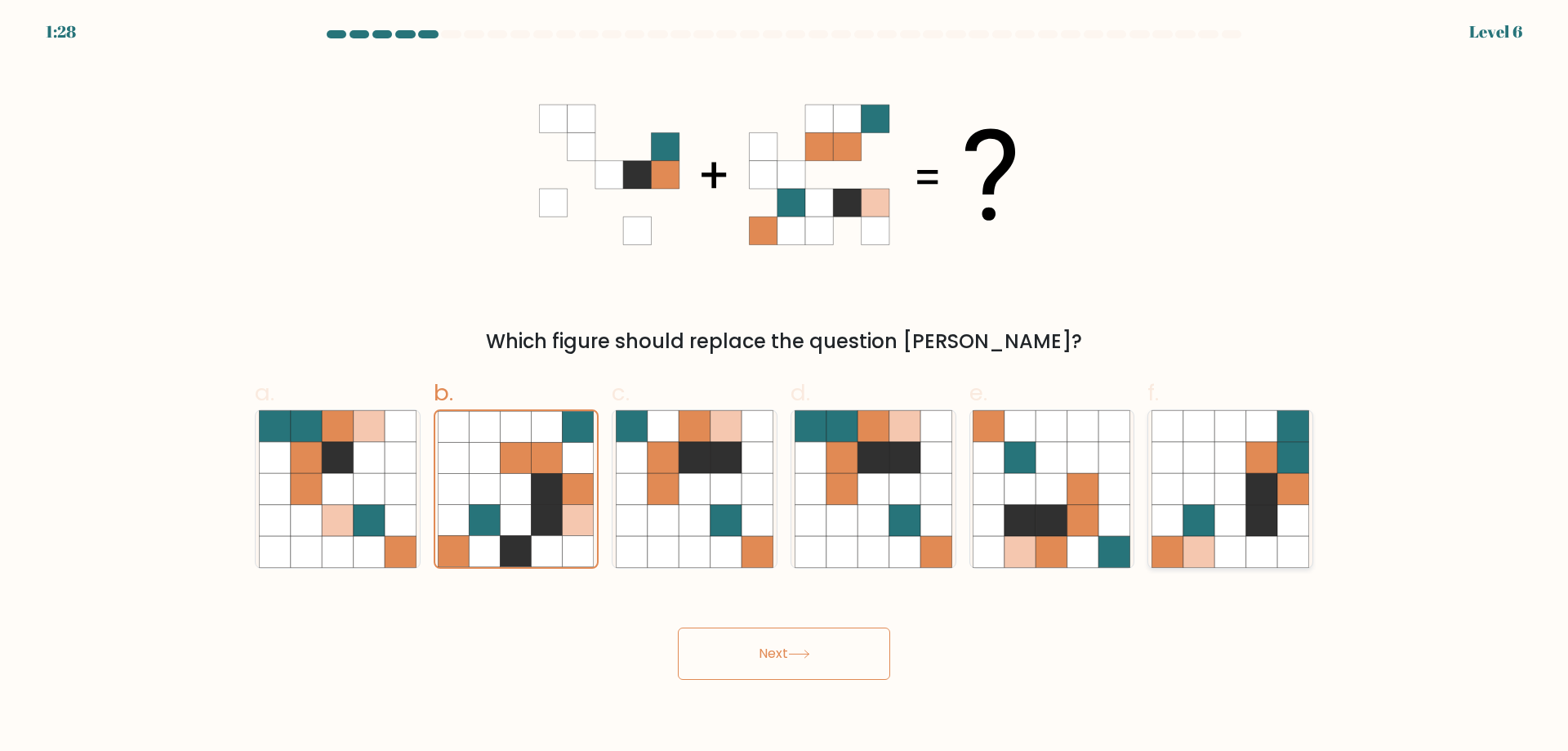
click at [785, 386] on input "f." at bounding box center [784, 380] width 1 height 11
radio input "true"
click at [1224, 496] on icon at bounding box center [1230, 488] width 31 height 31
click at [785, 386] on input "f." at bounding box center [784, 380] width 1 height 11
click at [678, 628] on button "Next" at bounding box center [784, 654] width 212 height 52
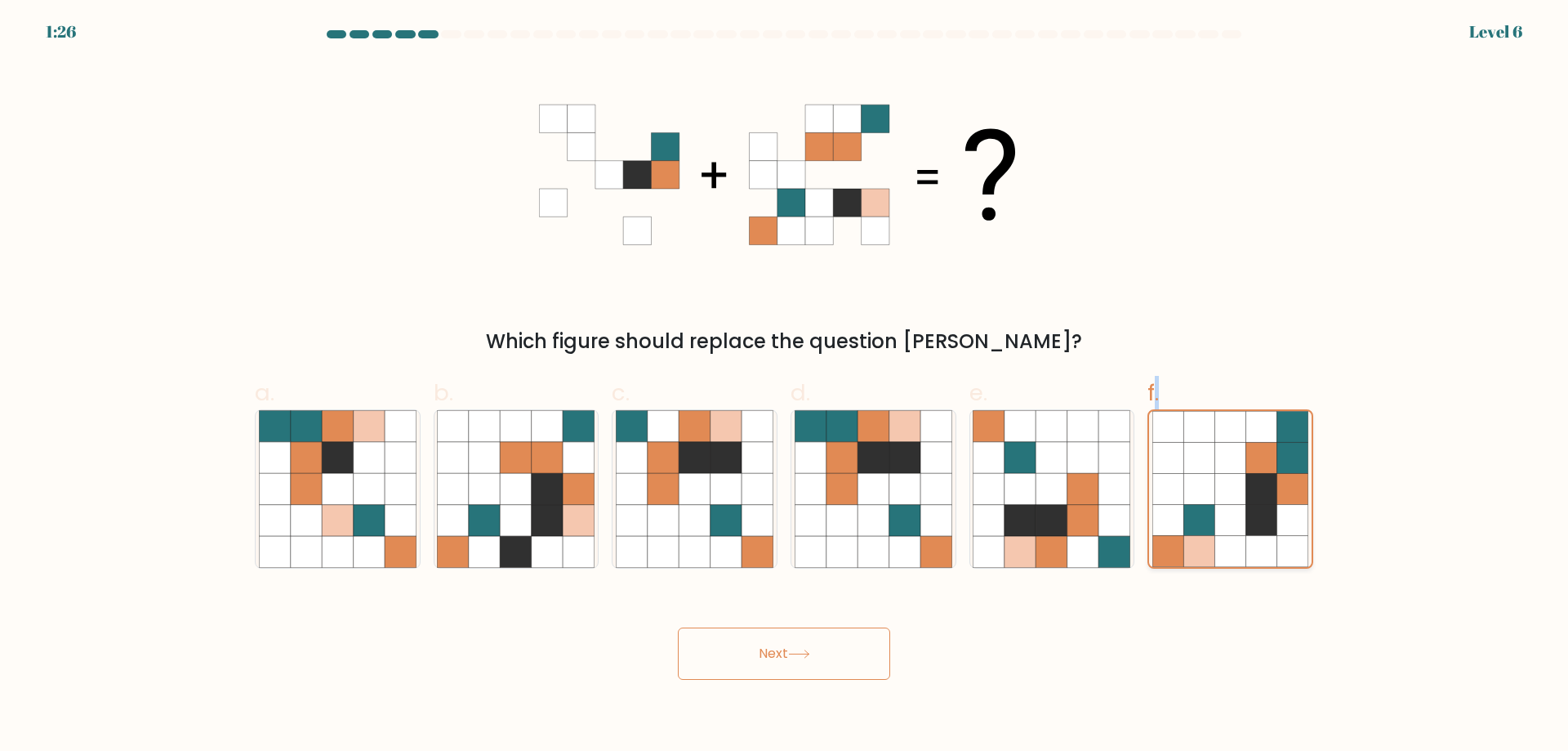
click at [1224, 496] on icon at bounding box center [1230, 488] width 31 height 31
click at [785, 386] on input "f." at bounding box center [784, 380] width 1 height 11
click at [1224, 496] on icon at bounding box center [1230, 488] width 31 height 31
click at [785, 386] on input "f." at bounding box center [784, 380] width 1 height 11
click at [1224, 496] on icon at bounding box center [1230, 488] width 31 height 31
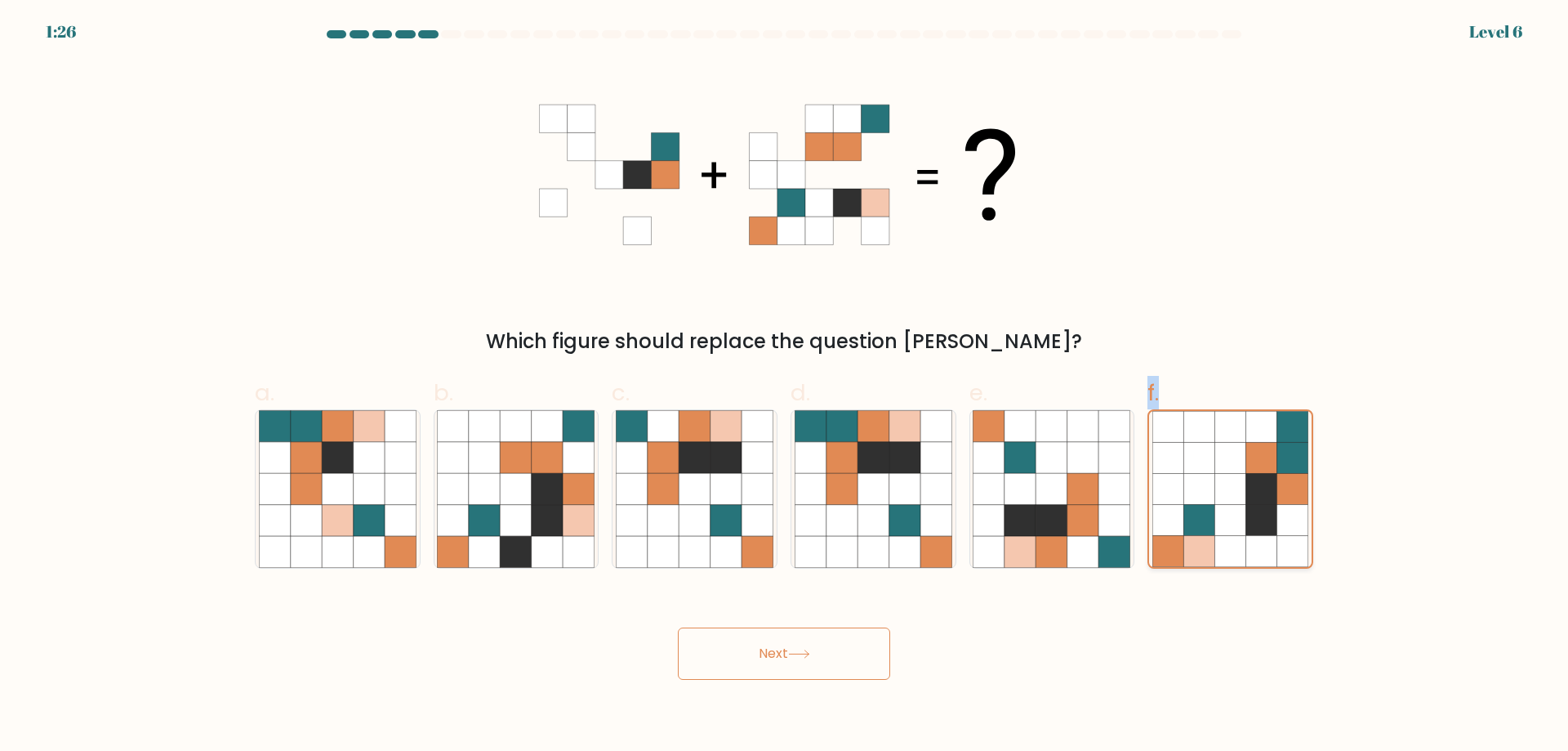
click at [785, 386] on input "f." at bounding box center [784, 380] width 1 height 11
click at [1224, 496] on icon at bounding box center [1230, 488] width 31 height 31
click at [785, 386] on input "f." at bounding box center [784, 380] width 1 height 11
click at [1224, 496] on icon at bounding box center [1230, 488] width 31 height 31
click at [785, 386] on input "f." at bounding box center [784, 380] width 1 height 11
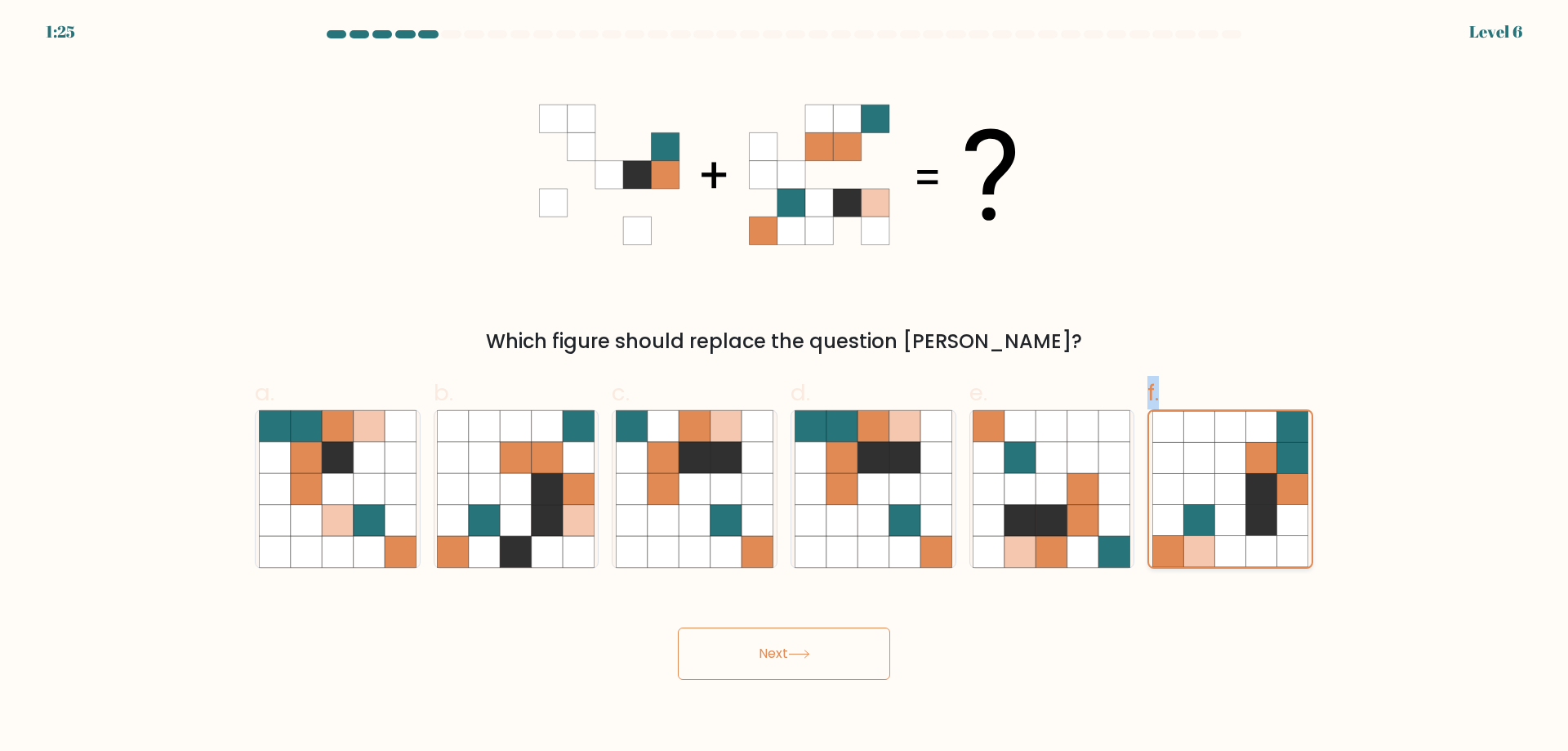
click at [1224, 496] on icon at bounding box center [1230, 488] width 31 height 31
click at [785, 386] on input "f." at bounding box center [784, 380] width 1 height 11
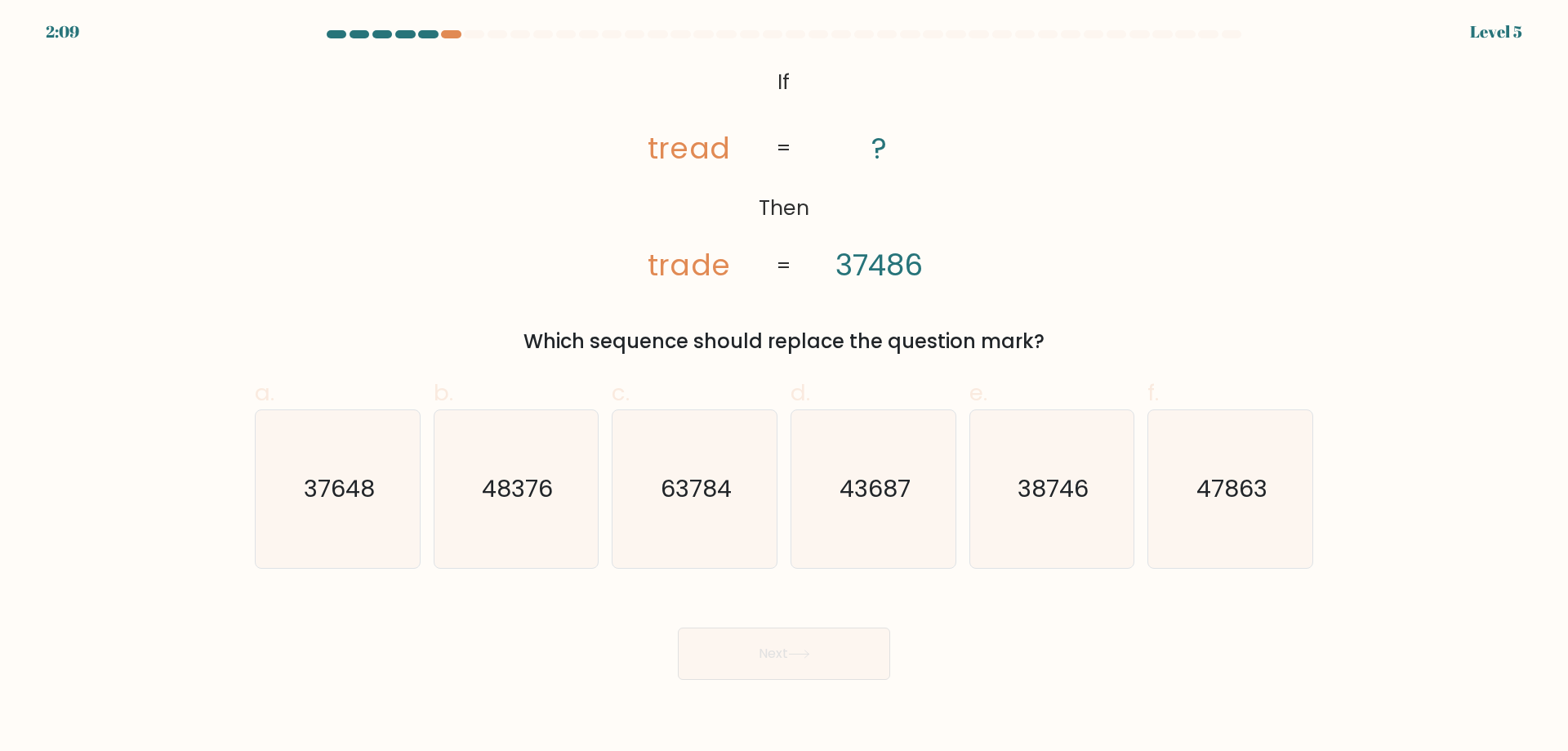
click at [1062, 654] on div "Next" at bounding box center [783, 634] width 1078 height 92
click at [336, 503] on text "37648" at bounding box center [339, 488] width 71 height 32
click at [335, 503] on text "37648" at bounding box center [339, 488] width 71 height 32
click at [784, 386] on input "a. 37648" at bounding box center [784, 380] width 1 height 11
radio input "true"
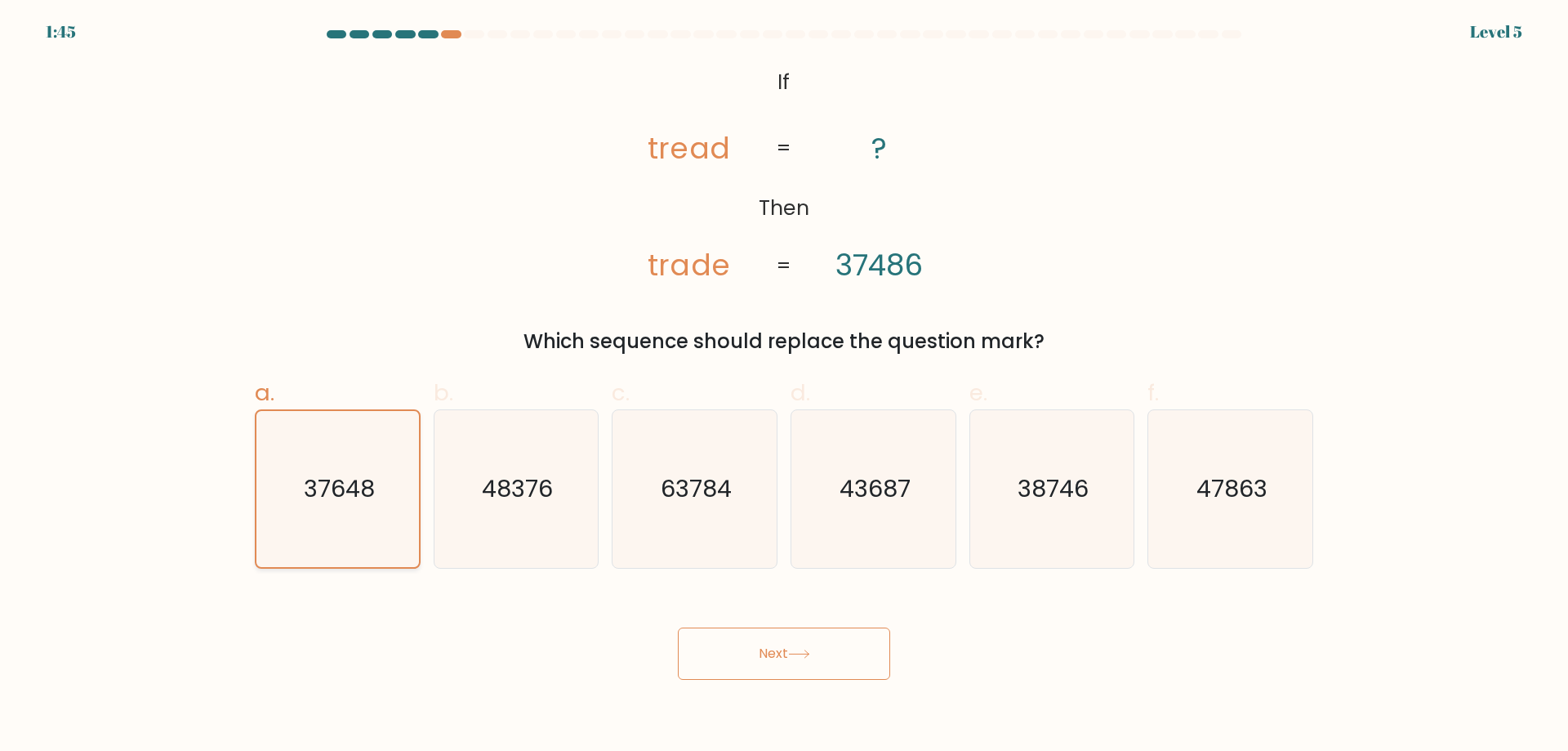
click at [350, 505] on text "37648" at bounding box center [339, 488] width 71 height 32
click at [784, 386] on input "a. 37648" at bounding box center [784, 380] width 1 height 11
click at [350, 505] on text "37648" at bounding box center [339, 488] width 71 height 32
click at [784, 386] on input "a. 37648" at bounding box center [784, 380] width 1 height 11
click at [350, 505] on text "37648" at bounding box center [339, 488] width 71 height 32
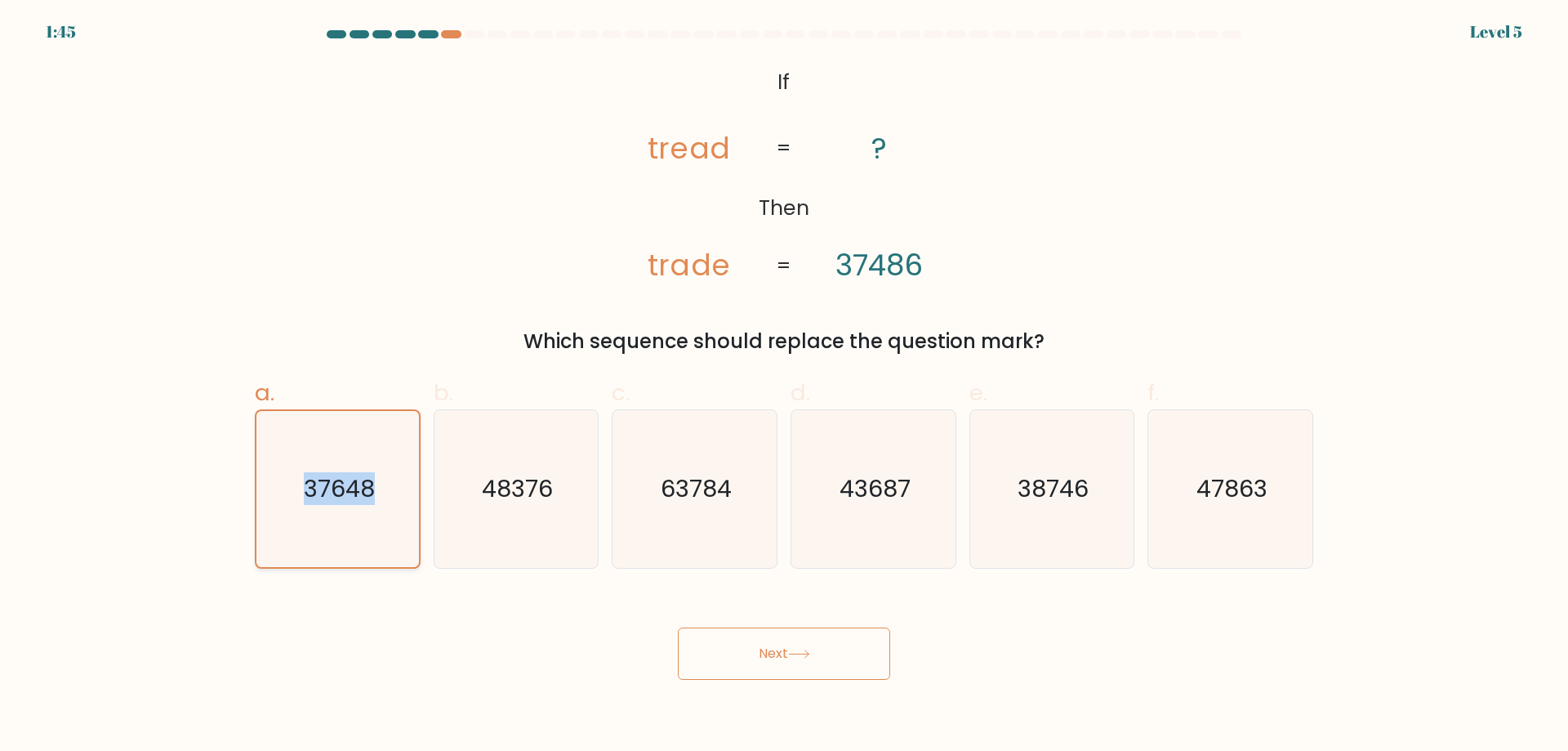
click at [784, 386] on input "a. 37648" at bounding box center [784, 380] width 1 height 11
click at [365, 514] on icon "37648" at bounding box center [337, 489] width 156 height 156
click at [784, 386] on input "a. 37648" at bounding box center [784, 380] width 1 height 11
drag, startPoint x: 366, startPoint y: 514, endPoint x: 373, endPoint y: 520, distance: 9.2
click at [366, 515] on icon "37648" at bounding box center [337, 489] width 156 height 156
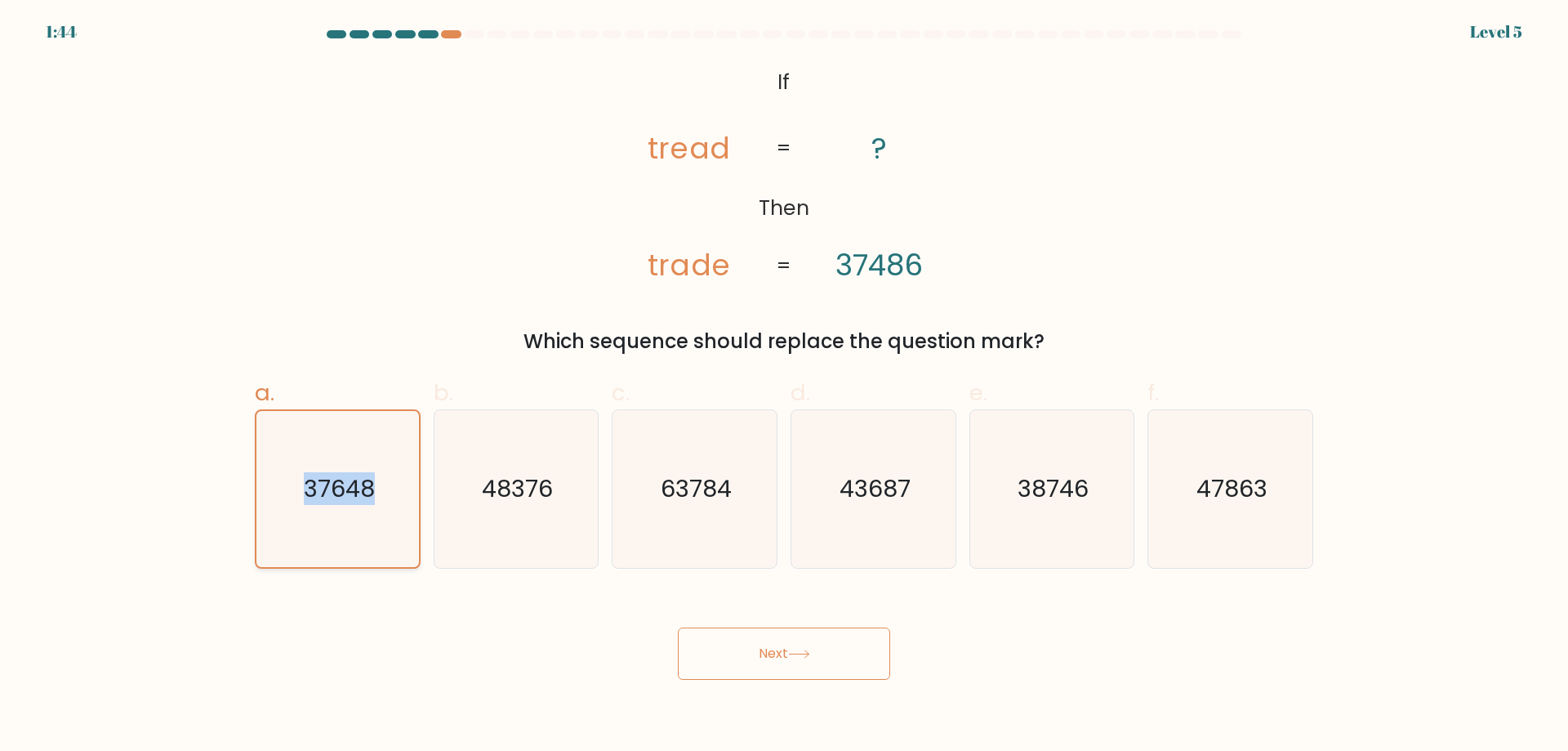
click at [784, 386] on input "a. 37648" at bounding box center [784, 380] width 1 height 11
click at [373, 520] on icon "37648" at bounding box center [337, 489] width 156 height 156
click at [784, 386] on input "a. 37648" at bounding box center [784, 380] width 1 height 11
click at [375, 525] on icon "37648" at bounding box center [337, 489] width 156 height 156
click at [784, 386] on input "a. 37648" at bounding box center [784, 380] width 1 height 11
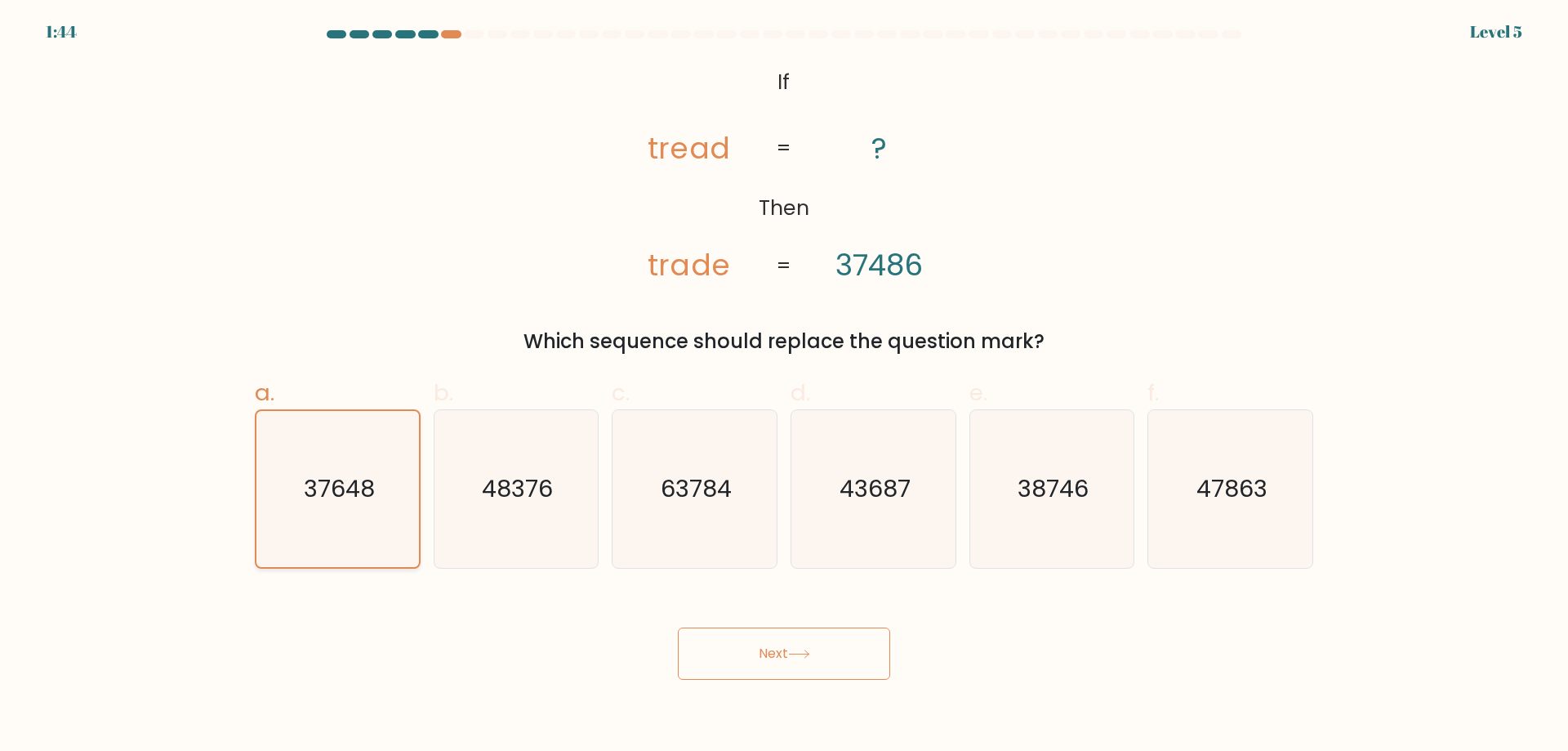
click at [375, 525] on icon "37648" at bounding box center [337, 489] width 156 height 156
click at [784, 386] on input "a. 37648" at bounding box center [784, 380] width 1 height 11
click at [730, 636] on button "Next" at bounding box center [784, 654] width 212 height 52
click at [732, 637] on button "Next" at bounding box center [784, 654] width 212 height 52
click at [678, 628] on button "Next" at bounding box center [784, 654] width 212 height 52
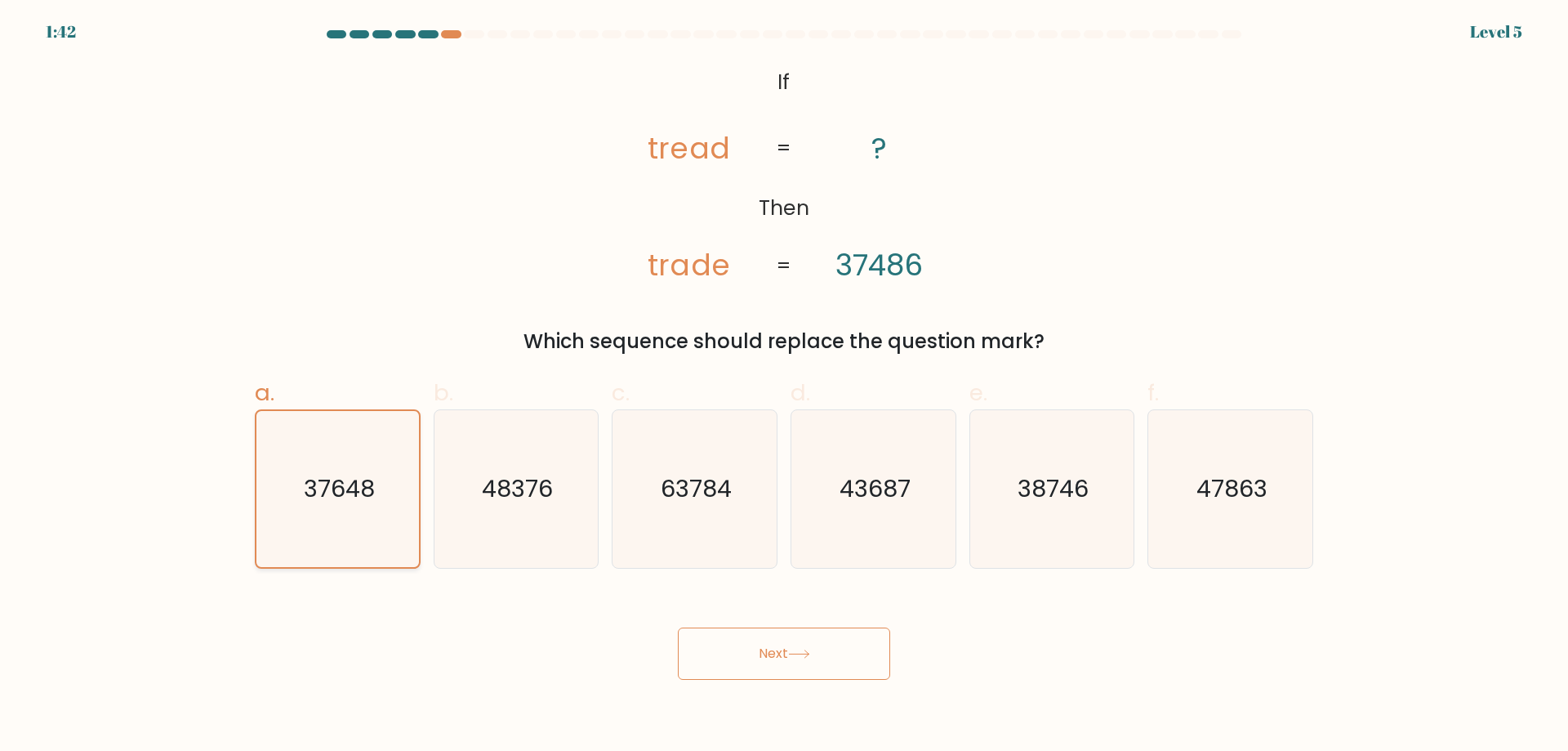
click at [394, 520] on icon "37648" at bounding box center [337, 489] width 156 height 156
click at [784, 386] on input "a. 37648" at bounding box center [784, 380] width 1 height 11
click at [678, 628] on button "Next" at bounding box center [784, 654] width 212 height 52
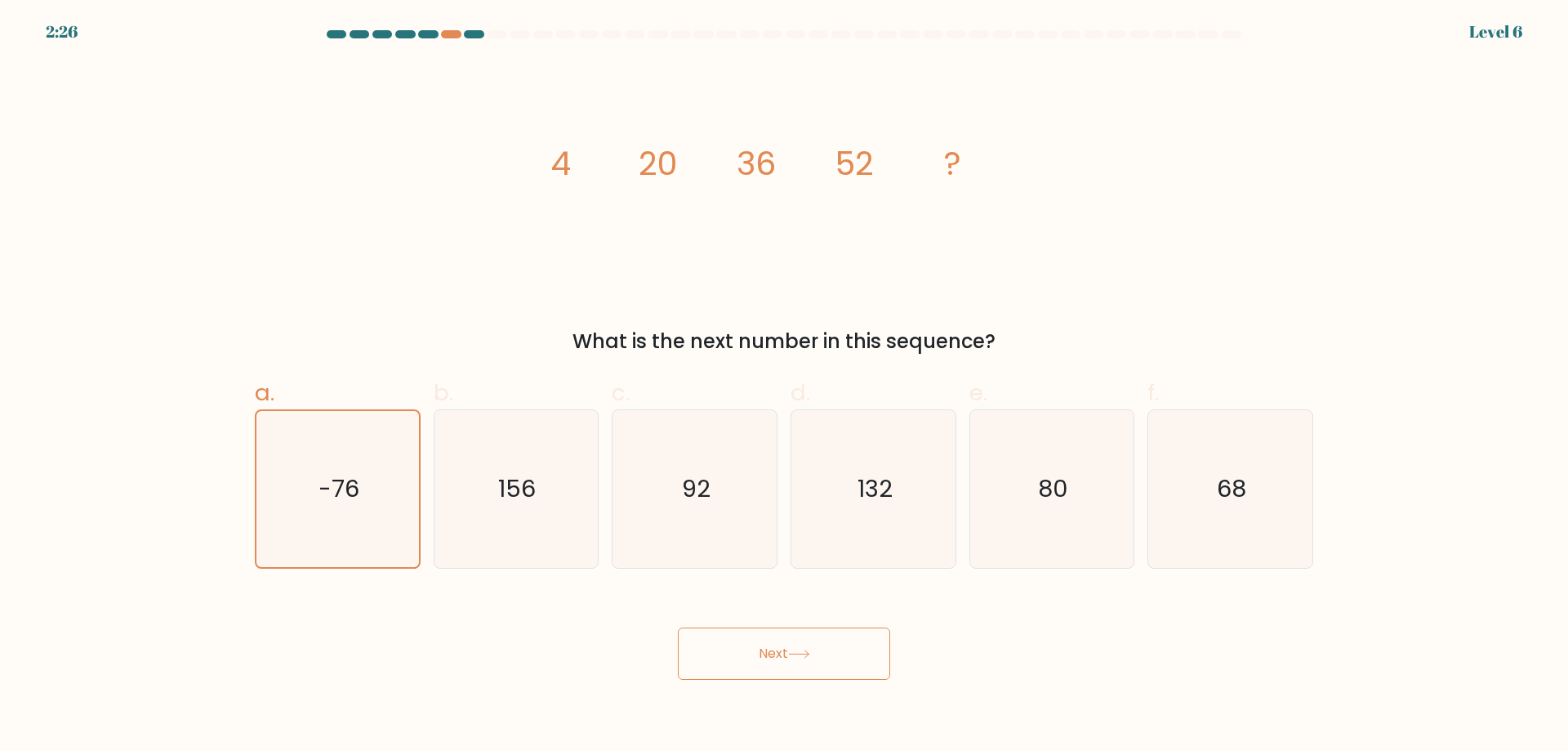
click at [424, 287] on div "image/svg+xml 4 20 36 52 ? What is the next number in this sequence?" at bounding box center [783, 209] width 1078 height 294
click at [379, 170] on div "image/svg+xml 4 20 36 52 ? What is the next number in this sequence?" at bounding box center [783, 209] width 1078 height 294
click at [1212, 482] on icon "68" at bounding box center [1230, 489] width 157 height 157
click at [785, 386] on input "f. 68" at bounding box center [784, 380] width 1 height 11
radio input "true"
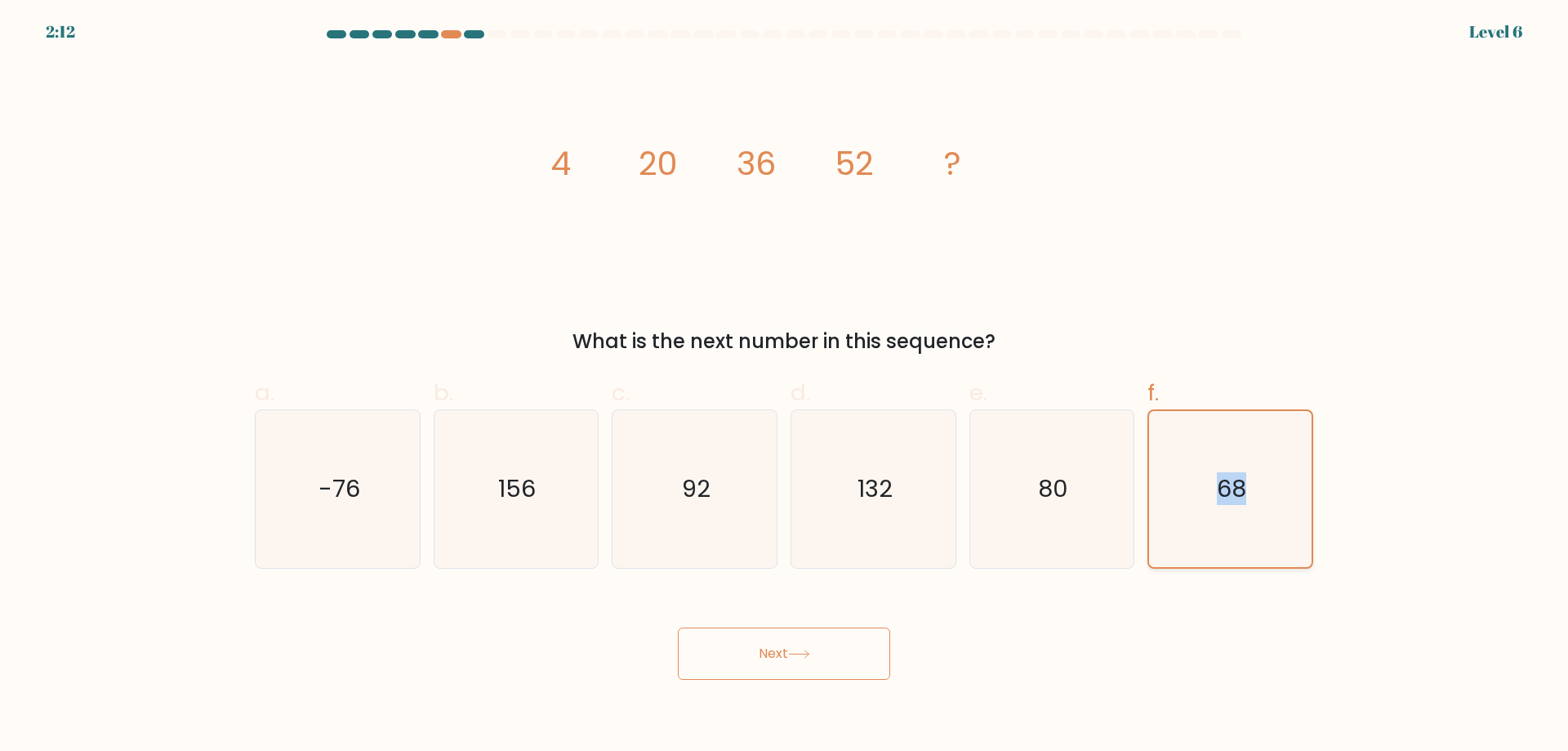
click at [1212, 482] on icon "68" at bounding box center [1230, 489] width 156 height 156
click at [785, 386] on input "f. 68" at bounding box center [784, 380] width 1 height 11
click at [1270, 480] on icon "68" at bounding box center [1230, 489] width 156 height 156
click at [785, 386] on input "f. 68" at bounding box center [784, 380] width 1 height 11
click at [678, 628] on button "Next" at bounding box center [784, 654] width 212 height 52
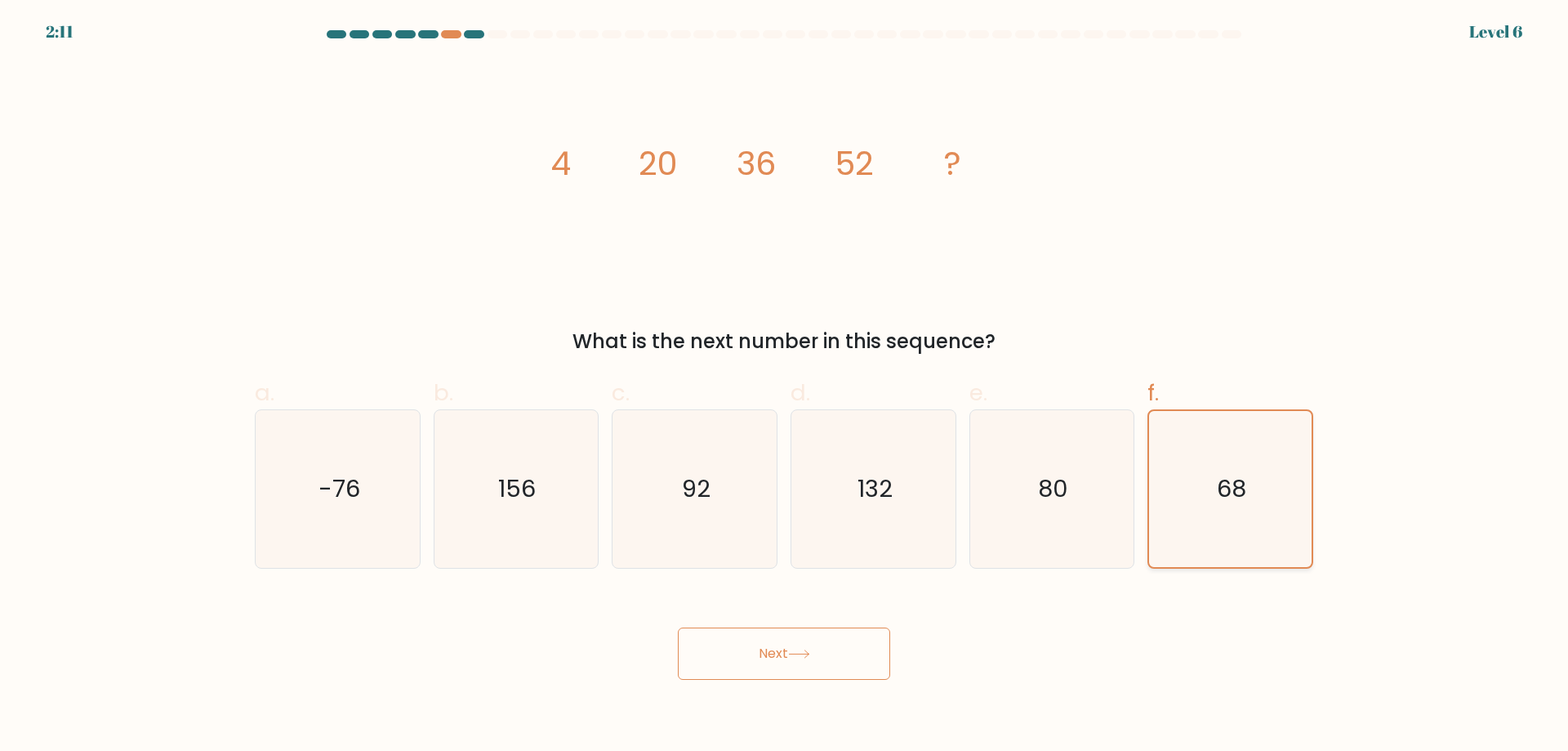
click at [1270, 480] on icon "68" at bounding box center [1230, 489] width 156 height 156
click at [785, 386] on input "f. 68" at bounding box center [784, 380] width 1 height 11
click at [678, 628] on button "Next" at bounding box center [784, 654] width 212 height 52
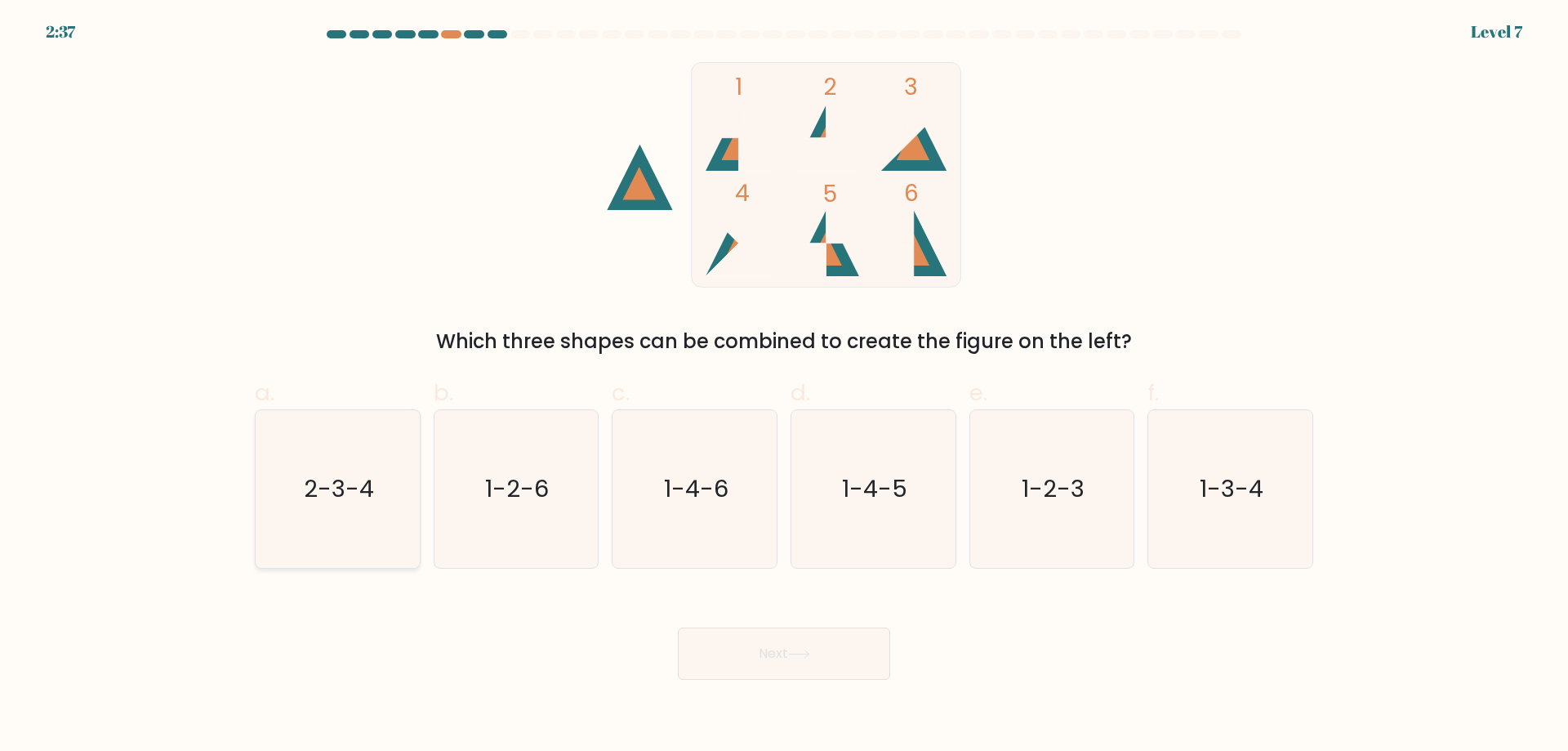
click at [290, 528] on icon "2-3-4" at bounding box center [337, 489] width 157 height 157
click at [784, 386] on input "a. 2-3-4" at bounding box center [784, 380] width 1 height 11
radio input "true"
click at [290, 528] on icon "2-3-4" at bounding box center [337, 489] width 156 height 156
click at [784, 386] on input "a. 2-3-4" at bounding box center [784, 380] width 1 height 11
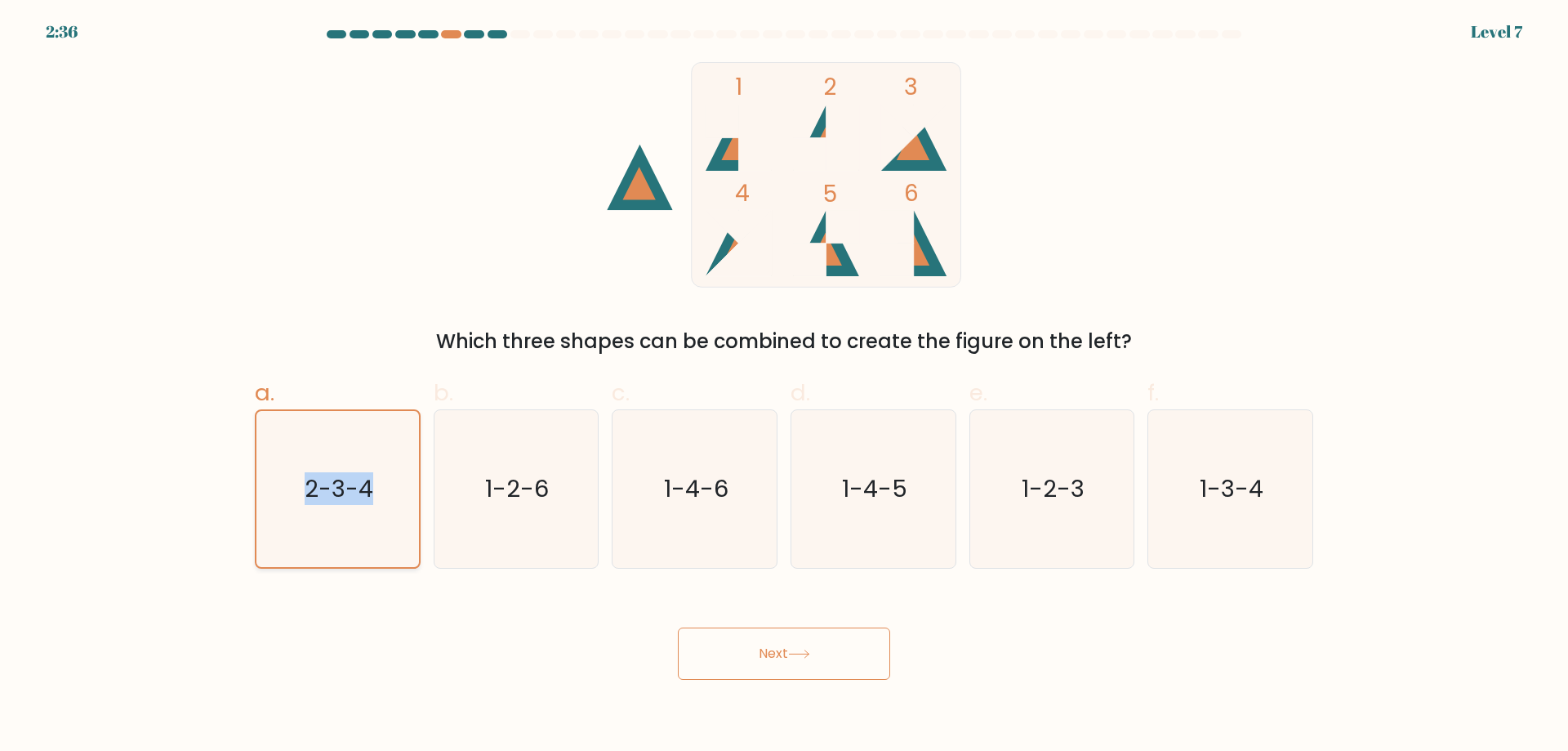
click at [290, 528] on icon "2-3-4" at bounding box center [337, 489] width 156 height 156
click at [784, 386] on input "a. 2-3-4" at bounding box center [784, 380] width 1 height 11
click at [365, 541] on icon "2-3-4" at bounding box center [337, 489] width 156 height 156
click at [784, 386] on input "a. 2-3-4" at bounding box center [784, 380] width 1 height 11
click at [678, 628] on button "Next" at bounding box center [784, 654] width 212 height 52
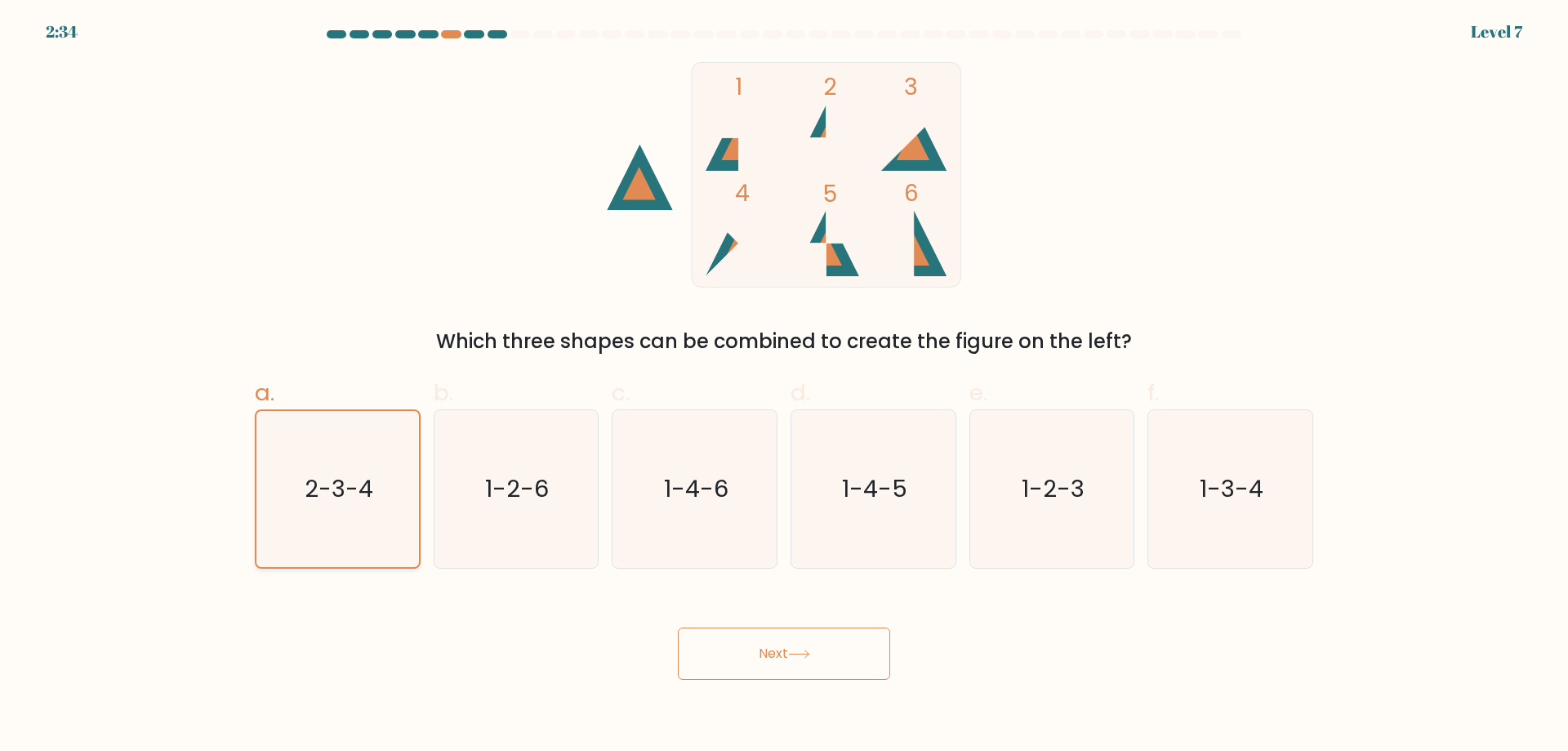
click at [678, 628] on button "Next" at bounding box center [784, 654] width 212 height 52
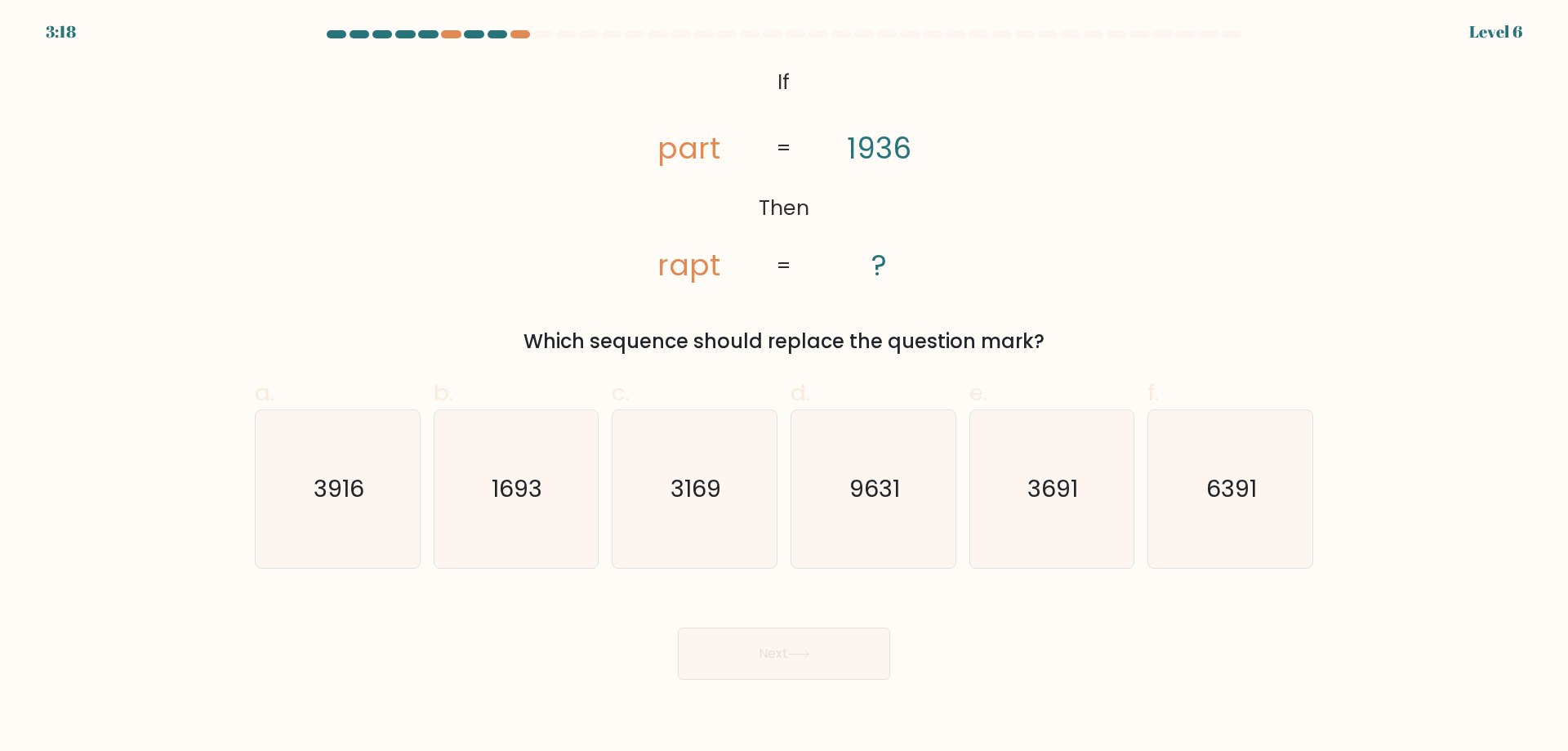
click at [525, 624] on div "Next" at bounding box center [783, 634] width 1078 height 92
click at [666, 148] on tspan "part" at bounding box center [689, 148] width 63 height 42
click at [337, 505] on text "3916" at bounding box center [339, 488] width 51 height 32
click at [784, 386] on input "a. 3916" at bounding box center [784, 380] width 1 height 11
radio input "true"
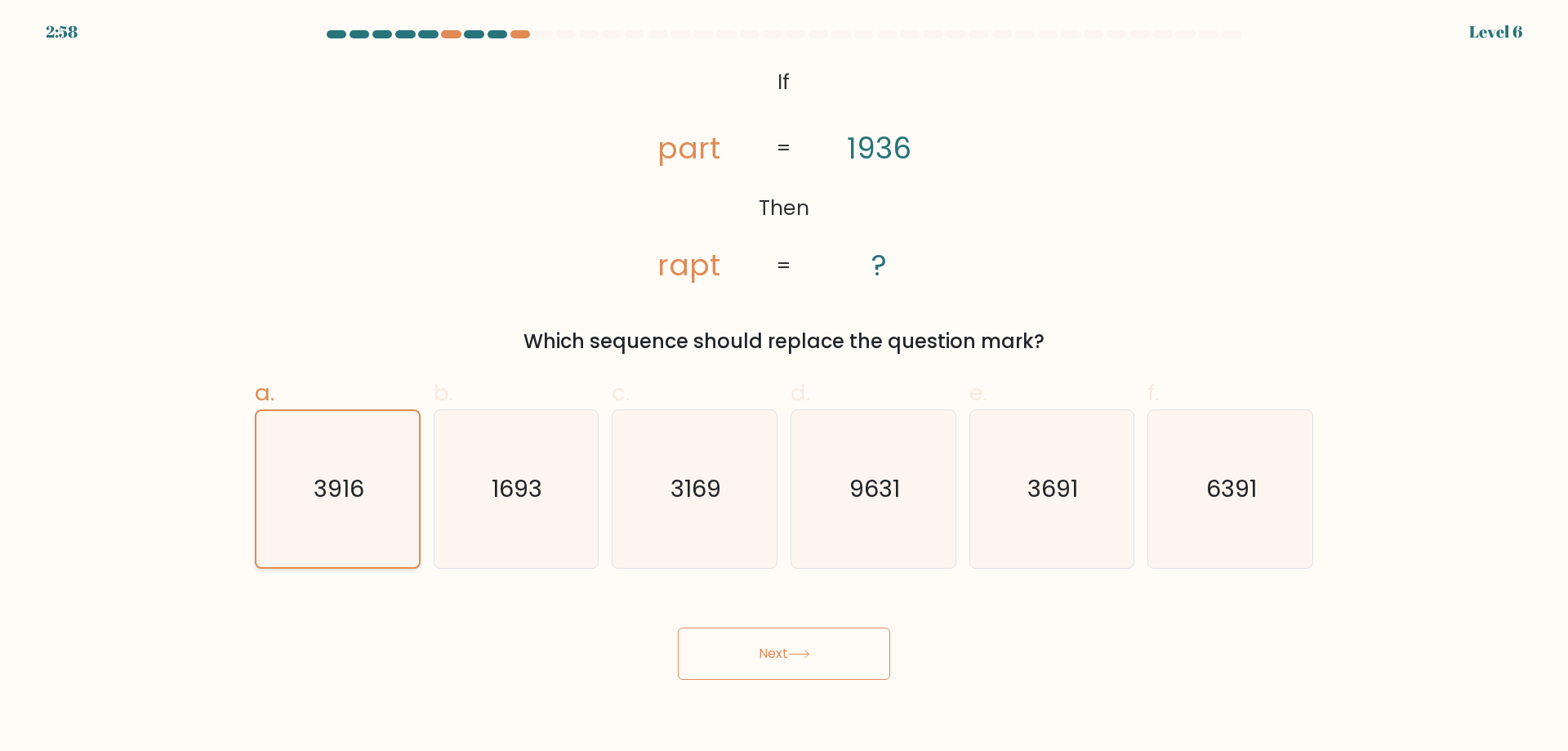
click at [678, 628] on button "Next" at bounding box center [784, 654] width 212 height 52
click at [340, 504] on text "3916" at bounding box center [339, 488] width 51 height 32
click at [784, 386] on input "a. 3916" at bounding box center [784, 380] width 1 height 11
click at [678, 628] on button "Next" at bounding box center [784, 654] width 212 height 52
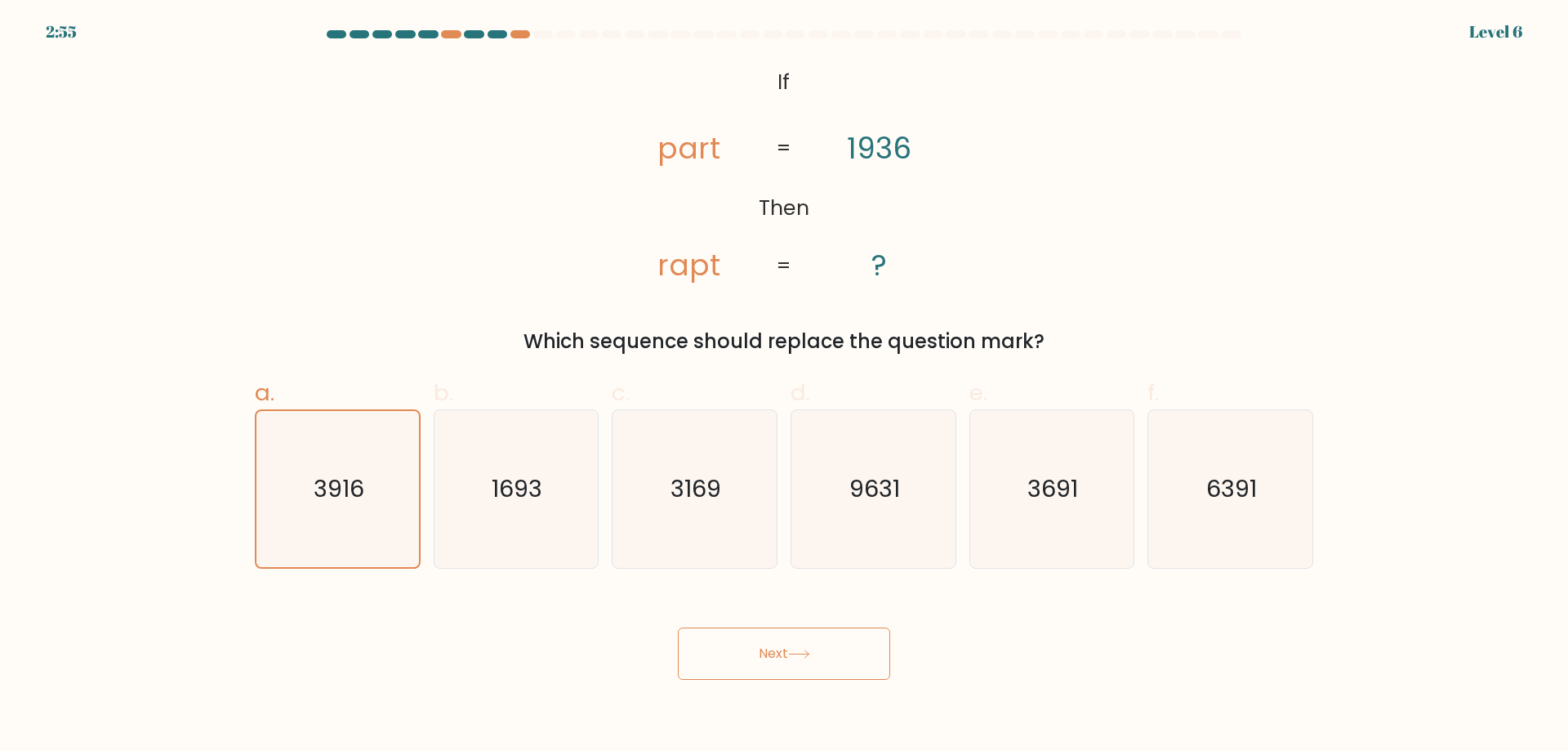
click at [678, 628] on button "Next" at bounding box center [784, 654] width 212 height 52
click at [358, 500] on text "3916" at bounding box center [339, 488] width 51 height 32
click at [784, 386] on input "a. 3916" at bounding box center [784, 380] width 1 height 11
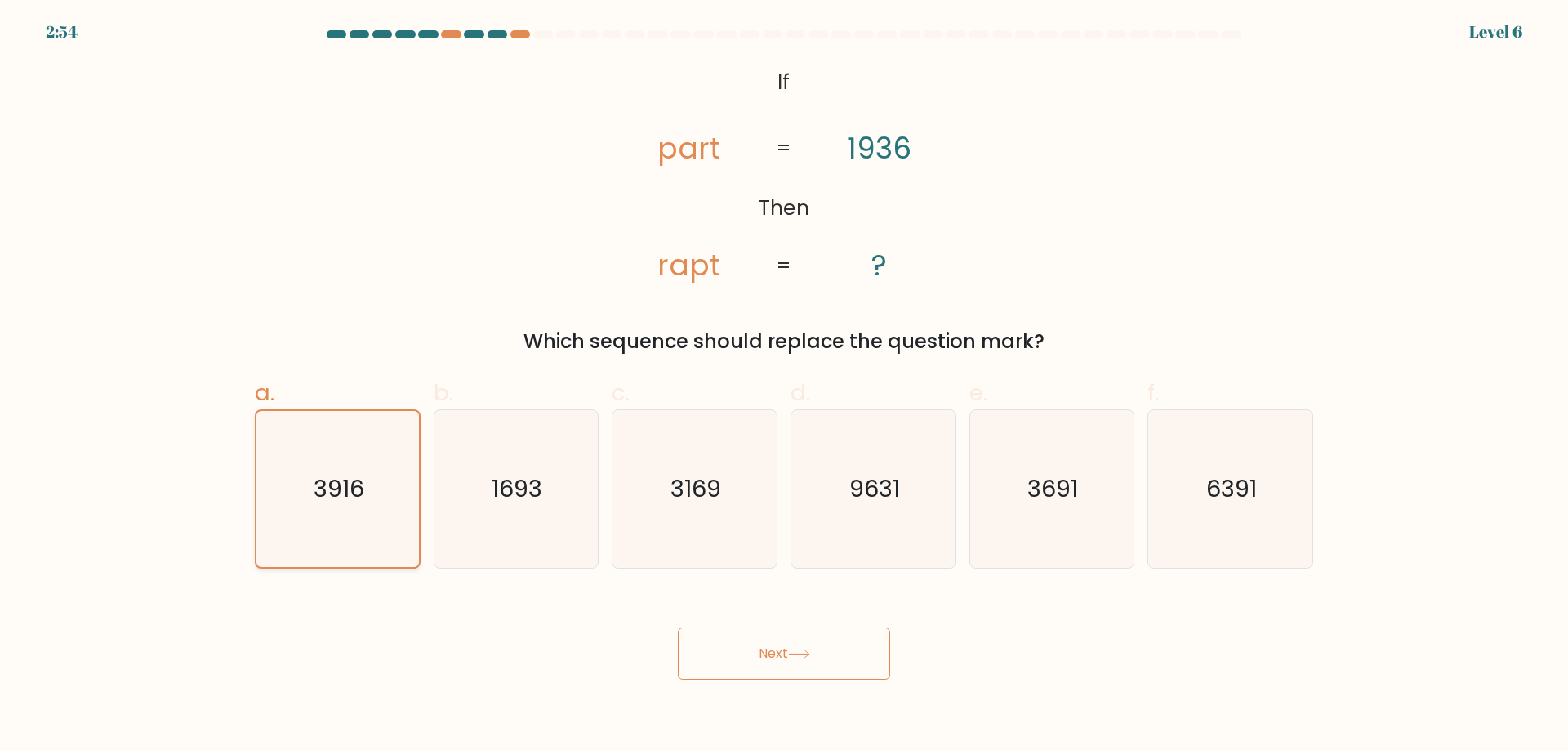
click at [678, 628] on button "Next" at bounding box center [784, 654] width 212 height 52
click at [358, 500] on text "3916" at bounding box center [339, 488] width 51 height 32
click at [784, 386] on input "a. 3916" at bounding box center [784, 380] width 1 height 11
click at [358, 500] on text "3916" at bounding box center [339, 488] width 51 height 32
click at [784, 386] on input "a. 3916" at bounding box center [784, 380] width 1 height 11
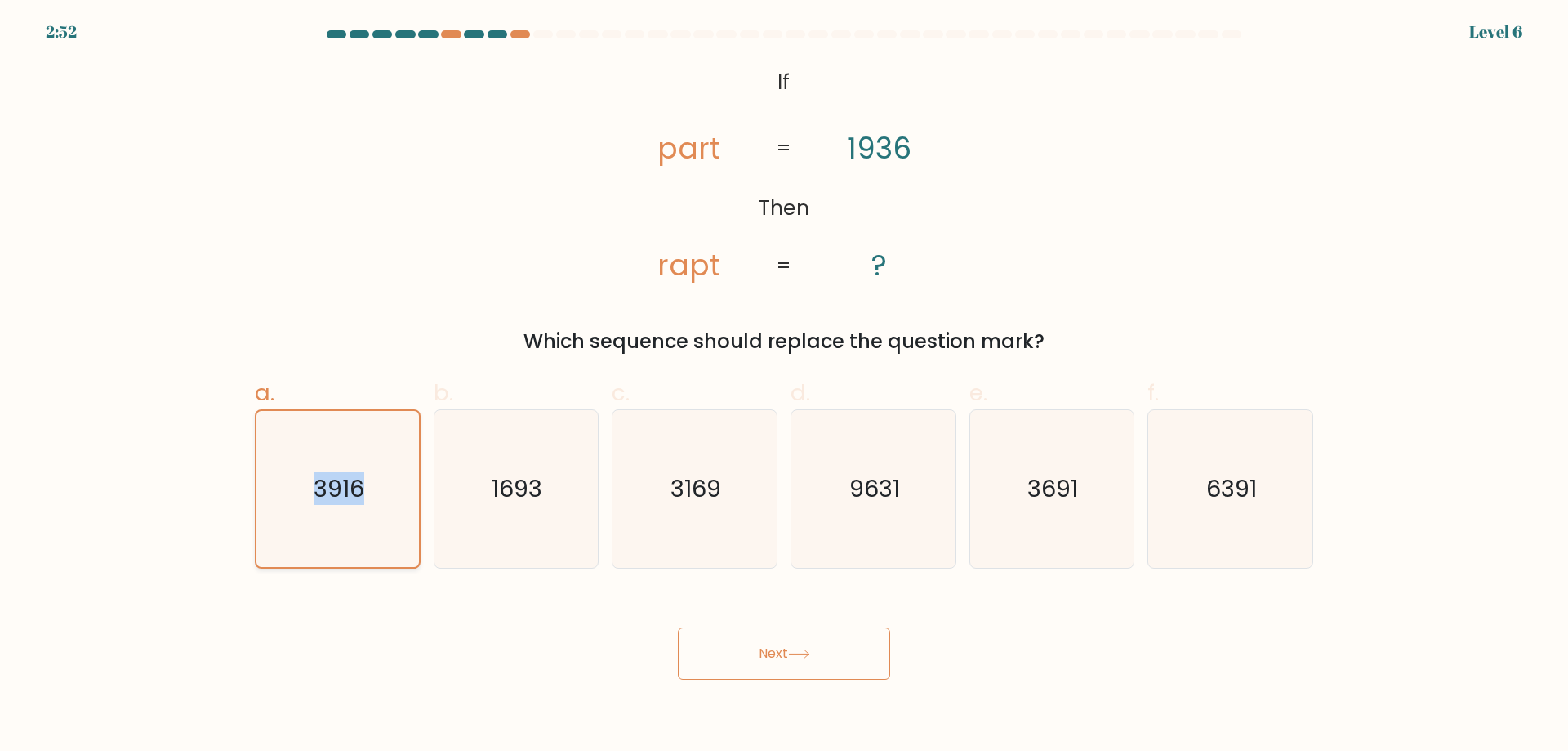
click at [372, 543] on icon "3916" at bounding box center [337, 489] width 156 height 156
click at [784, 386] on input "a. 3916" at bounding box center [784, 380] width 1 height 11
click at [678, 628] on button "Next" at bounding box center [784, 654] width 212 height 52
click at [289, 696] on body "2:51 Level 6 If" at bounding box center [784, 376] width 1568 height 751
click at [290, 434] on icon "3916" at bounding box center [337, 489] width 156 height 156
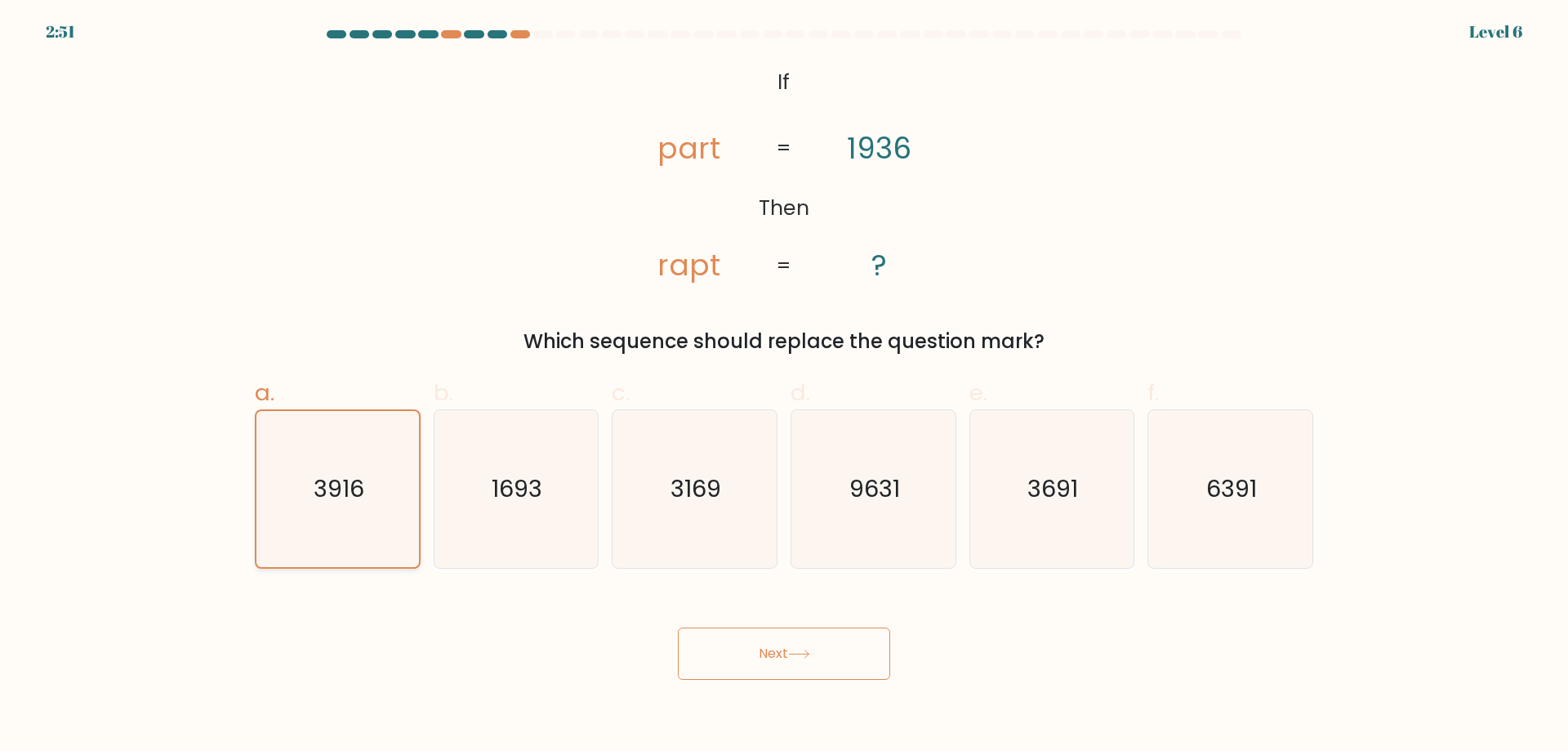
click at [784, 386] on input "a. 3916" at bounding box center [784, 380] width 1 height 11
click at [290, 433] on icon "3916" at bounding box center [337, 489] width 156 height 156
click at [784, 386] on input "a. 3916" at bounding box center [784, 380] width 1 height 11
click at [372, 417] on icon "3916" at bounding box center [337, 489] width 156 height 156
click at [784, 386] on input "a. 3916" at bounding box center [784, 380] width 1 height 11
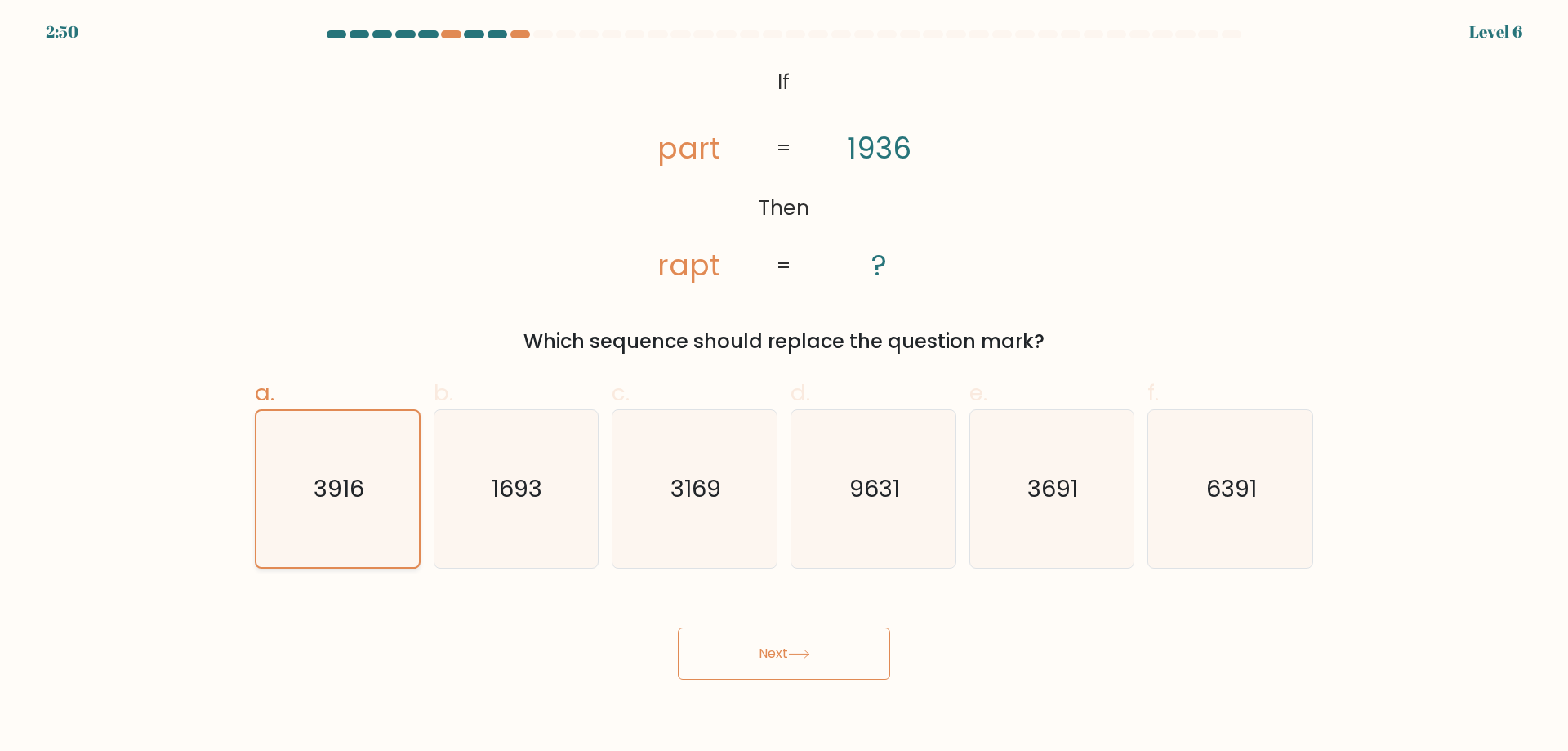
click at [678, 628] on button "Next" at bounding box center [784, 654] width 212 height 52
click at [728, 646] on button "Next" at bounding box center [784, 654] width 212 height 52
click at [678, 628] on button "Next" at bounding box center [784, 654] width 212 height 52
click at [728, 646] on button "Next" at bounding box center [784, 654] width 212 height 52
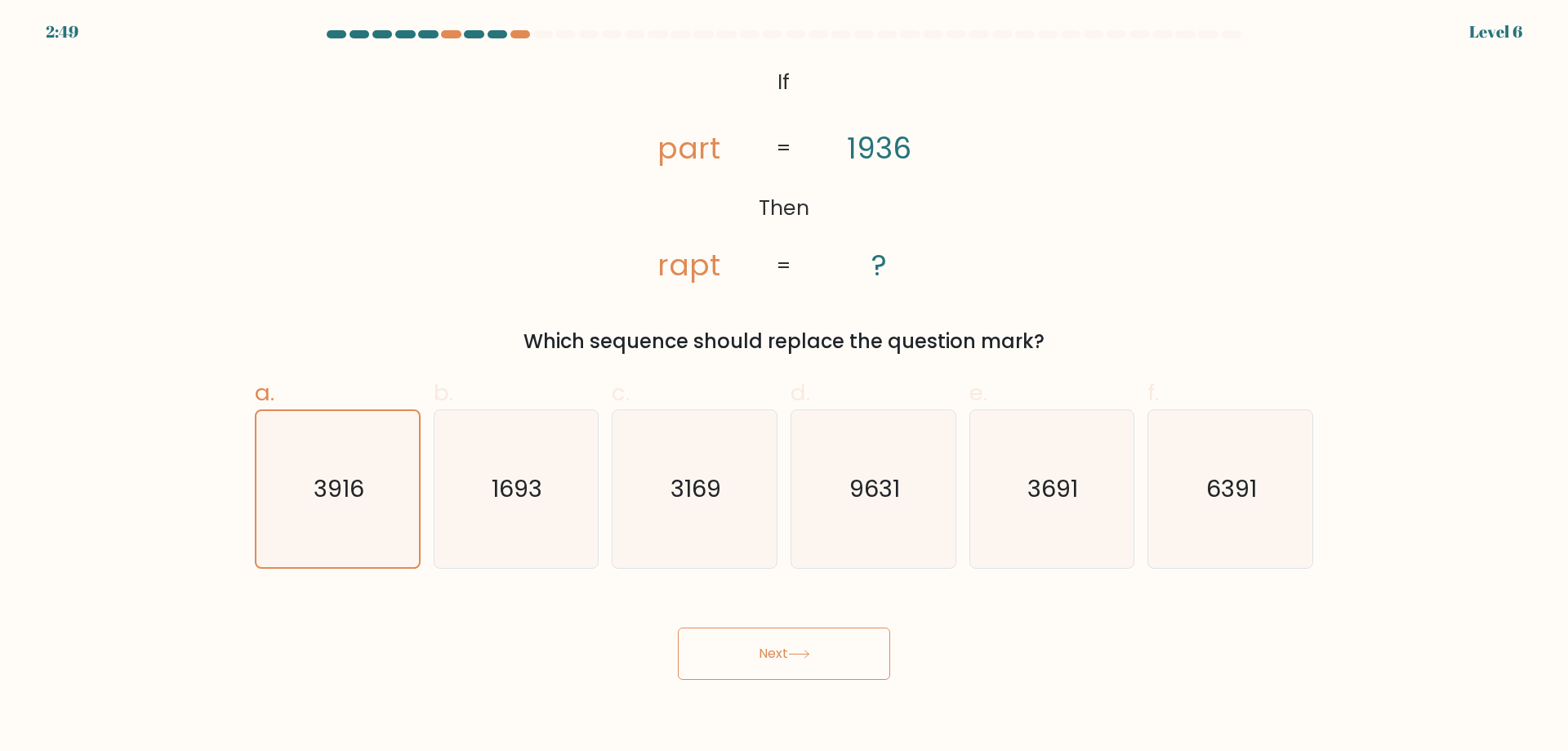
click at [728, 646] on button "Next" at bounding box center [784, 654] width 212 height 52
click at [678, 628] on button "Next" at bounding box center [784, 654] width 212 height 52
click at [728, 646] on button "Next" at bounding box center [784, 654] width 212 height 52
click at [678, 628] on button "Next" at bounding box center [784, 654] width 212 height 52
click at [728, 646] on button "Next" at bounding box center [784, 654] width 212 height 52
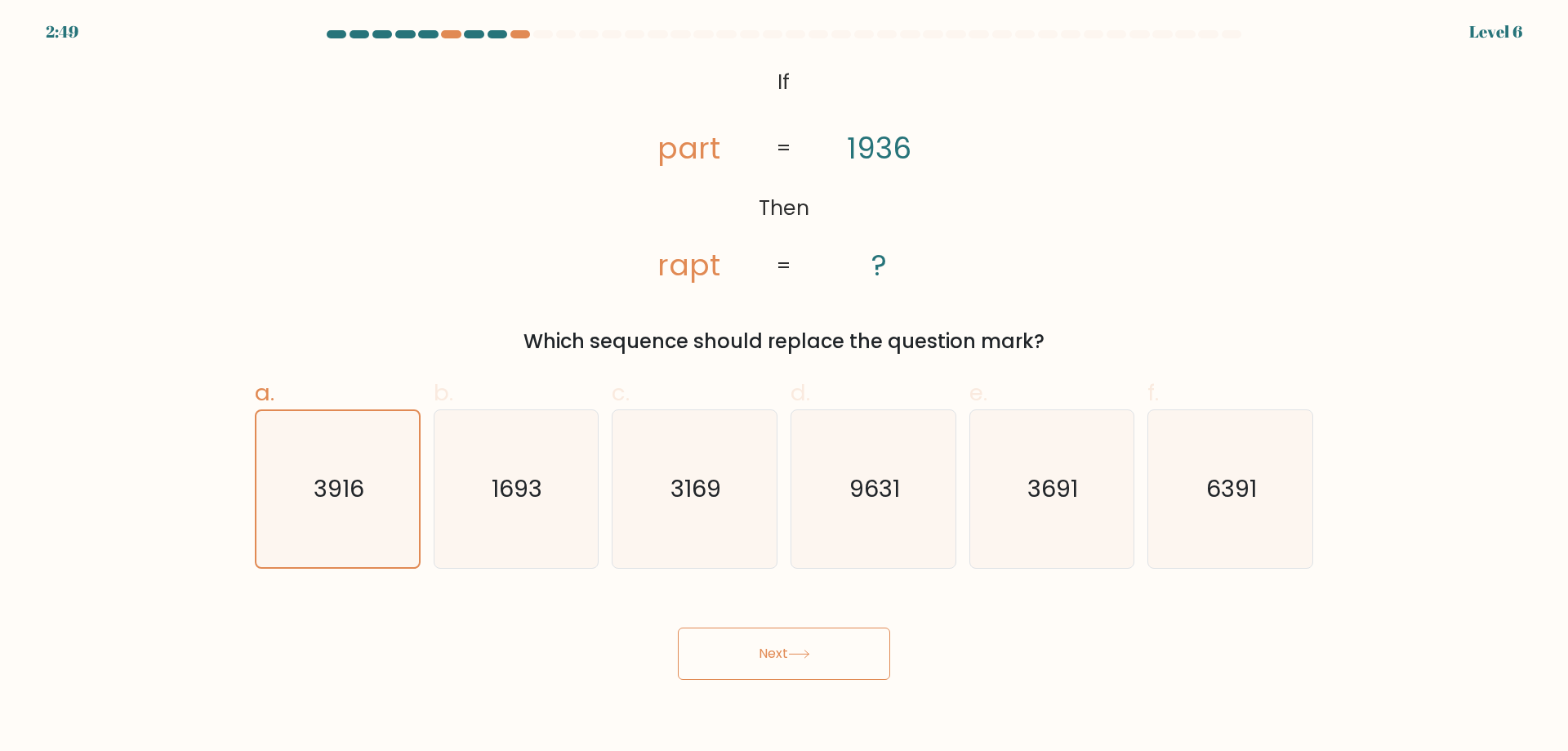
click at [678, 628] on button "Next" at bounding box center [784, 654] width 212 height 52
click at [728, 646] on button "Next" at bounding box center [784, 654] width 212 height 52
click at [287, 500] on icon "3916" at bounding box center [337, 489] width 156 height 156
click at [784, 386] on input "a. 3916" at bounding box center [784, 380] width 1 height 11
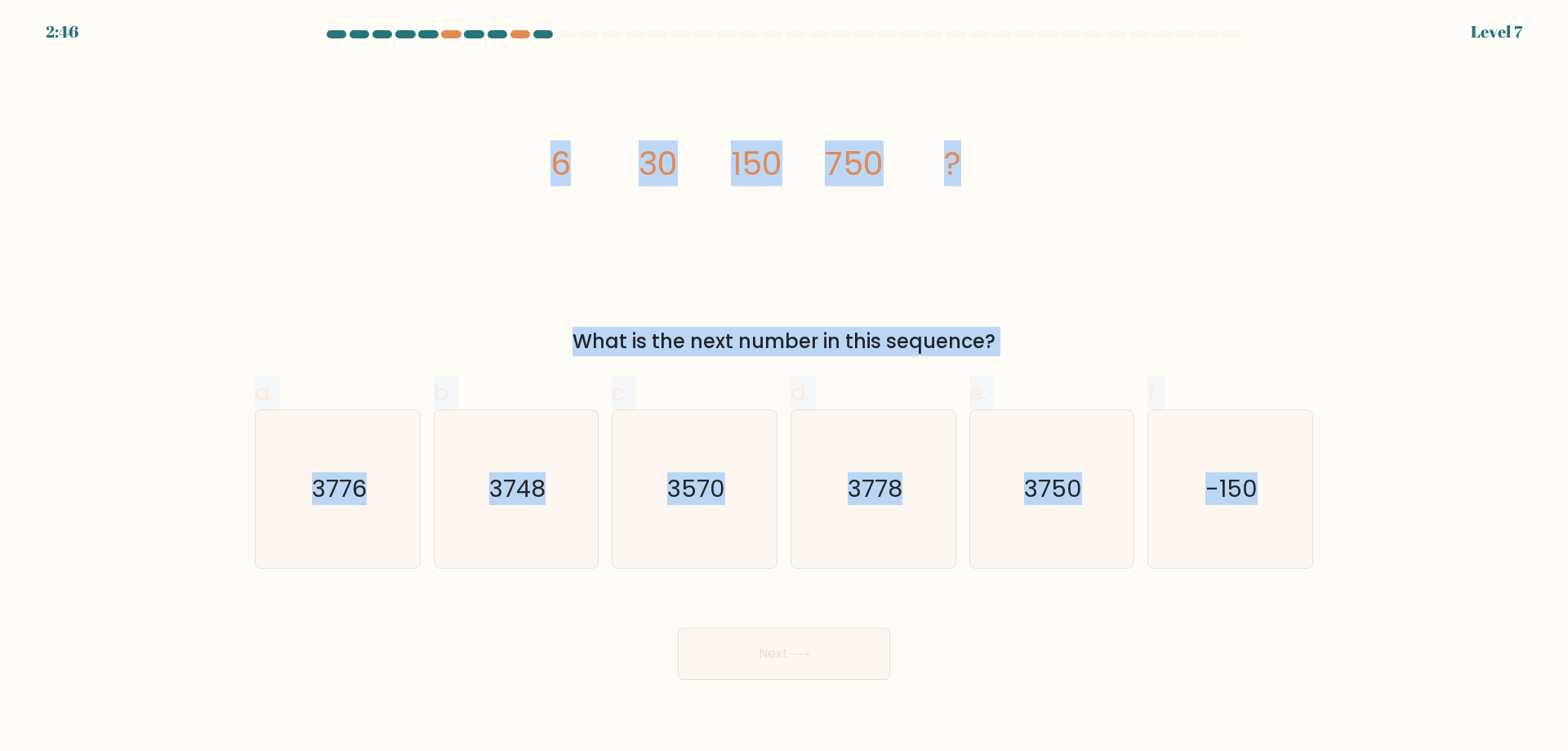
click at [287, 500] on icon "3776" at bounding box center [337, 489] width 157 height 157
click at [784, 386] on input "a. 3776" at bounding box center [784, 380] width 1 height 11
radio input "true"
click at [165, 502] on form at bounding box center [784, 355] width 1568 height 649
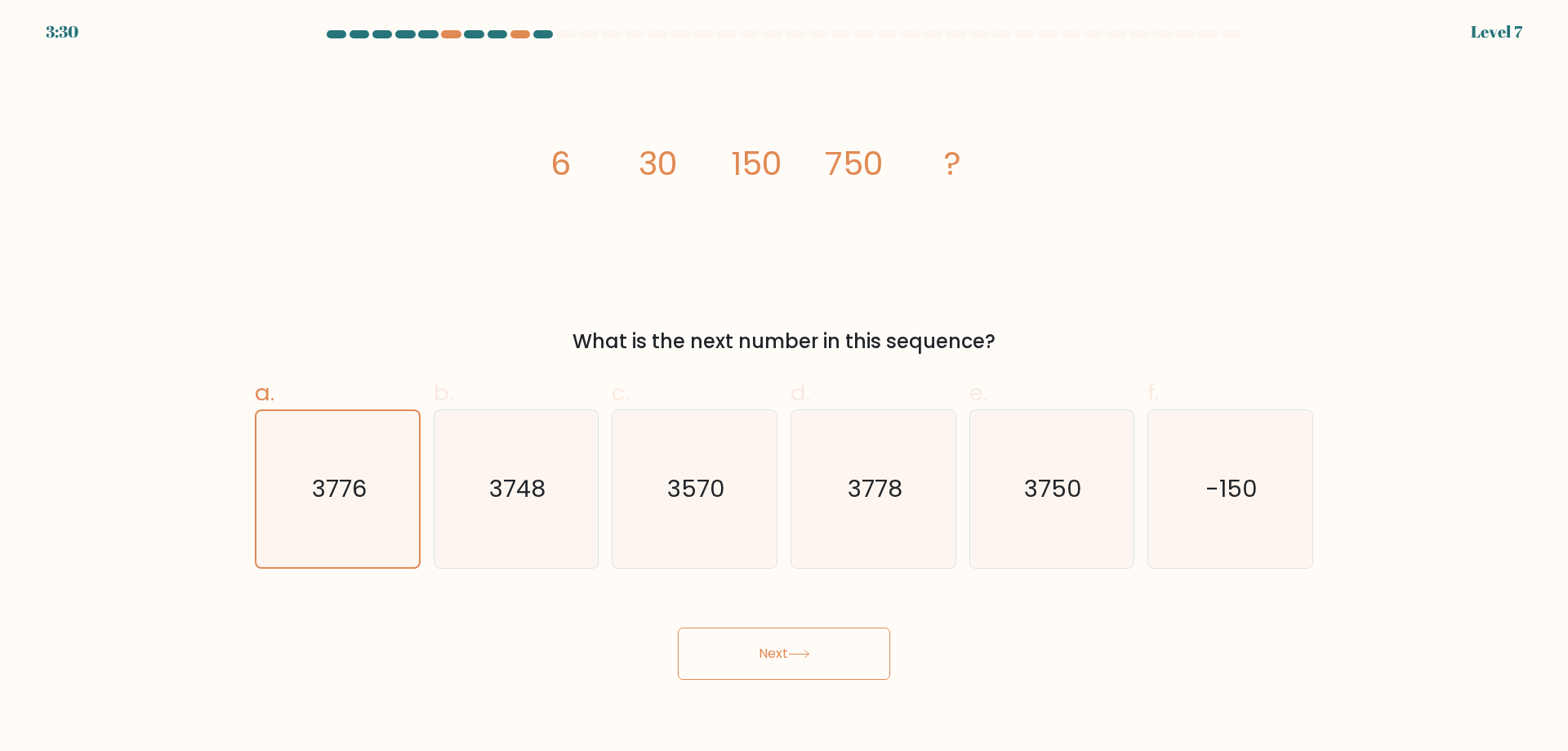
click at [448, 654] on div "Next" at bounding box center [783, 634] width 1078 height 92
click at [492, 239] on div "image/svg+xml 6 30 150 750 ? What is the next number in this sequence?" at bounding box center [783, 209] width 1078 height 294
click at [581, 221] on icon "image/svg+xml 6 30 150 750 ?" at bounding box center [784, 175] width 490 height 226
drag, startPoint x: 455, startPoint y: 623, endPoint x: 464, endPoint y: 621, distance: 9.2
click at [455, 623] on div "Next" at bounding box center [783, 634] width 1078 height 92
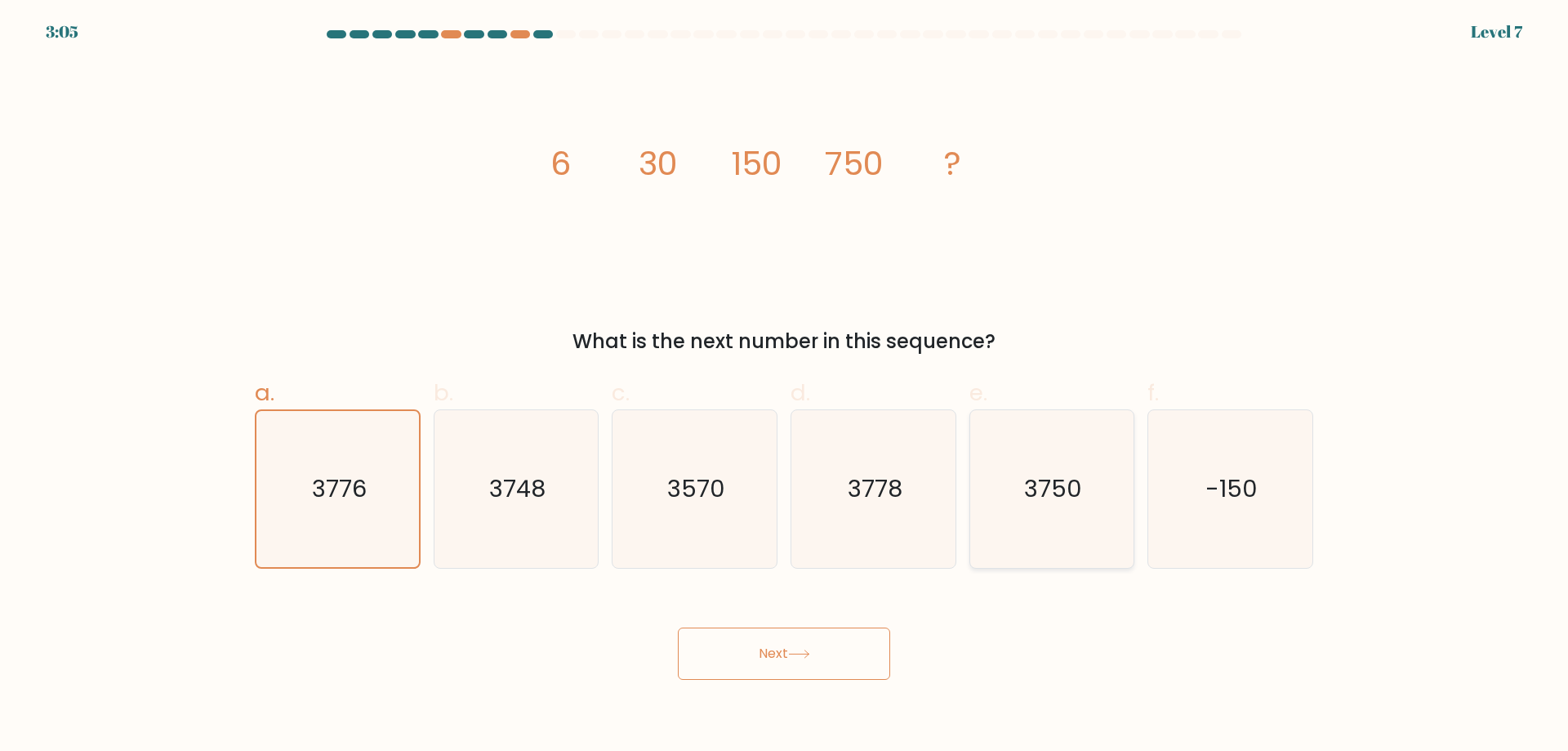
click at [1064, 492] on text "3750" at bounding box center [1054, 488] width 58 height 32
click at [785, 386] on input "e. 3750" at bounding box center [784, 380] width 1 height 11
radio input "true"
click at [678, 628] on button "Next" at bounding box center [784, 654] width 212 height 52
click at [1063, 492] on text "3750" at bounding box center [1054, 488] width 57 height 32
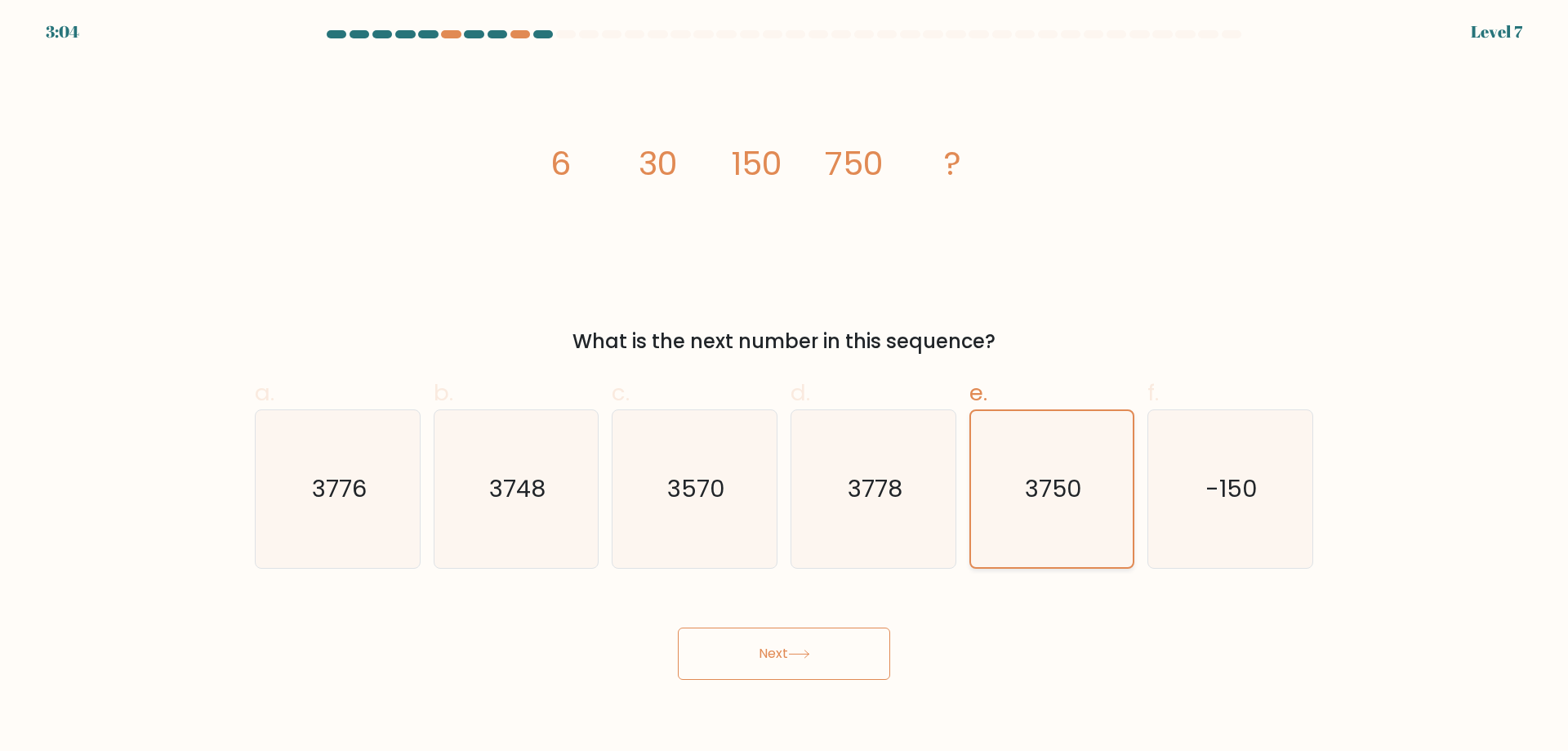
click at [785, 386] on input "e. 3750" at bounding box center [784, 380] width 1 height 11
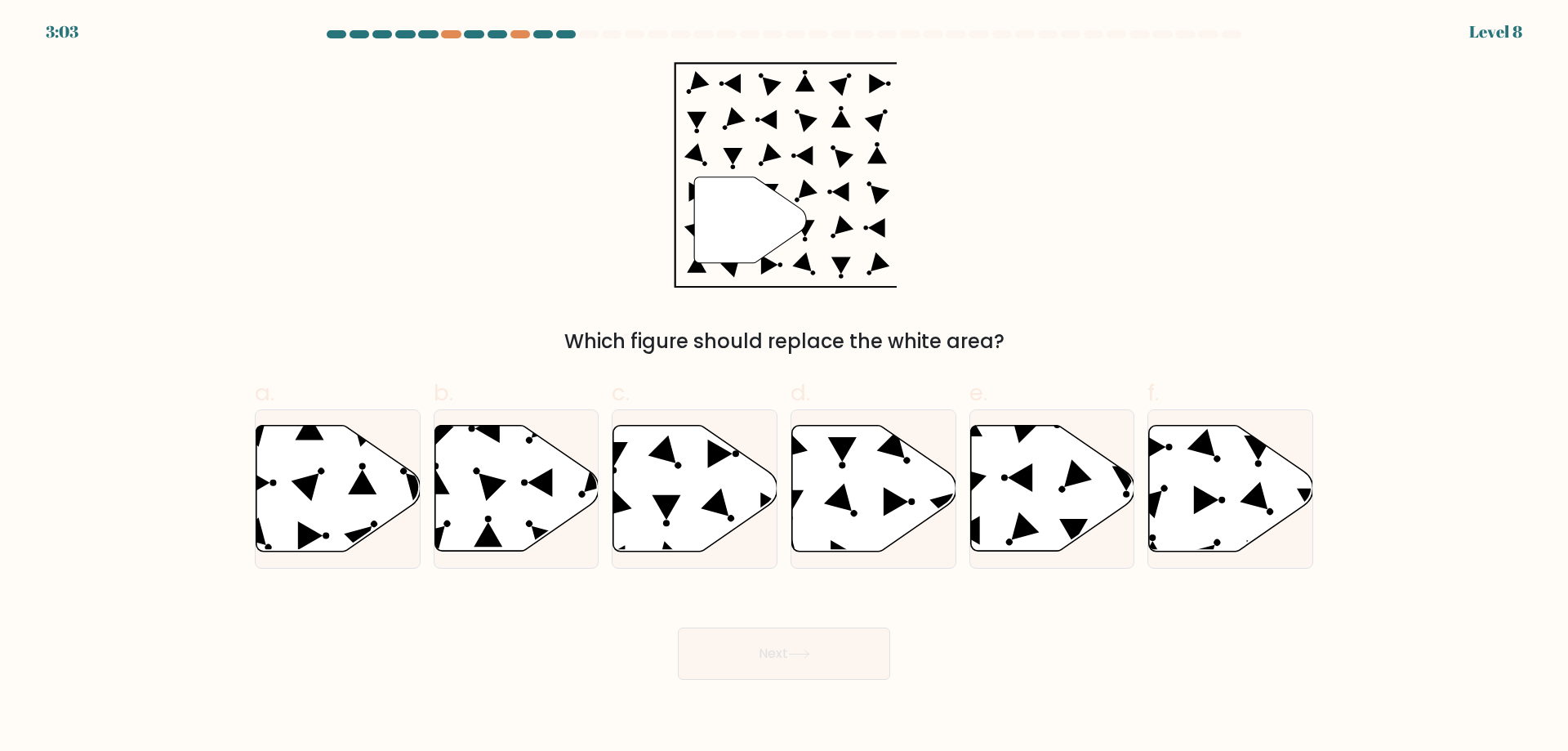
click at [1059, 491] on circle at bounding box center [1062, 489] width 9 height 9
click at [785, 386] on input "e." at bounding box center [784, 380] width 1 height 11
radio input "true"
click at [1062, 376] on label "e." at bounding box center [1052, 472] width 166 height 193
click at [785, 376] on input "e." at bounding box center [784, 380] width 1 height 11
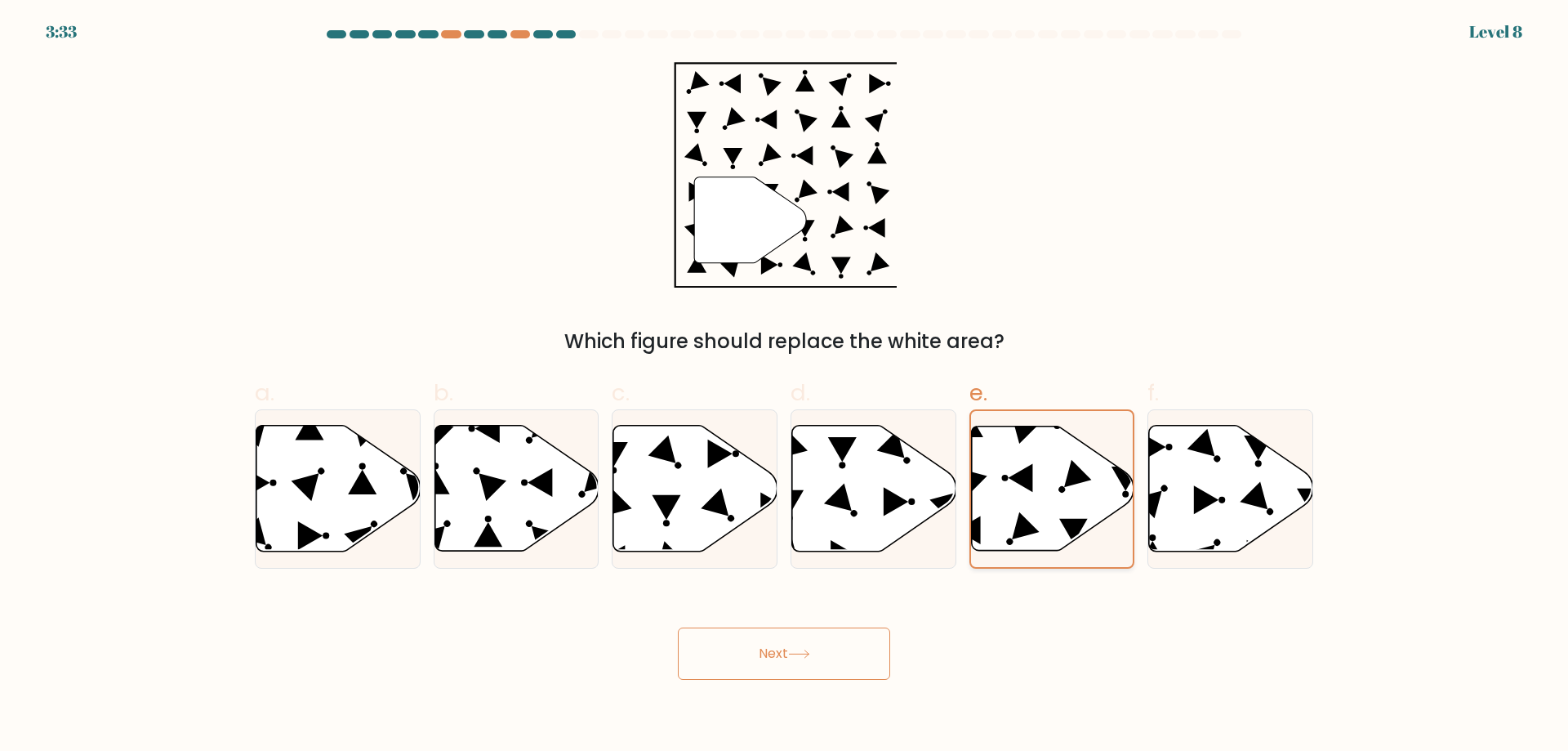
click at [1075, 542] on icon at bounding box center [1052, 489] width 162 height 127
click at [785, 386] on input "e." at bounding box center [784, 380] width 1 height 11
click at [678, 628] on button "Next" at bounding box center [784, 654] width 212 height 52
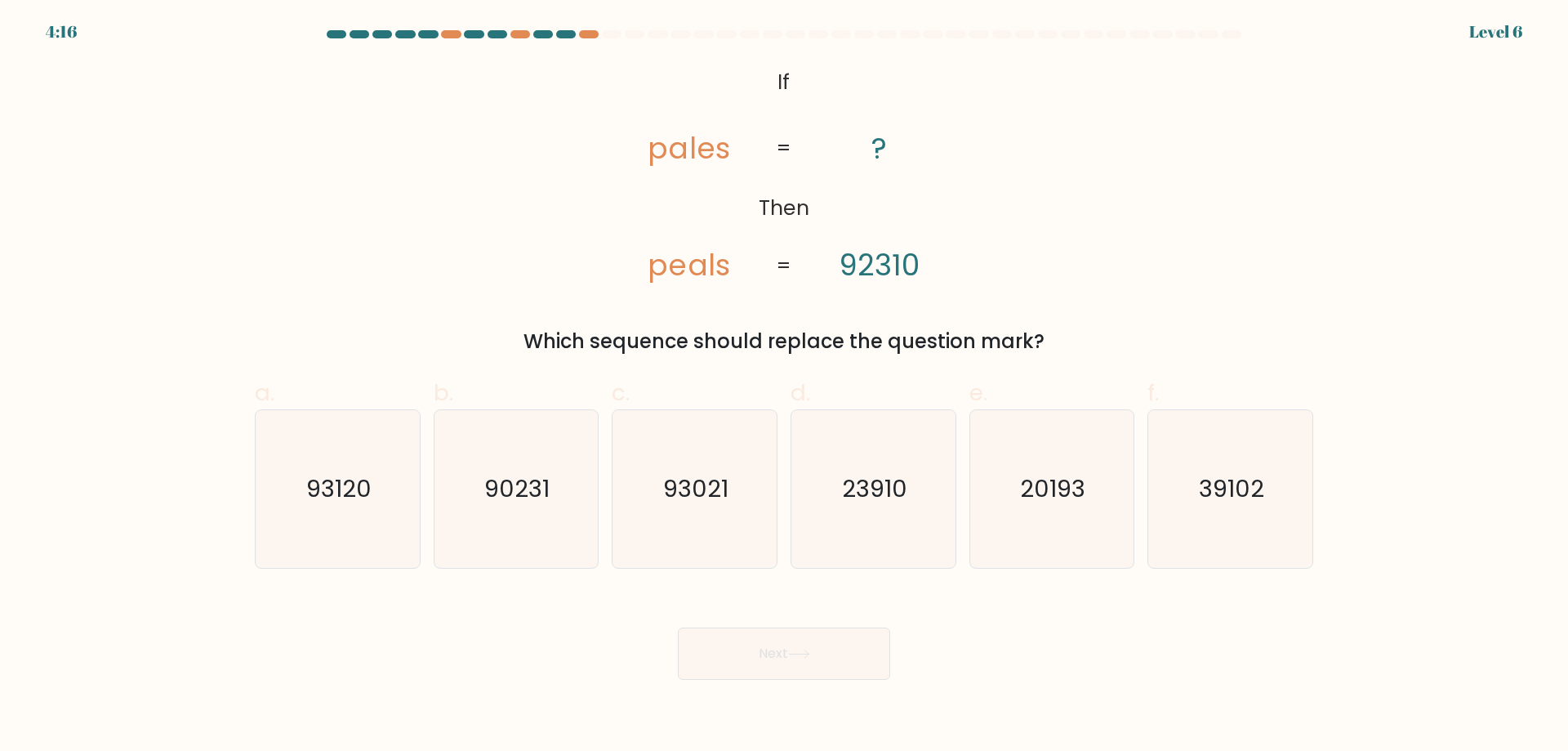
click at [1124, 213] on div "@import url('https://fonts.googleapis.com/css?family=Abril+Fatface:400,100,100i…" at bounding box center [783, 209] width 1078 height 294
click at [363, 515] on icon "93120" at bounding box center [337, 489] width 157 height 157
click at [784, 386] on input "a. 93120" at bounding box center [784, 380] width 1 height 11
radio input "true"
click at [678, 628] on button "Next" at bounding box center [784, 654] width 212 height 52
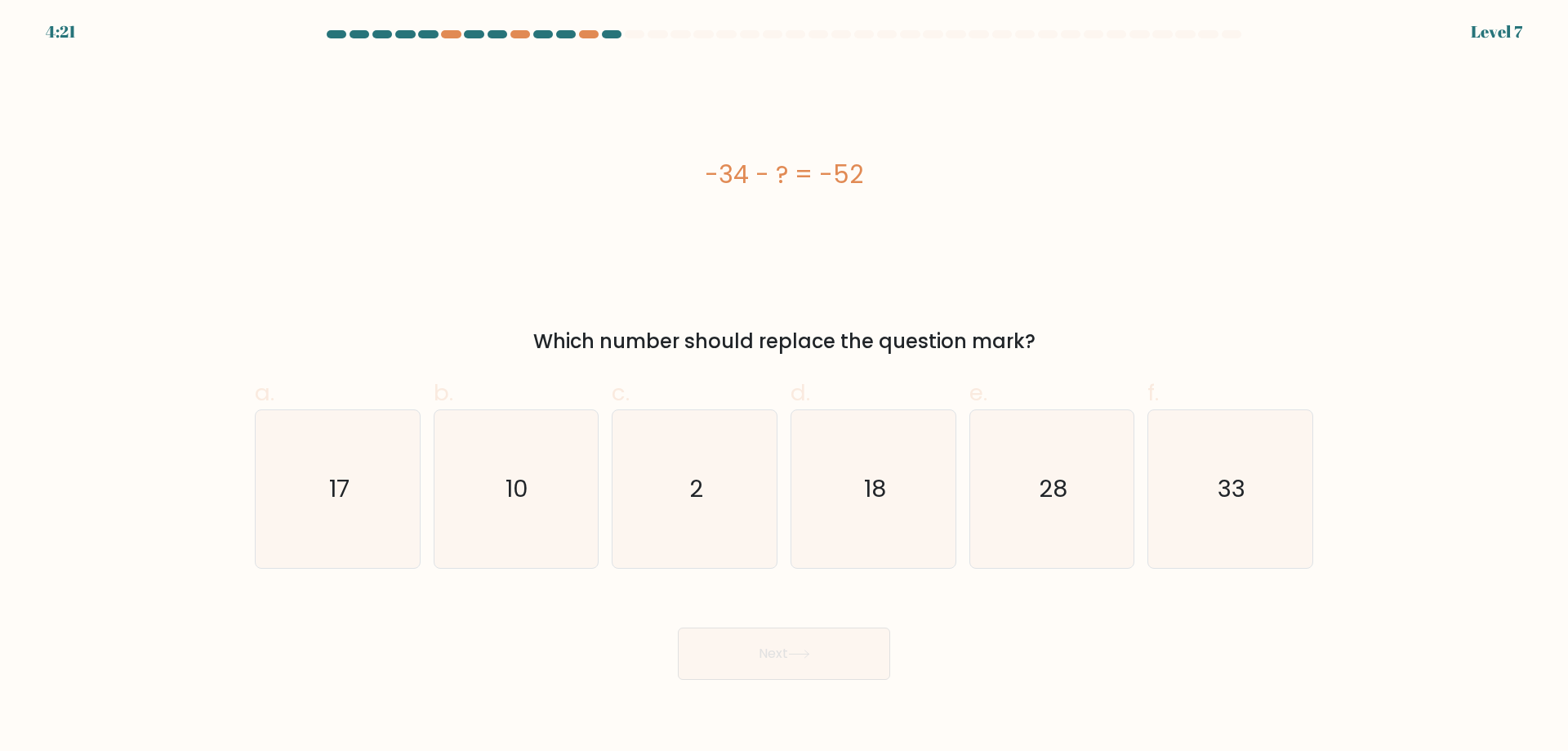
click at [824, 204] on div "-34 - ? = -52" at bounding box center [784, 175] width 1059 height 226
click at [954, 219] on div "-34 - ? = -52" at bounding box center [784, 175] width 1059 height 226
click at [840, 501] on icon "18" at bounding box center [873, 489] width 157 height 157
click at [785, 386] on input "d. 18" at bounding box center [784, 380] width 1 height 11
radio input "true"
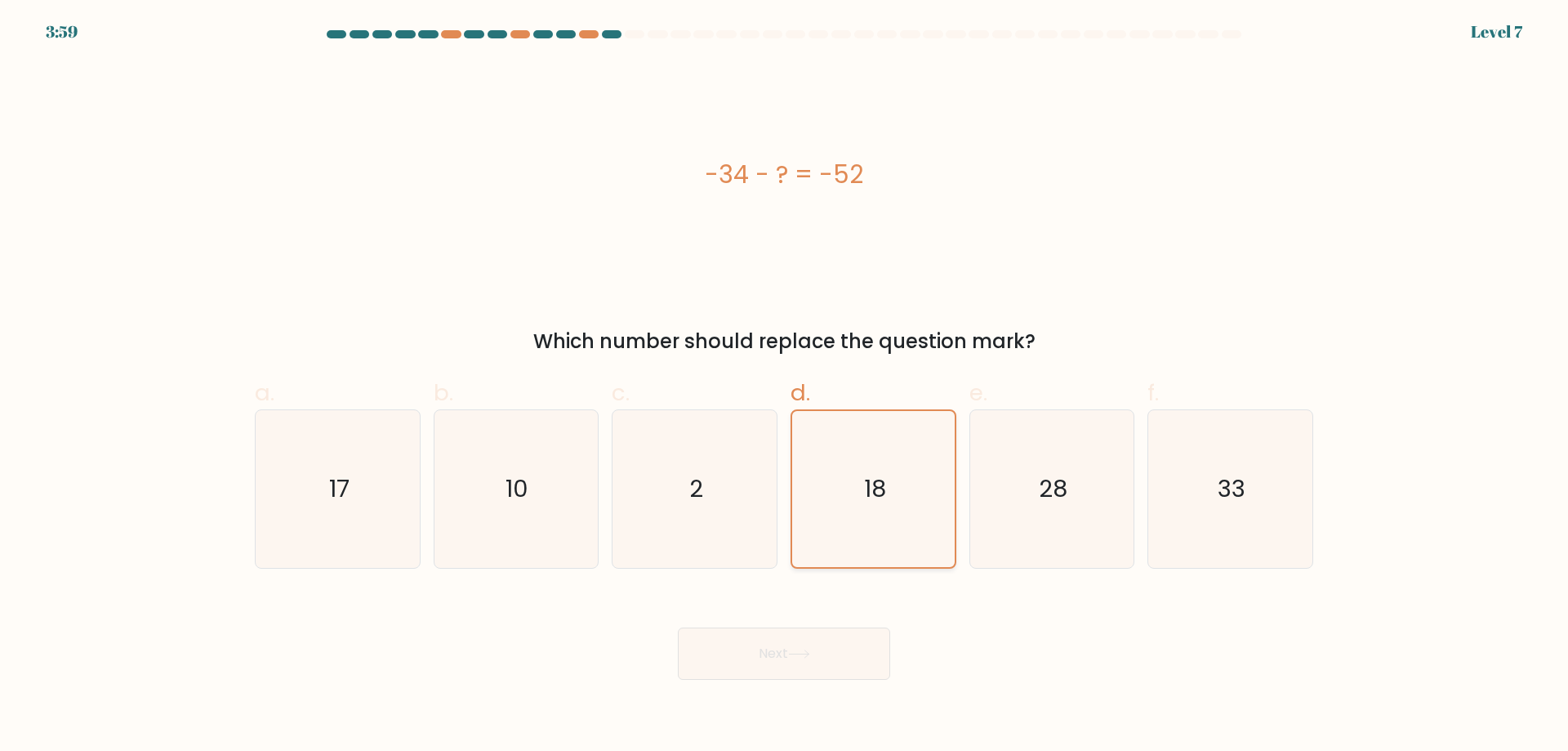
click at [678, 628] on button "Next" at bounding box center [784, 654] width 212 height 52
click at [840, 501] on icon "18" at bounding box center [873, 489] width 156 height 156
click at [785, 386] on input "d. 18" at bounding box center [784, 380] width 1 height 11
click at [678, 628] on button "Next" at bounding box center [784, 654] width 212 height 52
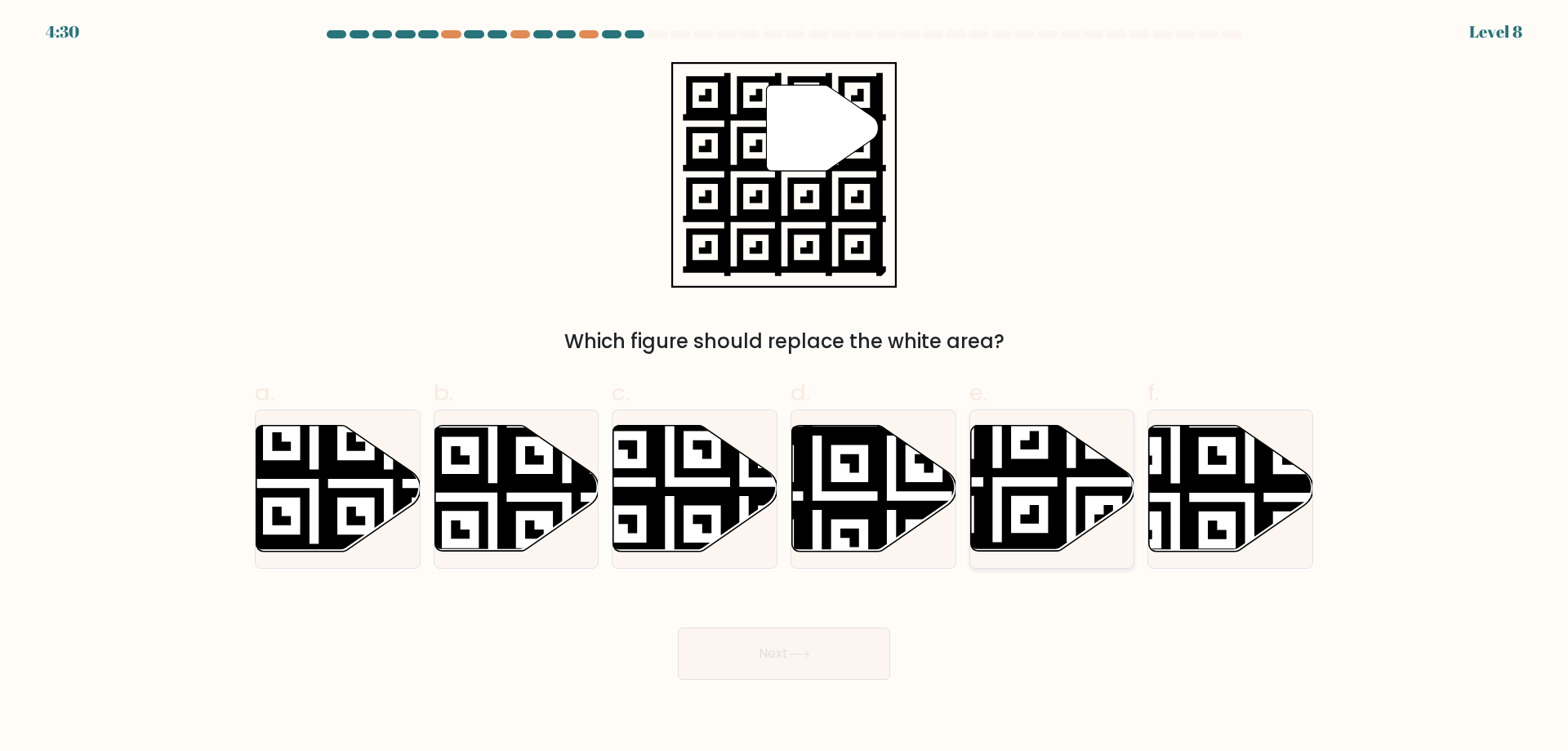
click at [1018, 483] on icon at bounding box center [1052, 488] width 164 height 126
click at [785, 386] on input "e." at bounding box center [784, 380] width 1 height 11
radio input "true"
click at [678, 628] on button "Next" at bounding box center [784, 654] width 212 height 52
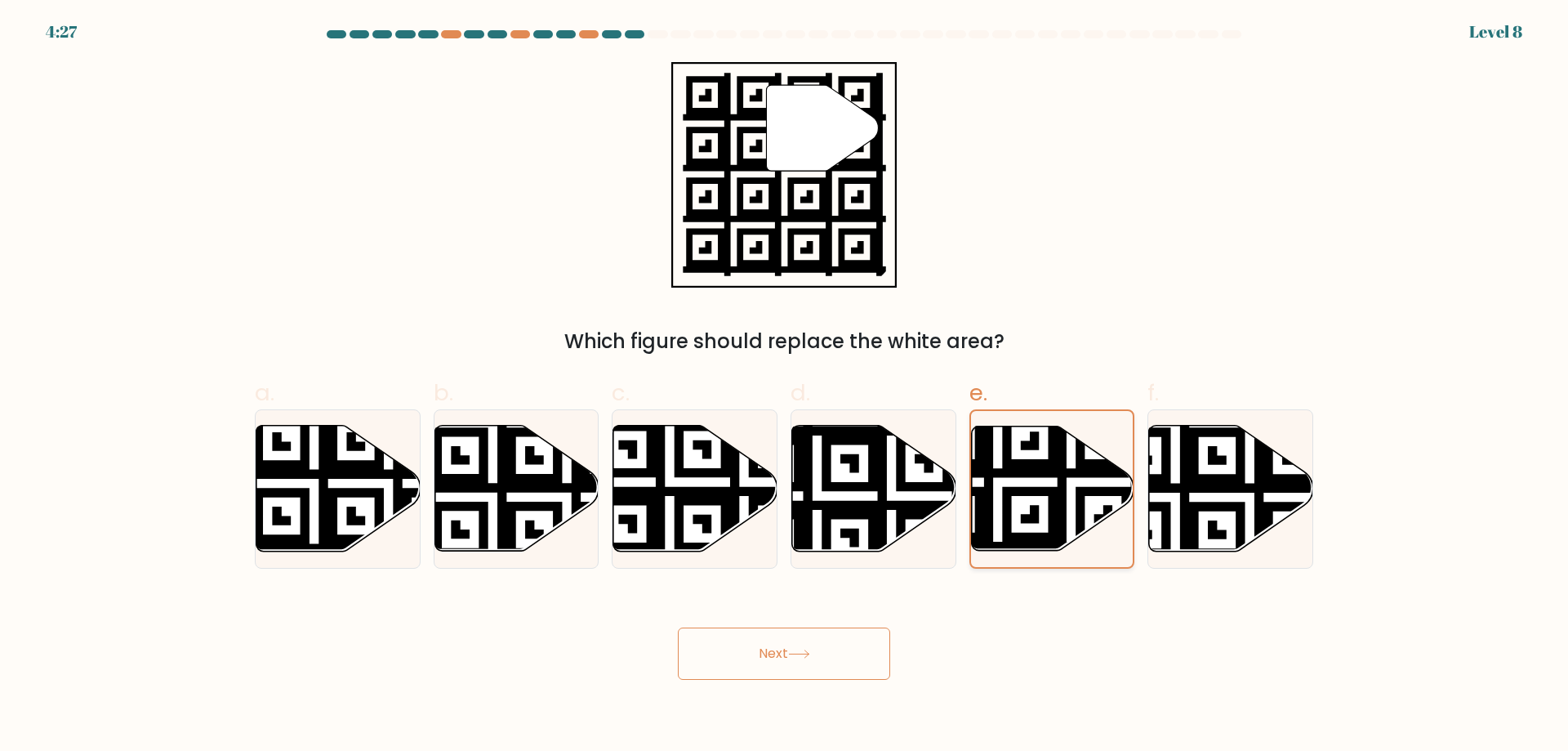
click at [1020, 482] on icon at bounding box center [1052, 488] width 162 height 124
click at [785, 386] on input "e." at bounding box center [784, 380] width 1 height 11
click at [678, 628] on button "Next" at bounding box center [784, 654] width 212 height 52
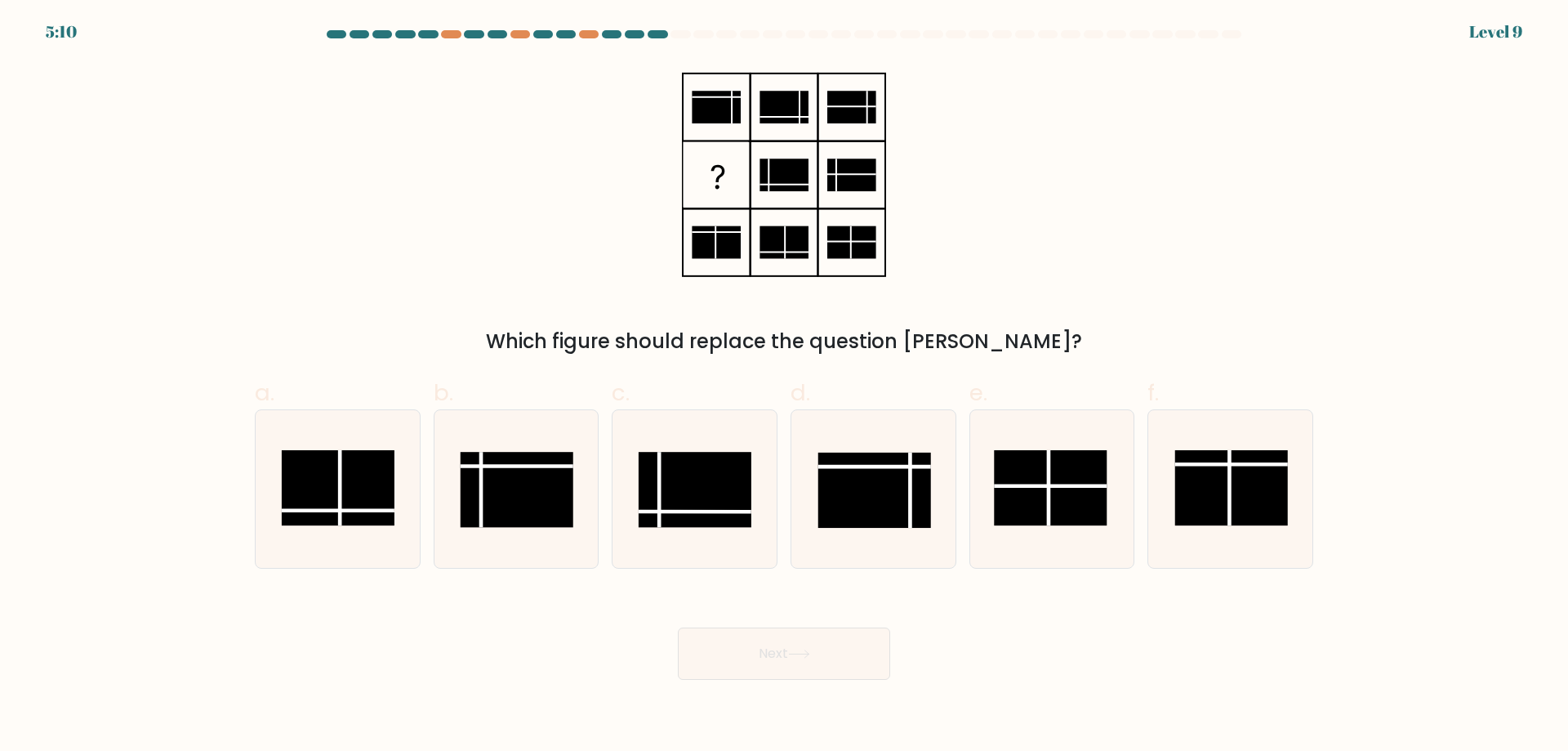
click at [1103, 180] on div "Which figure should replace the question mark?" at bounding box center [783, 209] width 1078 height 294
click at [549, 497] on rect at bounding box center [516, 490] width 112 height 75
click at [784, 386] on input "b." at bounding box center [784, 380] width 1 height 11
radio input "true"
click at [678, 628] on button "Next" at bounding box center [784, 654] width 212 height 52
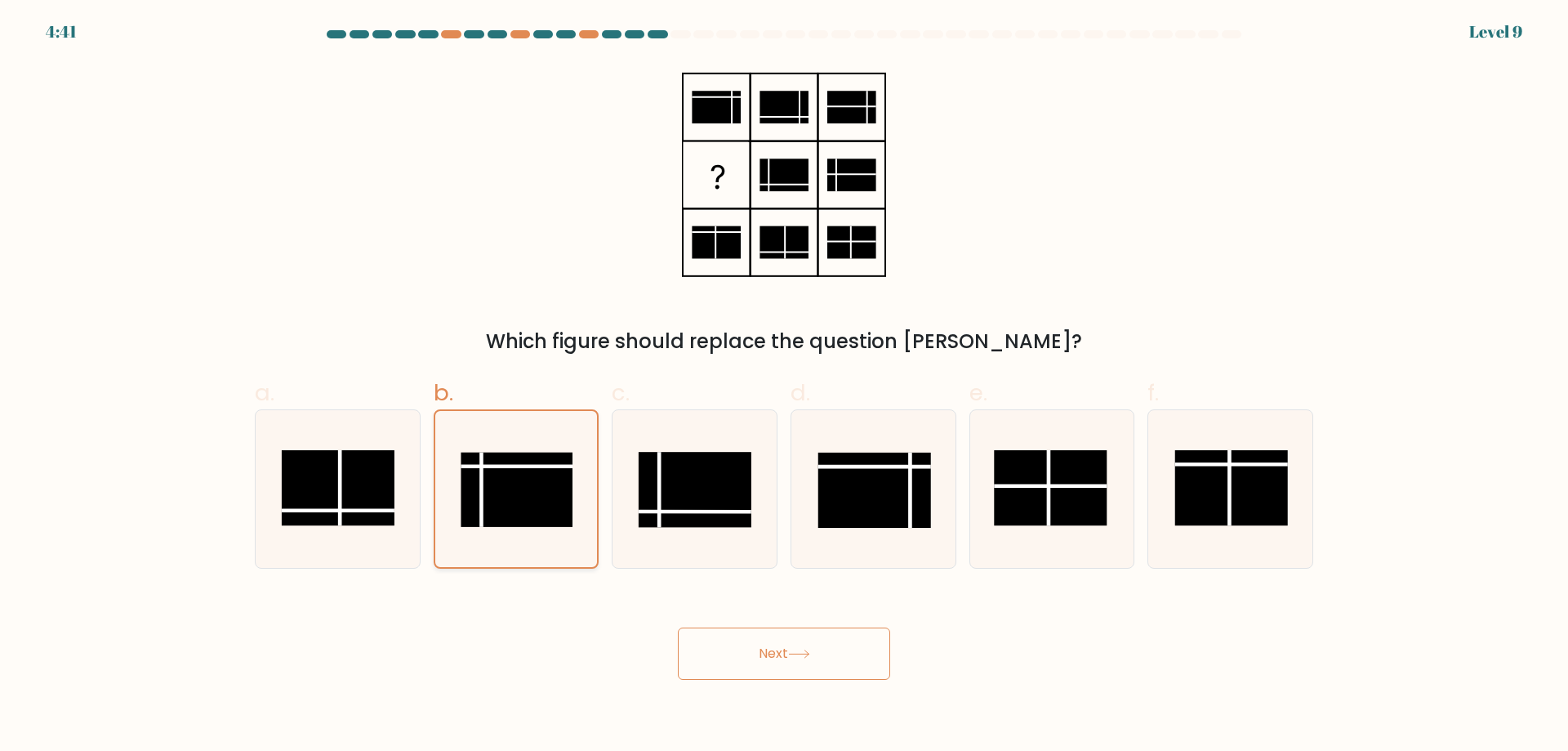
click at [509, 501] on rect at bounding box center [517, 490] width 112 height 74
click at [784, 386] on input "b." at bounding box center [784, 380] width 1 height 11
click at [509, 501] on rect at bounding box center [517, 490] width 112 height 74
click at [784, 386] on input "b." at bounding box center [784, 380] width 1 height 11
click at [518, 473] on rect at bounding box center [517, 490] width 112 height 74
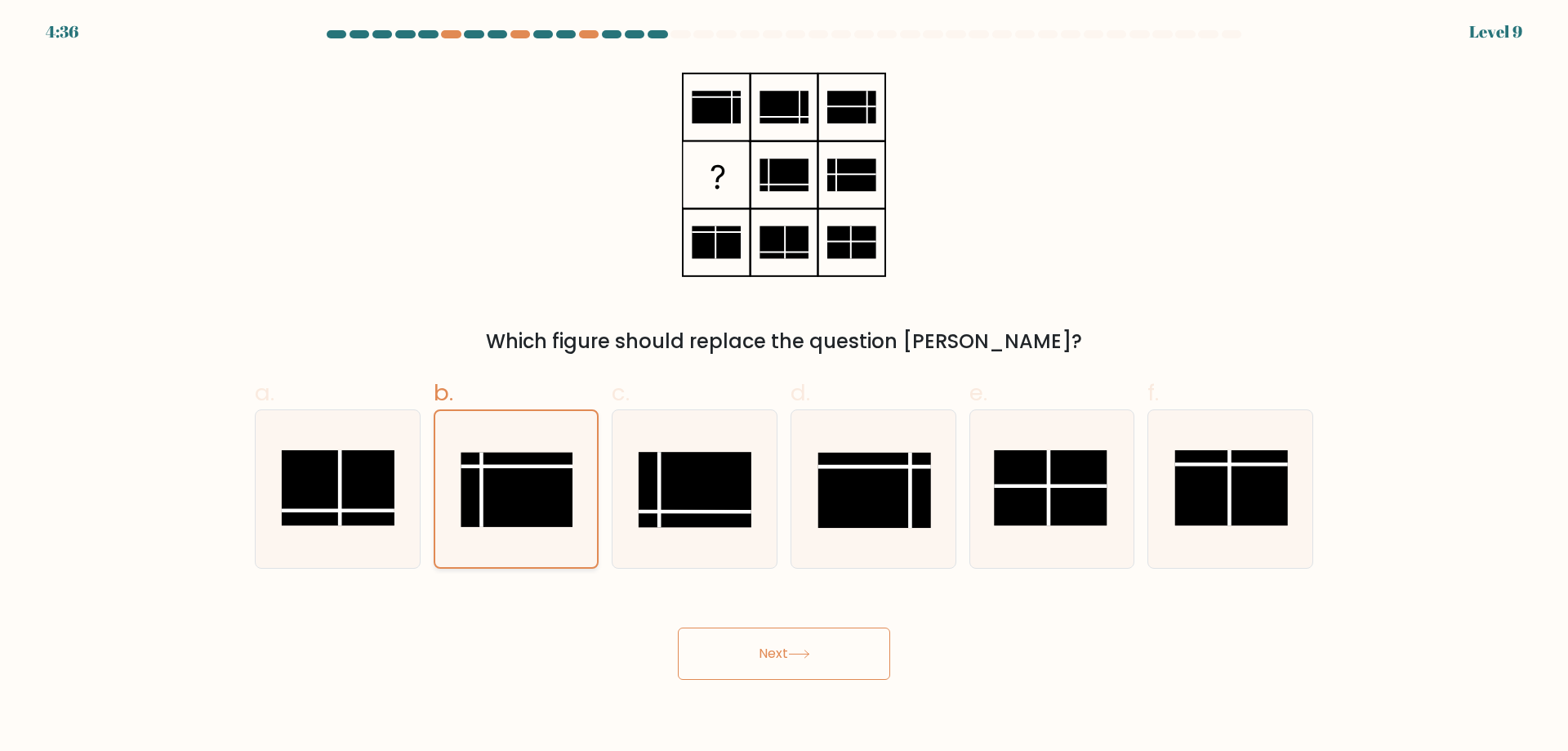
click at [784, 386] on input "b." at bounding box center [784, 380] width 1 height 11
click at [678, 628] on button "Next" at bounding box center [784, 654] width 212 height 52
click at [588, 500] on icon at bounding box center [515, 489] width 156 height 156
click at [784, 386] on input "b." at bounding box center [784, 380] width 1 height 11
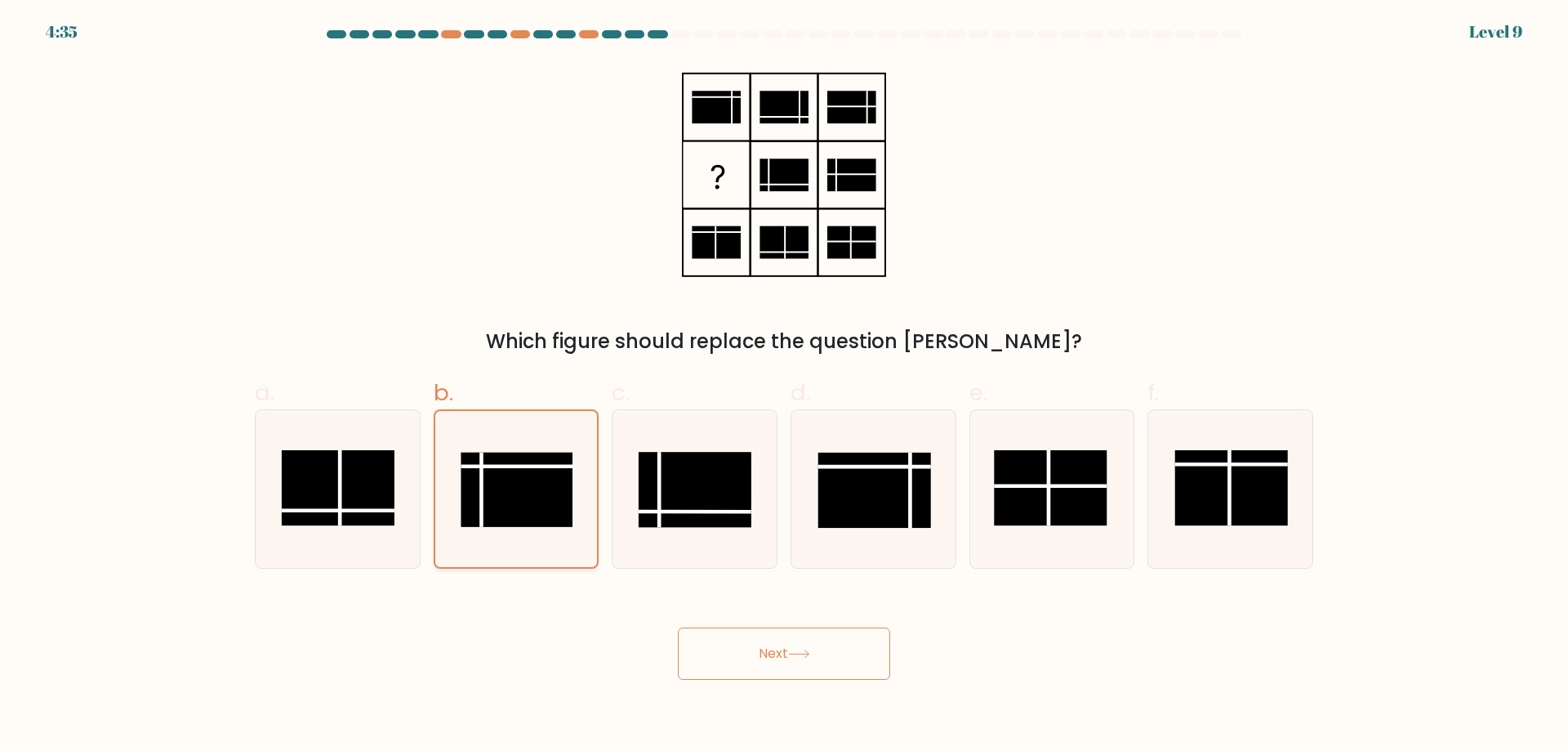
click at [678, 628] on button "Next" at bounding box center [784, 654] width 212 height 52
click at [561, 495] on rect at bounding box center [517, 490] width 112 height 74
click at [784, 386] on input "b." at bounding box center [784, 380] width 1 height 11
click at [561, 495] on rect at bounding box center [517, 490] width 112 height 74
click at [784, 386] on input "b." at bounding box center [784, 380] width 1 height 11
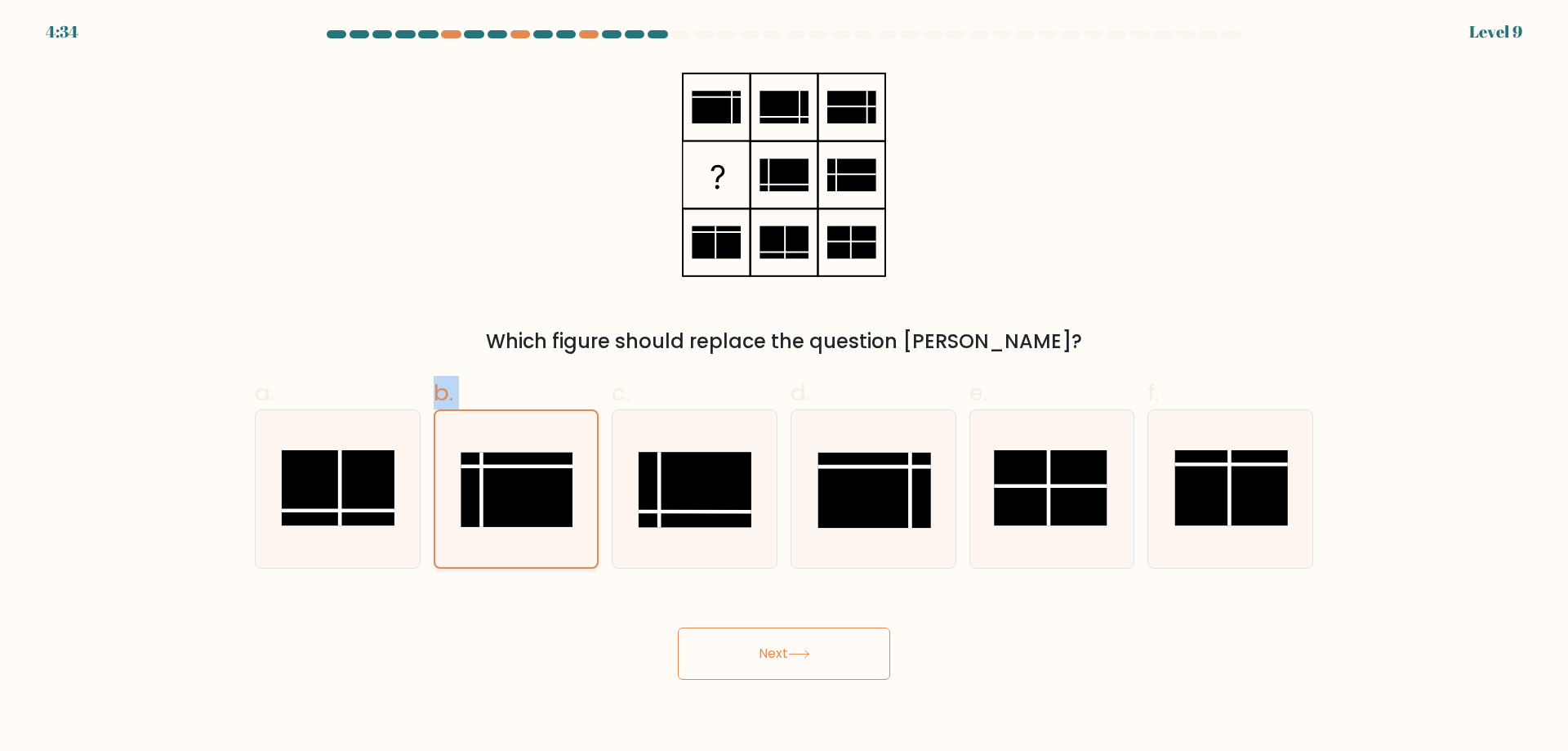
click at [561, 495] on rect at bounding box center [517, 490] width 112 height 74
click at [784, 386] on input "b." at bounding box center [784, 380] width 1 height 11
click at [561, 495] on rect at bounding box center [517, 490] width 112 height 74
click at [784, 386] on input "b." at bounding box center [784, 380] width 1 height 11
click at [678, 628] on button "Next" at bounding box center [784, 654] width 212 height 52
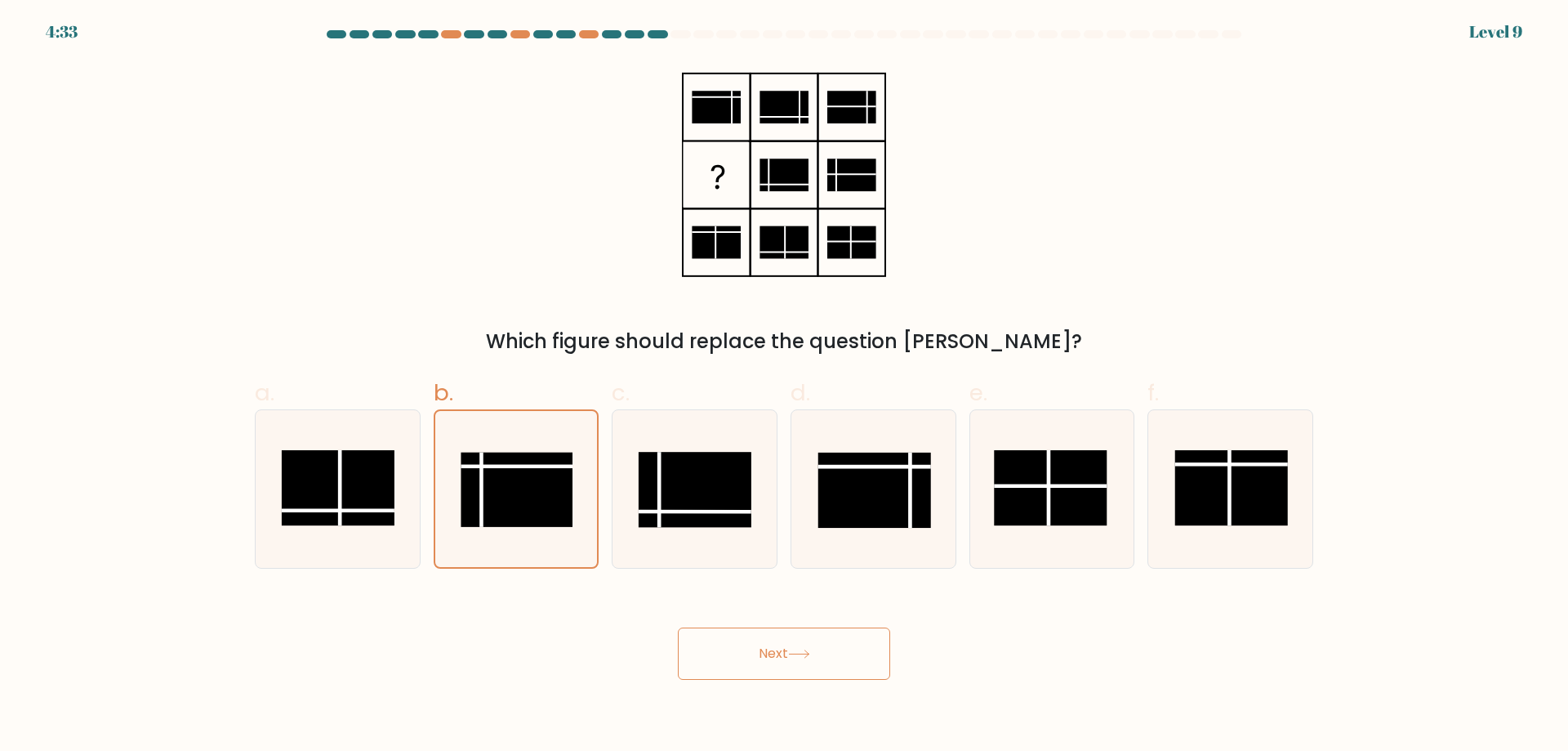
click at [742, 641] on button "Next" at bounding box center [784, 654] width 212 height 52
click at [754, 661] on button "Next" at bounding box center [784, 654] width 212 height 52
click at [678, 628] on button "Next" at bounding box center [784, 654] width 212 height 52
click at [548, 537] on icon at bounding box center [515, 489] width 156 height 156
click at [784, 386] on input "b." at bounding box center [784, 380] width 1 height 11
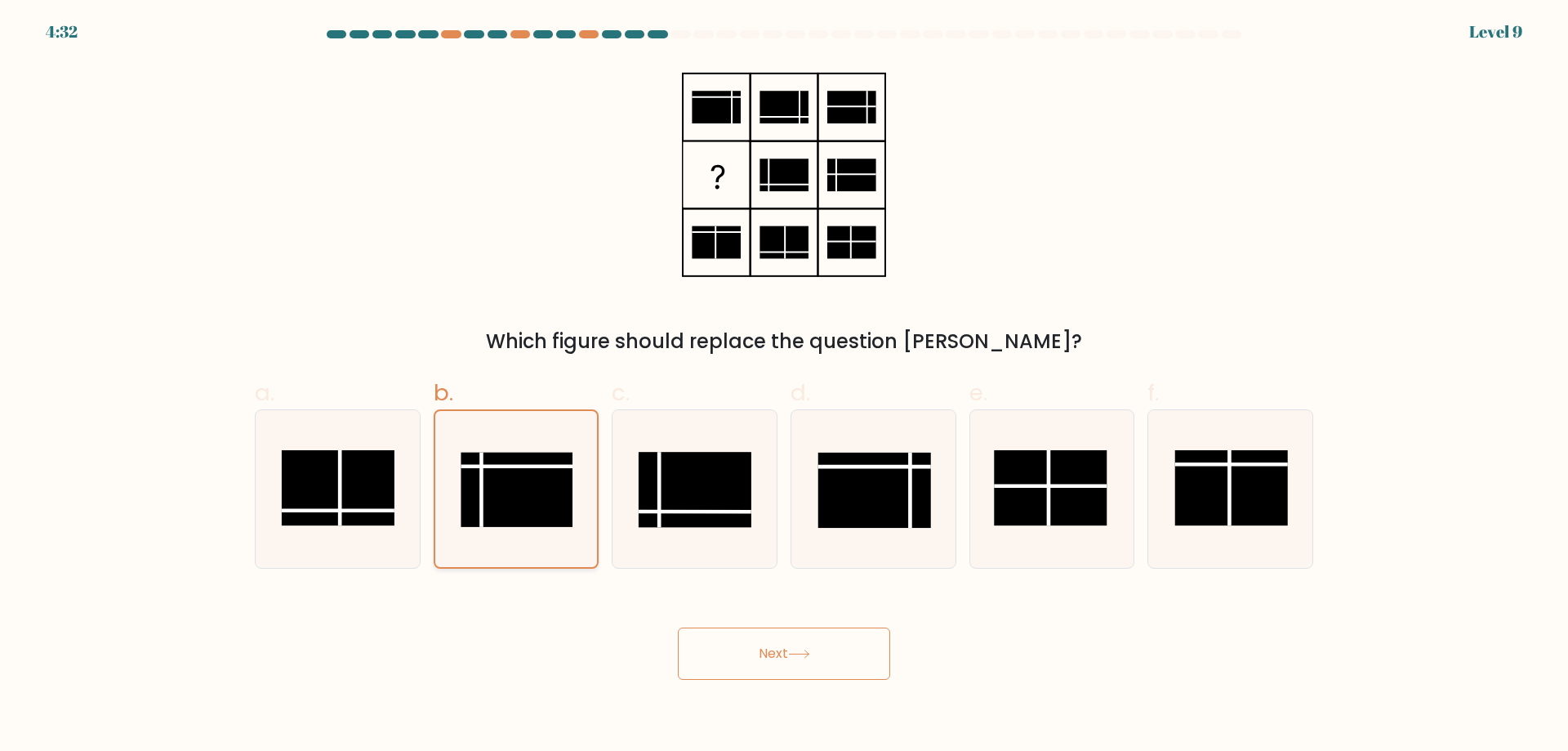
click at [540, 532] on icon at bounding box center [515, 489] width 156 height 156
click at [784, 386] on input "b." at bounding box center [784, 380] width 1 height 11
click at [540, 532] on icon at bounding box center [515, 489] width 156 height 156
click at [784, 386] on input "b." at bounding box center [784, 380] width 1 height 11
click at [540, 532] on icon at bounding box center [515, 489] width 156 height 156
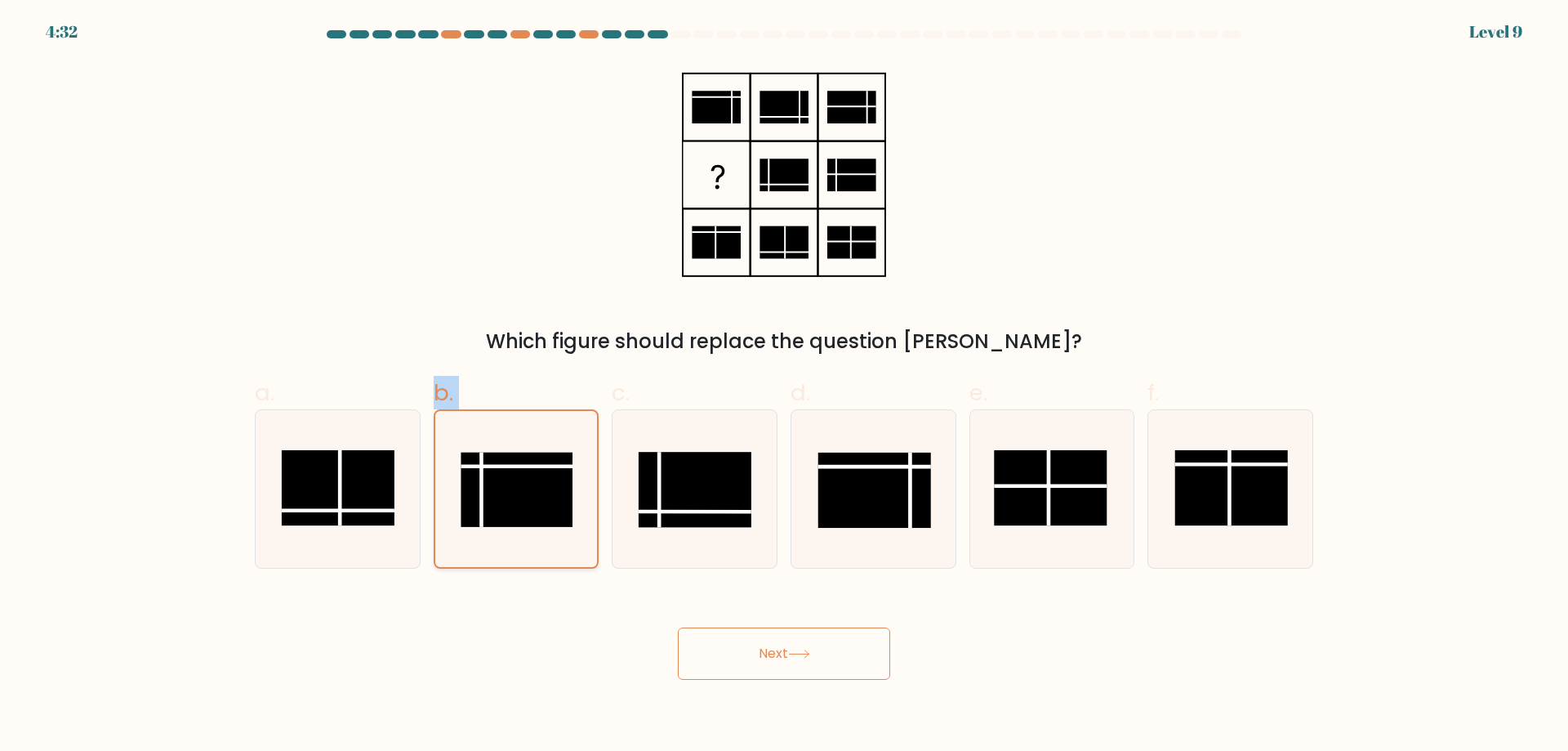
click at [784, 386] on input "b." at bounding box center [784, 380] width 1 height 11
click at [540, 532] on icon at bounding box center [515, 489] width 156 height 156
click at [784, 386] on input "b." at bounding box center [784, 380] width 1 height 11
click at [544, 498] on rect at bounding box center [517, 490] width 112 height 74
click at [784, 386] on input "b." at bounding box center [784, 380] width 1 height 11
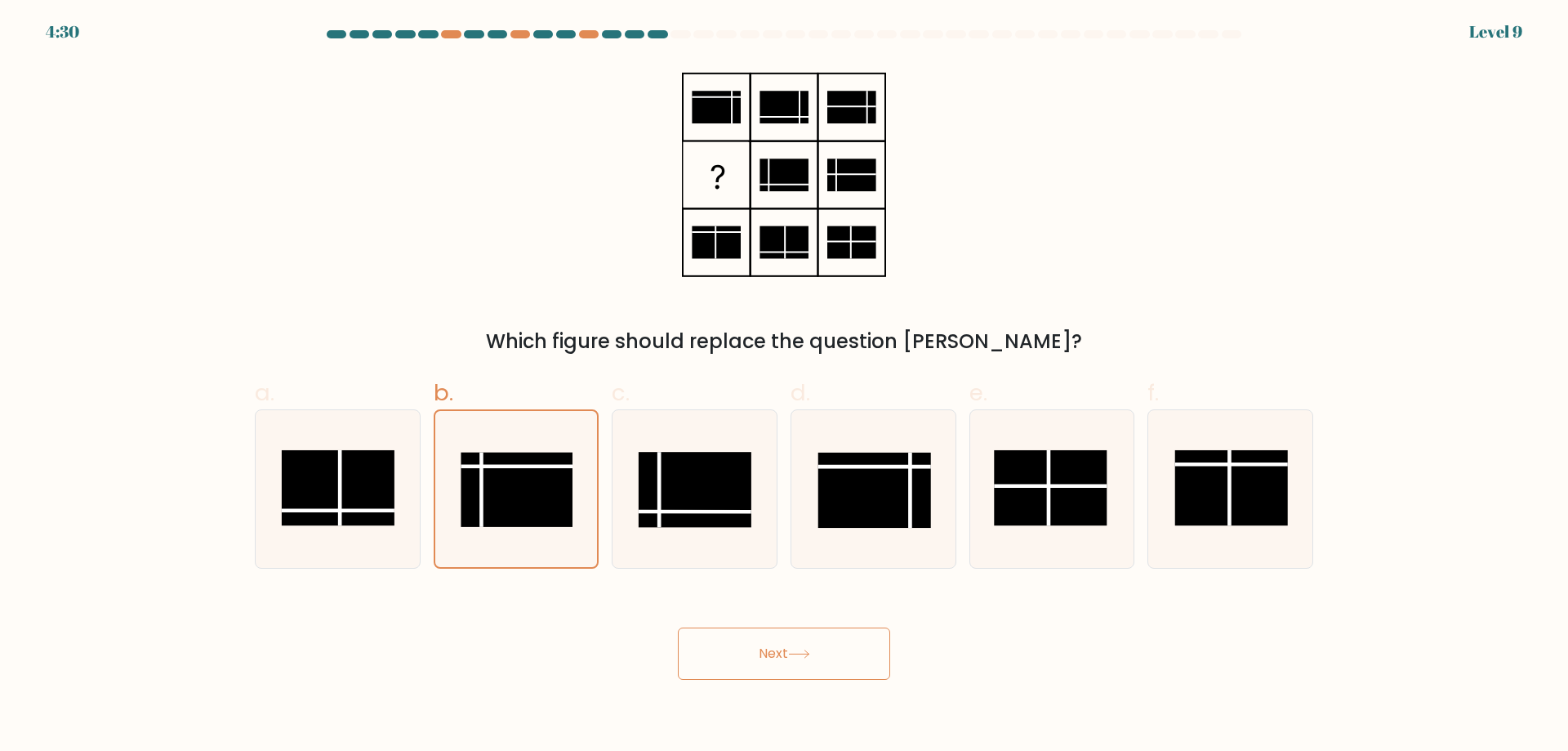
click at [525, 298] on div "Which figure should replace the question mark?" at bounding box center [783, 209] width 1078 height 294
click at [518, 498] on rect at bounding box center [517, 490] width 112 height 74
click at [784, 386] on input "b." at bounding box center [784, 380] width 1 height 11
click at [518, 498] on rect at bounding box center [517, 490] width 112 height 74
click at [784, 386] on input "b." at bounding box center [784, 380] width 1 height 11
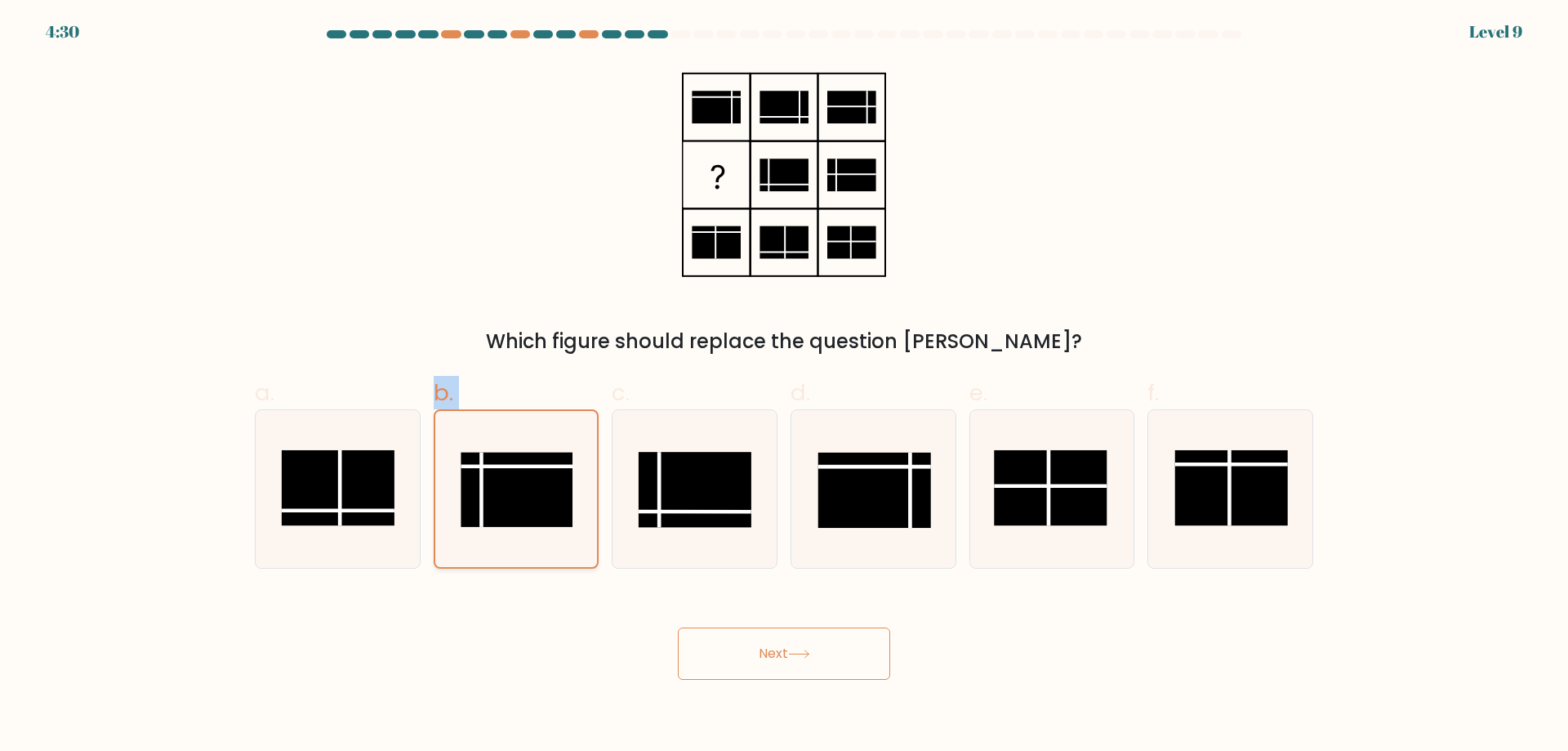
click at [518, 498] on rect at bounding box center [517, 490] width 112 height 74
click at [784, 386] on input "b." at bounding box center [784, 380] width 1 height 11
click at [518, 498] on rect at bounding box center [517, 490] width 112 height 74
click at [784, 386] on input "b." at bounding box center [784, 380] width 1 height 11
click at [518, 498] on rect at bounding box center [517, 490] width 112 height 74
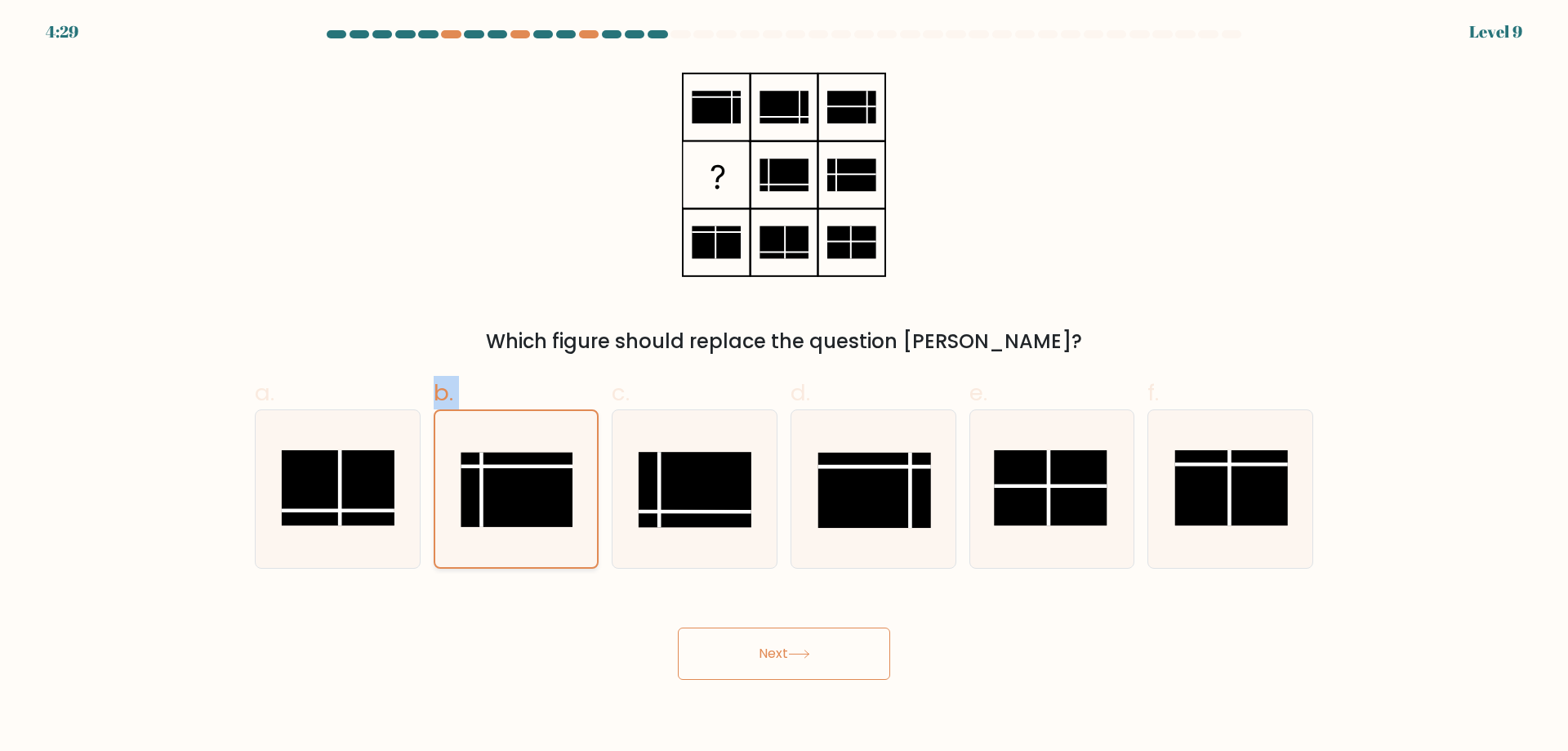
click at [784, 386] on input "b." at bounding box center [784, 380] width 1 height 11
click at [518, 498] on rect at bounding box center [517, 490] width 112 height 74
click at [784, 386] on input "b." at bounding box center [784, 380] width 1 height 11
click at [542, 662] on div "Next" at bounding box center [783, 634] width 1078 height 92
click at [762, 636] on button "Next" at bounding box center [784, 654] width 212 height 52
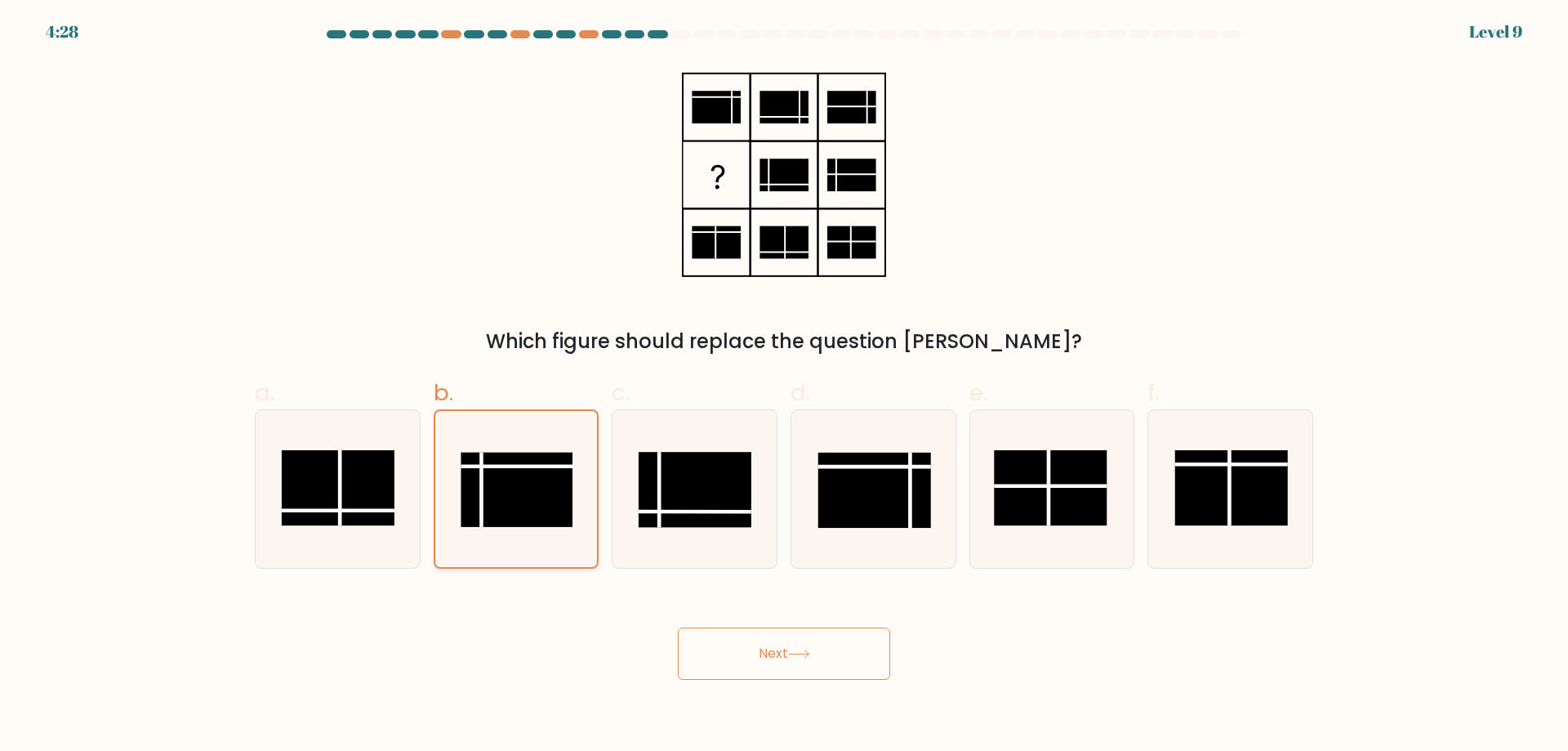
click at [532, 480] on rect at bounding box center [517, 490] width 112 height 74
click at [784, 386] on input "b." at bounding box center [784, 380] width 1 height 11
click at [678, 628] on button "Next" at bounding box center [784, 654] width 212 height 52
click at [532, 480] on rect at bounding box center [517, 490] width 112 height 74
click at [784, 386] on input "b." at bounding box center [784, 380] width 1 height 11
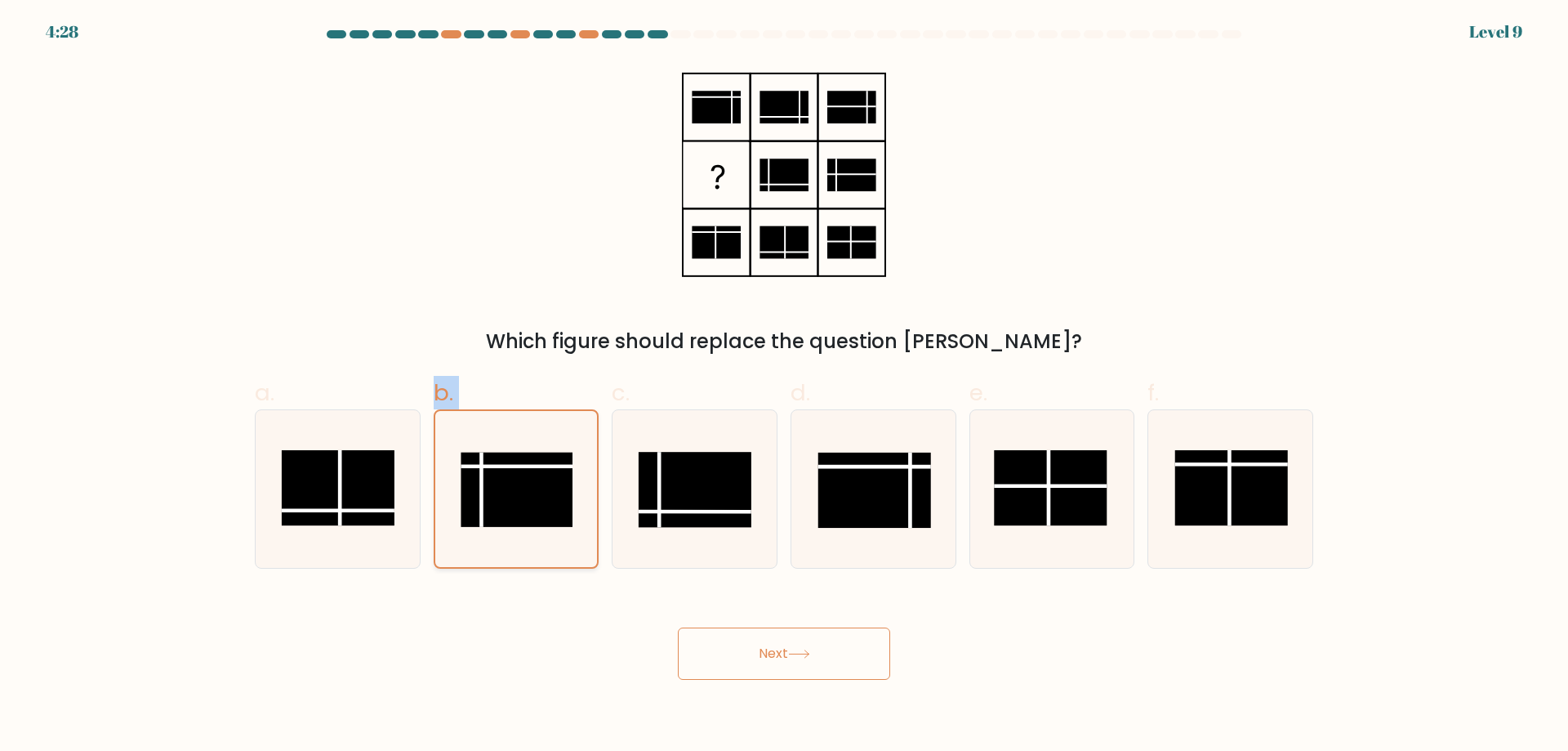
click at [532, 480] on rect at bounding box center [517, 490] width 112 height 74
click at [784, 386] on input "b." at bounding box center [784, 380] width 1 height 11
click at [532, 480] on rect at bounding box center [517, 490] width 112 height 74
click at [784, 386] on input "b." at bounding box center [784, 380] width 1 height 11
click at [532, 480] on rect at bounding box center [517, 490] width 112 height 74
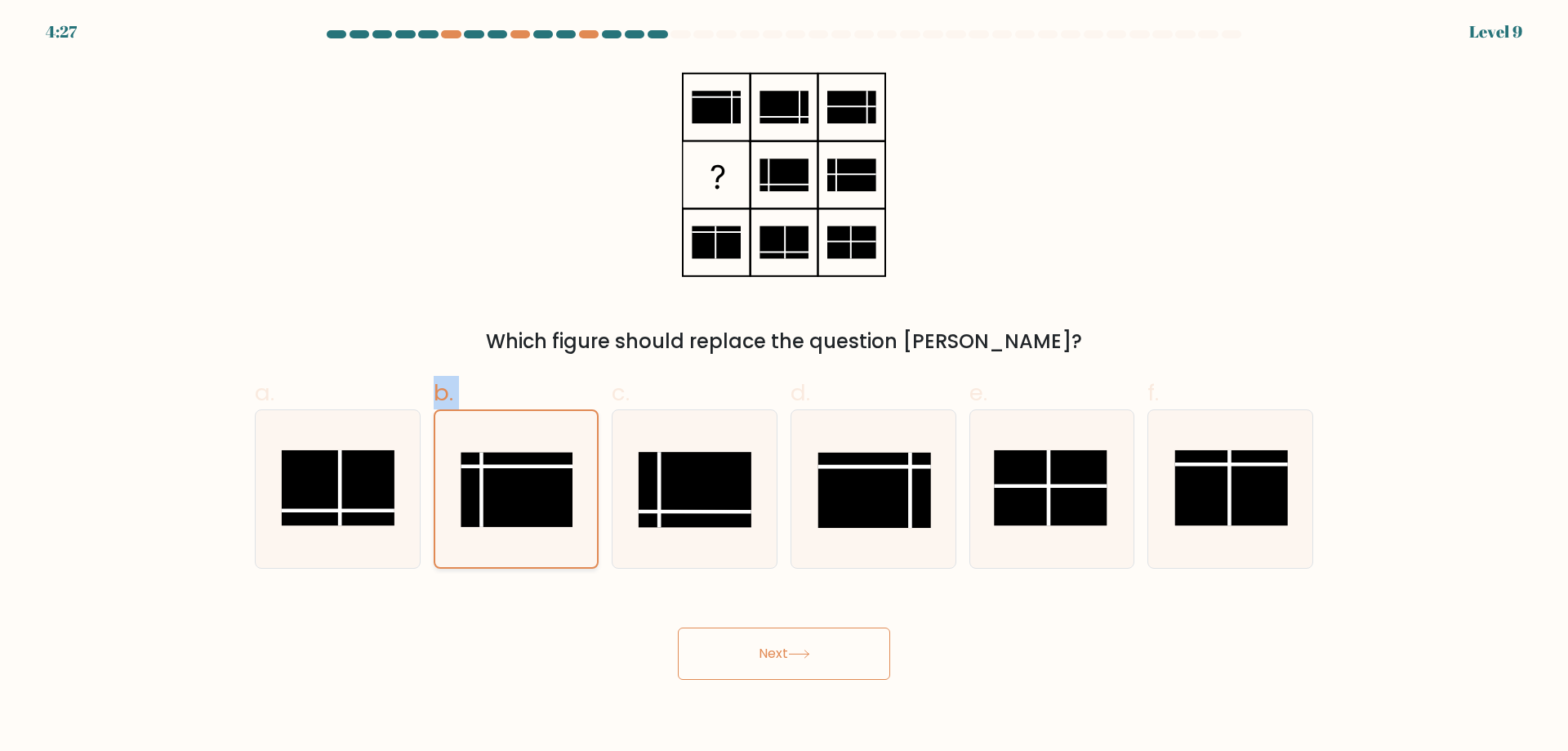
click at [784, 386] on input "b." at bounding box center [784, 380] width 1 height 11
click at [532, 480] on rect at bounding box center [517, 490] width 112 height 74
click at [784, 386] on input "b." at bounding box center [784, 380] width 1 height 11
click at [532, 480] on rect at bounding box center [517, 490] width 112 height 74
click at [784, 386] on input "b." at bounding box center [784, 380] width 1 height 11
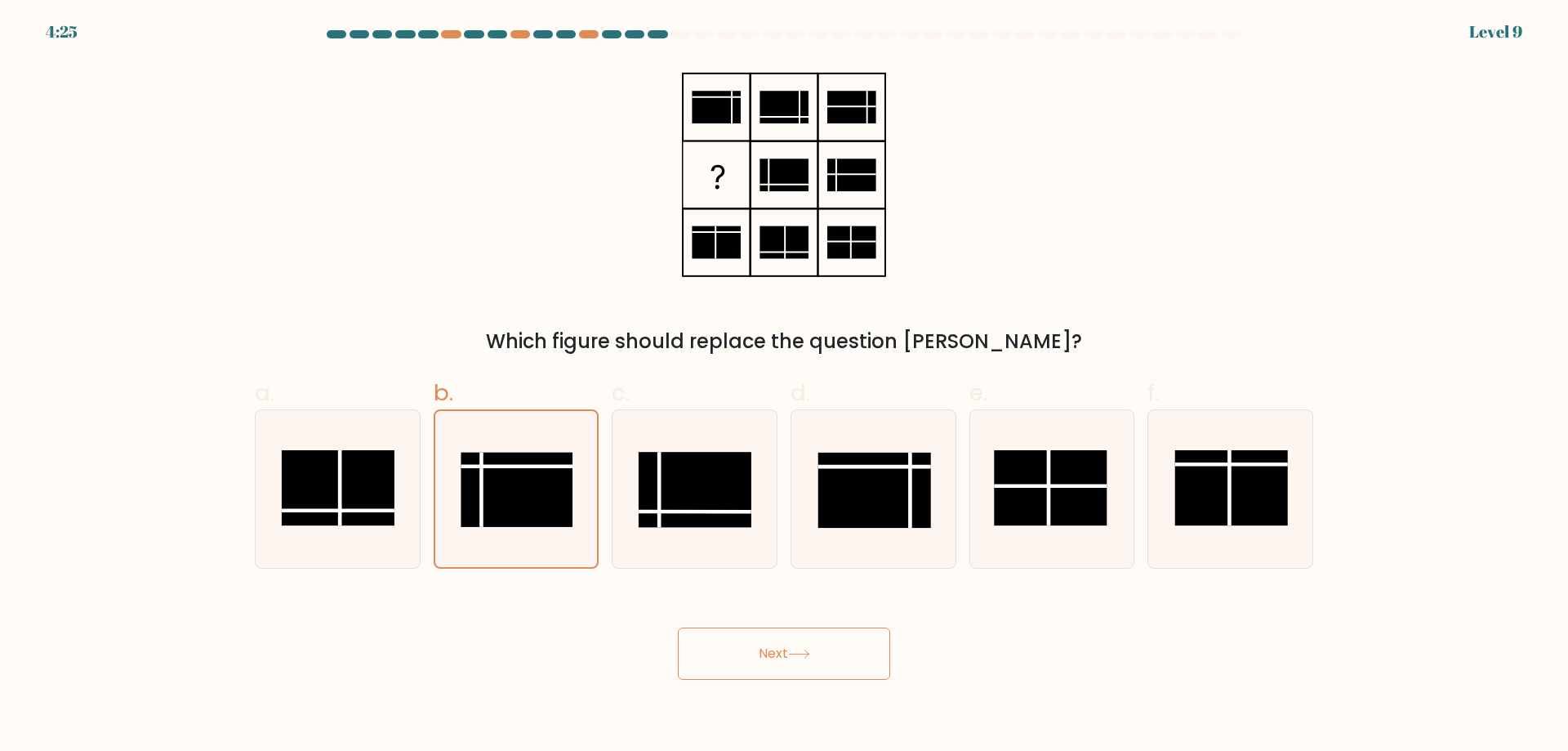
click at [562, 588] on form at bounding box center [784, 355] width 1568 height 649
click at [521, 479] on rect at bounding box center [517, 490] width 112 height 74
click at [784, 386] on input "b." at bounding box center [784, 380] width 1 height 11
click at [505, 400] on label "b." at bounding box center [516, 472] width 166 height 193
click at [784, 386] on input "b." at bounding box center [784, 380] width 1 height 11
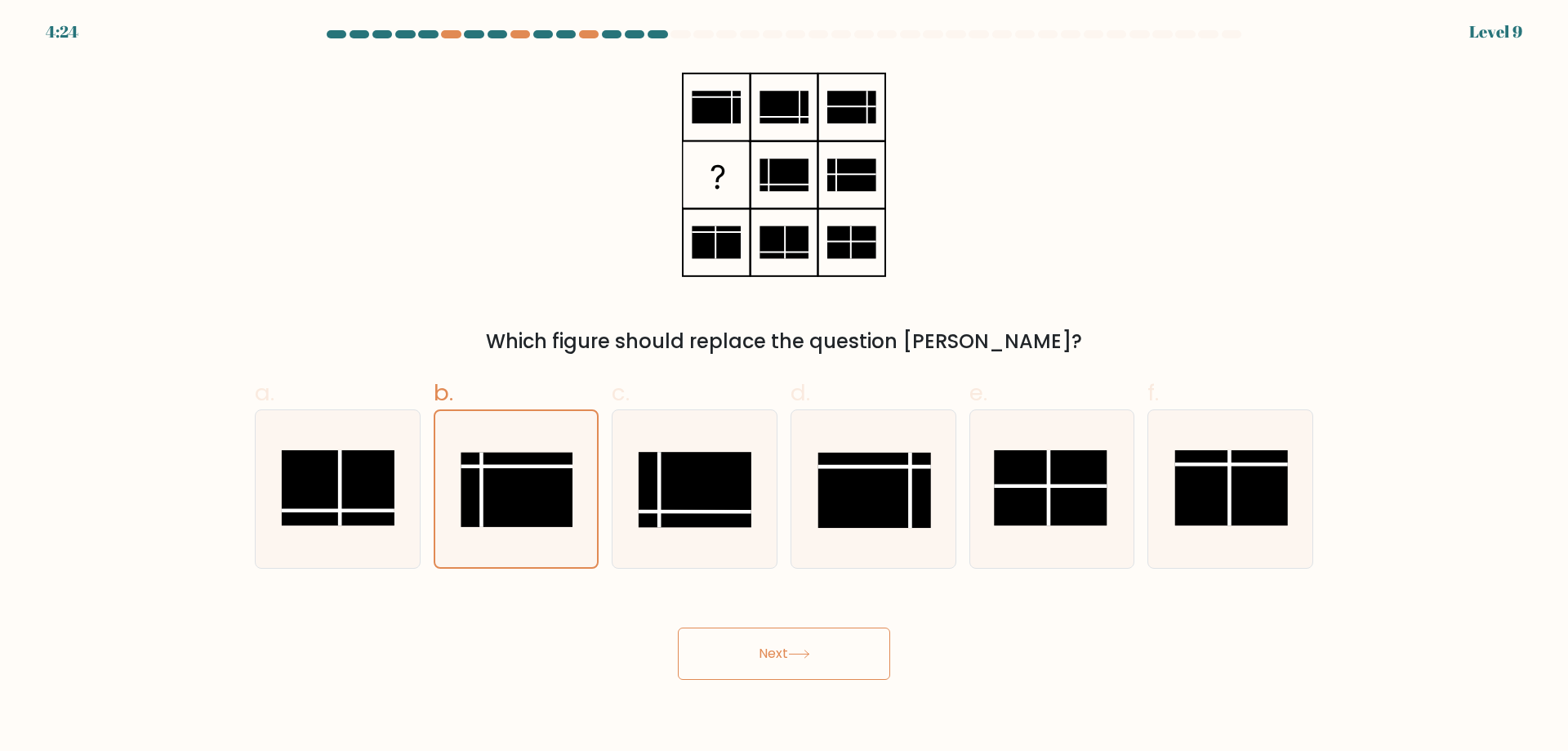
click at [498, 339] on div "Which figure should replace the question mark?" at bounding box center [784, 341] width 1039 height 29
click
radio input "true"
drag, startPoint x: 768, startPoint y: 659, endPoint x: 826, endPoint y: 652, distance: 58.4
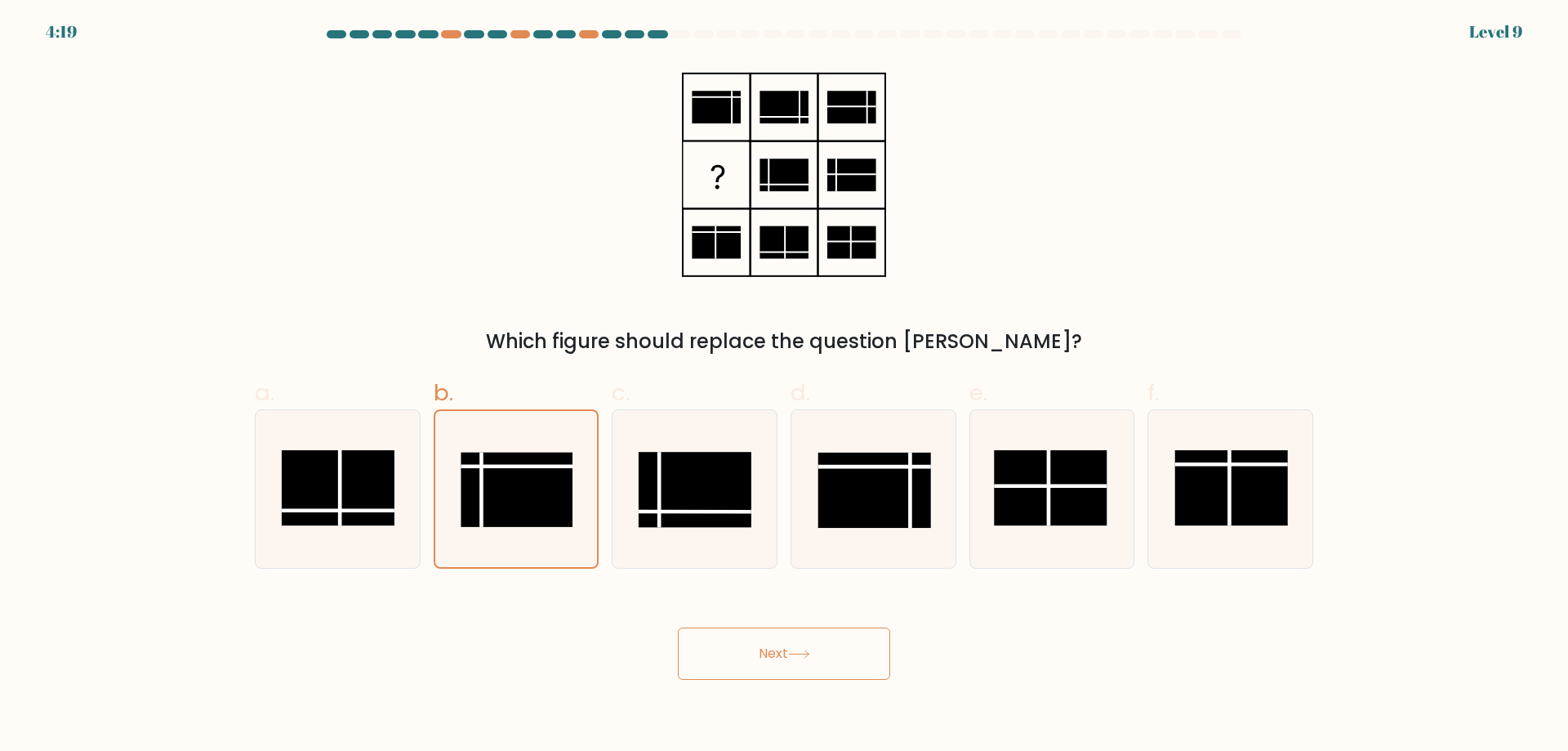
drag, startPoint x: 839, startPoint y: 649, endPoint x: 849, endPoint y: 649, distance: 10.0
drag, startPoint x: 782, startPoint y: 653, endPoint x: 484, endPoint y: 457, distance: 356.7
radio input "true"
drag, startPoint x: 598, startPoint y: 619, endPoint x: 631, endPoint y: 638, distance: 38.1
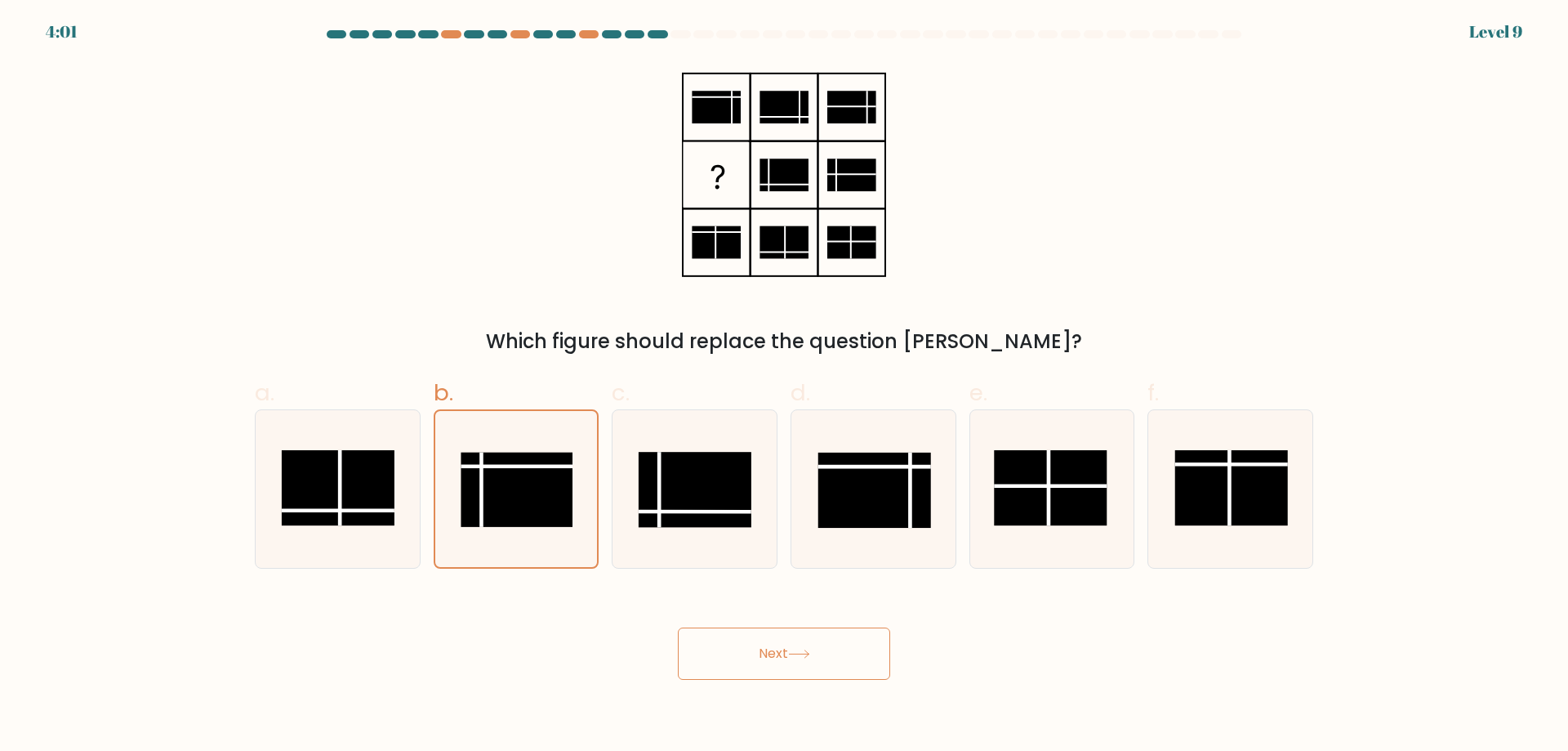
drag, startPoint x: 780, startPoint y: 662, endPoint x: 869, endPoint y: 649, distance: 89.9
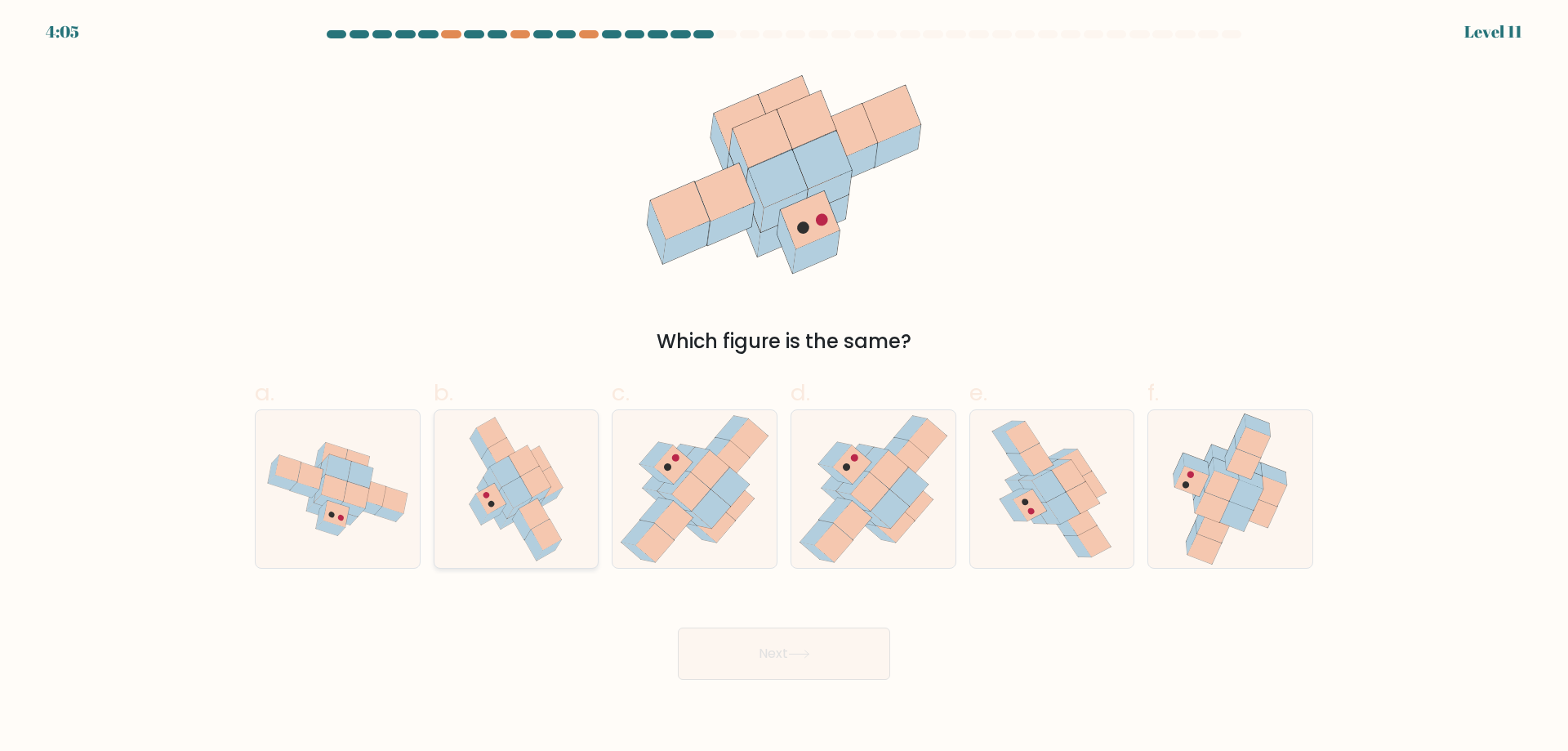
radio input "true"
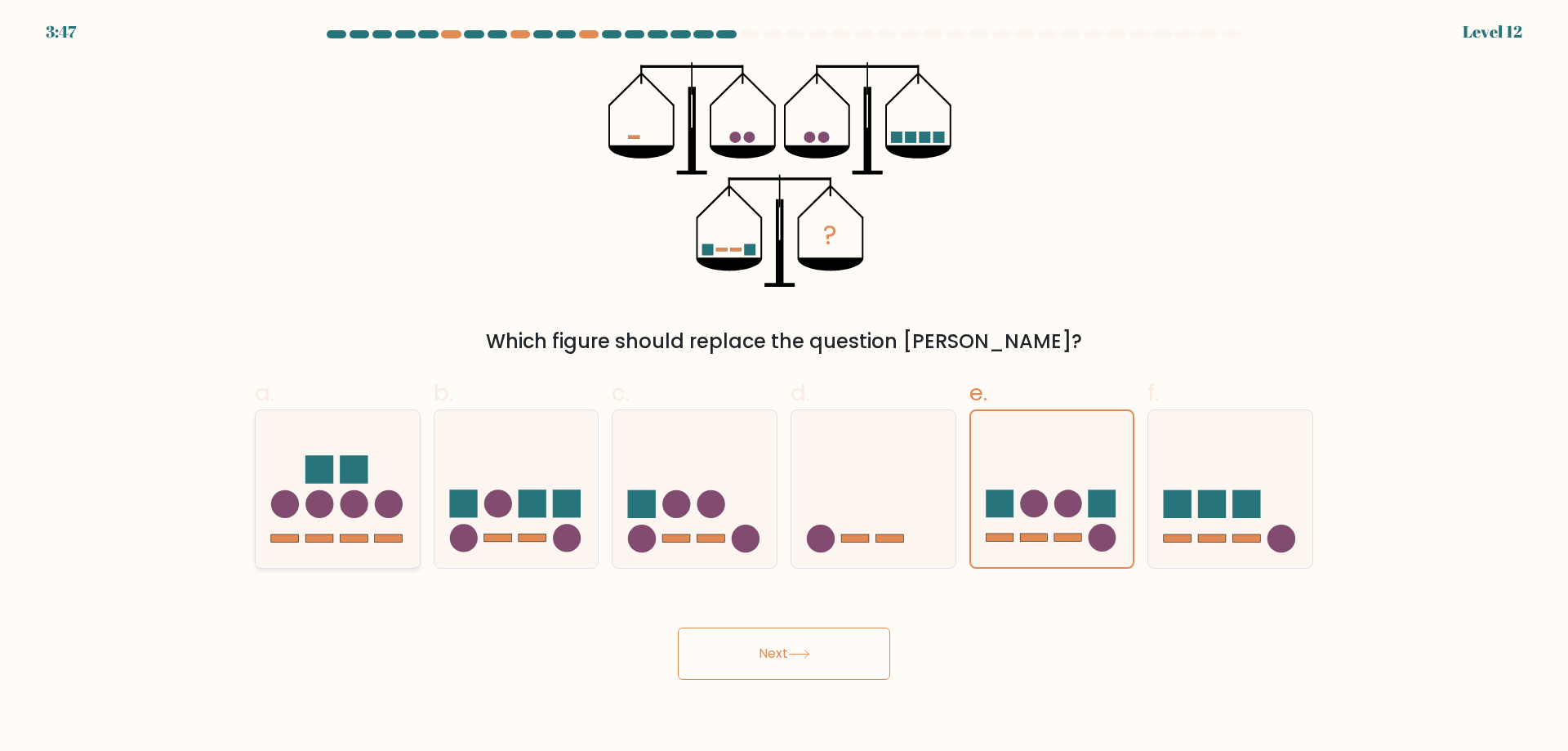
radio input "true"
drag, startPoint x: 681, startPoint y: 674, endPoint x: 696, endPoint y: 667, distance: 16.6
drag, startPoint x: 696, startPoint y: 667, endPoint x: 775, endPoint y: 657, distance: 79.6
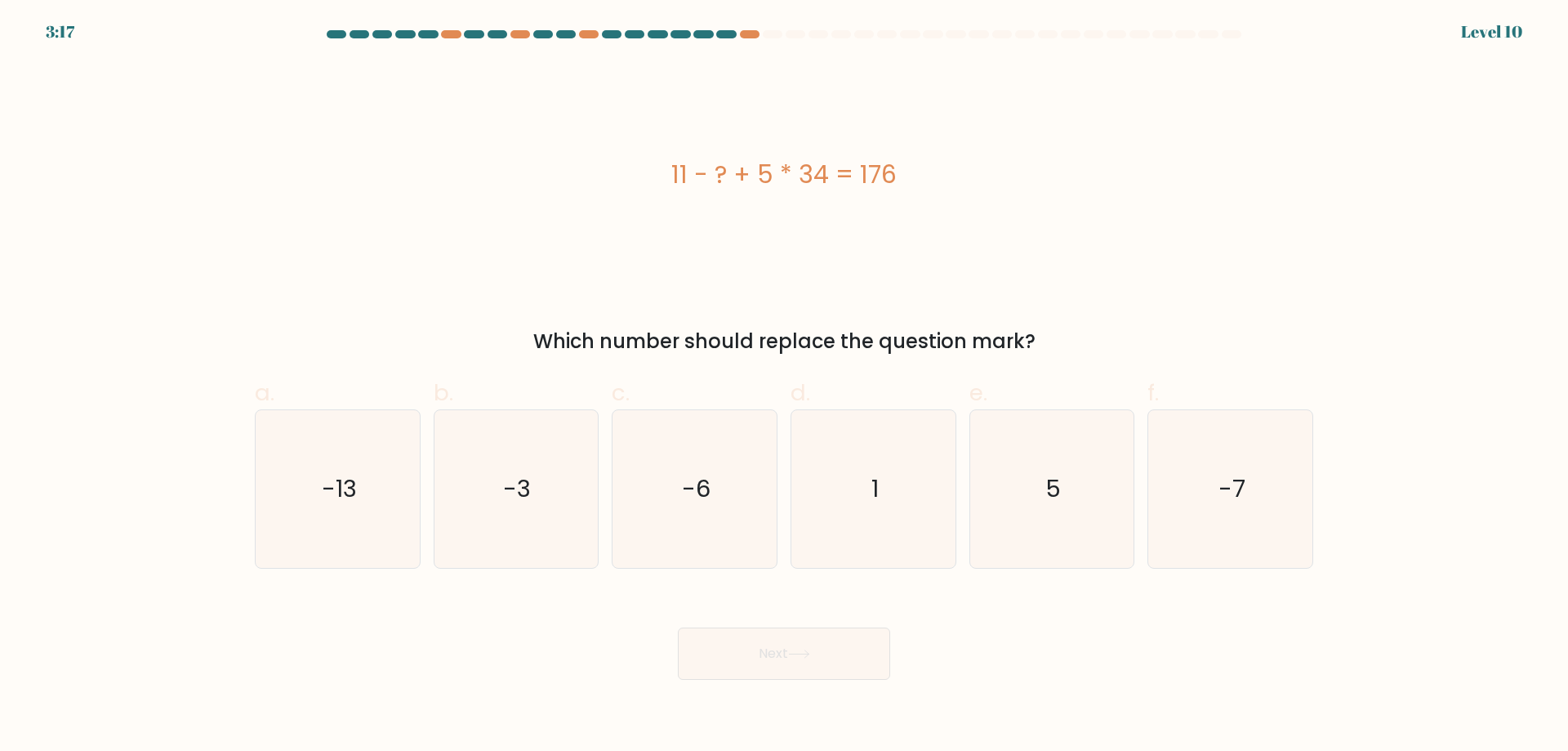
drag, startPoint x: 672, startPoint y: 178, endPoint x: 902, endPoint y: 197, distance: 230.8
radio input "true"
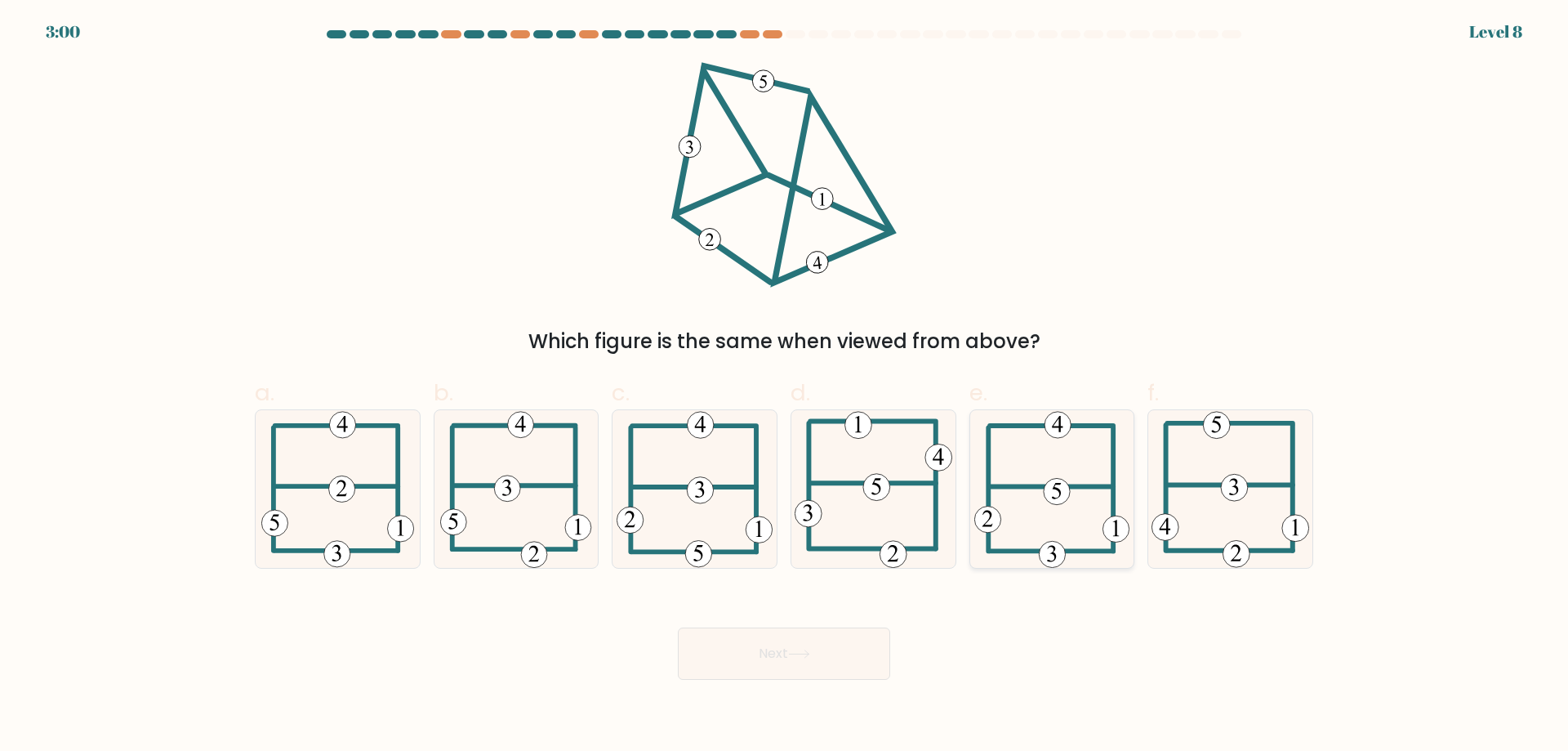
radio input "true"
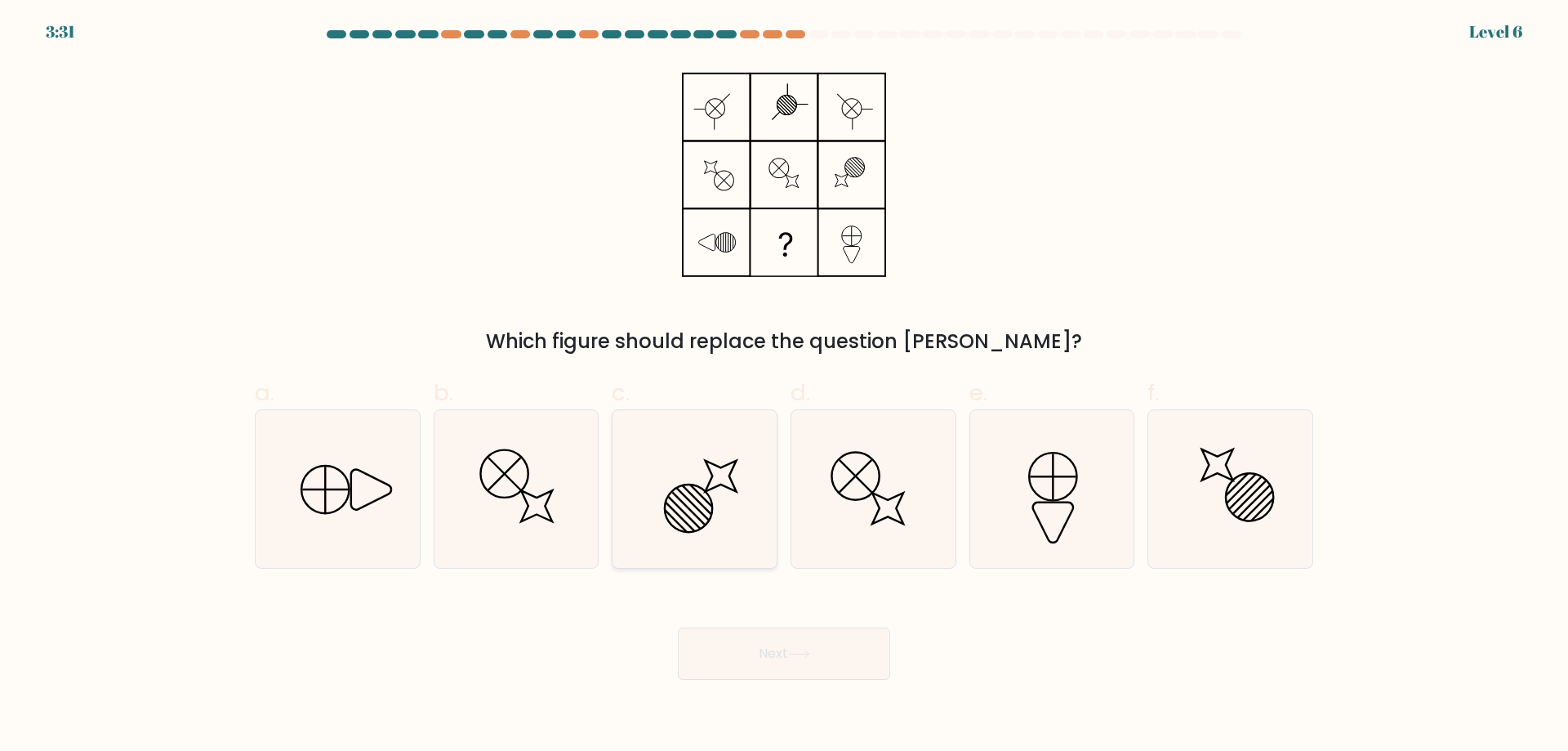
radio input "true"
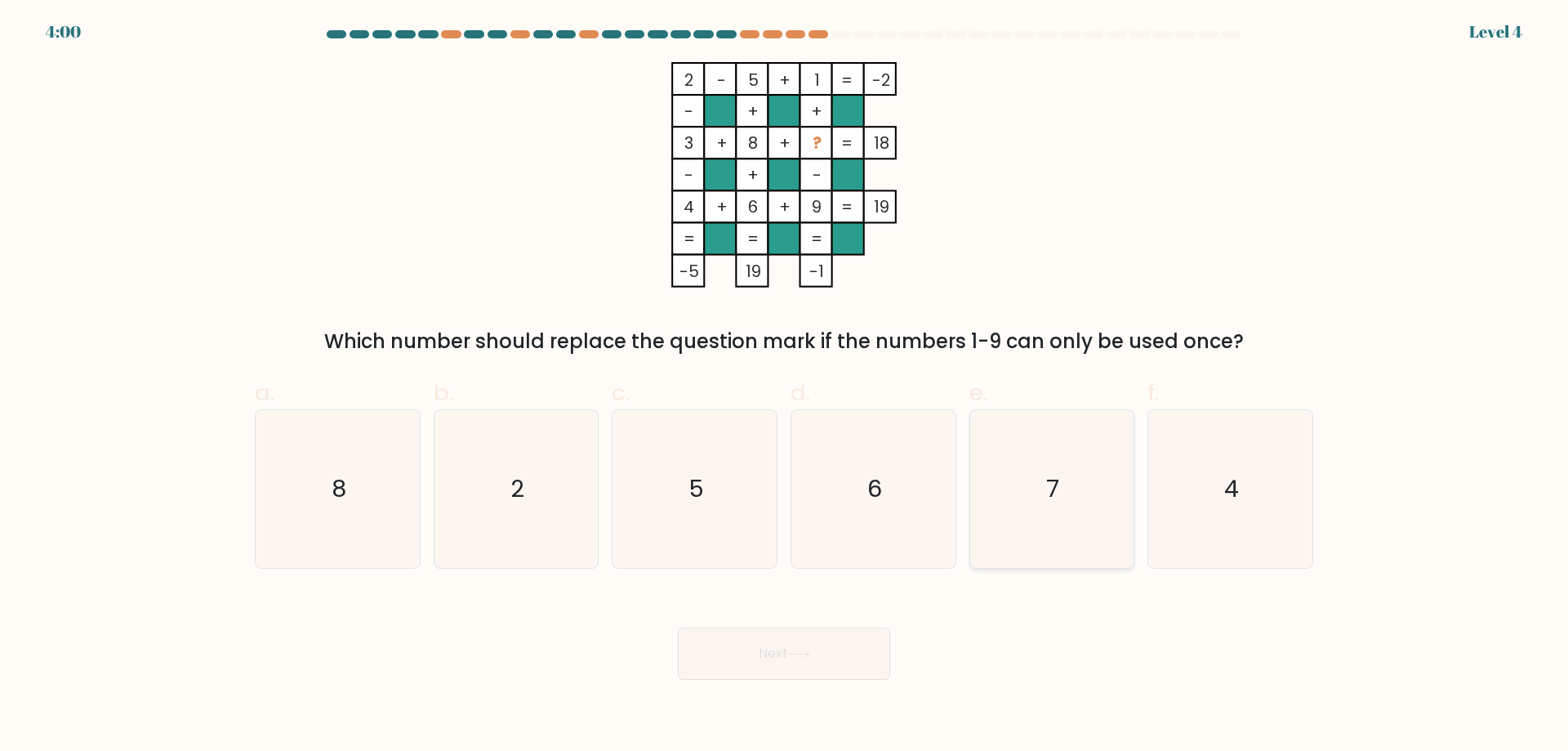
radio input "true"
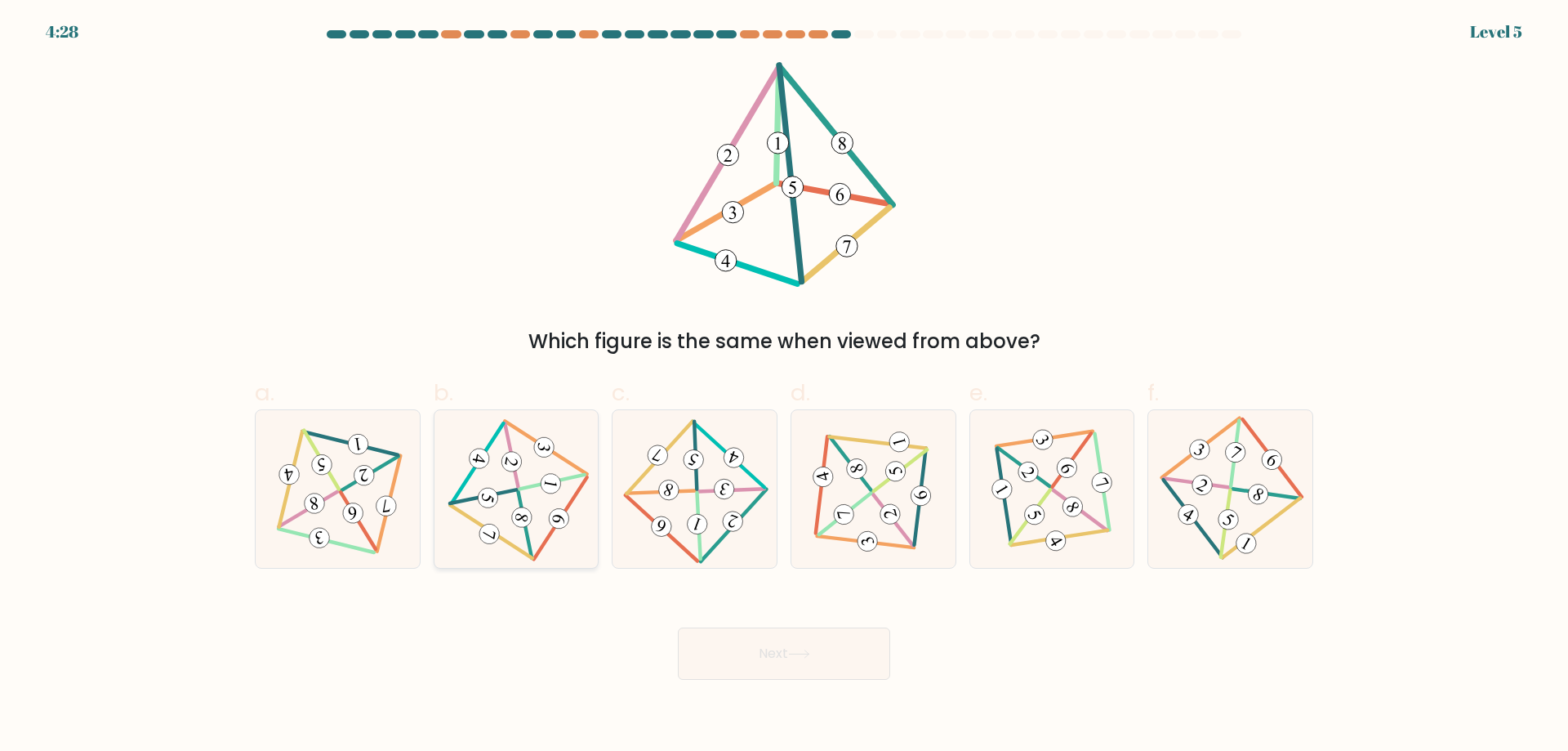
radio input "true"
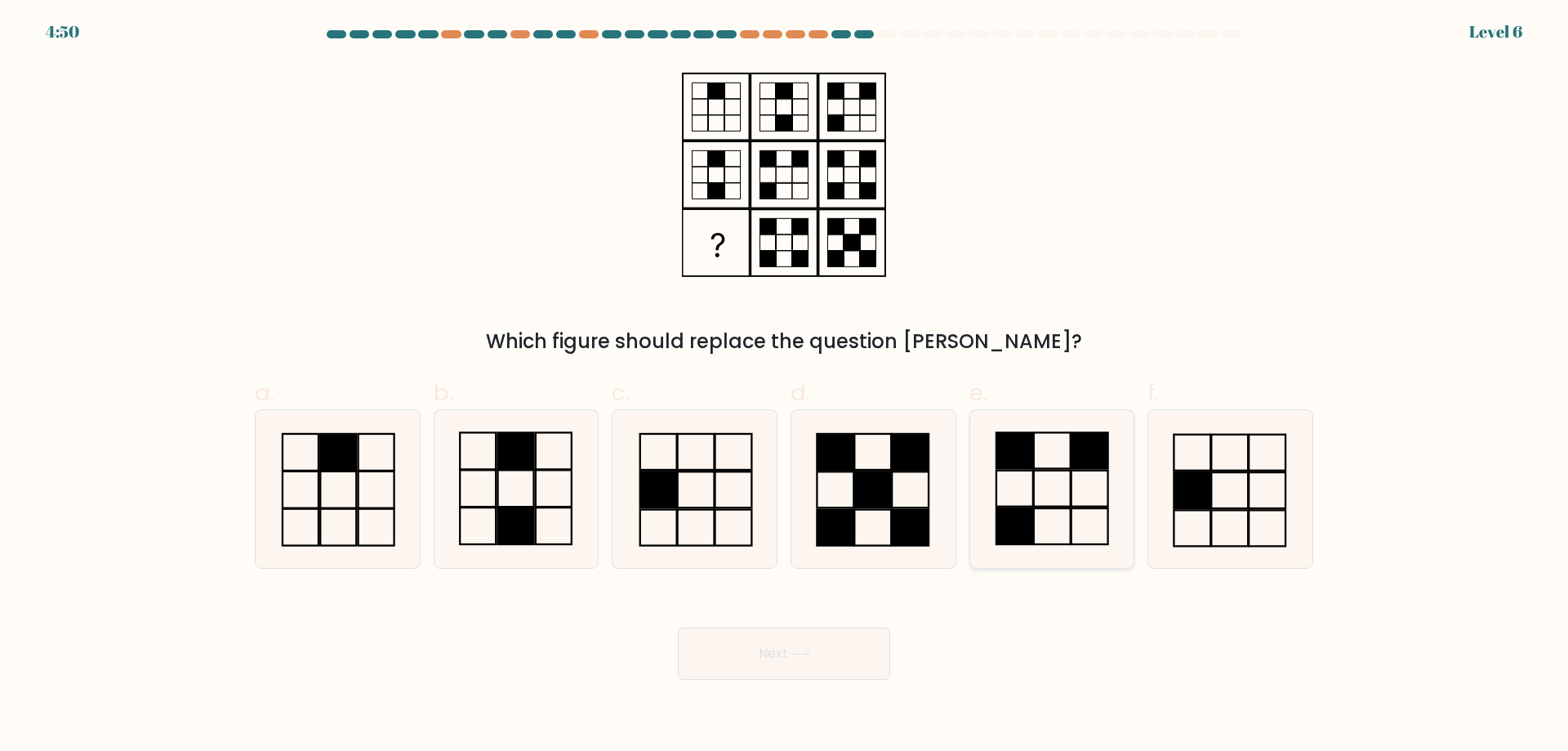
radio input "true"
drag, startPoint x: 781, startPoint y: 663, endPoint x: 762, endPoint y: 680, distance: 25.5
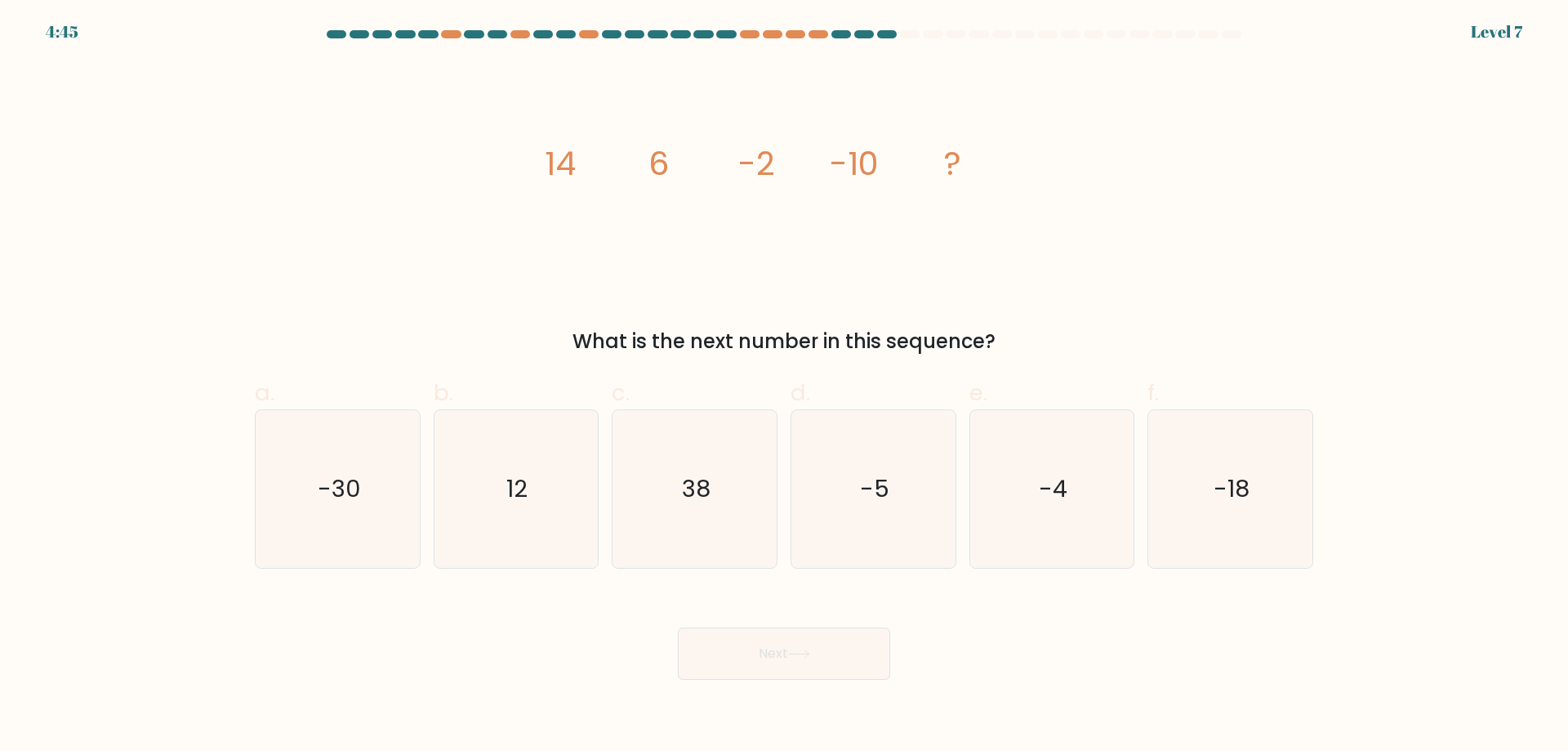
radio input "true"
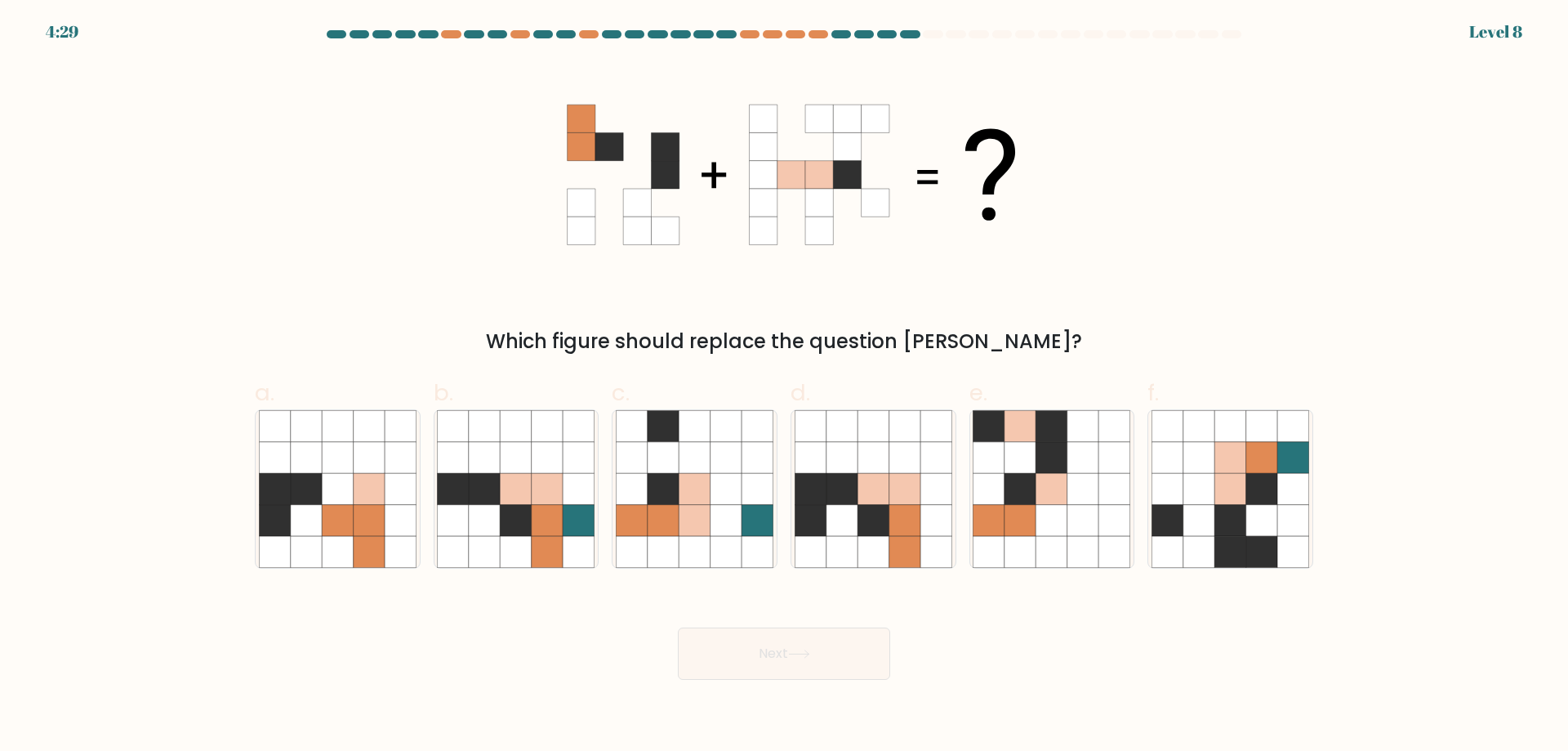
drag, startPoint x: 871, startPoint y: 639, endPoint x: 811, endPoint y: 668, distance: 66.6
radio input "true"
drag, startPoint x: 854, startPoint y: 595, endPoint x: 852, endPoint y: 632, distance: 37.1
drag, startPoint x: 824, startPoint y: 639, endPoint x: 818, endPoint y: 671, distance: 32.6
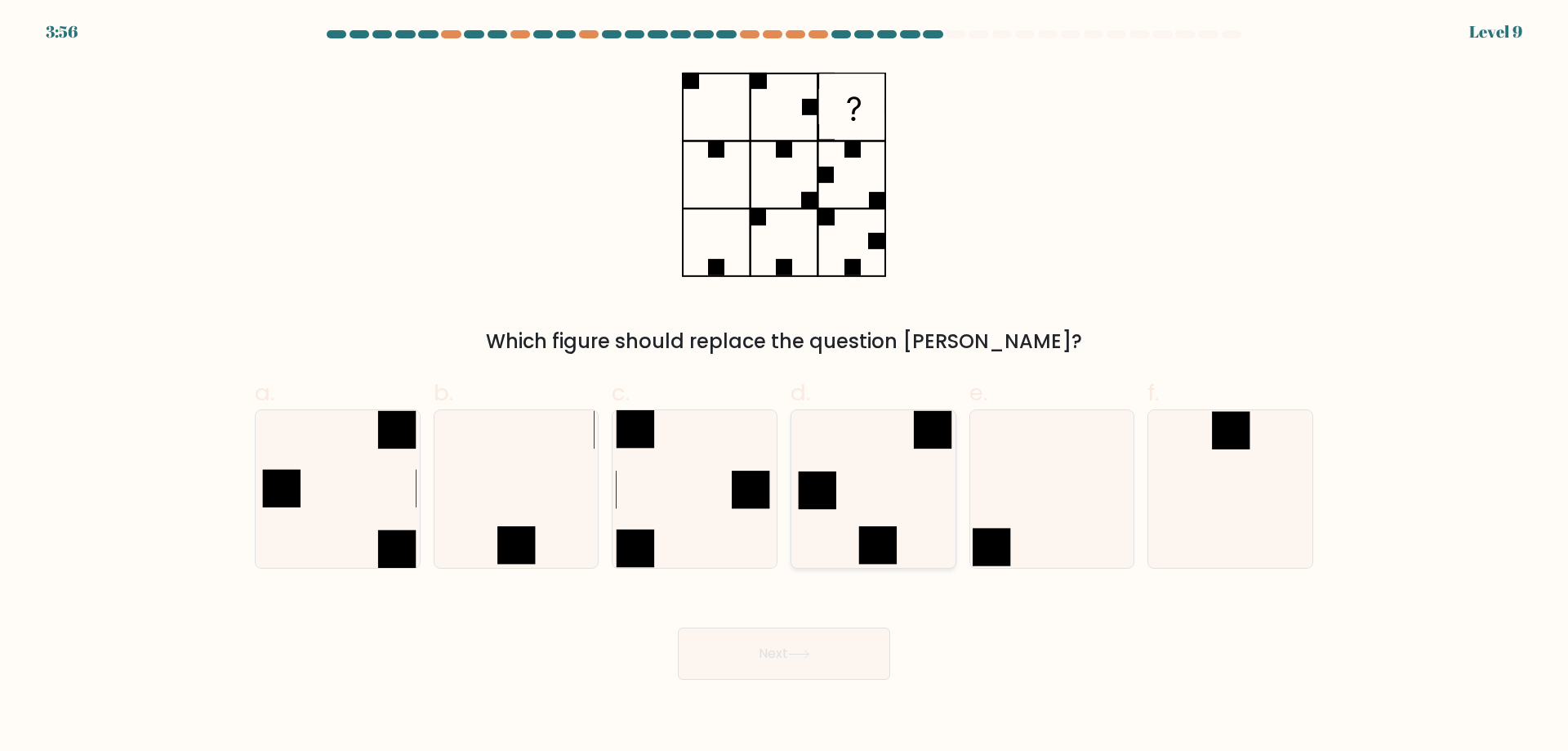
radio input "true"
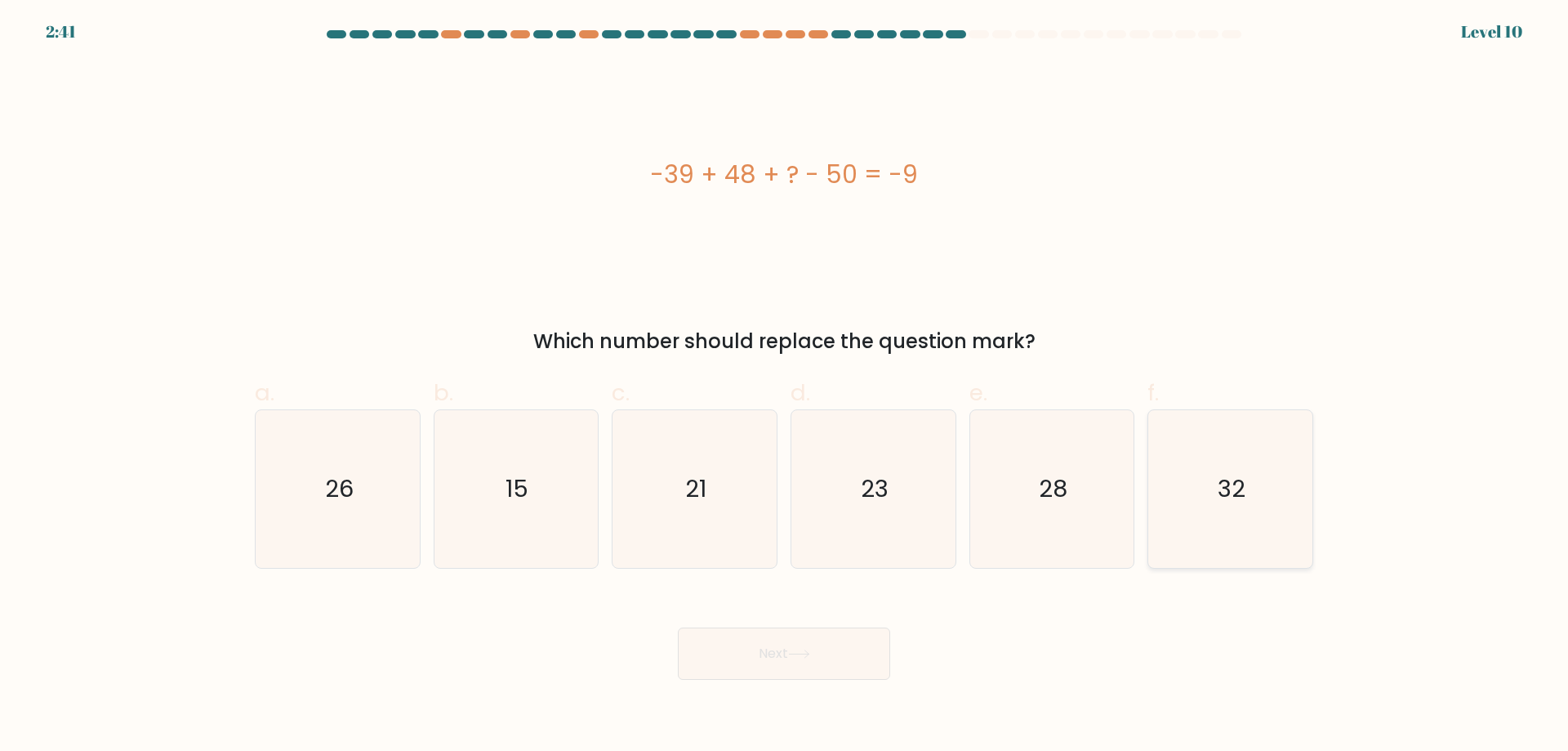
radio input "true"
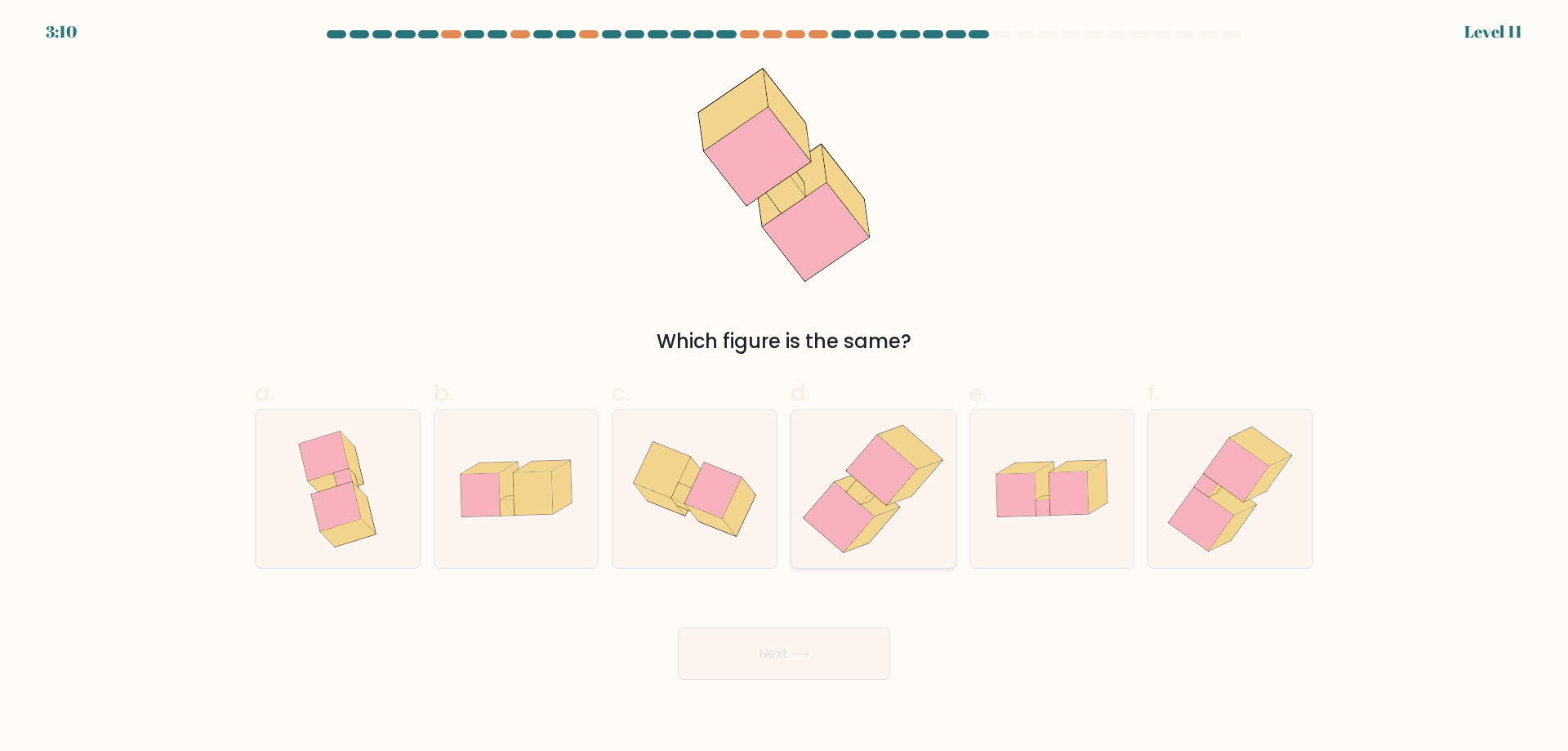
radio input "true"
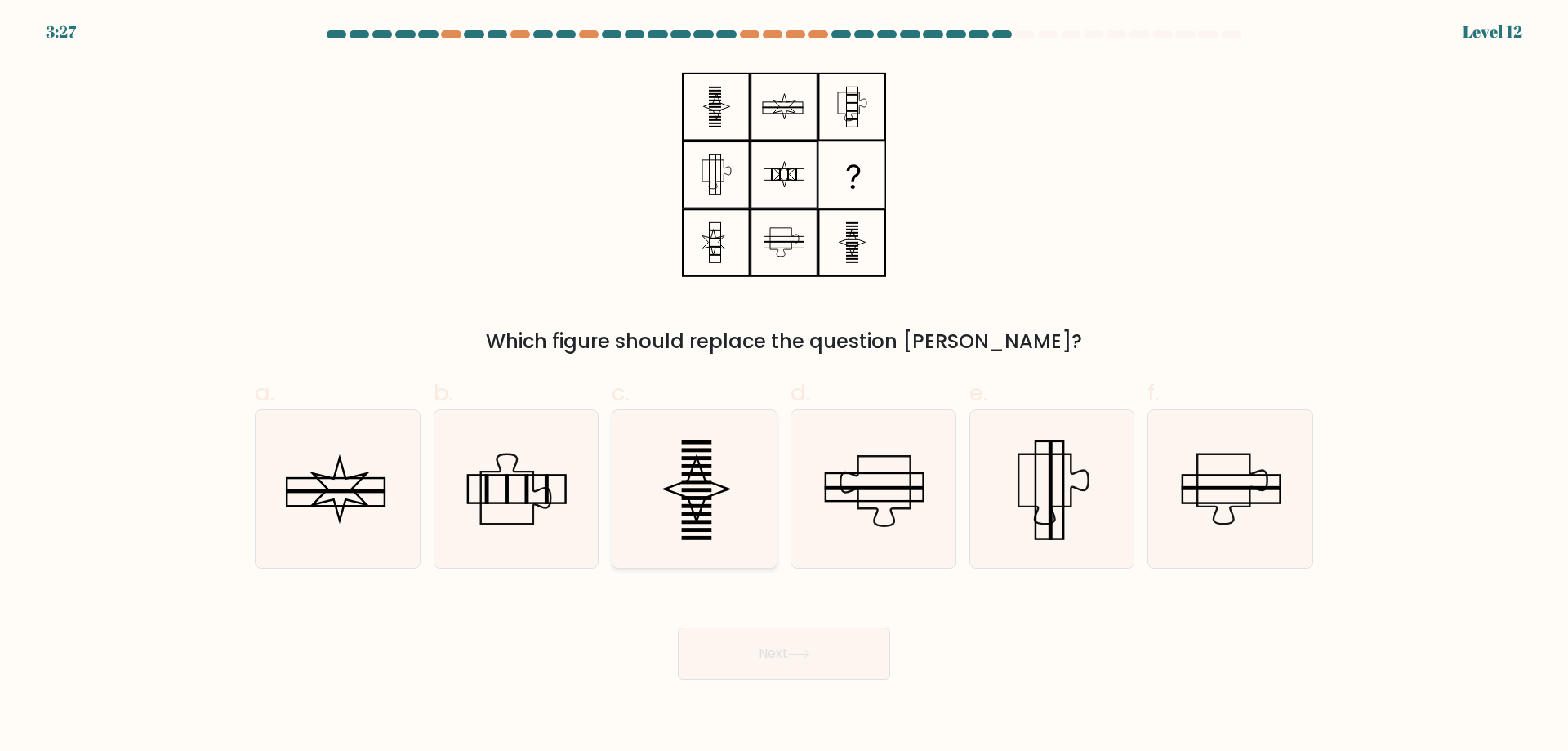
radio input "true"
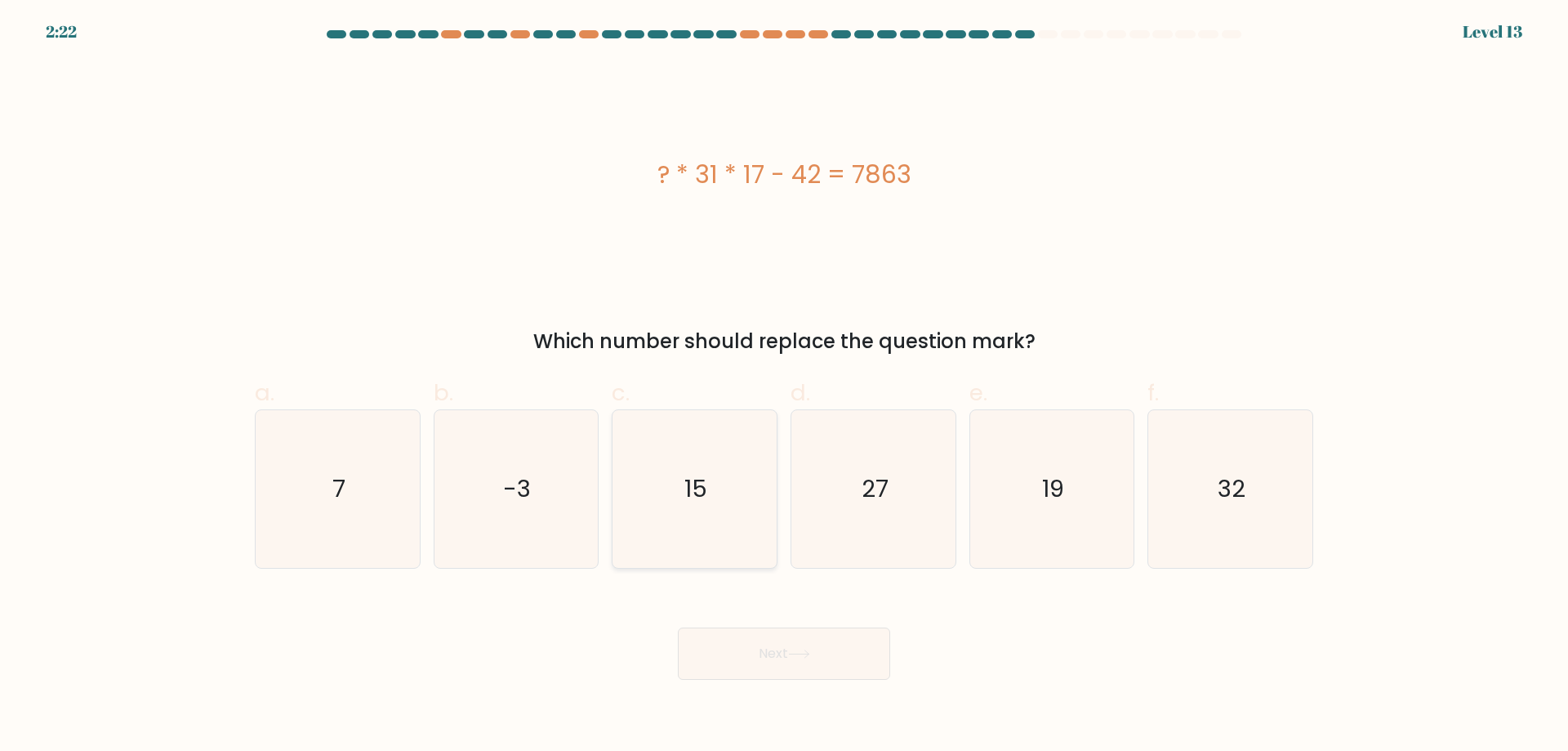
radio input "true"
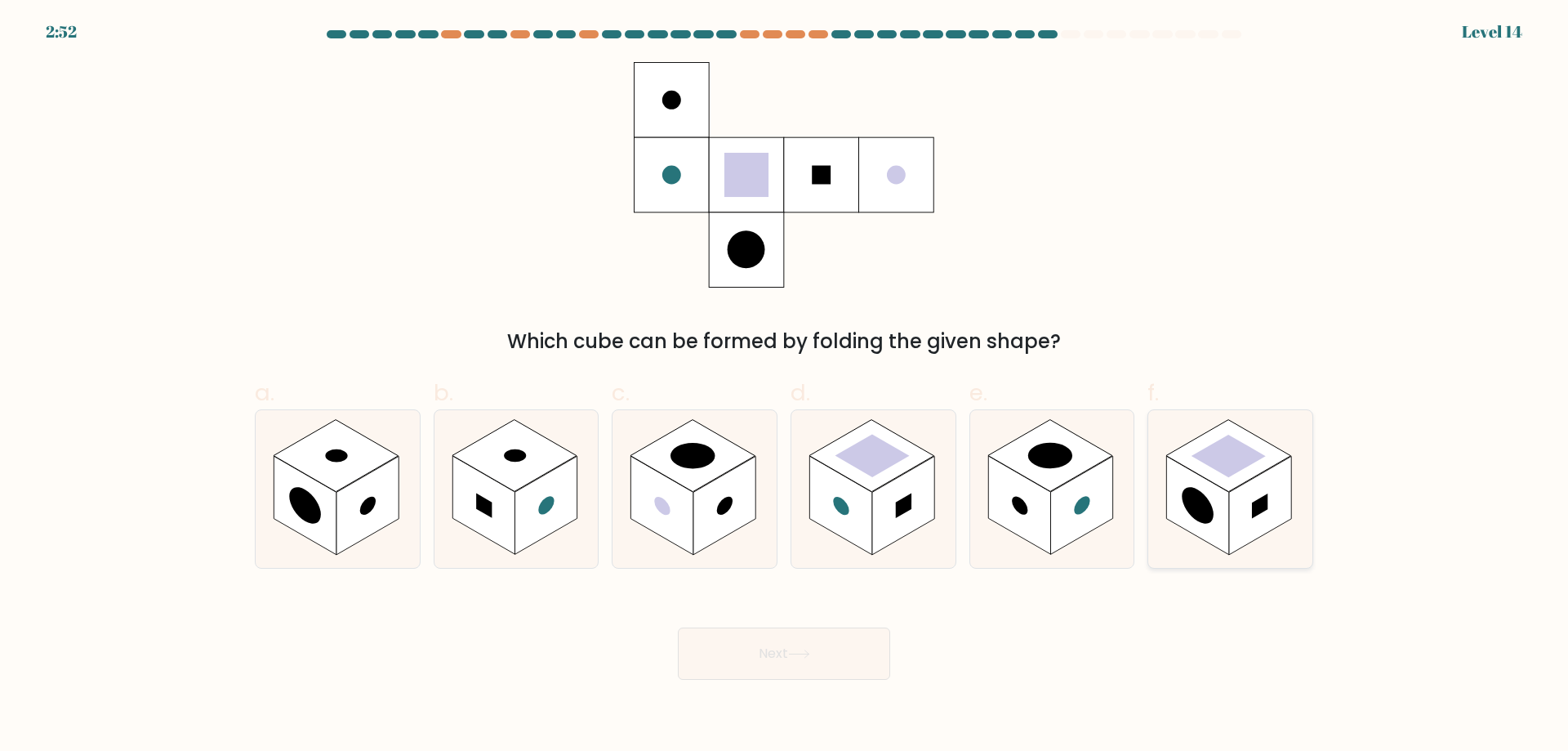
radio input "true"
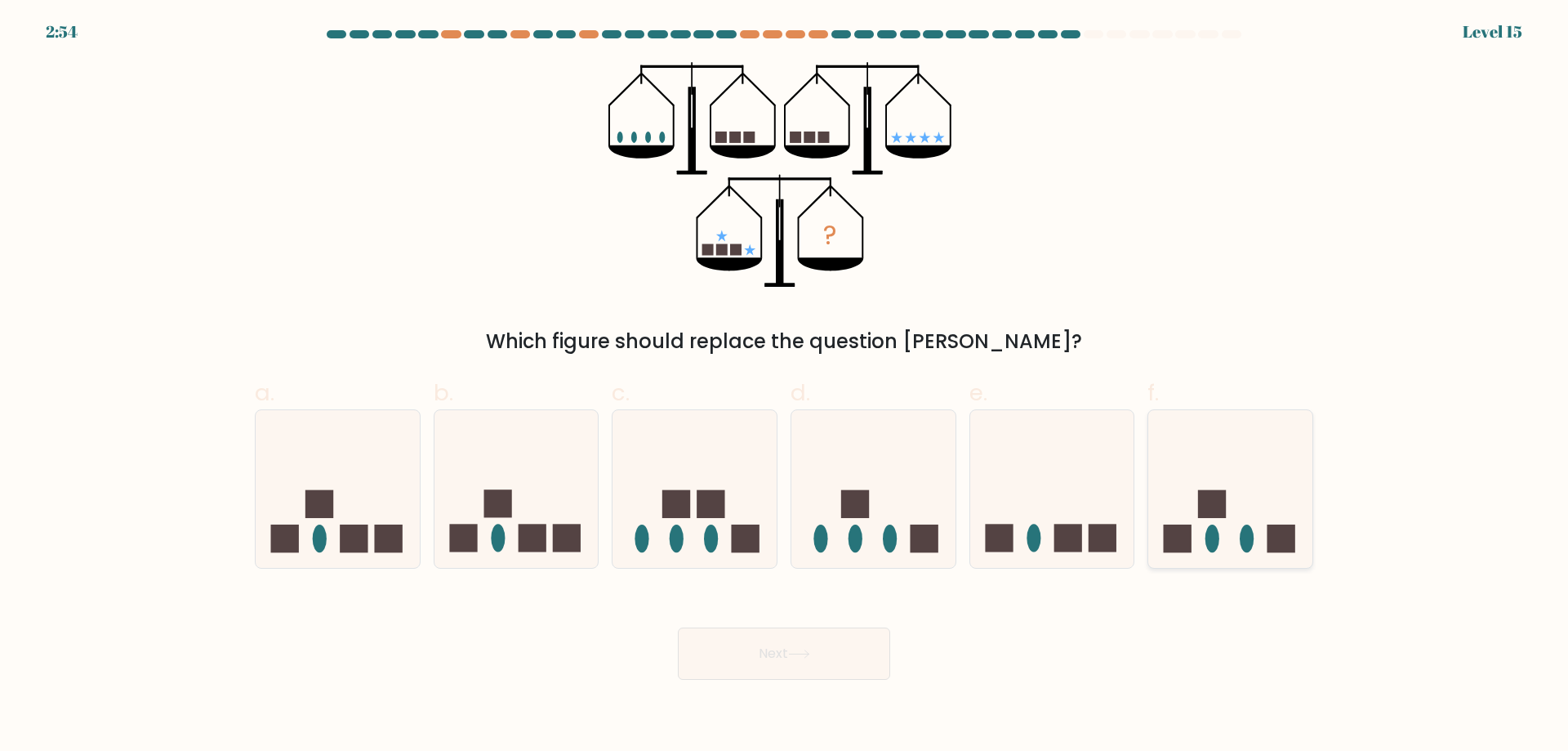
radio input "true"
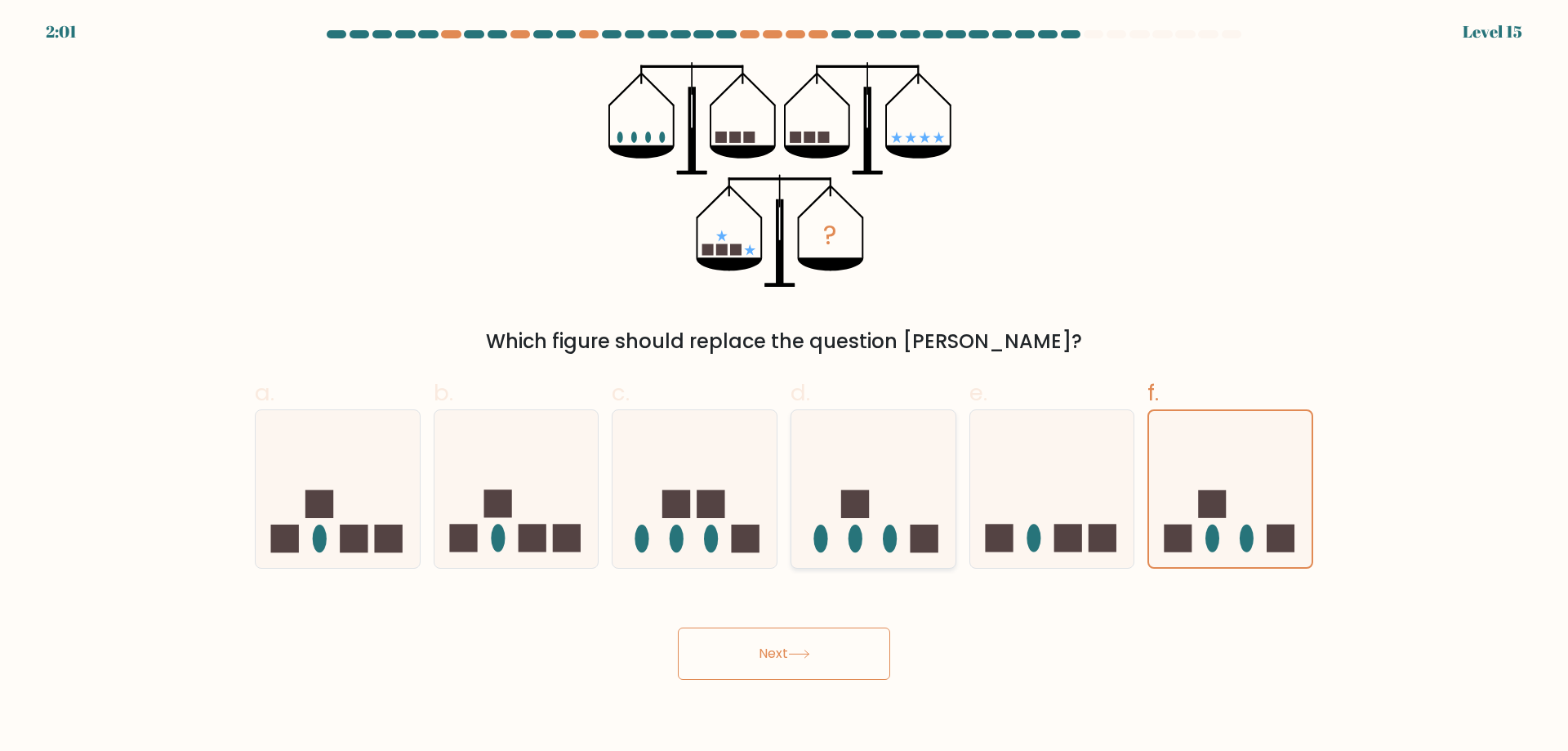
radio input "true"
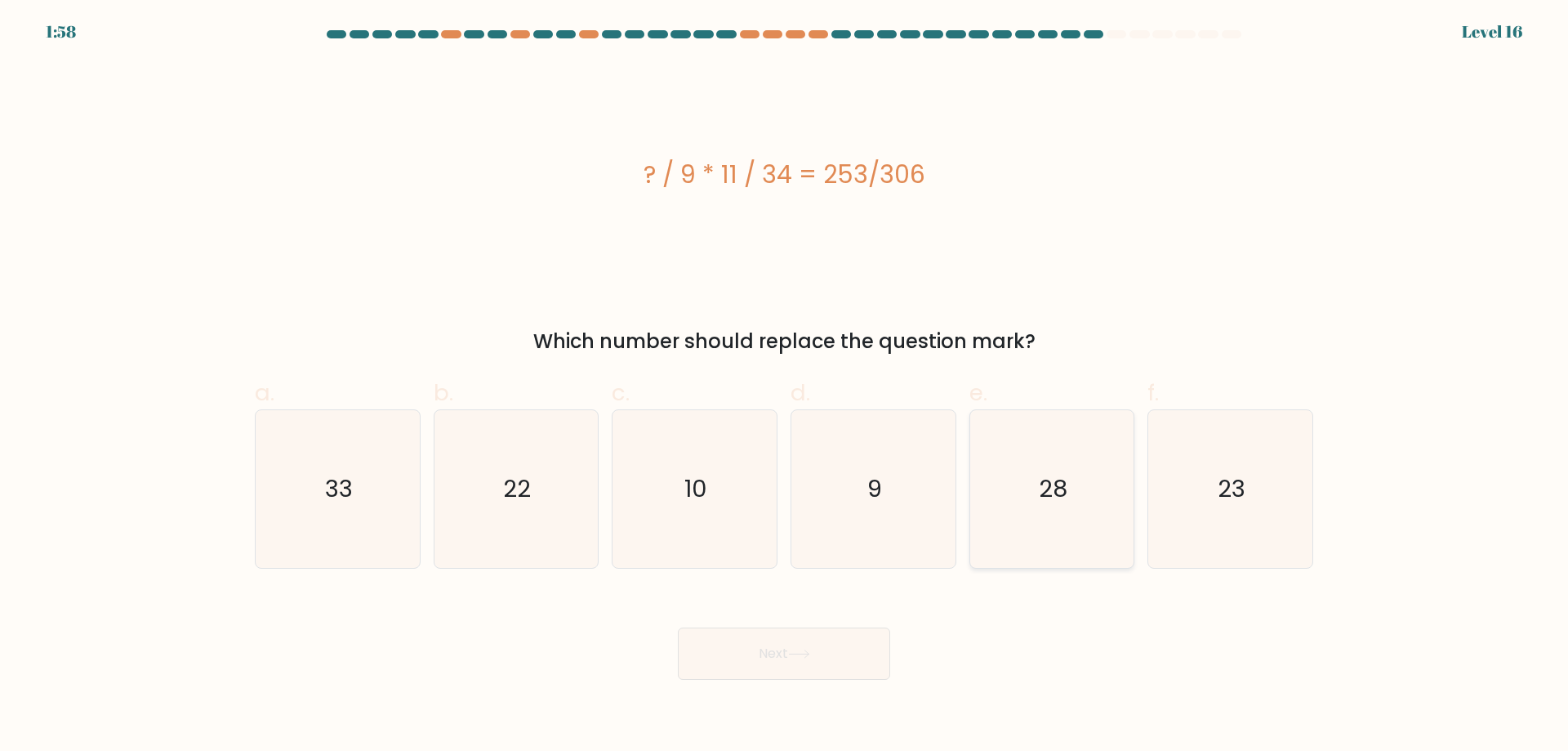
radio input "true"
drag, startPoint x: 801, startPoint y: 662, endPoint x: 550, endPoint y: 494, distance: 302.0
radio input "true"
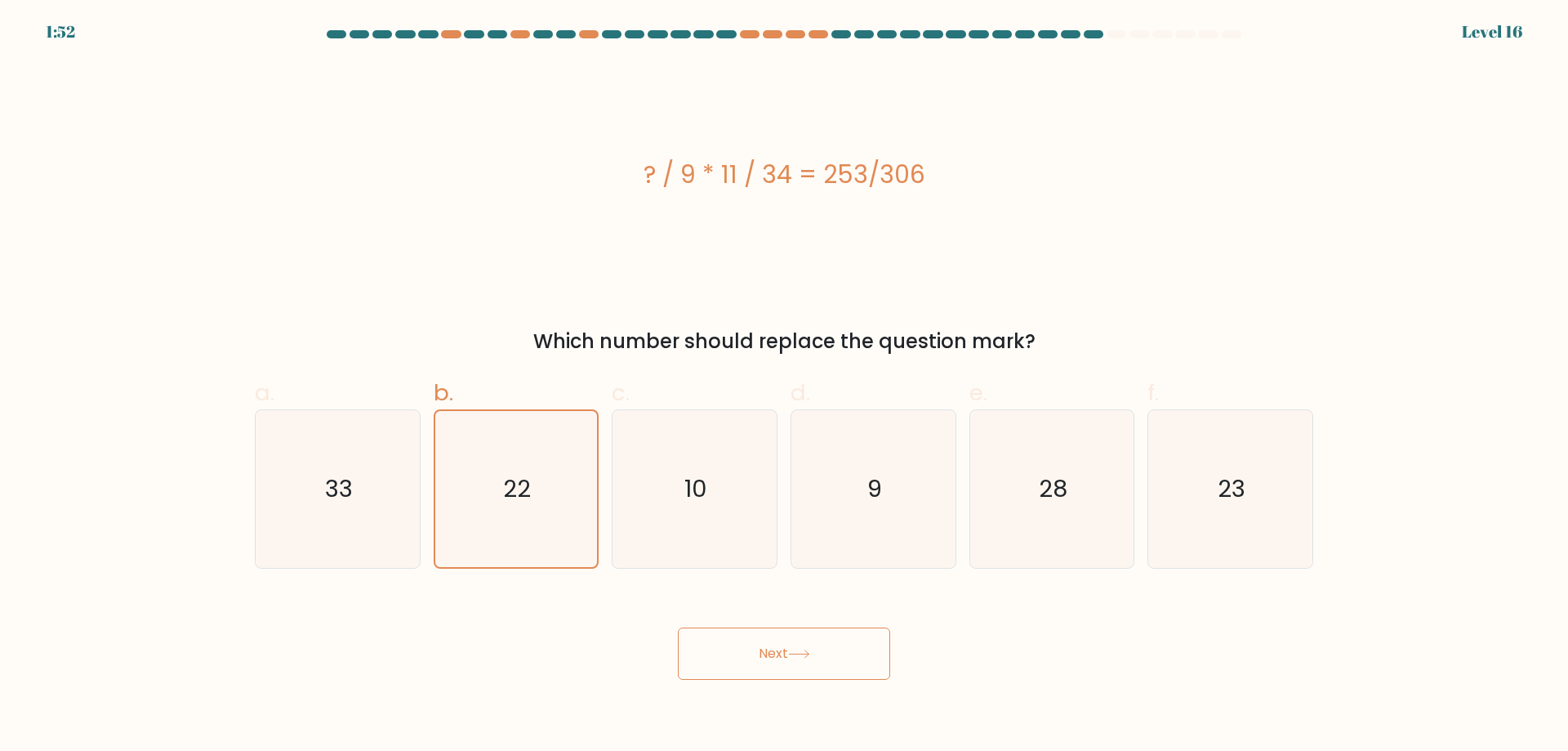
drag, startPoint x: 692, startPoint y: 636, endPoint x: 708, endPoint y: 647, distance: 19.4
radio input "true"
drag, startPoint x: 731, startPoint y: 668, endPoint x: 887, endPoint y: 474, distance: 248.9
radio input "true"
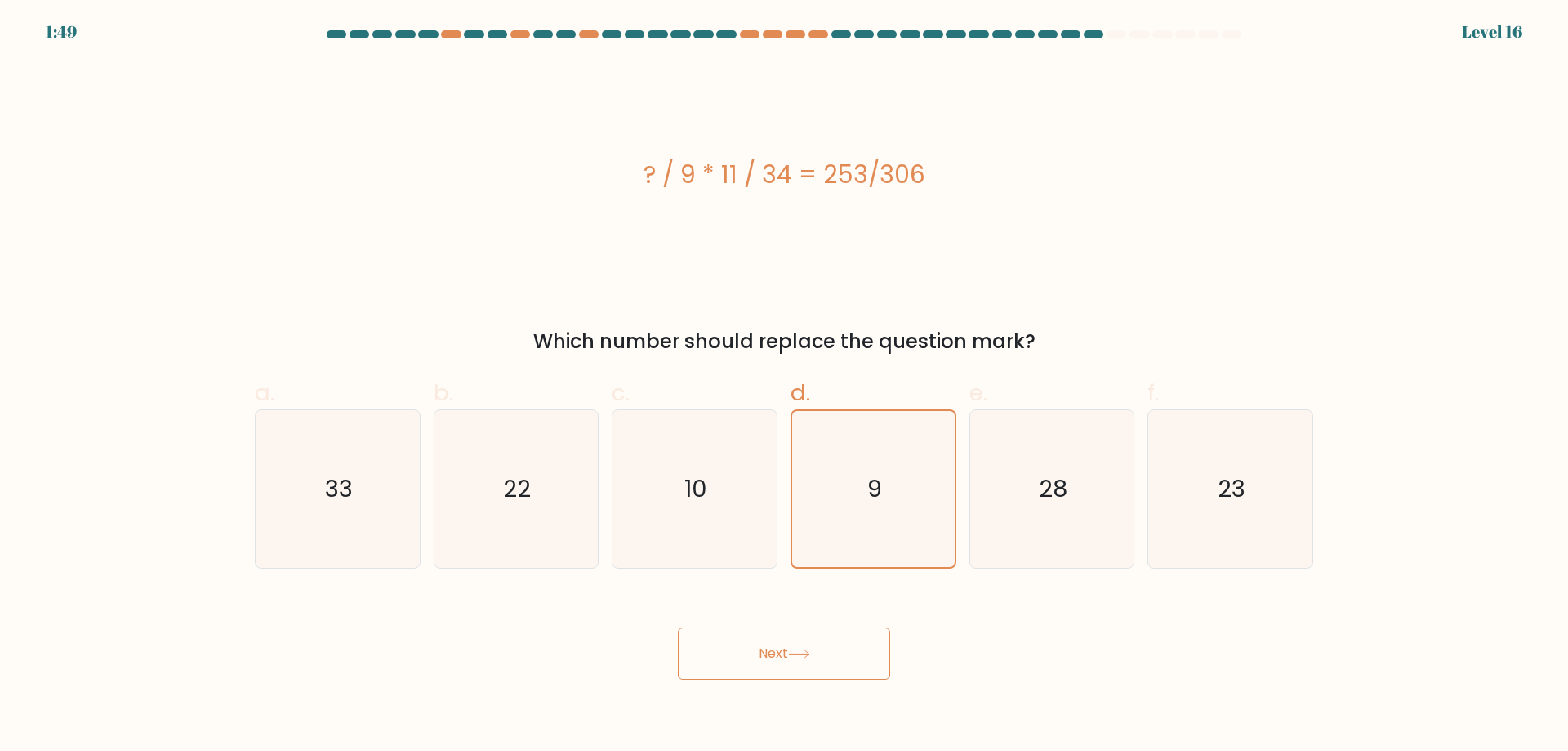
drag, startPoint x: 834, startPoint y: 627, endPoint x: 830, endPoint y: 650, distance: 23.3
drag, startPoint x: 829, startPoint y: 654, endPoint x: 966, endPoint y: 586, distance: 152.9
drag, startPoint x: 1177, startPoint y: 528, endPoint x: 1188, endPoint y: 525, distance: 11.4
radio input "true"
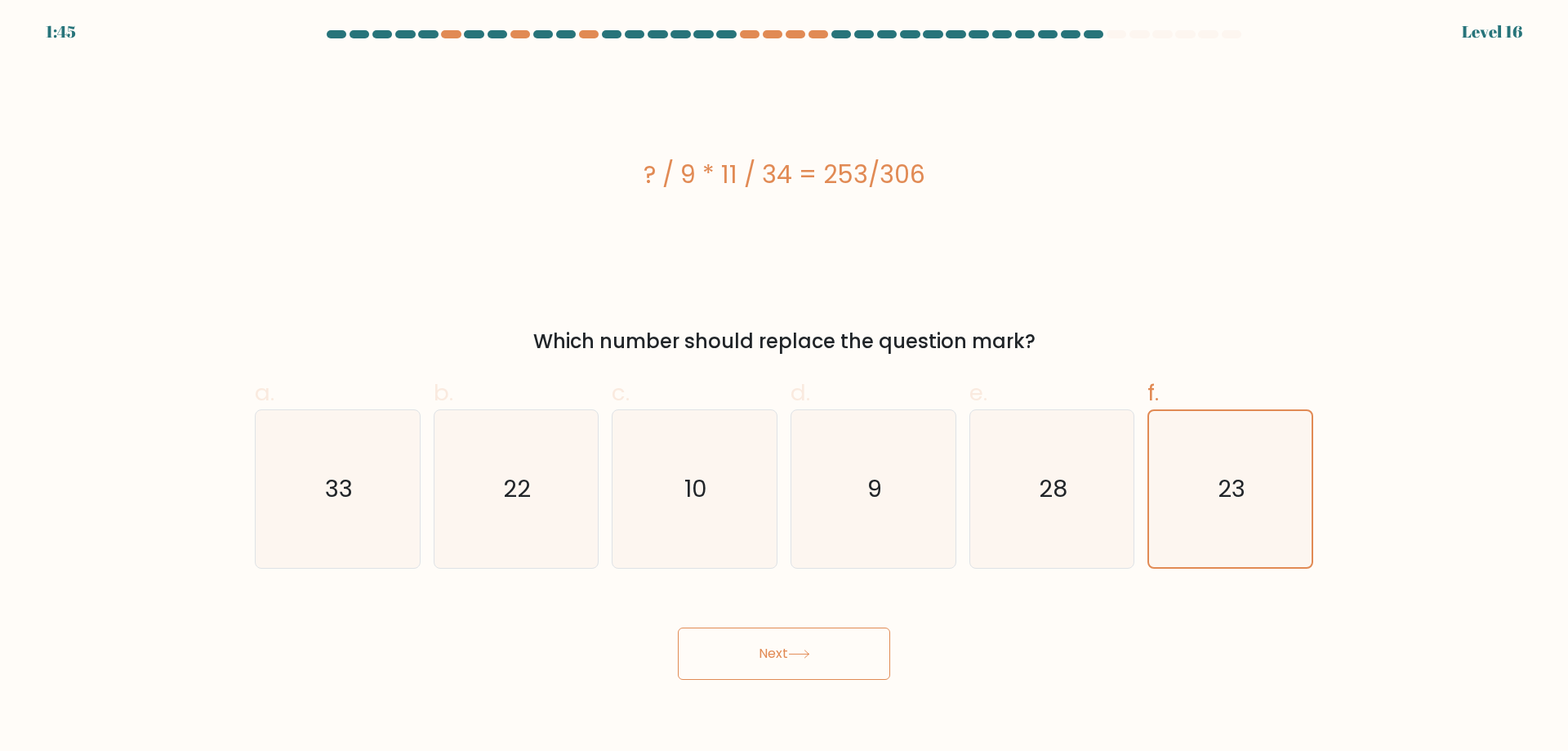
drag, startPoint x: 844, startPoint y: 638, endPoint x: 784, endPoint y: 657, distance: 62.9
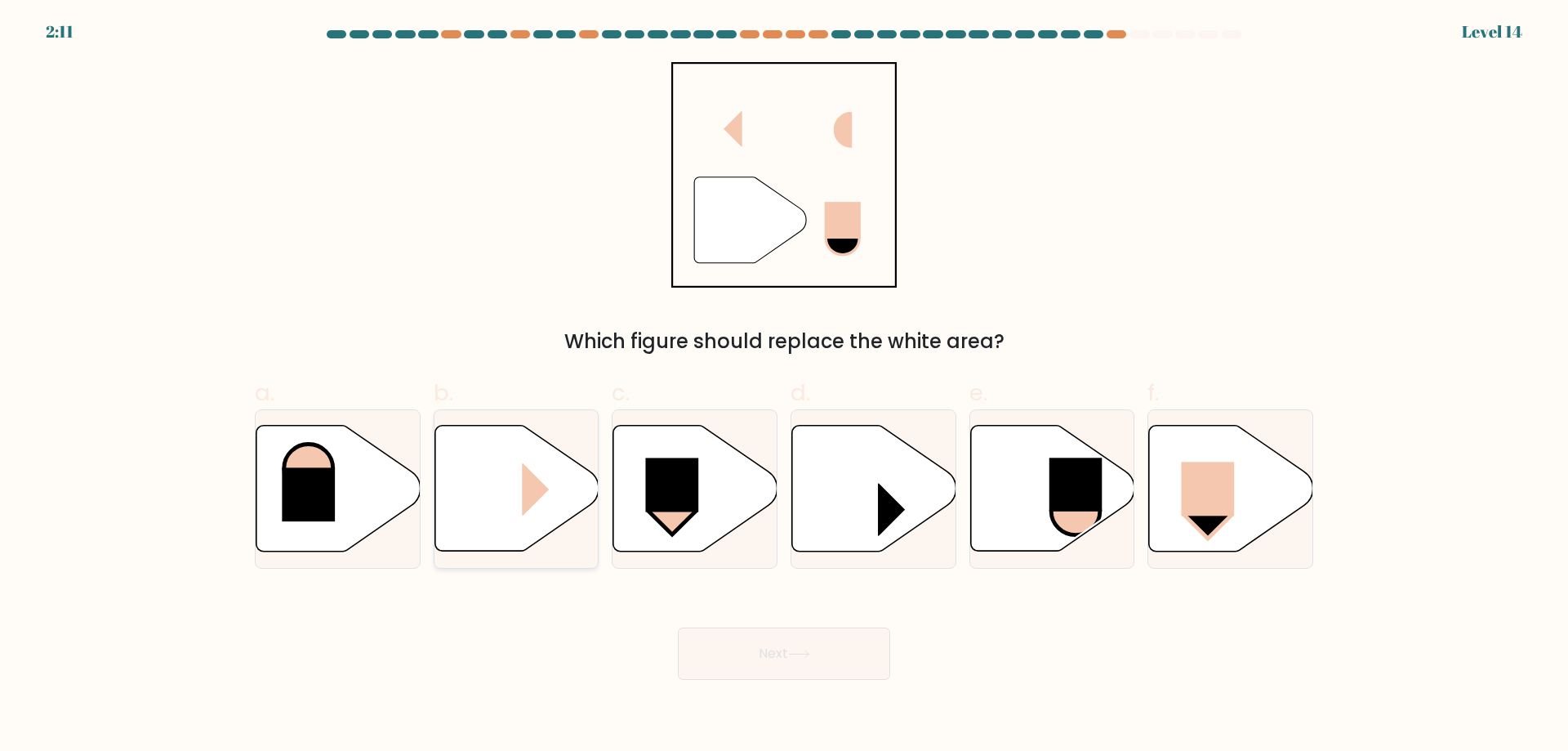
radio input "true"
drag, startPoint x: 791, startPoint y: 665, endPoint x: 774, endPoint y: 659, distance: 18.0
drag, startPoint x: 777, startPoint y: 649, endPoint x: 721, endPoint y: 657, distance: 56.6
drag, startPoint x: 721, startPoint y: 657, endPoint x: 520, endPoint y: 525, distance: 240.5
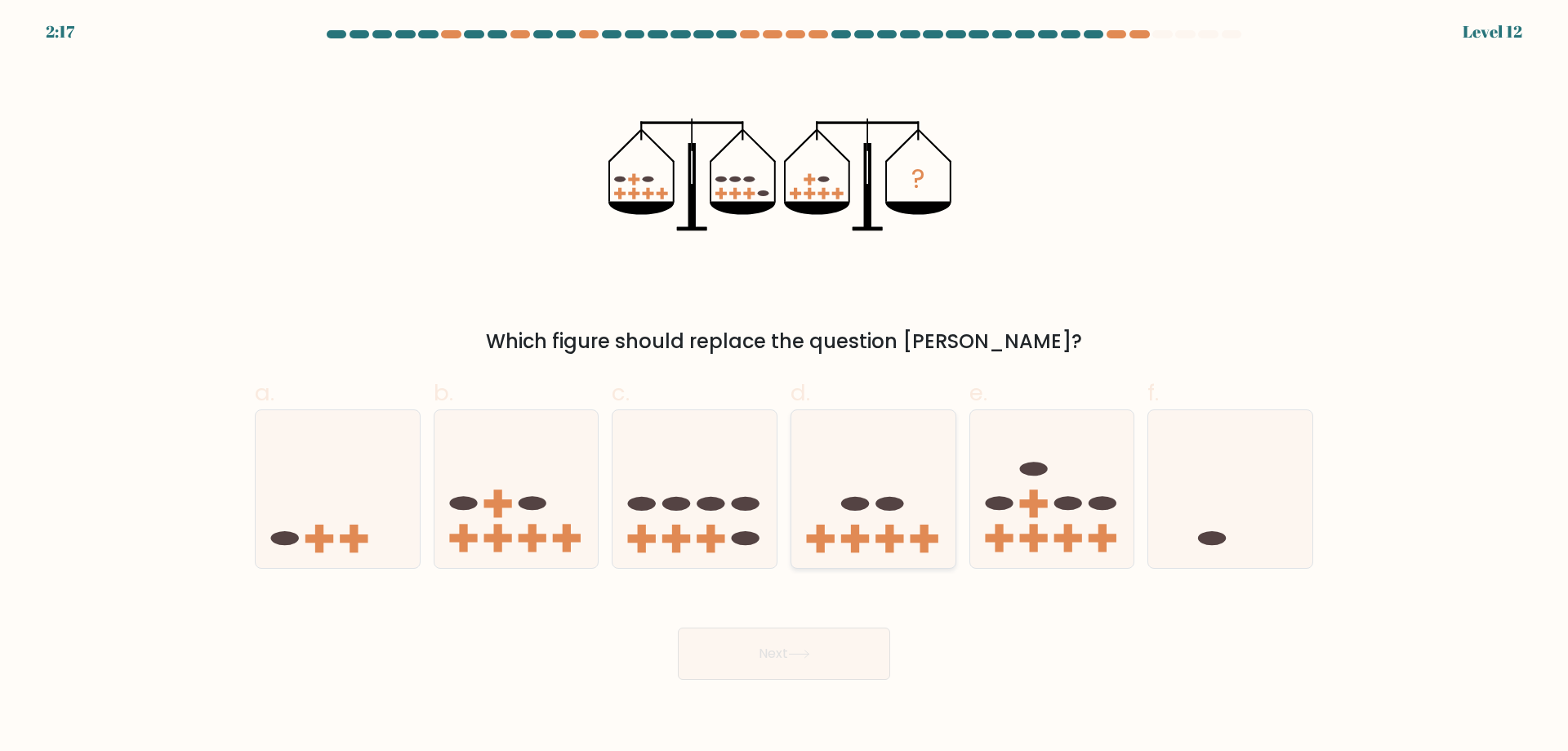
radio input "true"
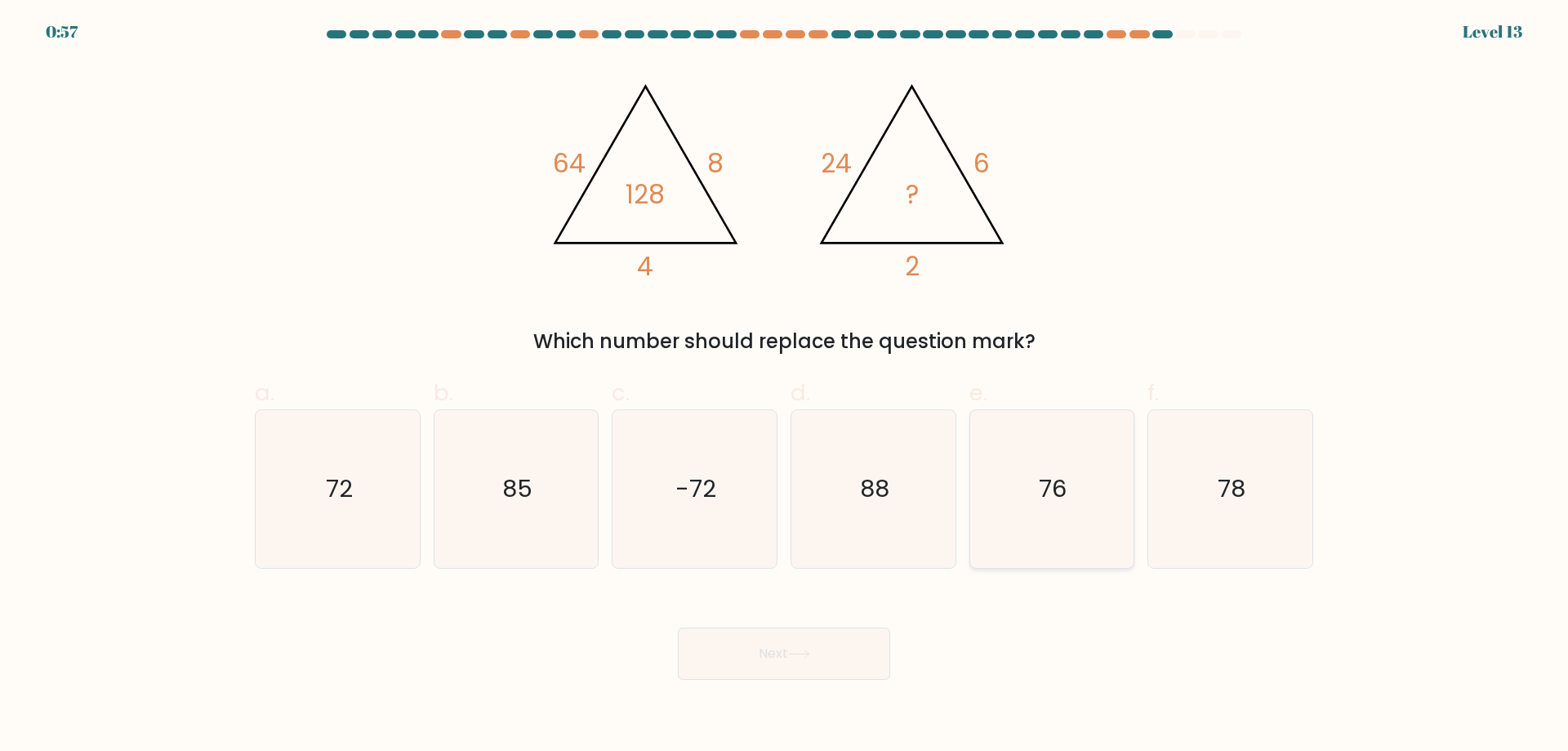
radio input "true"
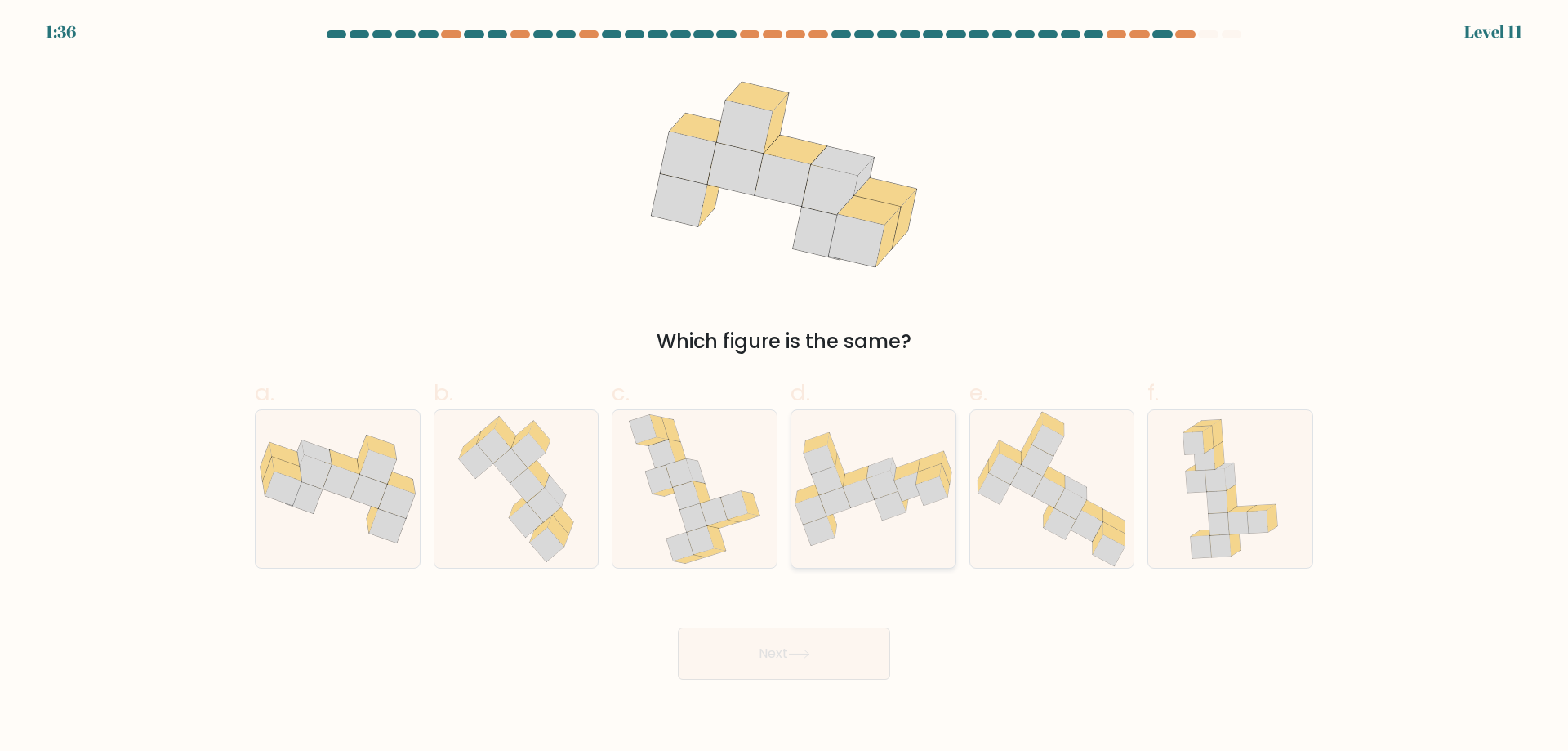
radio input "true"
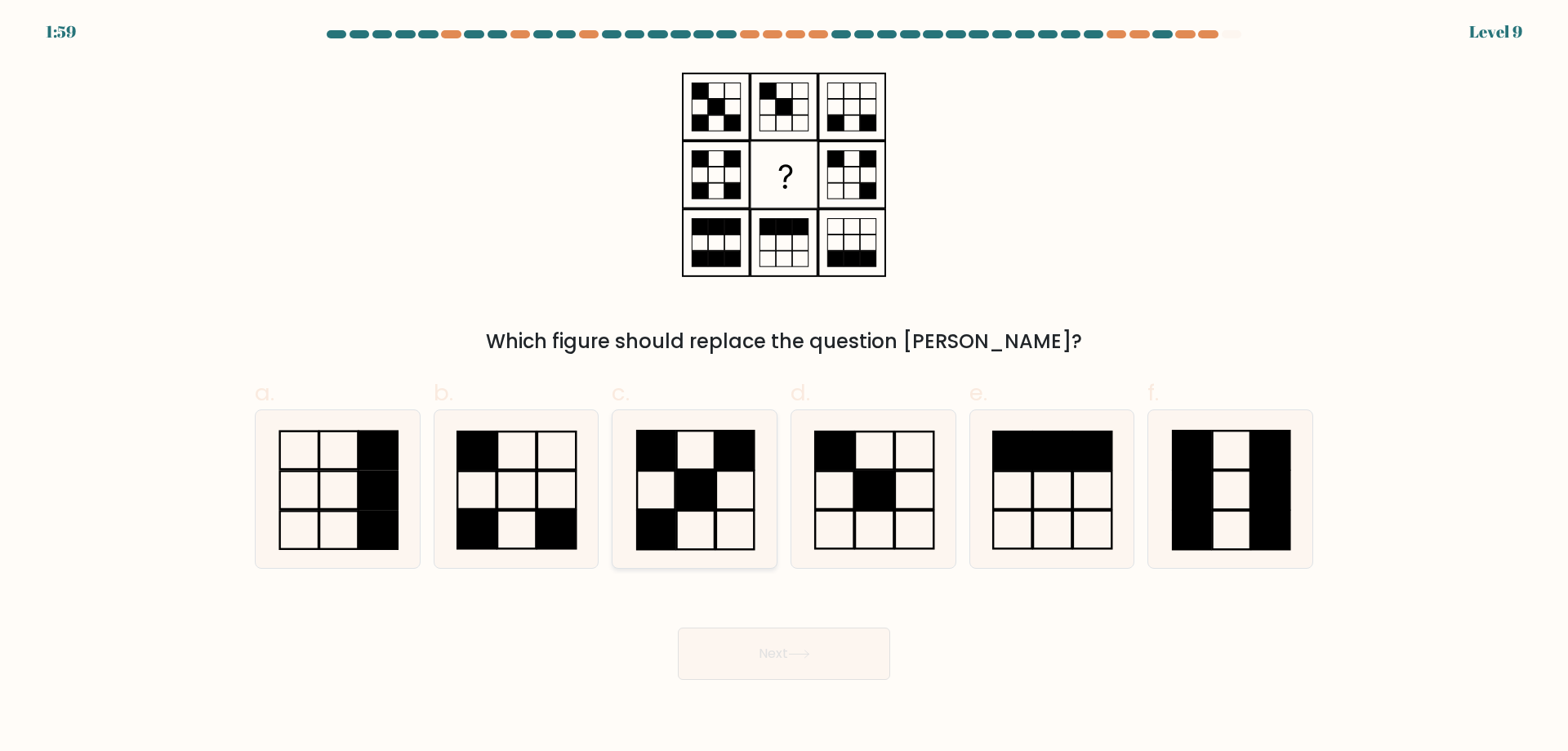
radio input "true"
drag, startPoint x: 773, startPoint y: 655, endPoint x: 732, endPoint y: 628, distance: 49.1
drag, startPoint x: 732, startPoint y: 634, endPoint x: 700, endPoint y: 505, distance: 132.9
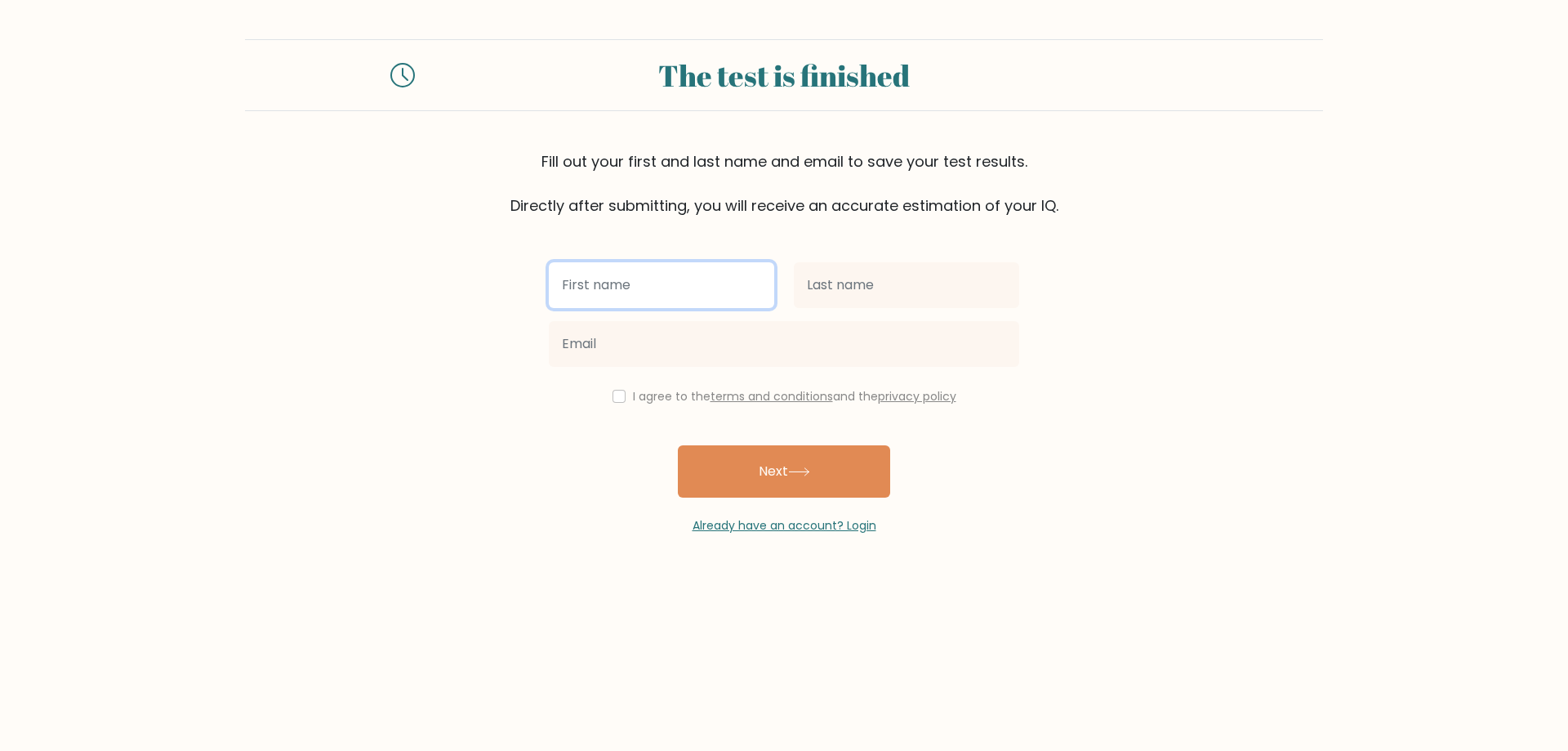
click at [681, 271] on input "text" at bounding box center [661, 285] width 226 height 46
type input "[PERSON_NAME]"
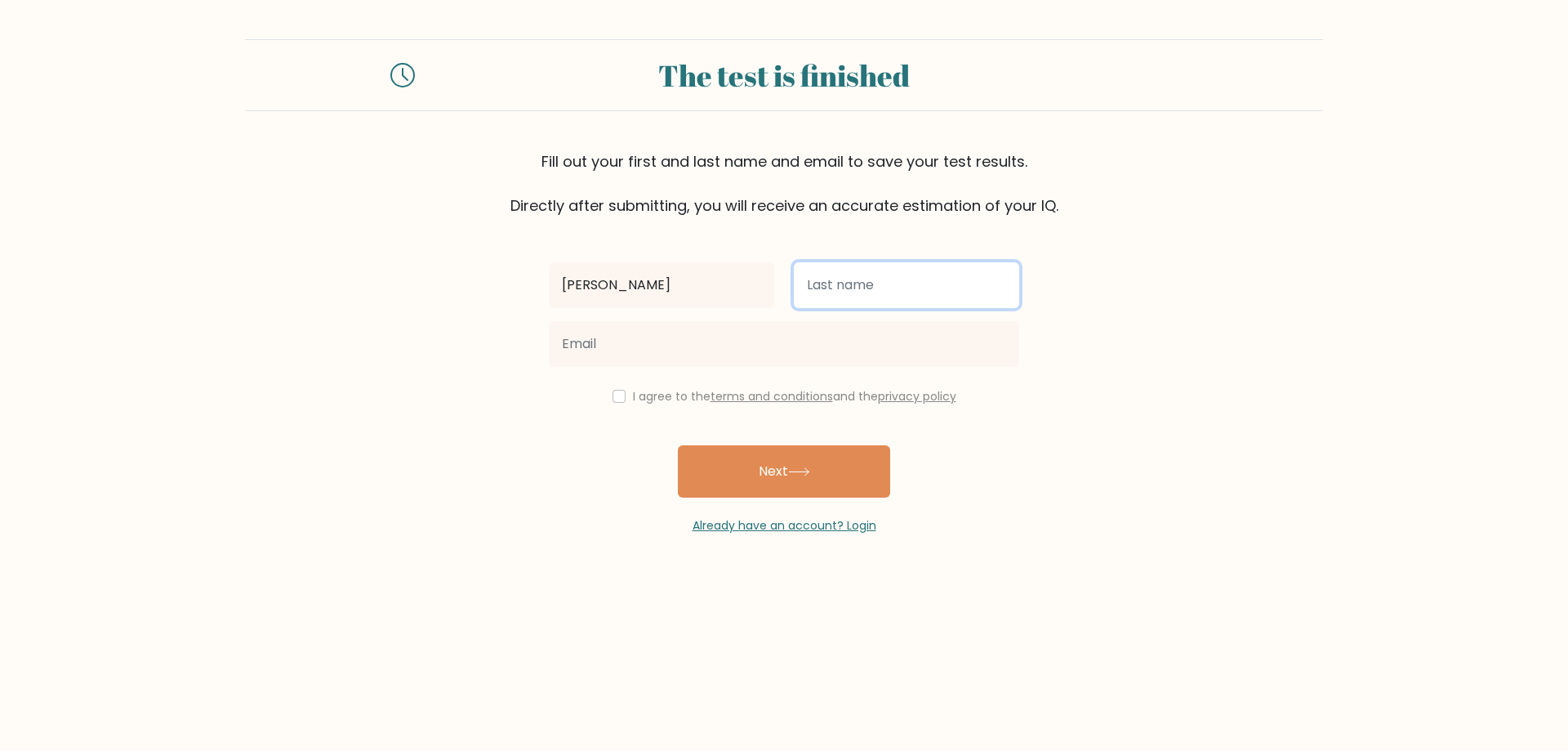
click at [889, 275] on input "text" at bounding box center [906, 285] width 226 height 46
type input "[PERSON_NAME]"
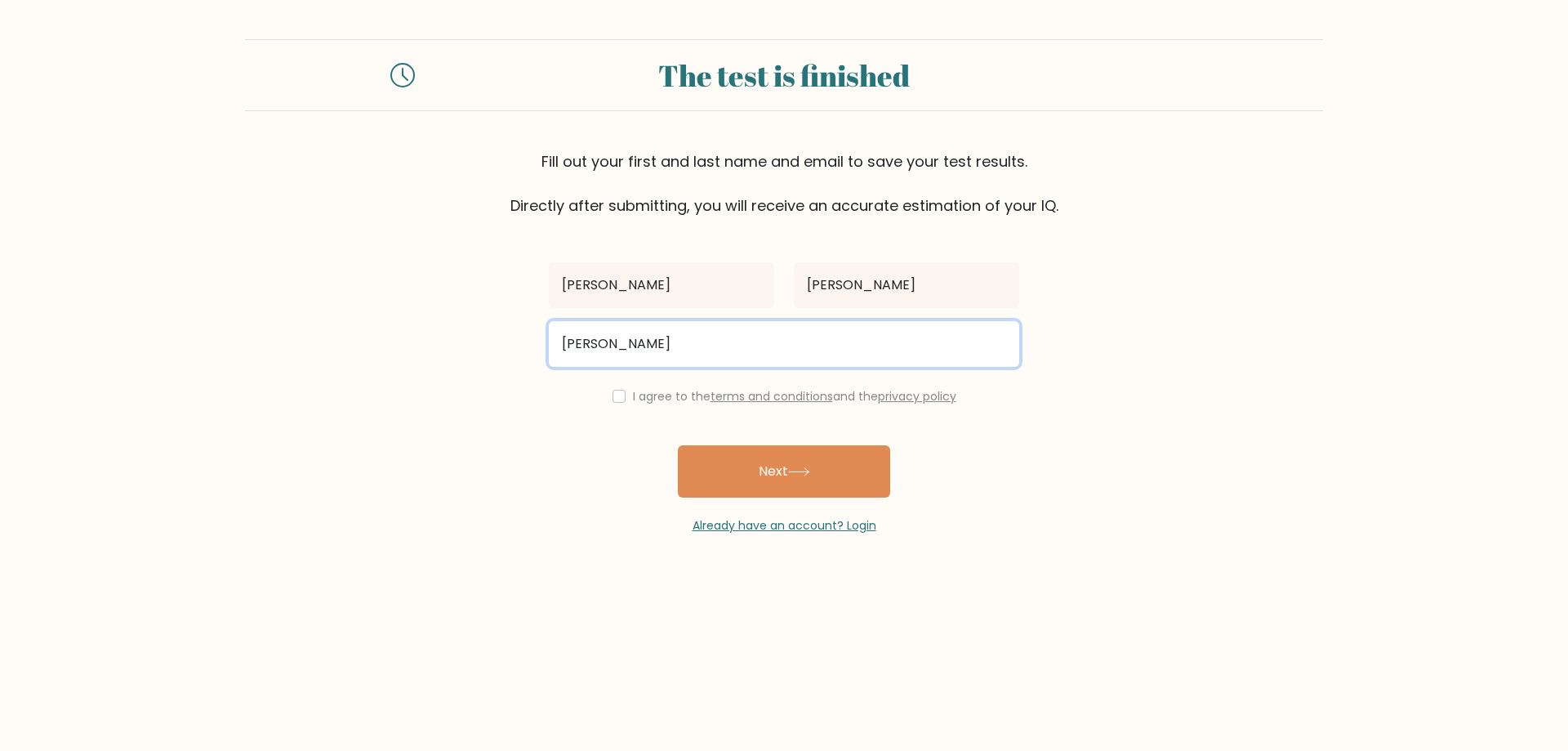
click at [653, 341] on input "[PERSON_NAME]" at bounding box center [783, 344] width 470 height 46
type input "[EMAIL_ADDRESS][DOMAIN_NAME]"
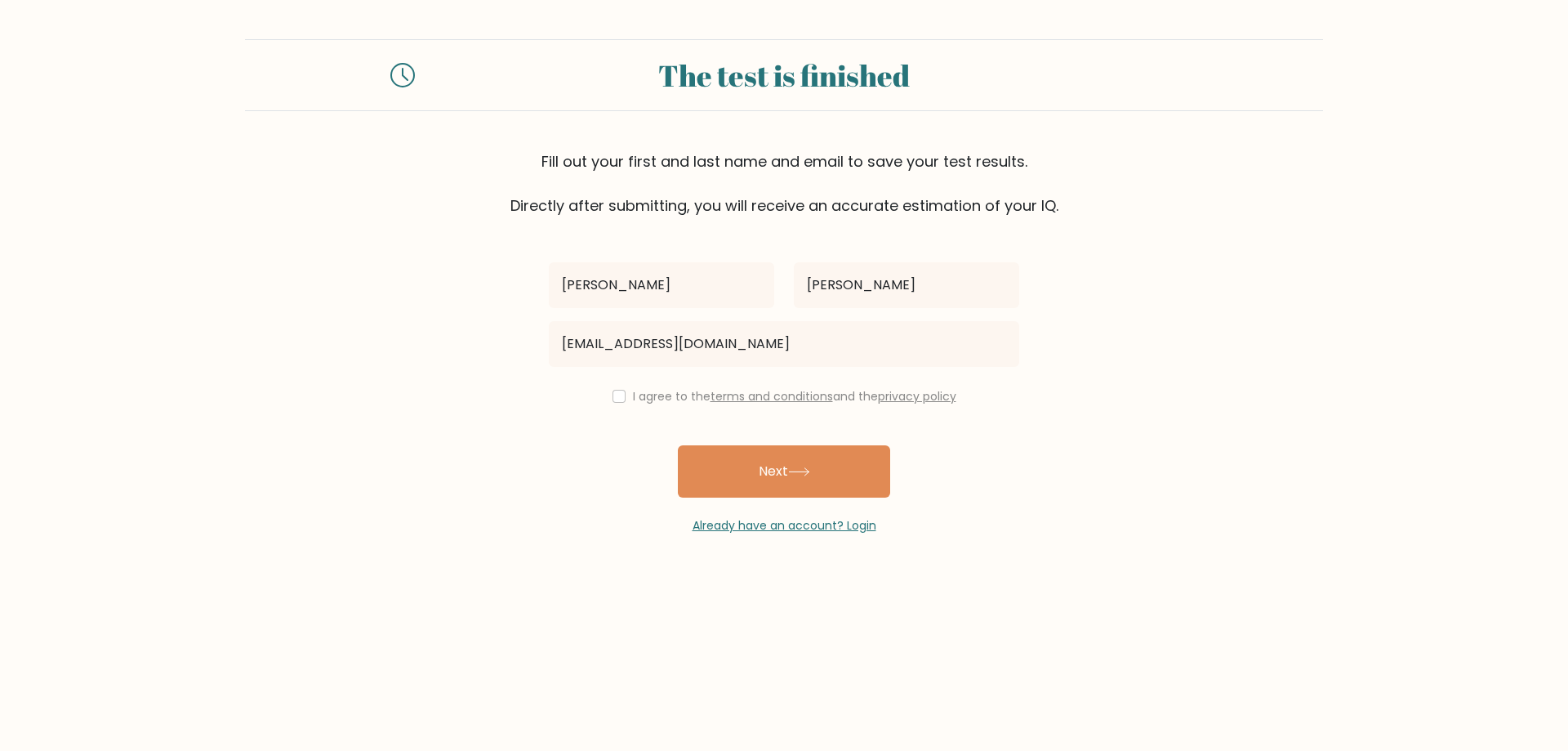
click at [628, 403] on div "I agree to the terms and conditions and the privacy policy" at bounding box center [784, 396] width 490 height 20
click at [618, 395] on input "checkbox" at bounding box center [619, 396] width 13 height 13
checkbox input "true"
click at [810, 474] on icon at bounding box center [799, 471] width 22 height 9
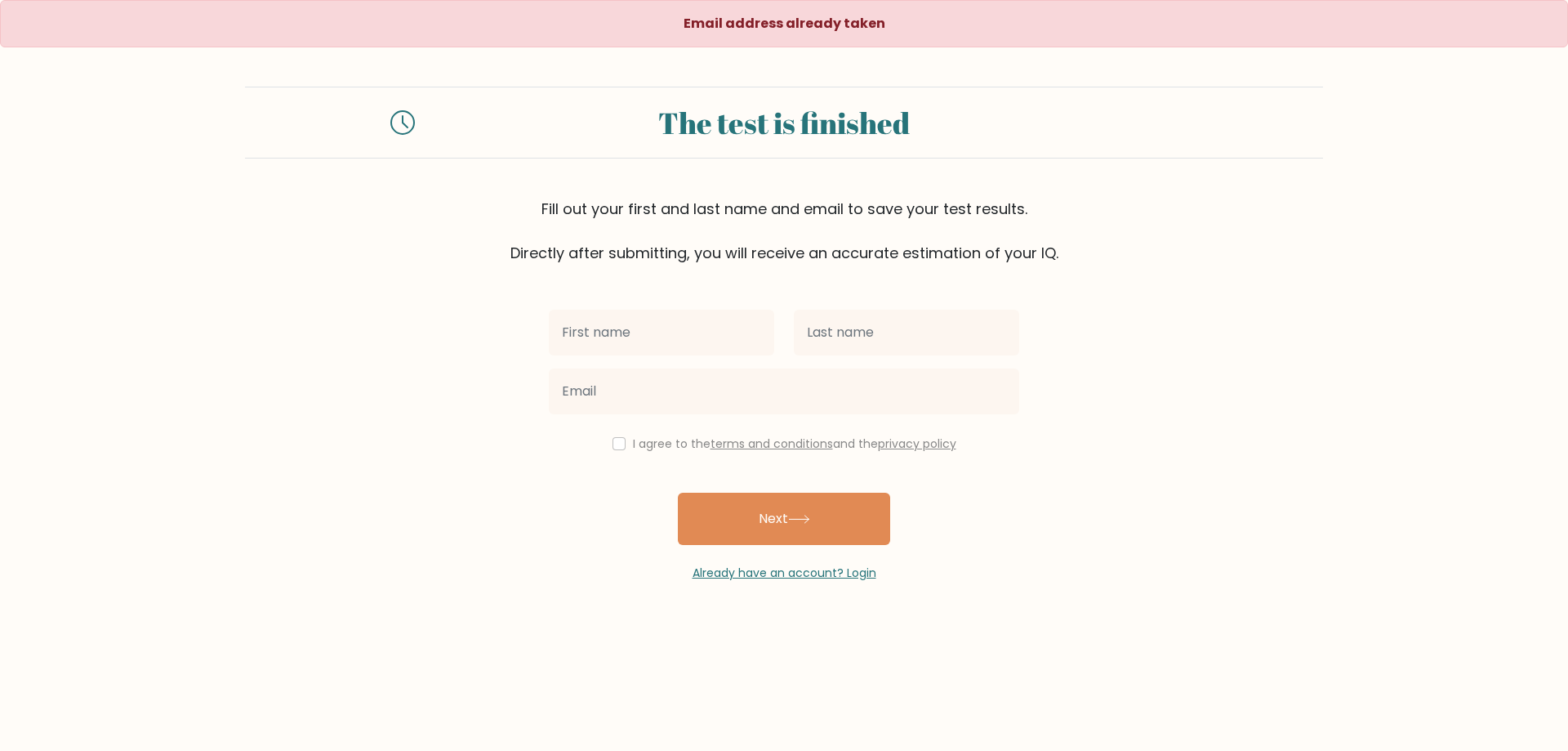
click at [648, 325] on input "text" at bounding box center [661, 332] width 226 height 46
type input "[PERSON_NAME]"
click at [870, 329] on input "text" at bounding box center [906, 332] width 226 height 46
type input "Buzon"
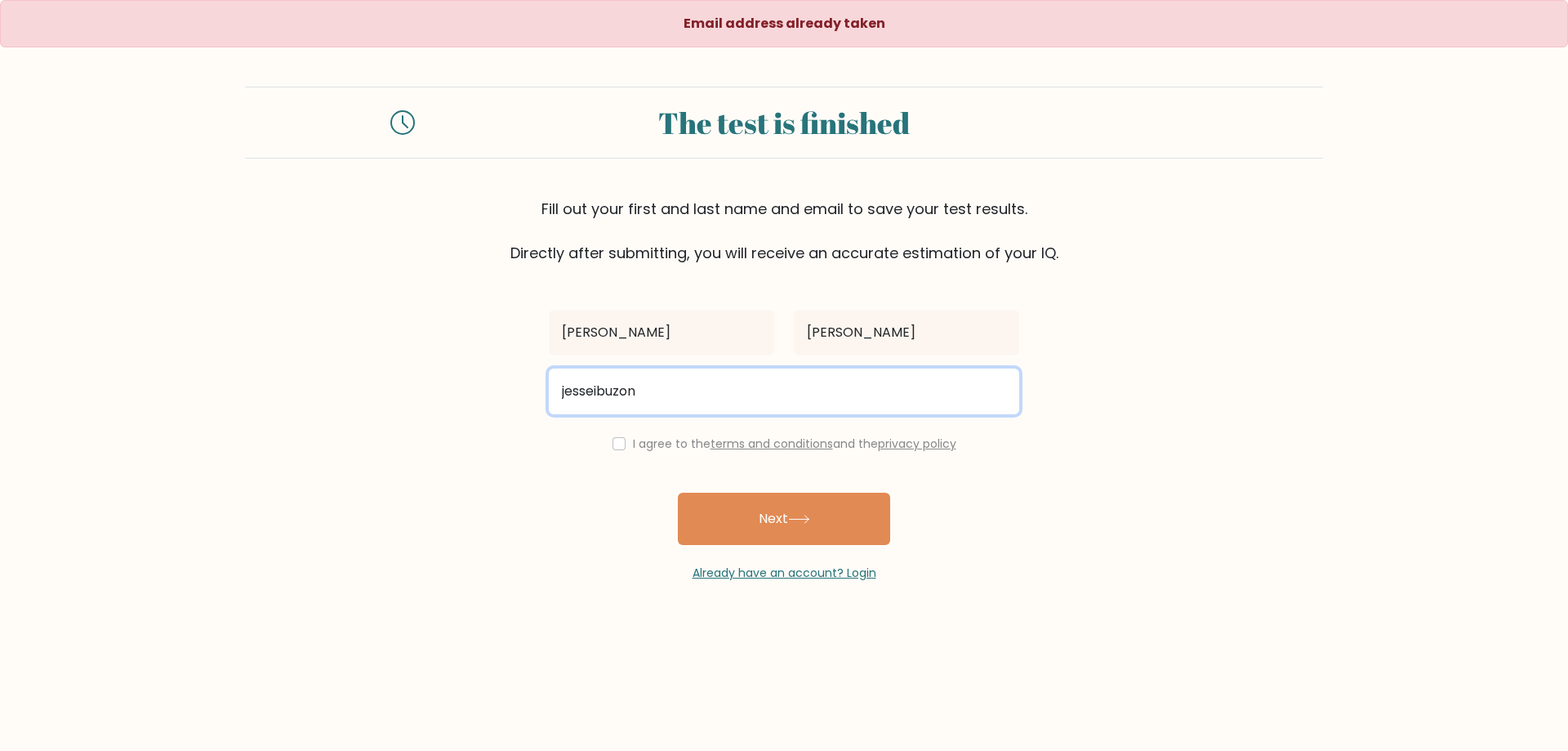
type input "jesseibuzon0@gmail.com"
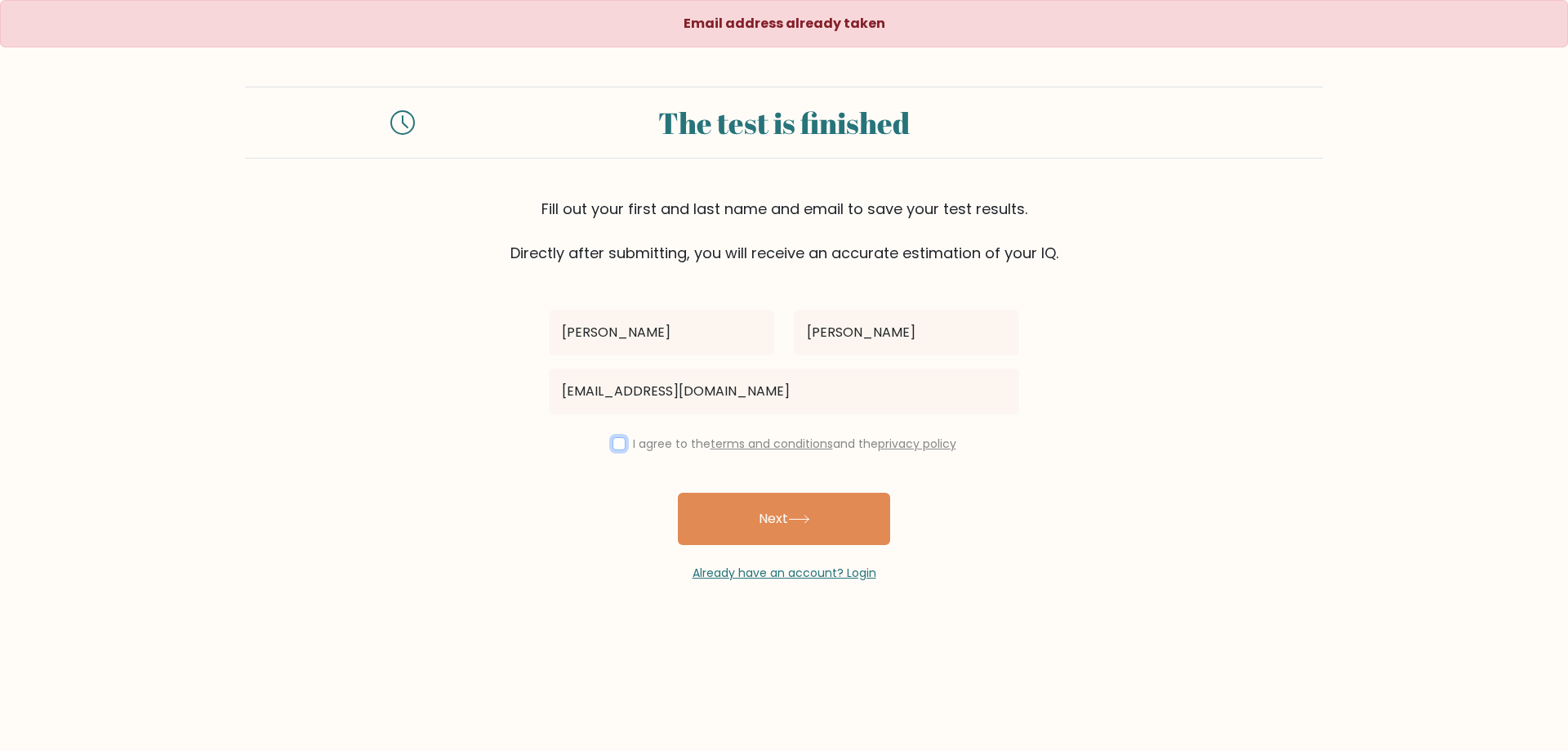
click at [618, 443] on input "checkbox" at bounding box center [619, 444] width 13 height 13
checkbox input "true"
click at [769, 532] on button "Next" at bounding box center [784, 519] width 212 height 52
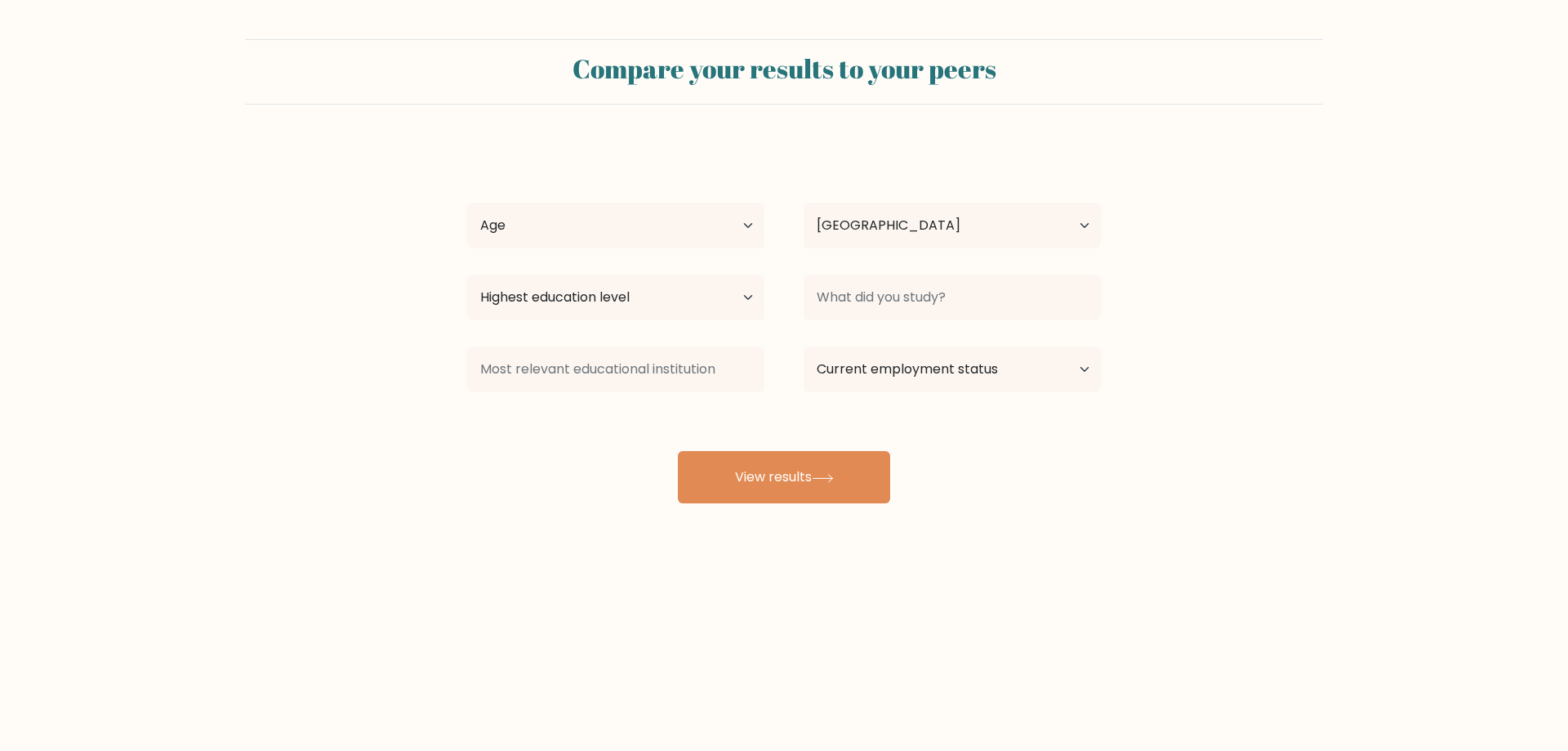
select select "PH"
click at [335, 202] on form "Compare your results to your peers [PERSON_NAME] Age Under [DEMOGRAPHIC_DATA] […" at bounding box center [784, 271] width 1568 height 464
click at [733, 475] on button "View results" at bounding box center [784, 477] width 212 height 52
click at [562, 222] on select "Age Under [DEMOGRAPHIC_DATA] [DEMOGRAPHIC_DATA] [DEMOGRAPHIC_DATA] [DEMOGRAPHIC…" at bounding box center [615, 225] width 297 height 46
select select "25_34"
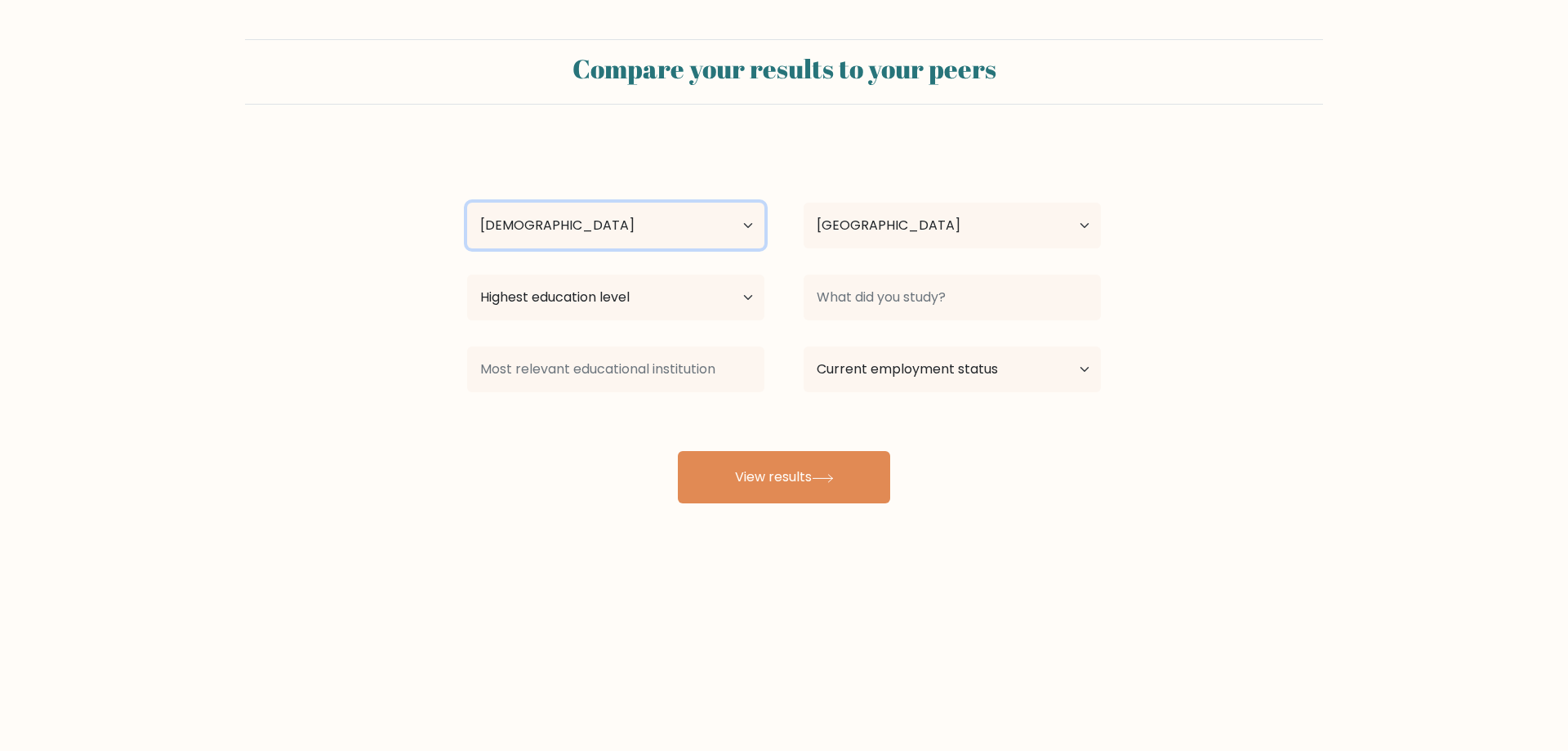
click at [467, 202] on select "Age Under [DEMOGRAPHIC_DATA] [DEMOGRAPHIC_DATA] [DEMOGRAPHIC_DATA] [DEMOGRAPHIC…" at bounding box center [615, 225] width 297 height 46
click at [602, 308] on select "Highest education level No schooling Primary Lower Secondary Upper Secondary Oc…" at bounding box center [615, 297] width 297 height 46
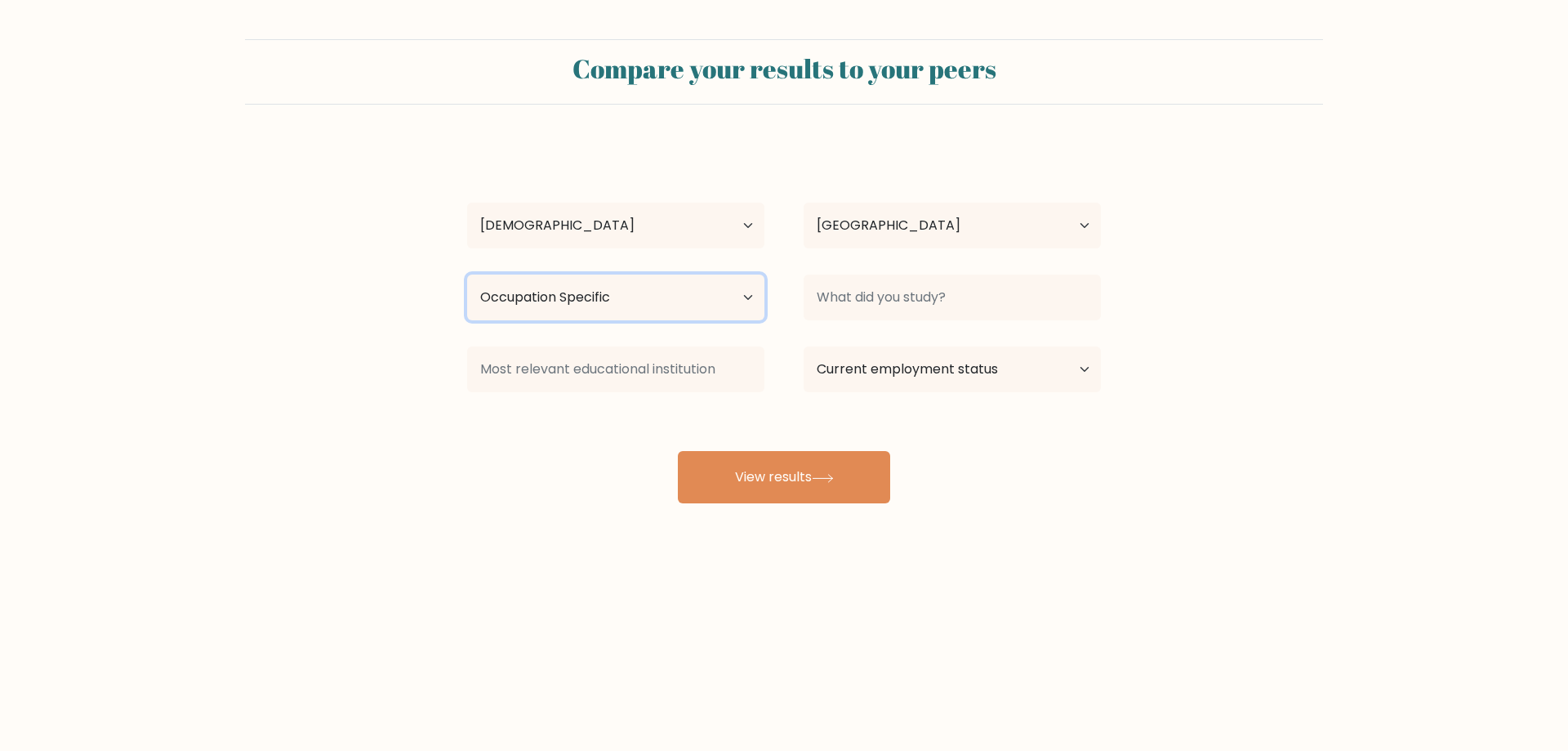
click at [467, 275] on select "Highest education level No schooling Primary Lower Secondary Upper Secondary Oc…" at bounding box center [615, 297] width 297 height 46
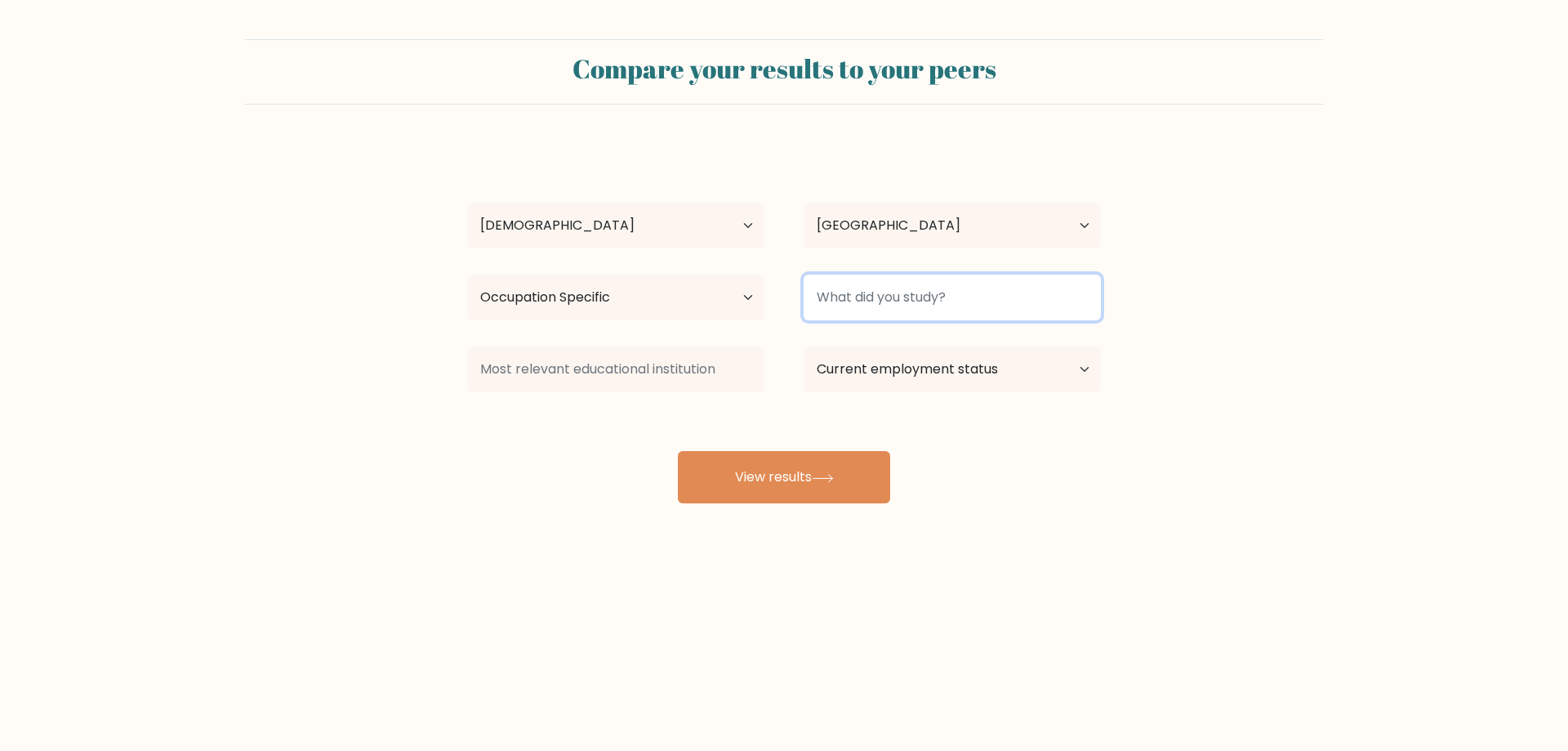
click at [856, 310] on input at bounding box center [952, 297] width 297 height 46
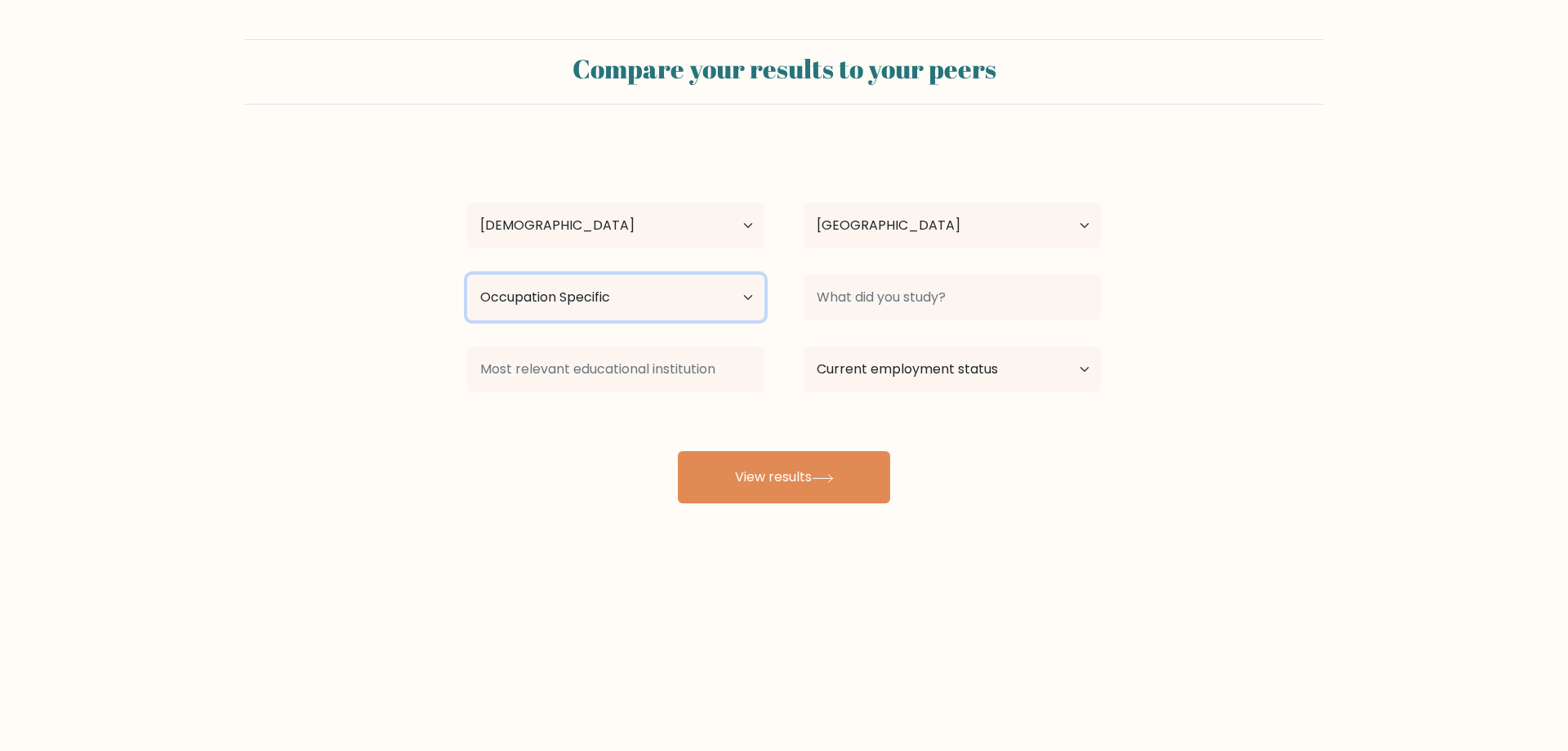
click at [627, 305] on select "Highest education level No schooling Primary Lower Secondary Upper Secondary Oc…" at bounding box center [615, 297] width 297 height 46
select select "bachelors_degree"
click at [467, 275] on select "Highest education level No schooling Primary Lower Secondary Upper Secondary Oc…" at bounding box center [615, 297] width 297 height 46
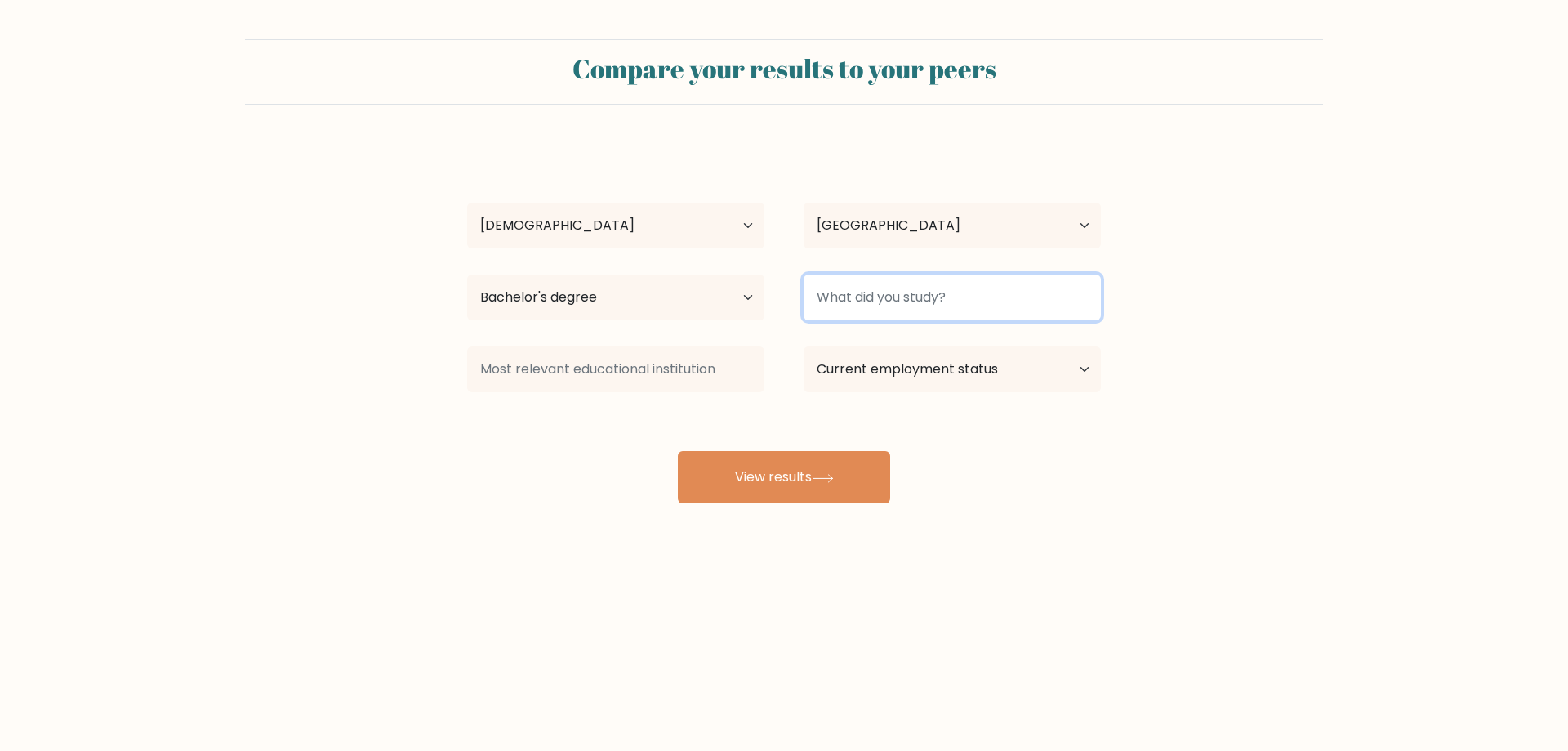
click at [914, 303] on input at bounding box center [952, 297] width 297 height 46
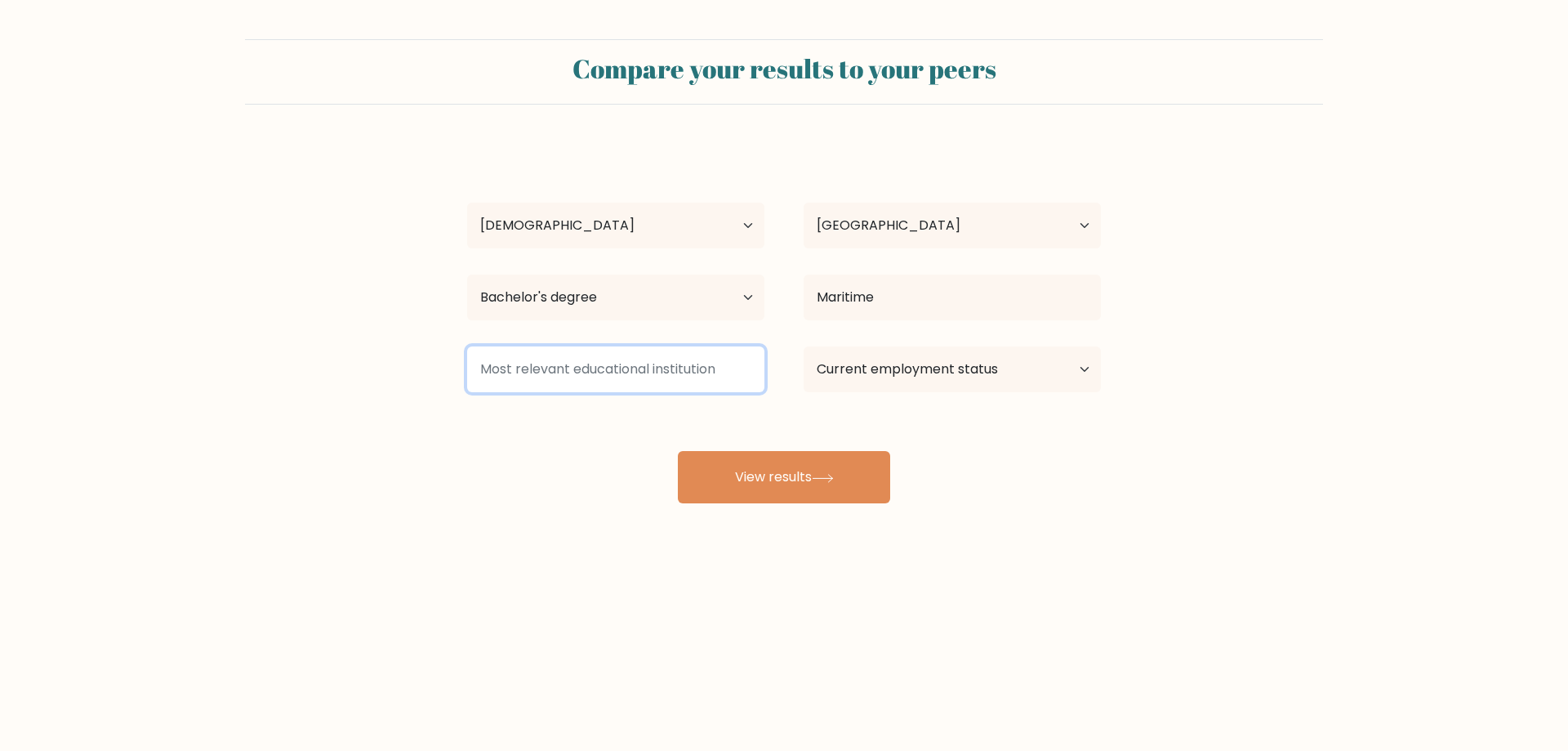
click at [713, 365] on input at bounding box center [615, 369] width 297 height 46
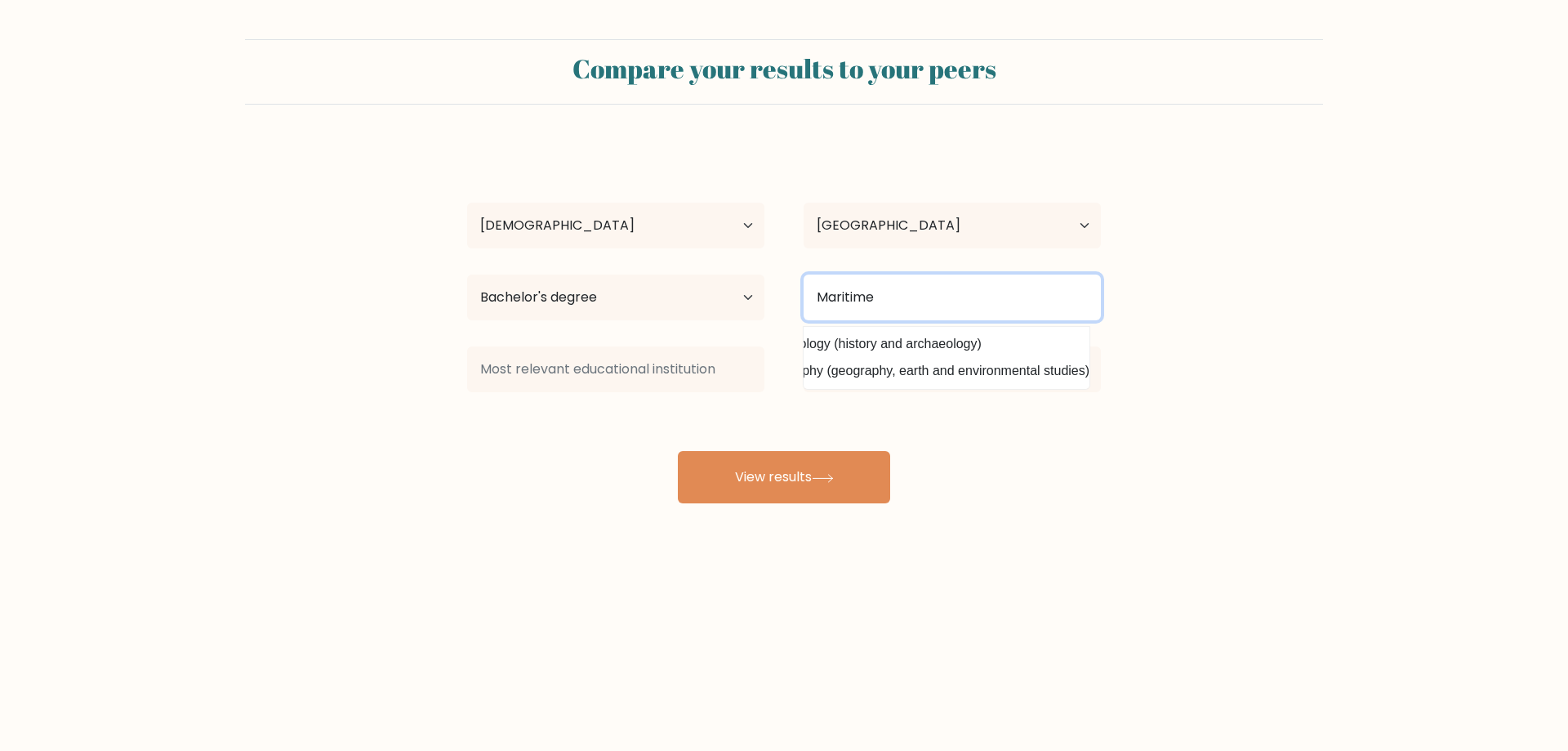
click at [925, 289] on input "Maritime" at bounding box center [952, 297] width 297 height 46
type input "M"
click at [1258, 440] on form "Compare your results to your peers [PERSON_NAME] Age Under [DEMOGRAPHIC_DATA] […" at bounding box center [784, 271] width 1568 height 464
click at [999, 299] on input at bounding box center [952, 297] width 297 height 46
type input "N"
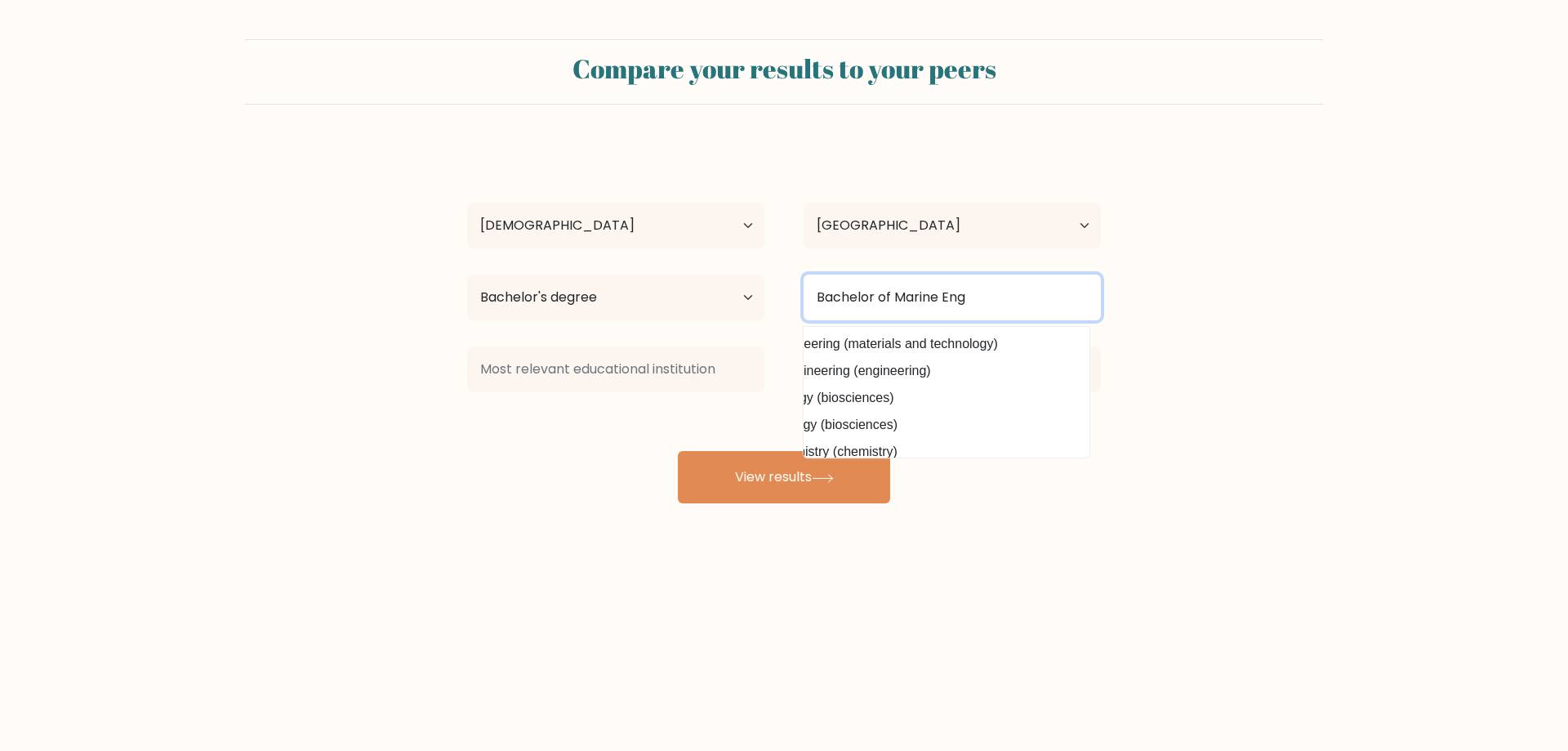
scroll to position [0, 106]
paste input "bachelor of science in marine transportation"
click at [826, 302] on input "bachelor of science in marine transportation" at bounding box center [952, 297] width 297 height 46
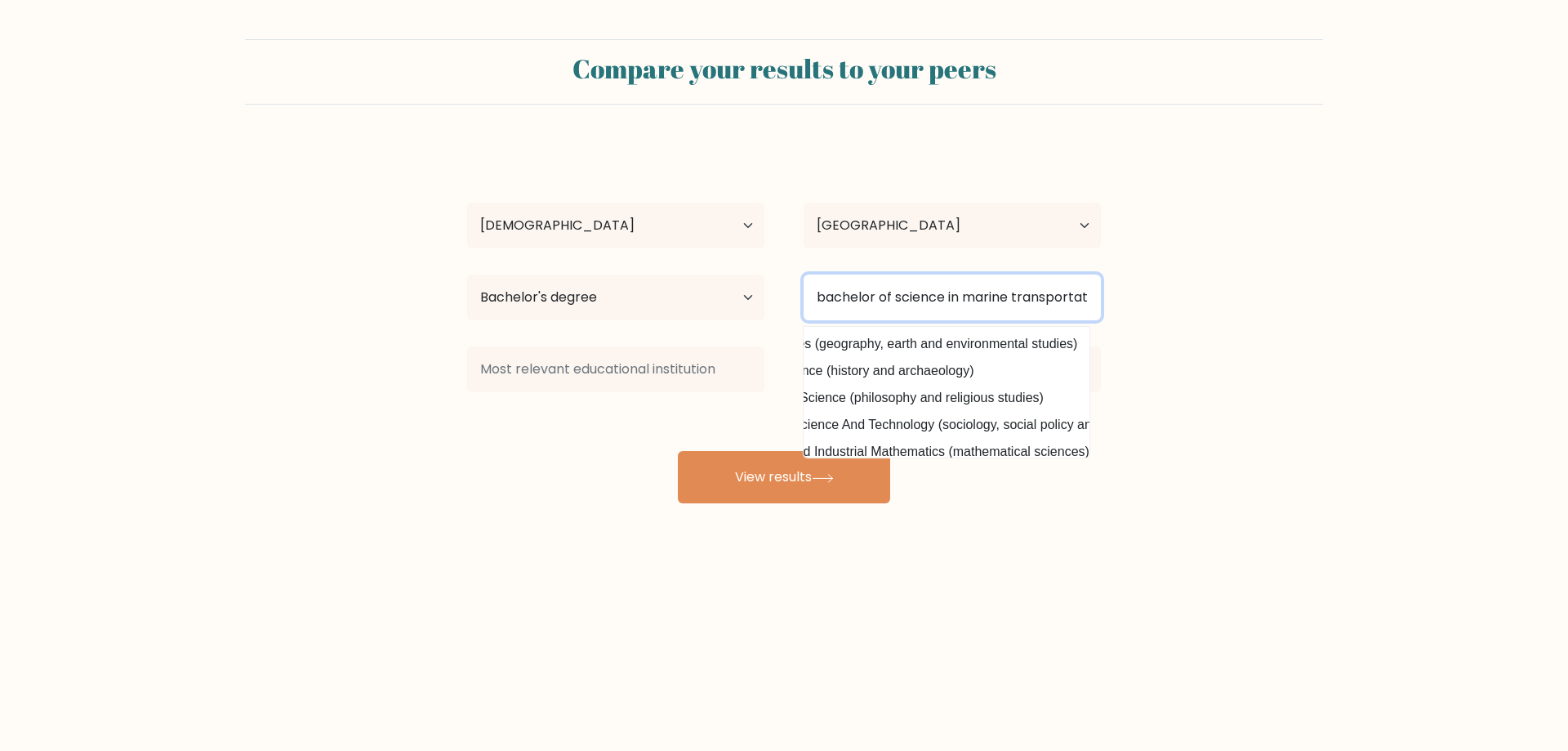
type input "bachelor of science in marine transportation"
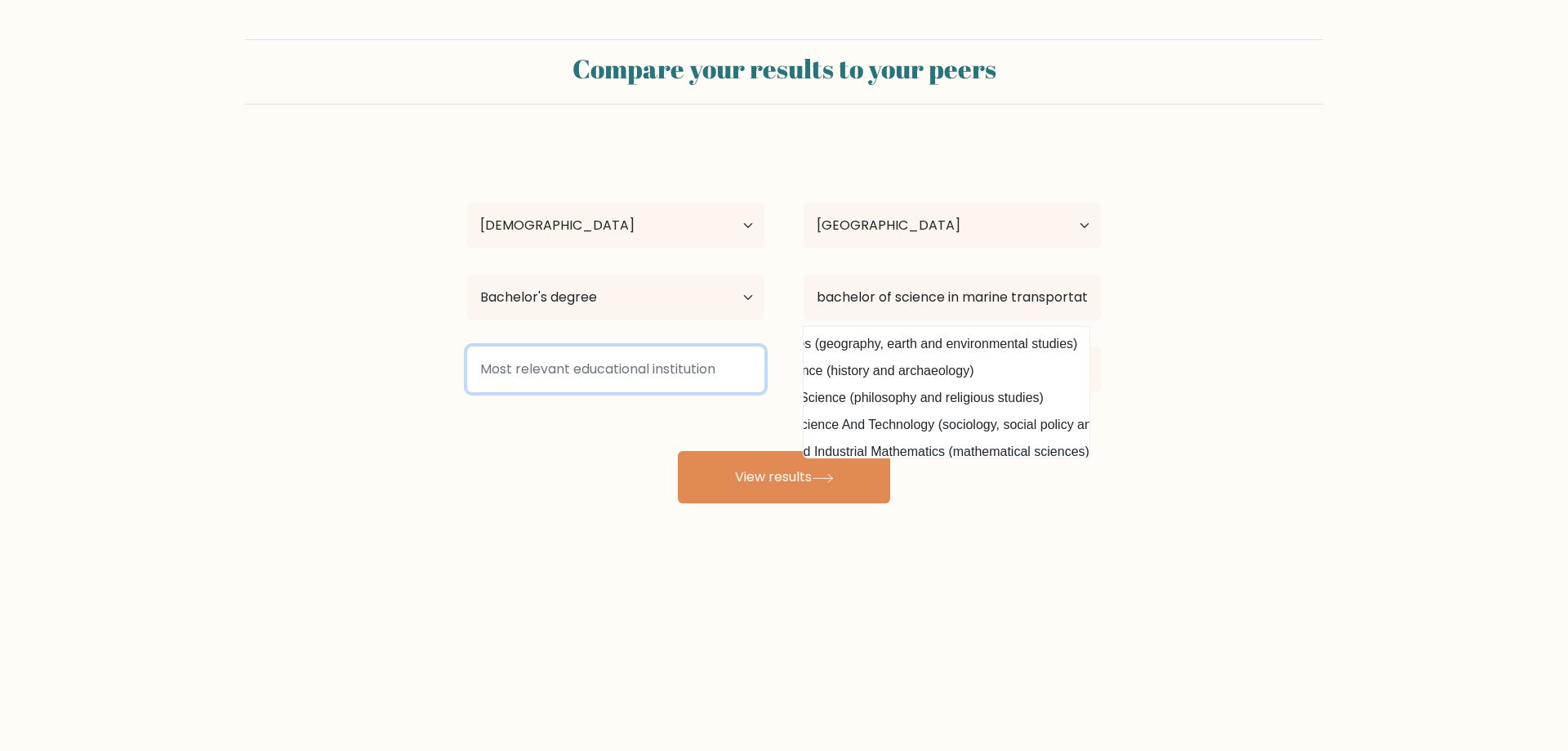
click at [577, 378] on input at bounding box center [615, 369] width 297 height 46
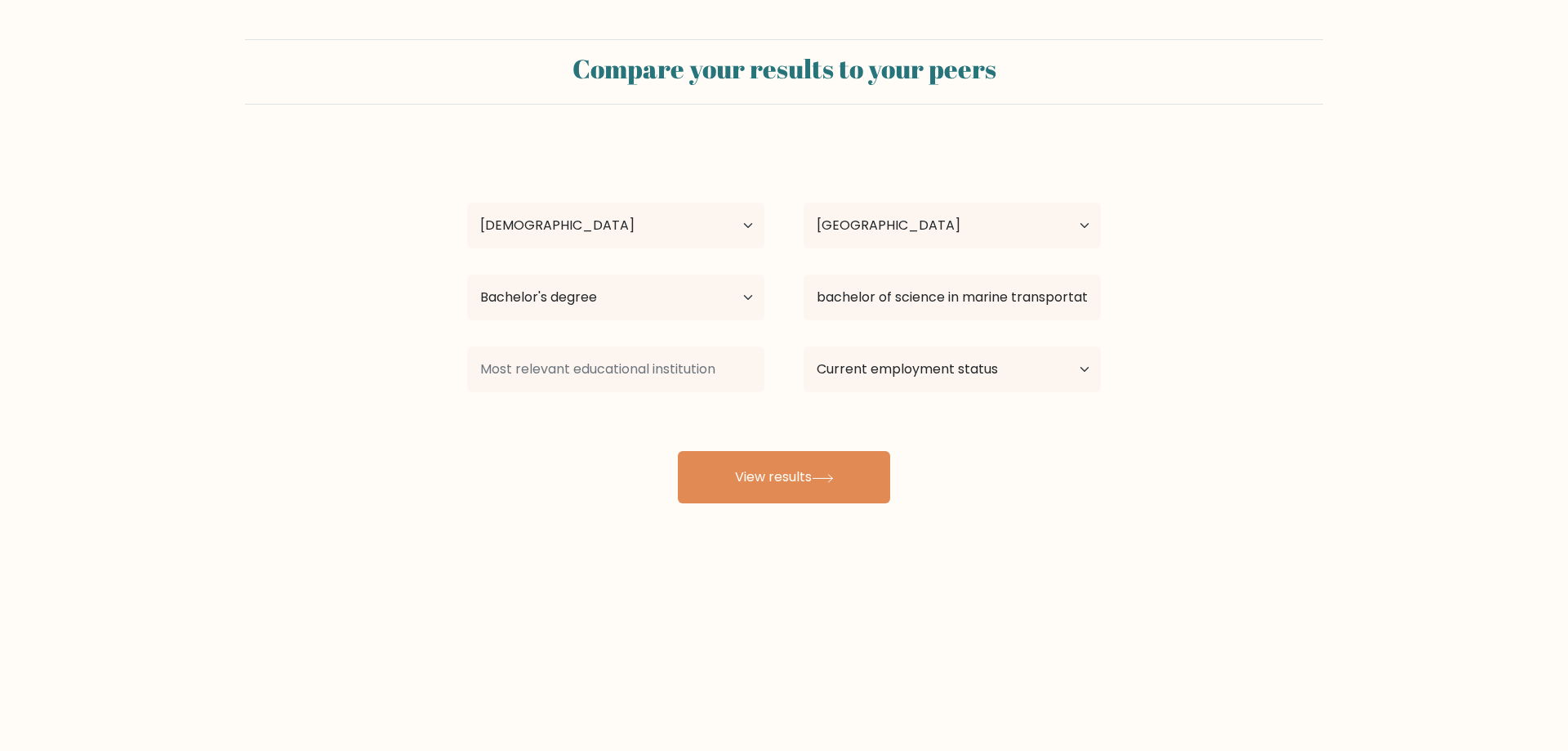
click at [494, 440] on div "Jessei Buzon Age Under 18 years old 18-24 years old 25-34 years old 35-44 years…" at bounding box center [784, 324] width 653 height 360
click at [767, 462] on button "View results" at bounding box center [784, 477] width 212 height 52
click at [587, 361] on input at bounding box center [615, 369] width 297 height 46
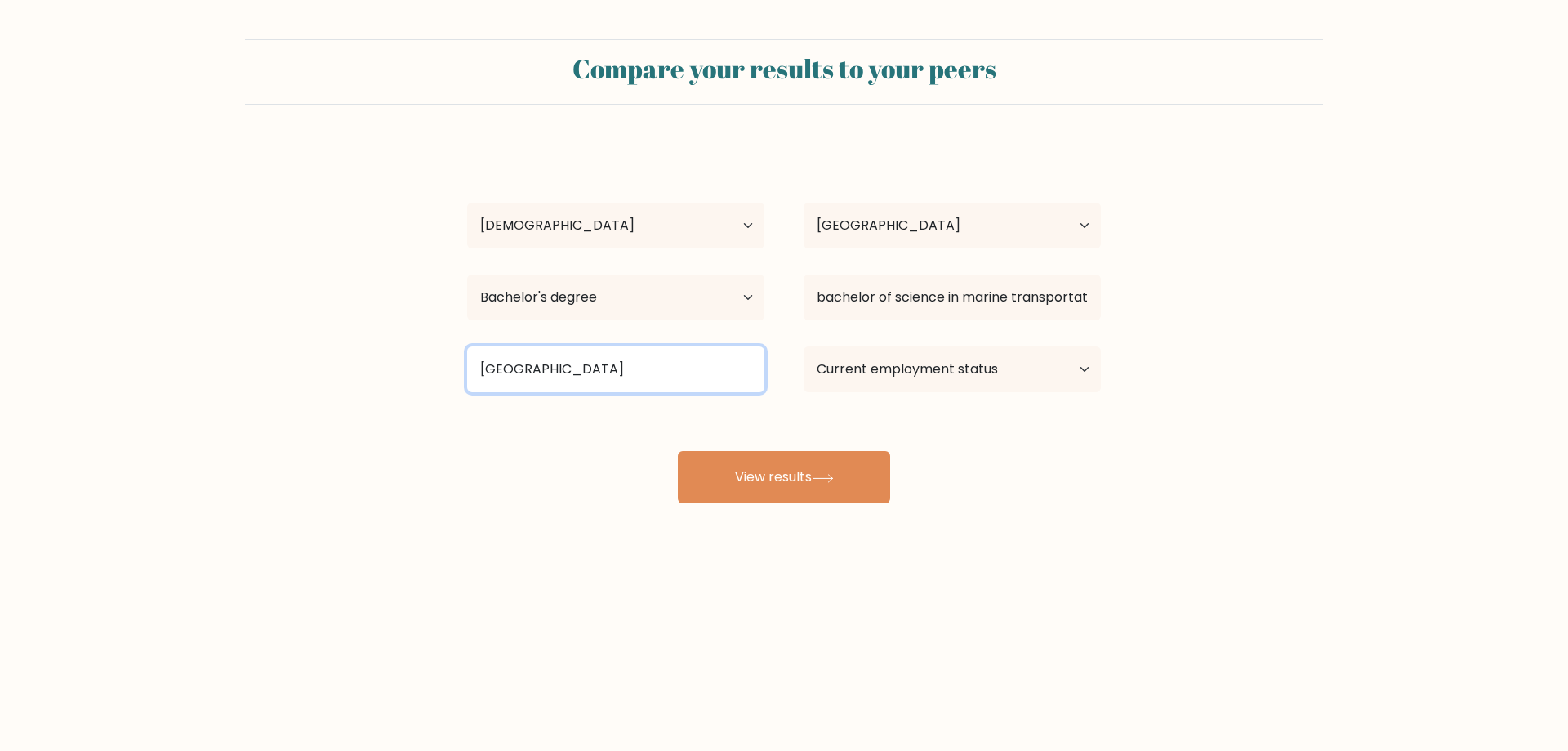
type input "Concord Technical Institute"
click at [1002, 380] on select "Current employment status Employed Student Retired Other / prefer not to answer" at bounding box center [952, 369] width 297 height 46
select select "other"
click at [804, 346] on select "Current employment status Employed Student Retired Other / prefer not to answer" at bounding box center [952, 369] width 297 height 46
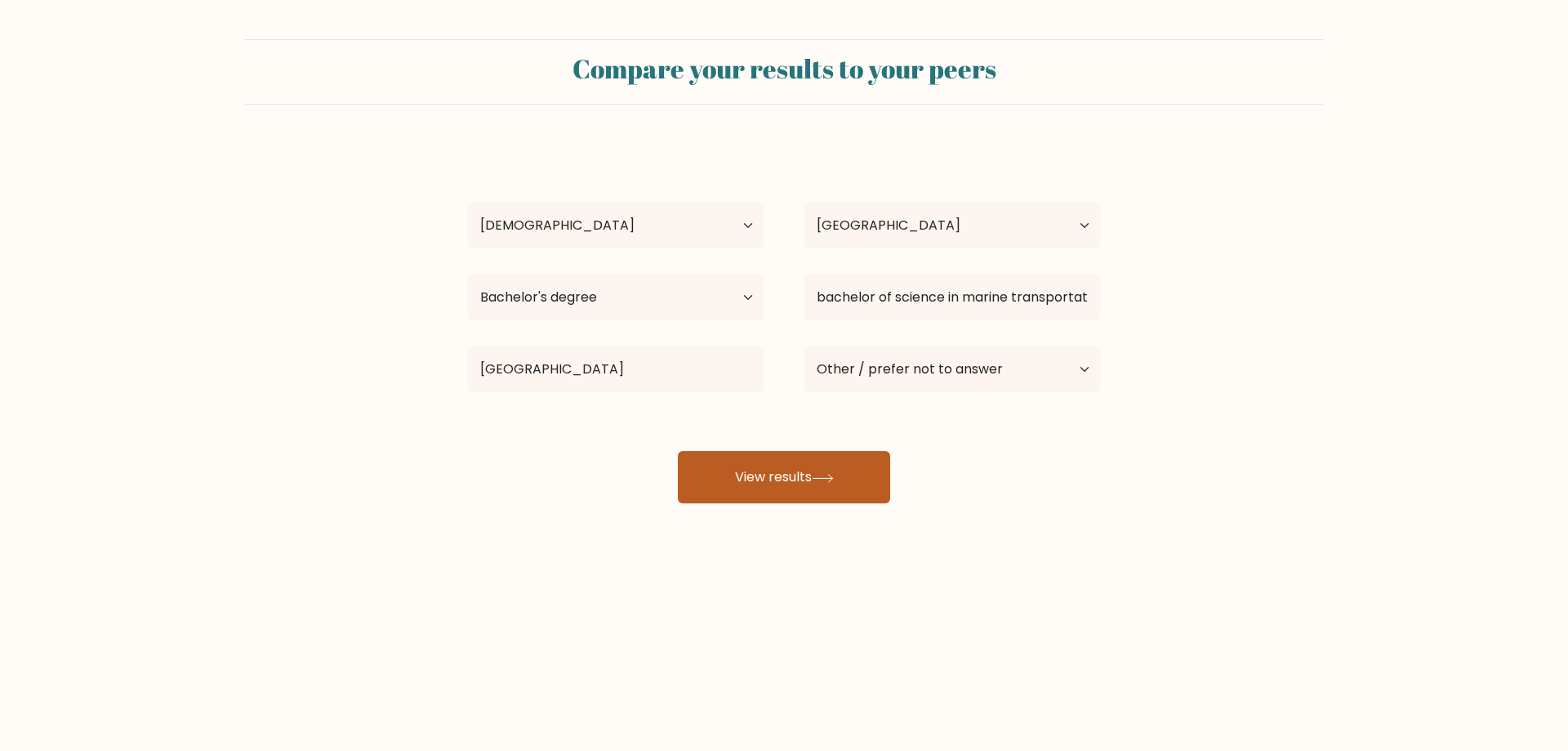
click at [843, 484] on button "View results" at bounding box center [784, 477] width 212 height 52
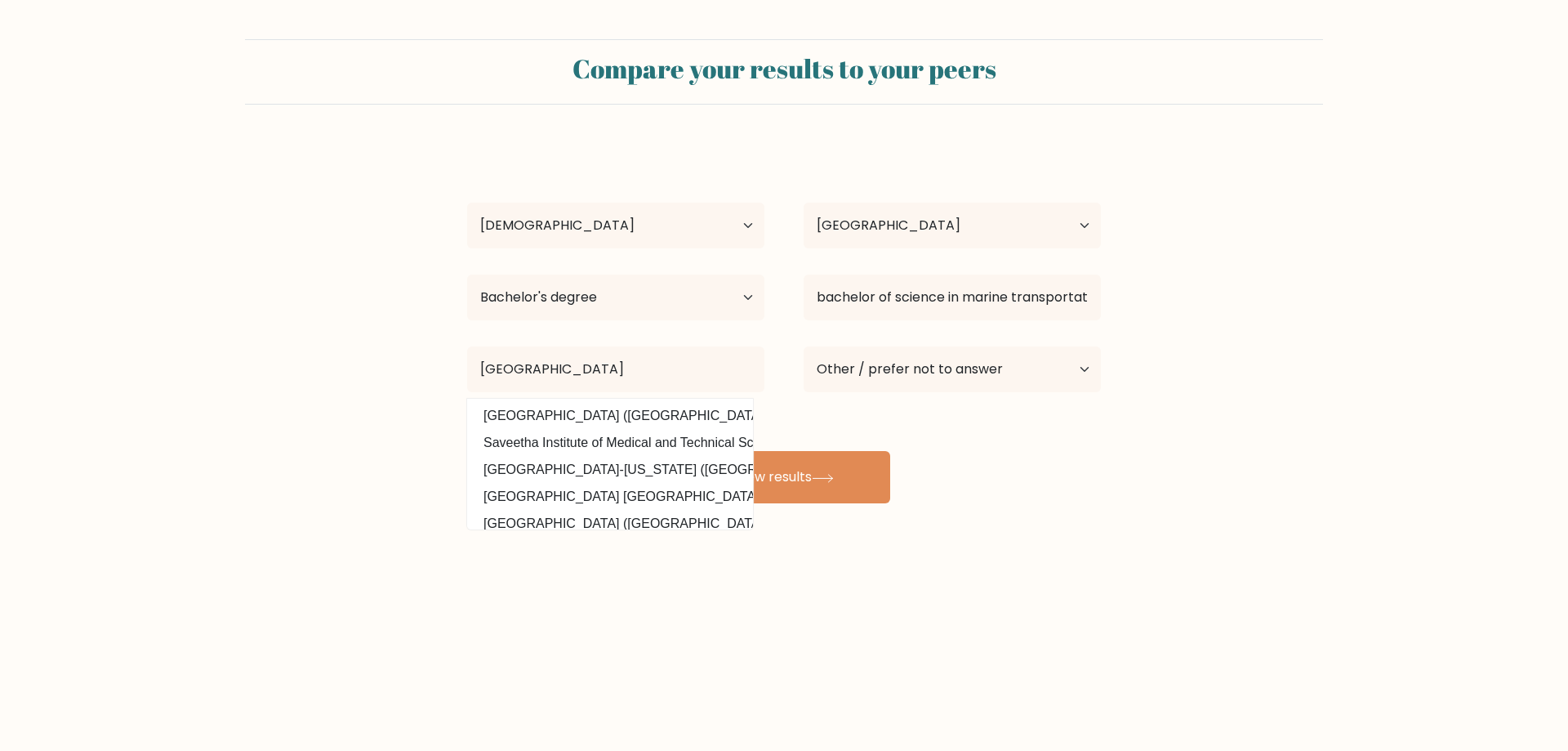
click at [411, 206] on form "Compare your results to your peers Jessei Buzon Age Under 18 years old 18-24 ye…" at bounding box center [784, 271] width 1568 height 464
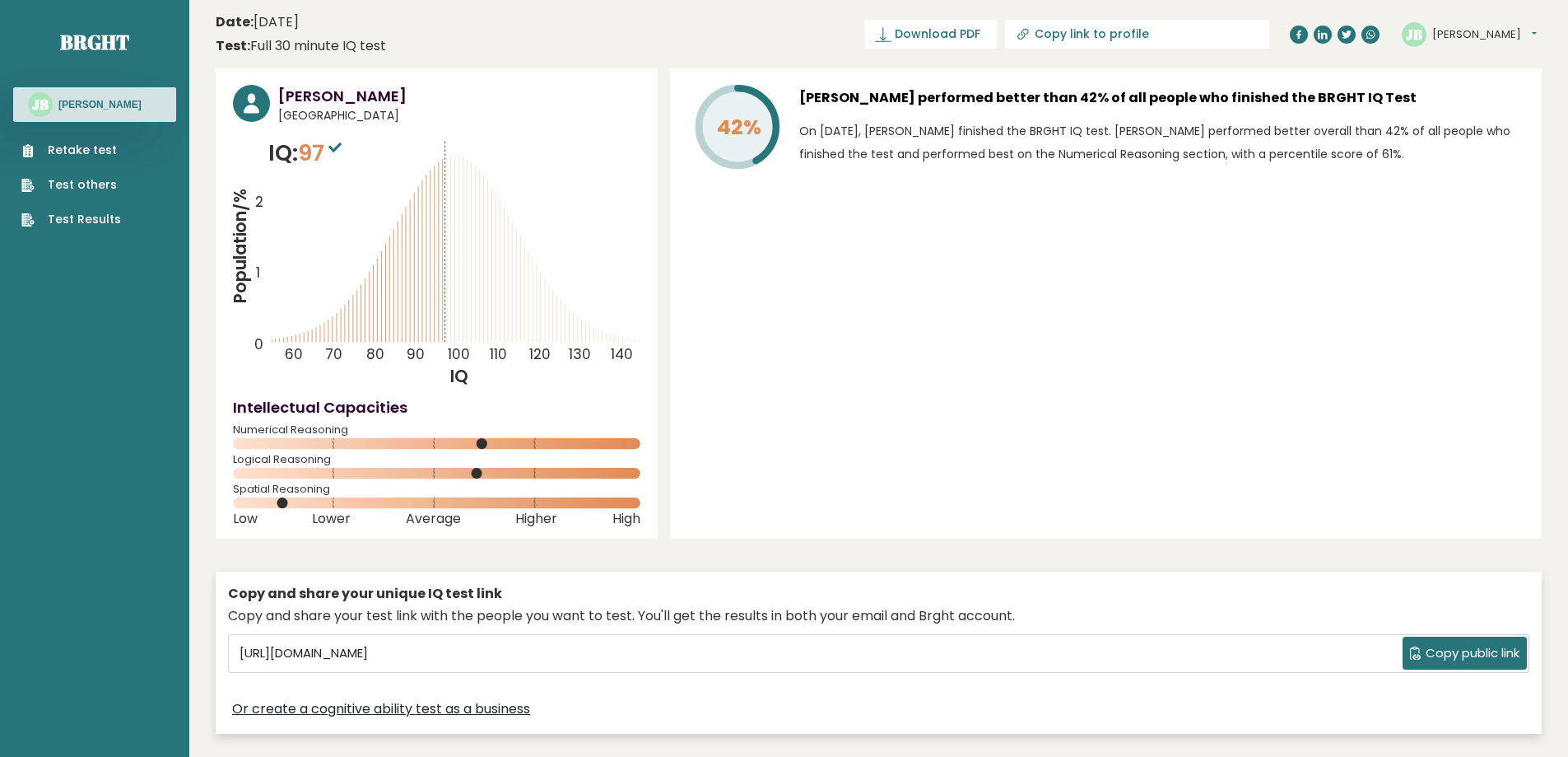
click at [475, 28] on header "Date: [DATE] Test: Full 30 minute IQ test Download PDF Downloading... Downloadi…" at bounding box center [878, 34] width 1326 height 52
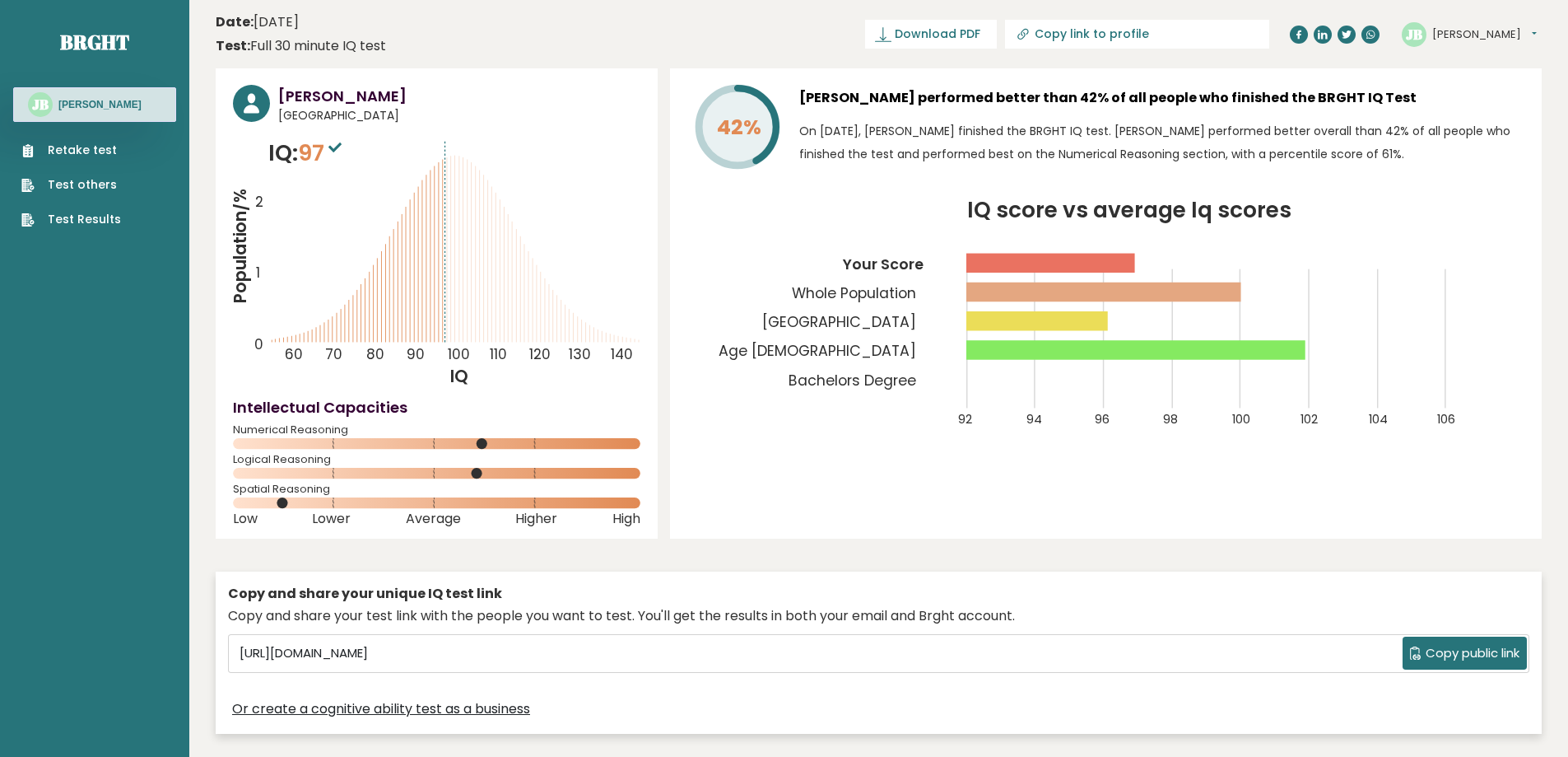
click at [512, 39] on header "Date: [DATE] Test: Full 30 minute IQ test Download PDF Downloading... Downloadi…" at bounding box center [878, 34] width 1326 height 52
click at [1027, 470] on div "42% [PERSON_NAME] performed better than 42% of all people who finished the BRGH…" at bounding box center [1106, 303] width 872 height 470
